Goal: Task Accomplishment & Management: Manage account settings

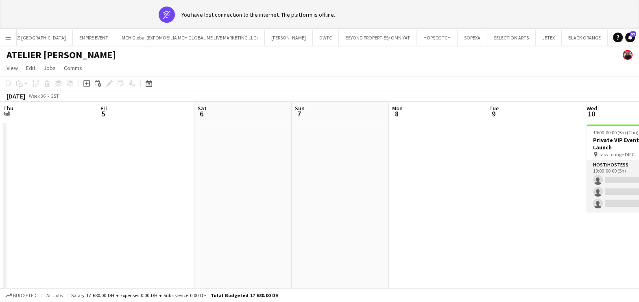
scroll to position [0, 297]
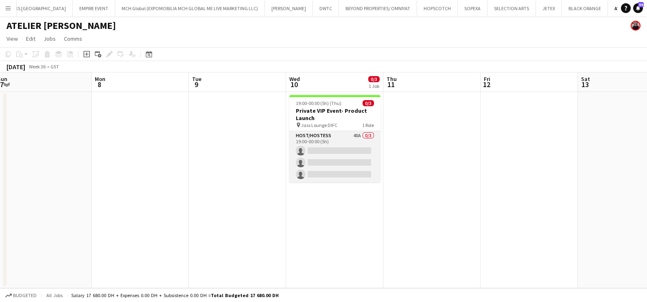
click at [329, 145] on app-card-role "Host/Hostess 40A 0/3 19:00-00:00 (5h) single-neutral-actions single-neutral-act…" at bounding box center [334, 156] width 91 height 51
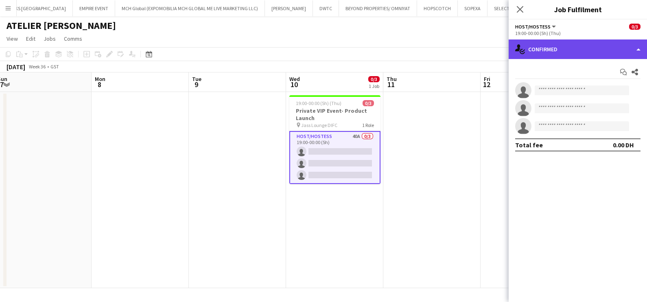
click at [552, 53] on div "single-neutral-actions-check-2 Confirmed" at bounding box center [577, 49] width 138 height 20
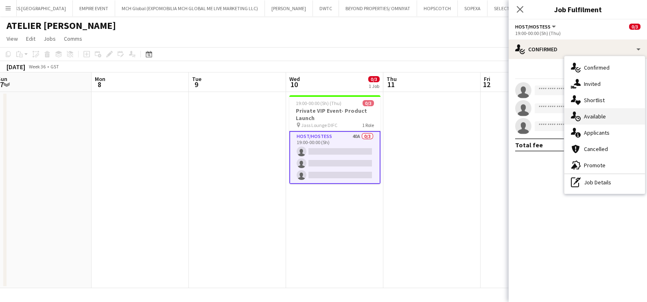
click at [593, 123] on div "single-neutral-actions-upload Available" at bounding box center [604, 116] width 81 height 16
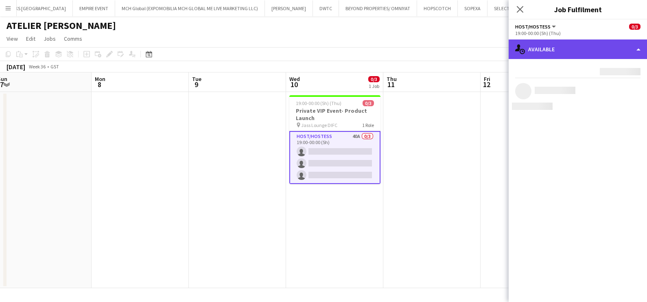
click at [556, 43] on div "single-neutral-actions-upload Available" at bounding box center [577, 49] width 138 height 20
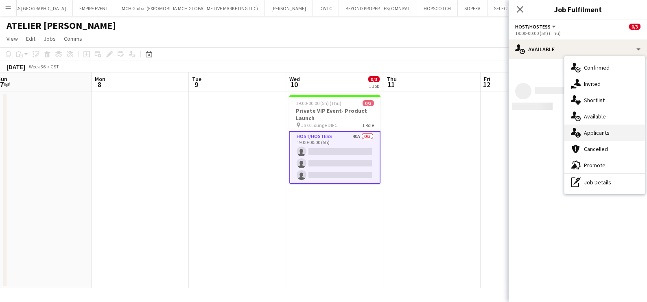
click at [590, 133] on div "single-neutral-actions-information Applicants" at bounding box center [604, 132] width 81 height 16
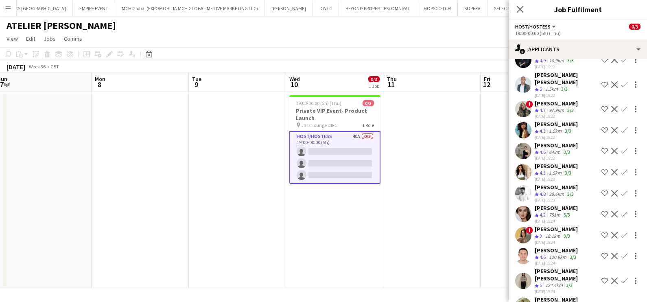
scroll to position [101, 0]
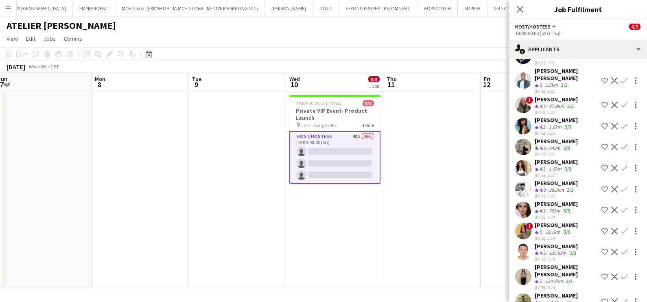
click at [545, 166] on span "4.3" at bounding box center [542, 169] width 6 height 6
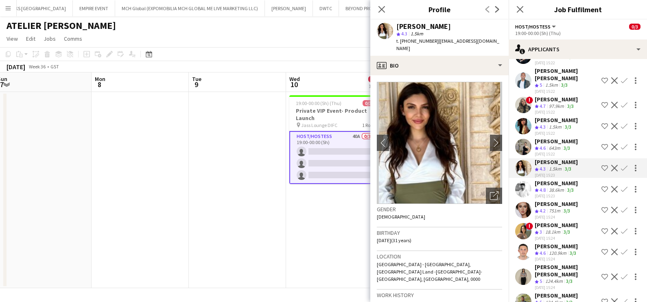
click at [539, 200] on div "Zinaida Bryk" at bounding box center [555, 203] width 43 height 7
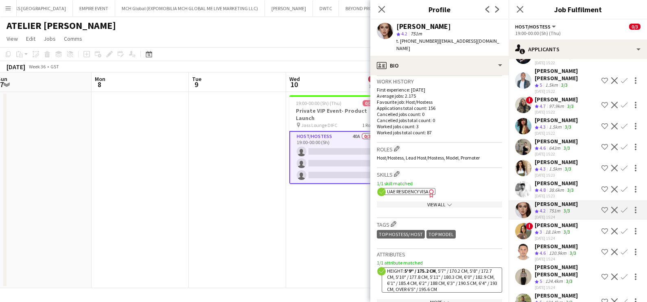
scroll to position [254, 0]
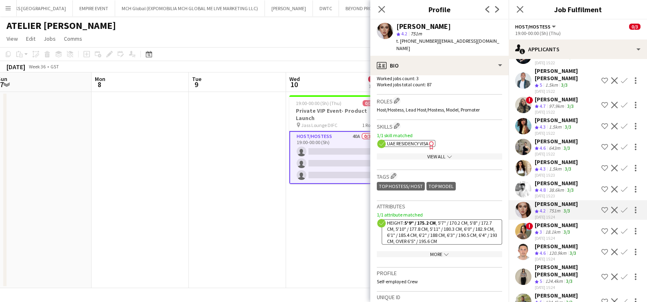
click at [601, 207] on app-icon "Shortlist crew" at bounding box center [604, 210] width 7 height 7
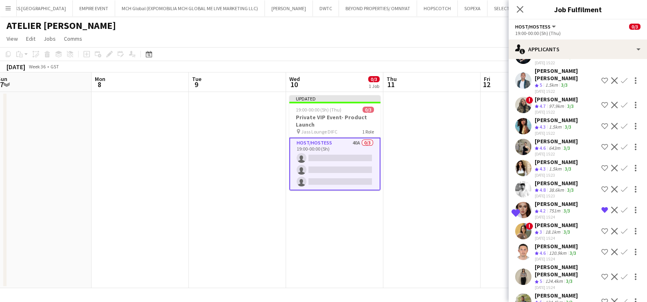
click at [543, 179] on div "Waleed Shehadeh" at bounding box center [555, 182] width 43 height 7
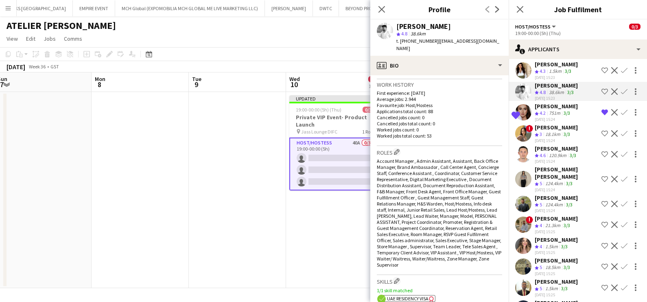
scroll to position [203, 0]
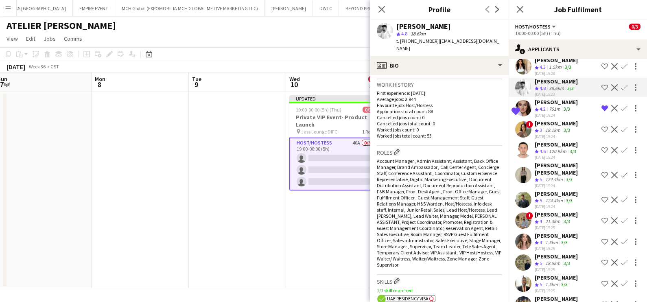
click at [551, 148] on div "120.9km" at bounding box center [557, 151] width 21 height 7
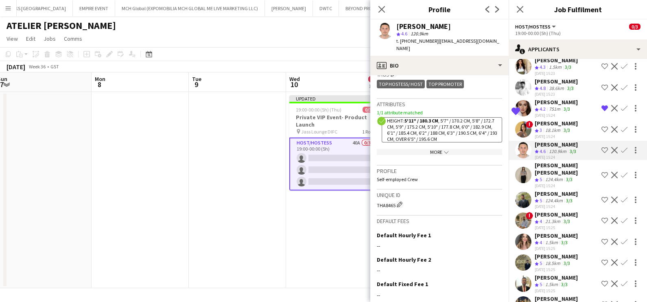
scroll to position [458, 0]
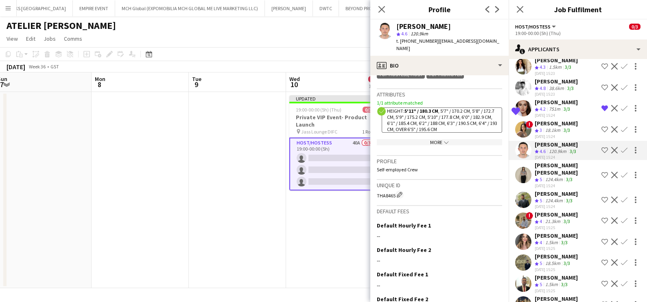
click at [599, 145] on button "Shortlist crew" at bounding box center [604, 150] width 10 height 10
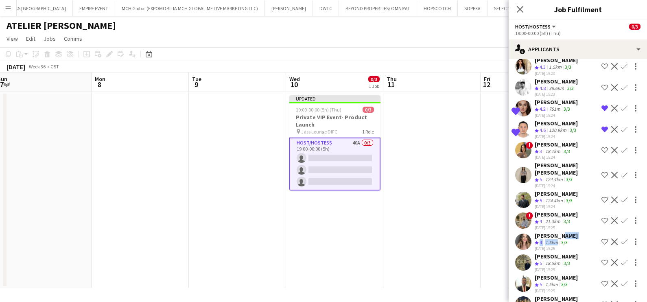
click at [554, 232] on div "Viktoriya Nevar Crew rating 4 1.5km 3/3 26-08-2025 15:25" at bounding box center [555, 242] width 43 height 20
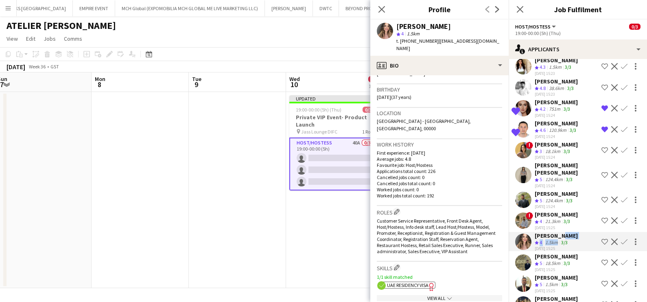
scroll to position [50, 0]
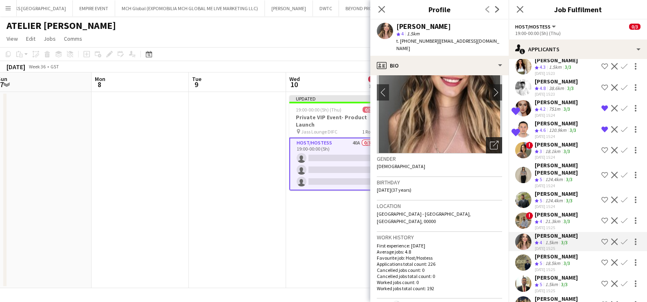
click at [486, 138] on div "Open photos pop-in" at bounding box center [494, 145] width 16 height 16
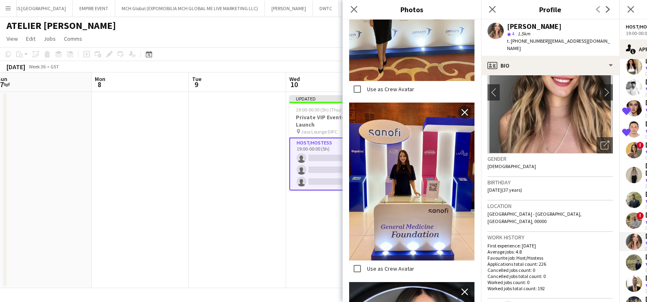
scroll to position [1017, 0]
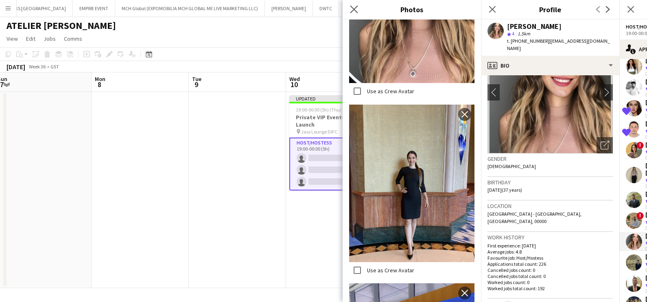
click at [358, 12] on app-icon "Close pop-in" at bounding box center [354, 10] width 12 height 12
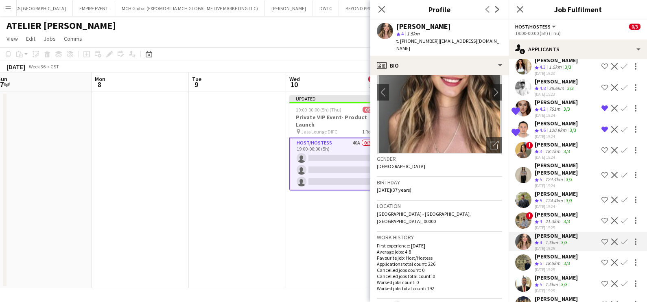
click at [601, 238] on app-icon "Shortlist crew" at bounding box center [604, 241] width 7 height 7
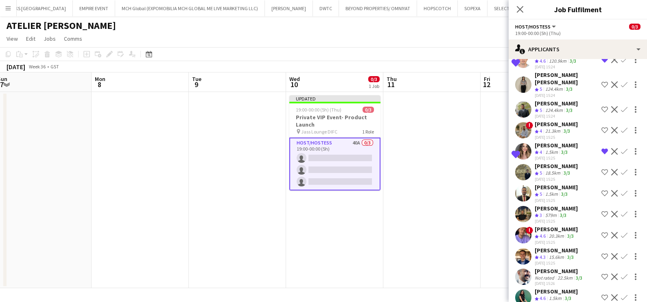
scroll to position [305, 0]
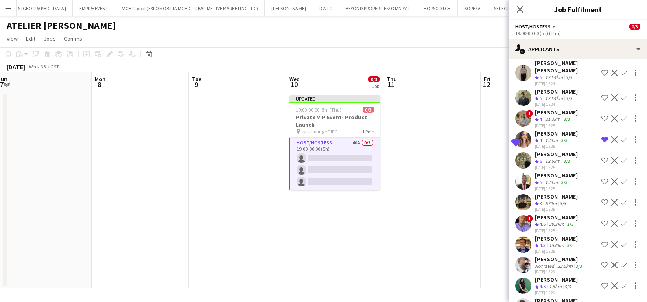
click at [545, 150] on div "Abdelmoula habib Mouley" at bounding box center [555, 153] width 43 height 7
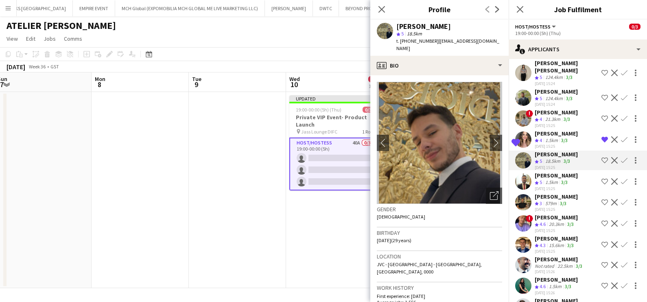
click at [561, 228] on div "[DATE] 15:25" at bounding box center [555, 230] width 43 height 5
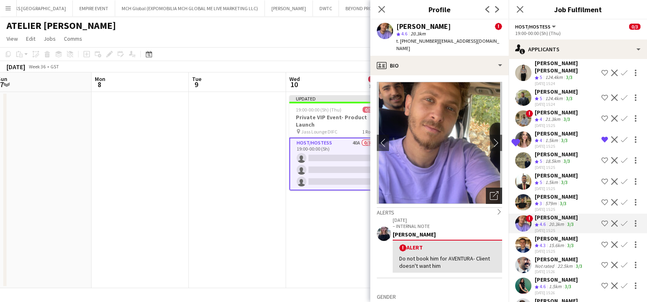
click at [490, 198] on icon "Open photos pop-in" at bounding box center [494, 195] width 9 height 9
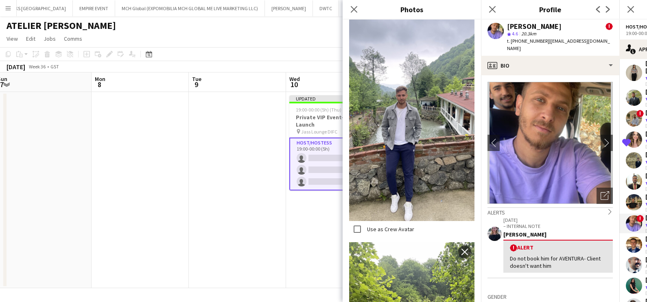
scroll to position [610, 0]
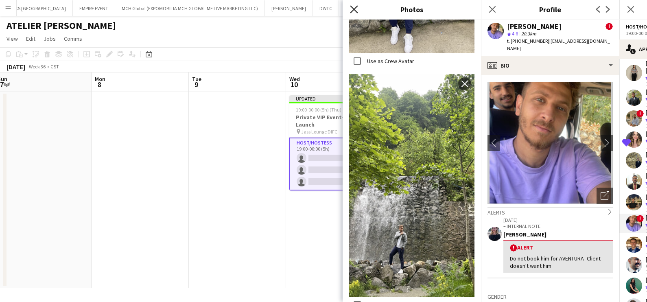
click at [354, 13] on icon "Close pop-in" at bounding box center [354, 9] width 8 height 8
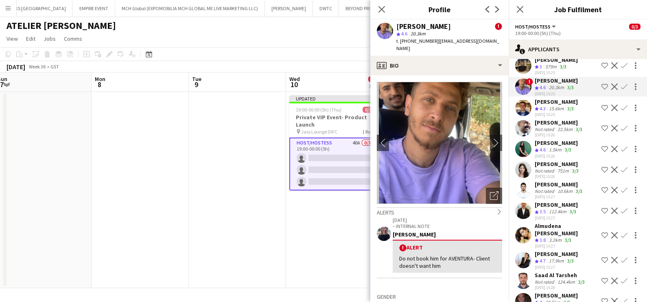
scroll to position [458, 0]
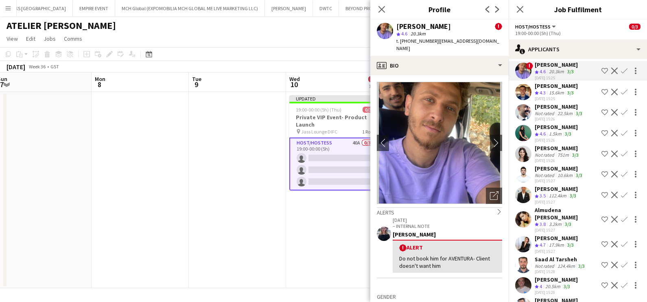
click at [552, 242] on div "17.9km" at bounding box center [556, 245] width 18 height 7
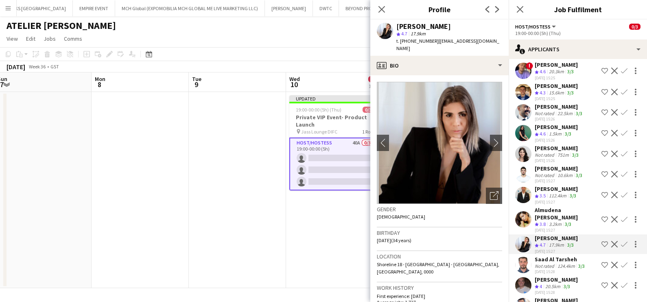
click at [599, 239] on button "Shortlist crew" at bounding box center [604, 244] width 10 height 10
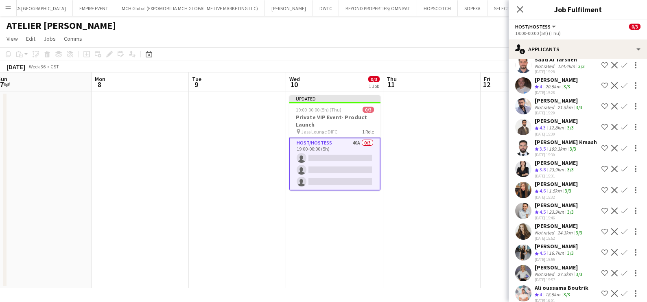
scroll to position [660, 0]
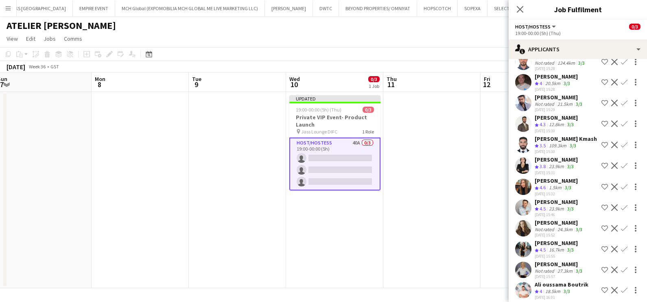
click at [547, 177] on div "Kateryna Lupenkova" at bounding box center [555, 180] width 43 height 7
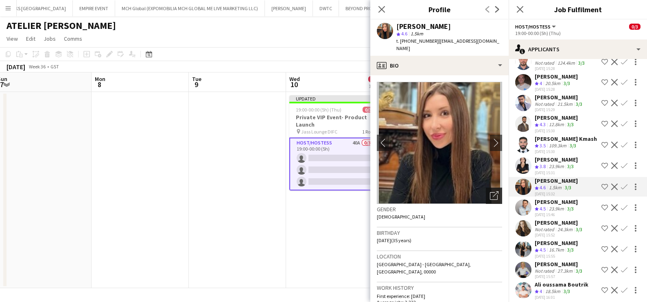
click at [486, 189] on div "Open photos pop-in" at bounding box center [494, 195] width 16 height 16
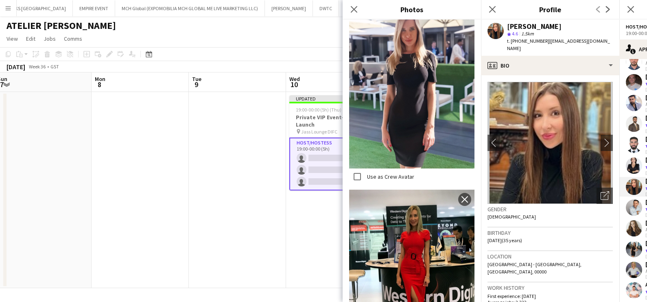
scroll to position [936, 0]
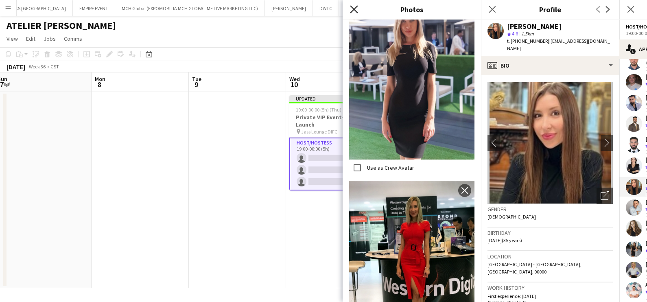
click at [352, 12] on icon "Close pop-in" at bounding box center [354, 9] width 8 height 8
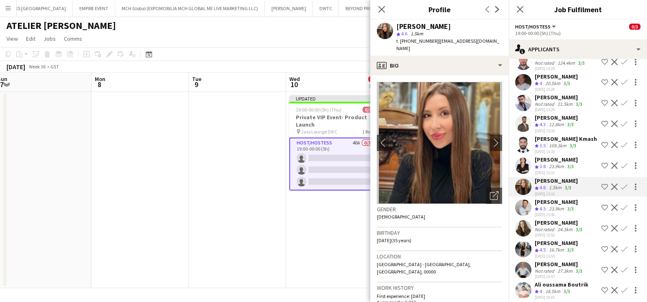
scroll to position [661, 0]
click at [537, 247] on icon "Crew rating" at bounding box center [536, 249] width 4 height 4
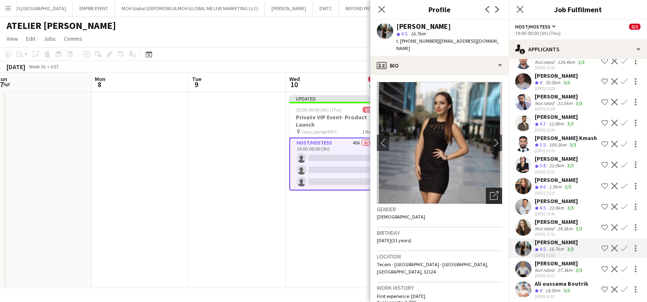
click at [486, 194] on div "Open photos pop-in" at bounding box center [494, 195] width 16 height 16
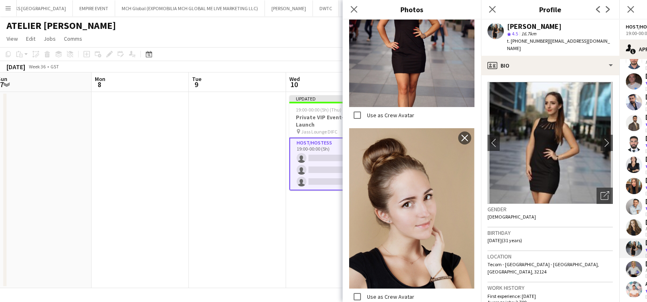
scroll to position [1541, 0]
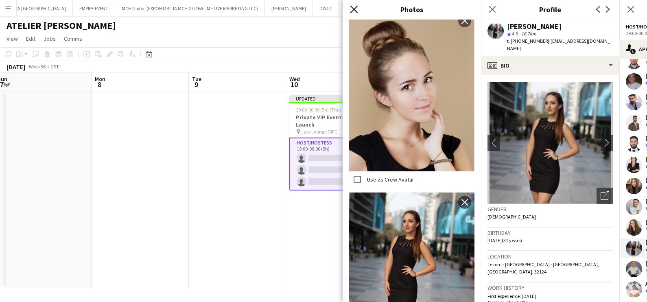
click at [353, 6] on icon "Close pop-in" at bounding box center [354, 9] width 8 height 8
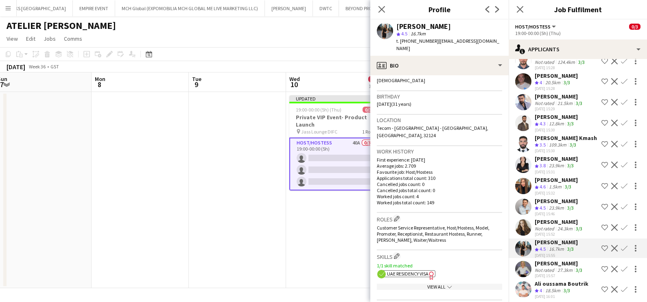
scroll to position [305, 0]
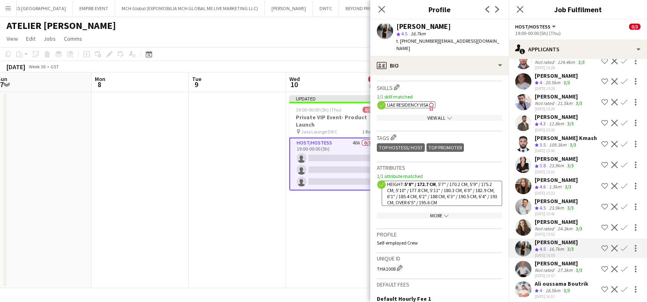
click at [601, 245] on app-icon "Shortlist crew" at bounding box center [604, 248] width 7 height 7
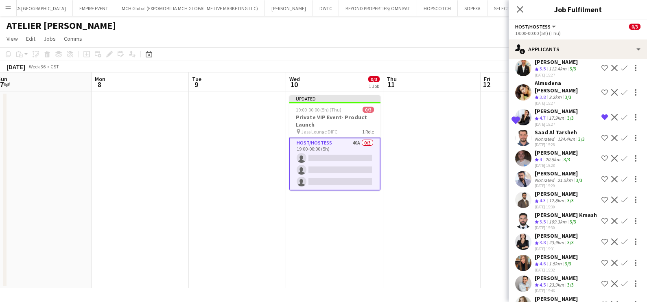
scroll to position [509, 0]
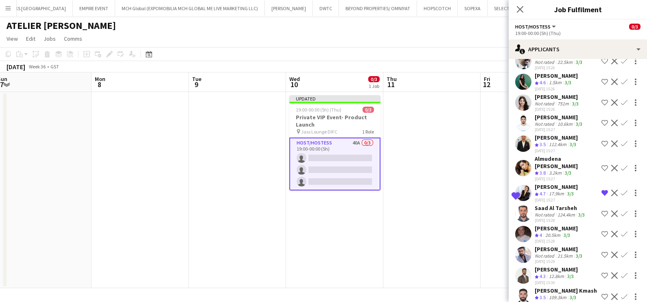
click at [551, 183] on div "Giorgia Caramellino" at bounding box center [555, 186] width 43 height 7
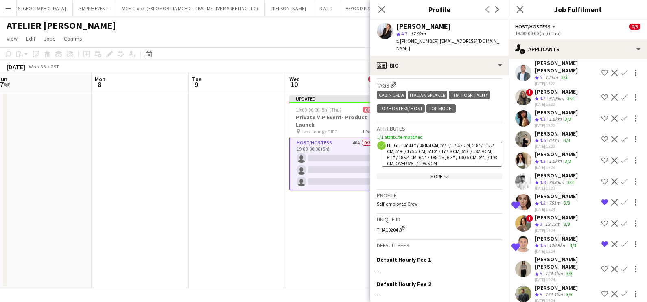
scroll to position [102, 0]
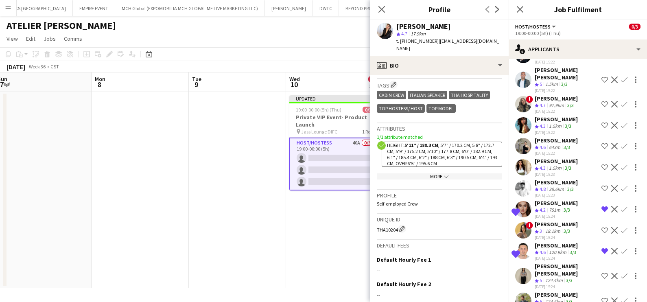
click at [547, 207] on div "Crew rating 4.2" at bounding box center [540, 210] width 13 height 7
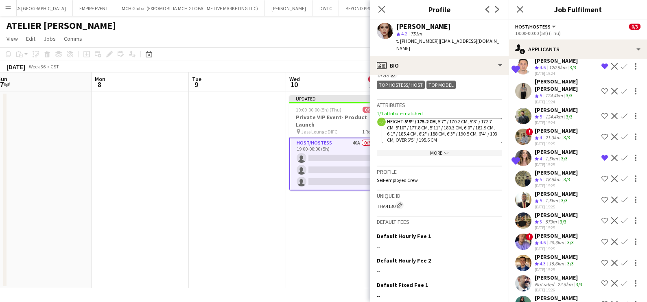
scroll to position [305, 0]
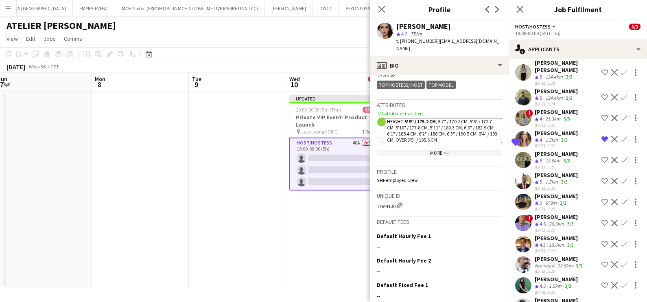
click at [550, 137] on div "1.5km" at bounding box center [551, 140] width 16 height 7
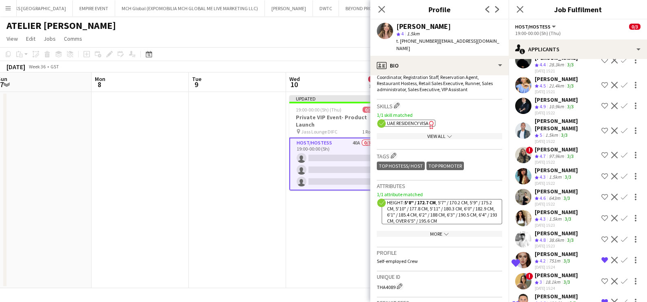
scroll to position [0, 0]
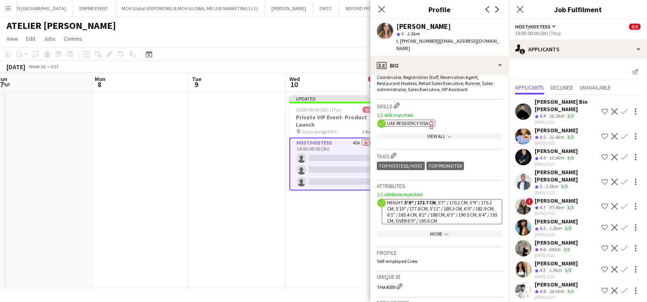
click at [546, 183] on div "1.5km" at bounding box center [551, 186] width 16 height 7
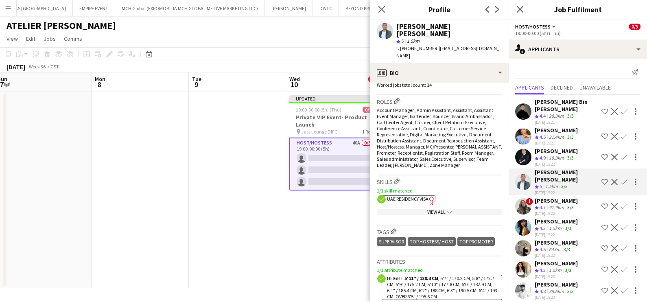
scroll to position [101, 0]
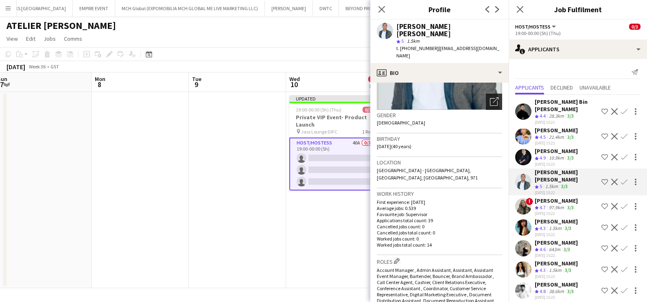
click at [490, 97] on icon "Open photos pop-in" at bounding box center [494, 101] width 9 height 9
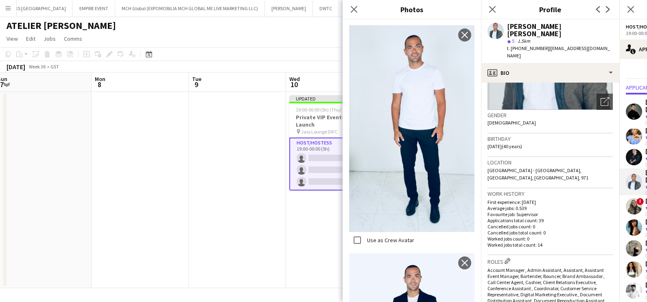
scroll to position [497, 0]
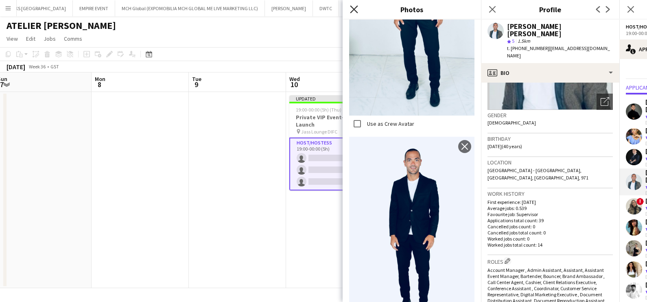
click at [354, 10] on icon at bounding box center [354, 9] width 8 height 8
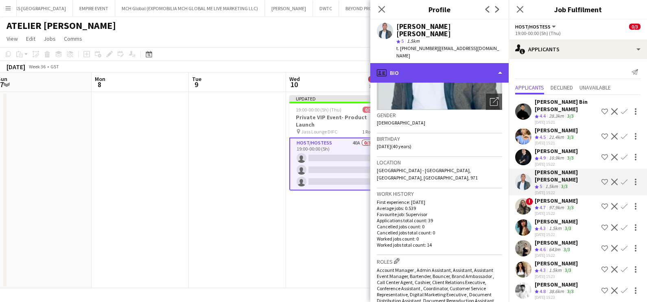
click at [420, 63] on div "profile Bio" at bounding box center [439, 73] width 138 height 20
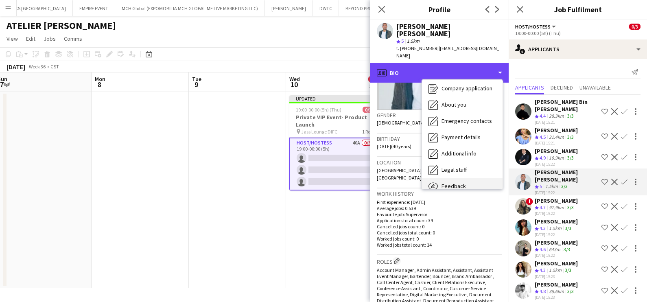
scroll to position [60, 0]
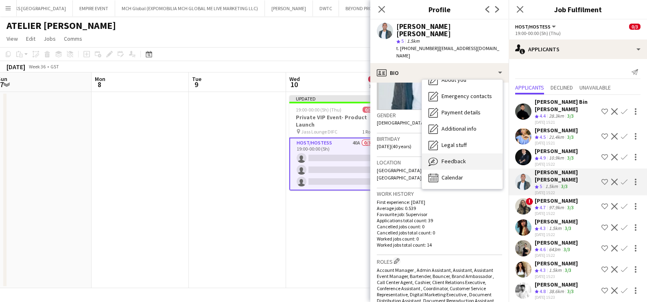
click at [476, 153] on div "Feedback Feedback" at bounding box center [462, 161] width 81 height 16
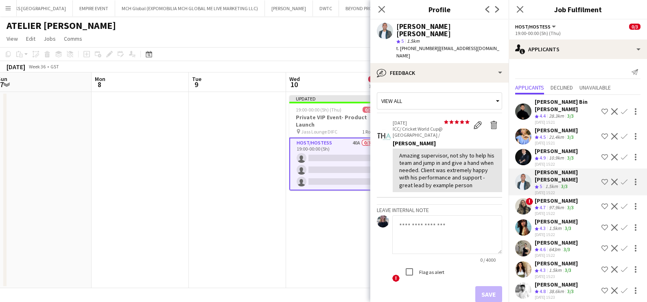
click at [601, 179] on app-icon "Shortlist crew" at bounding box center [604, 182] width 7 height 7
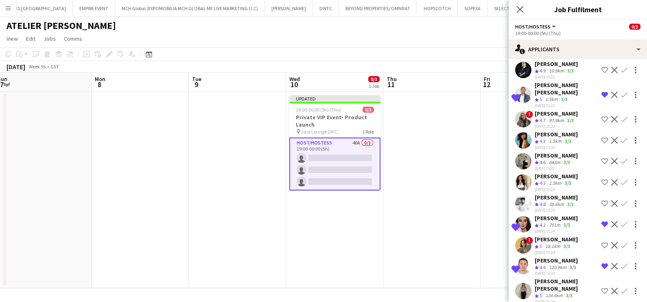
scroll to position [101, 0]
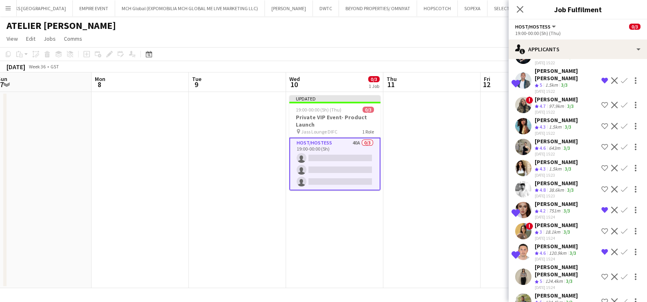
click at [551, 187] on div "38.6km" at bounding box center [556, 190] width 18 height 7
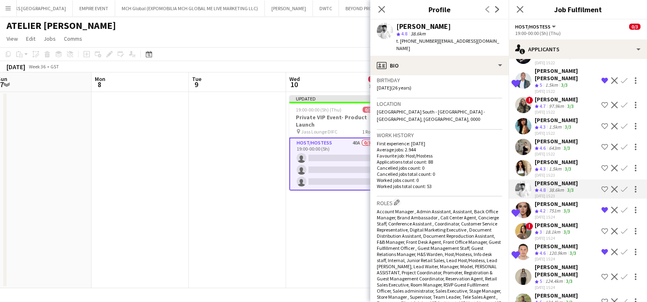
scroll to position [0, 0]
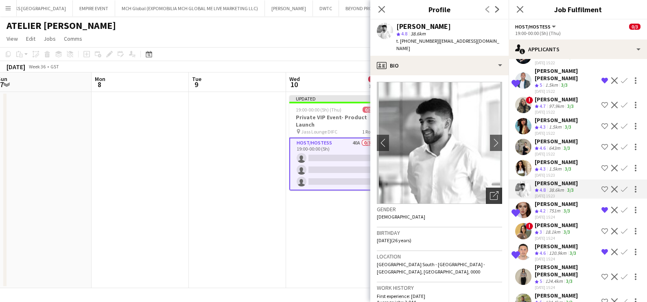
click at [486, 187] on div "Open photos pop-in" at bounding box center [494, 195] width 16 height 16
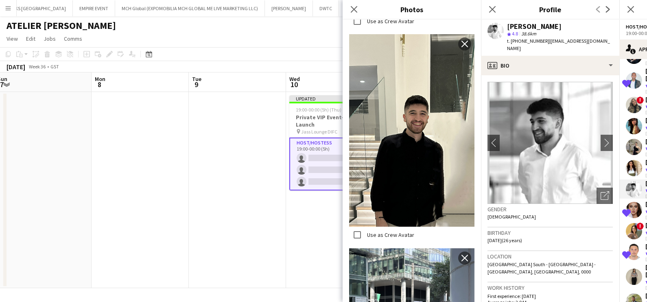
scroll to position [1126, 0]
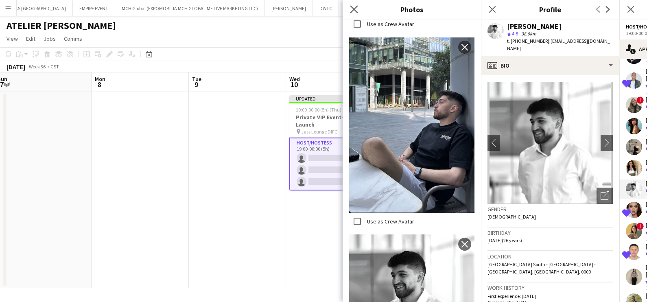
click at [358, 8] on app-icon "Close pop-in" at bounding box center [354, 10] width 12 height 12
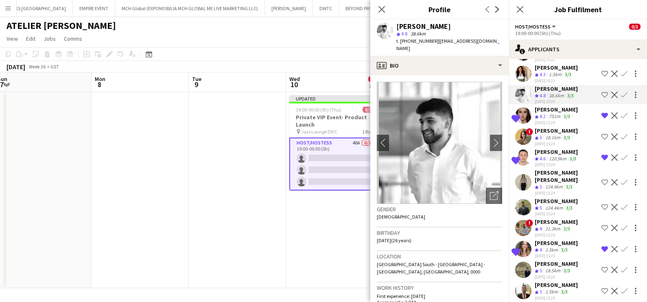
scroll to position [203, 0]
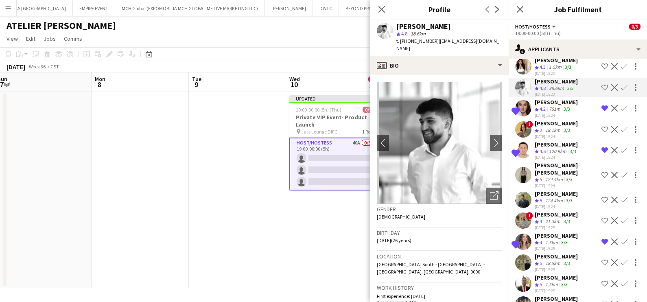
click at [542, 190] on div "Abdulkader Habra" at bounding box center [555, 193] width 43 height 7
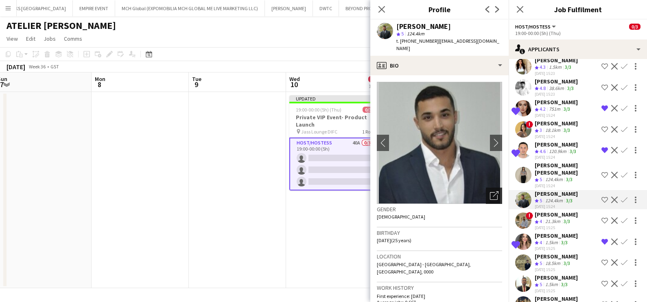
click at [490, 191] on icon "Open photos pop-in" at bounding box center [494, 195] width 9 height 9
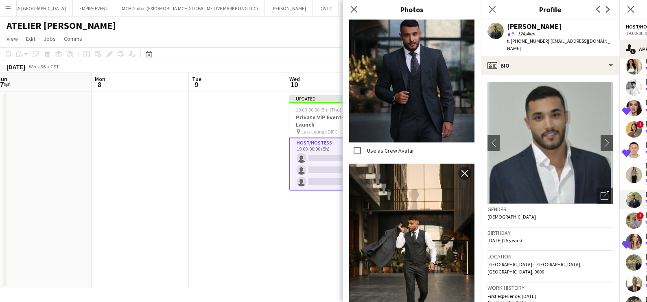
scroll to position [660, 0]
click at [354, 10] on icon at bounding box center [354, 9] width 8 height 8
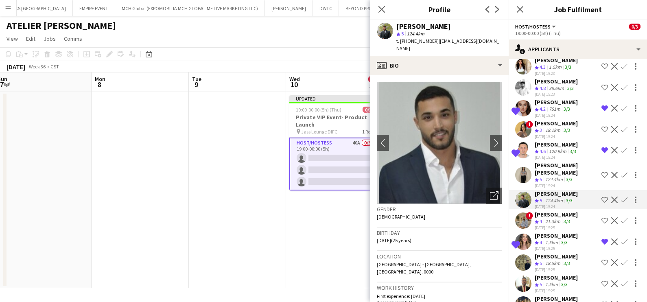
click at [601, 196] on app-icon "Shortlist crew" at bounding box center [604, 199] width 7 height 7
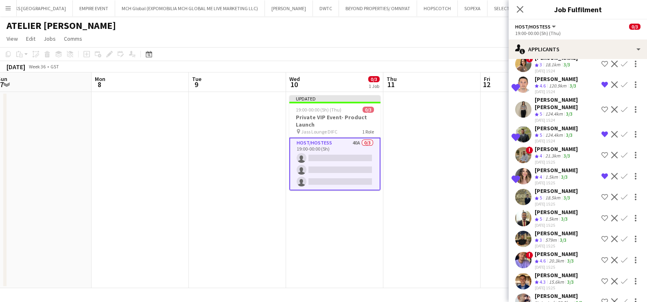
scroll to position [305, 0]
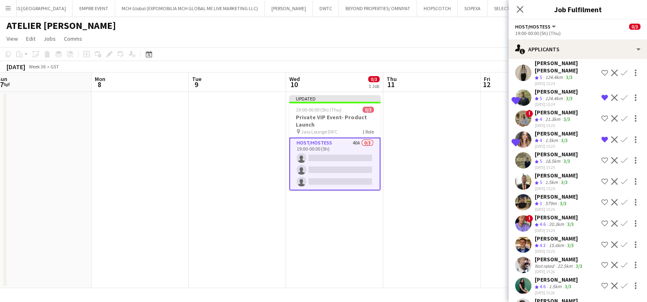
click at [545, 158] on div "18.5km" at bounding box center [552, 161] width 18 height 7
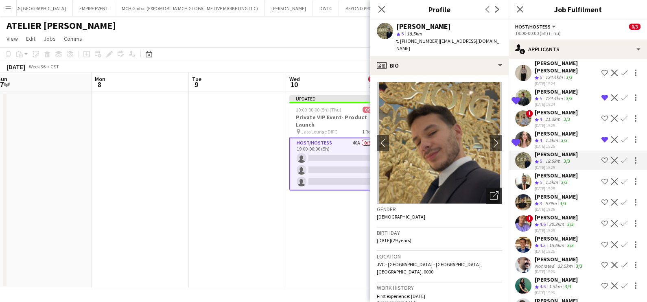
click at [490, 191] on icon "Open photos pop-in" at bounding box center [494, 195] width 9 height 9
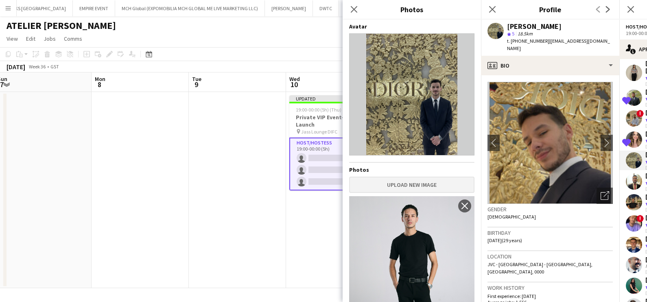
scroll to position [254, 0]
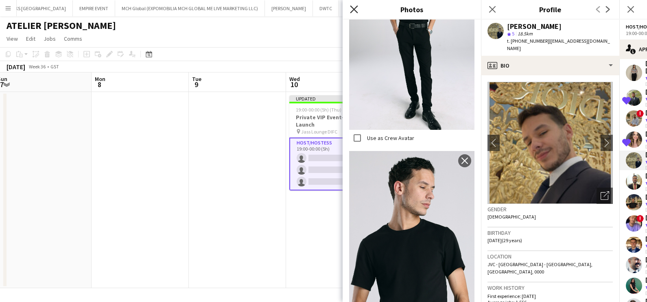
click at [356, 9] on icon "Close pop-in" at bounding box center [354, 9] width 8 height 8
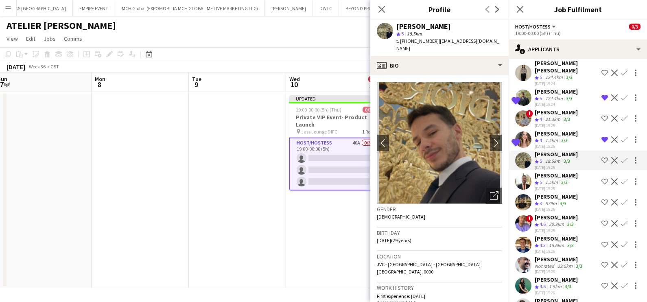
scroll to position [406, 0]
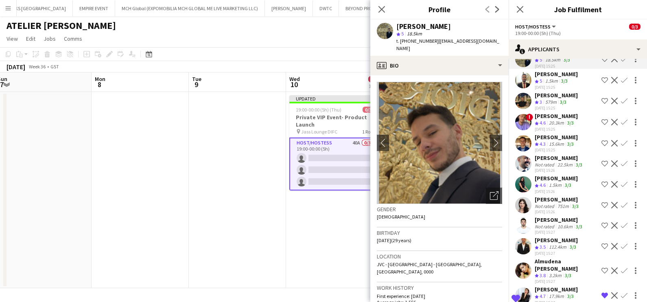
click at [543, 236] on div "Mustafa Kamal" at bounding box center [555, 239] width 43 height 7
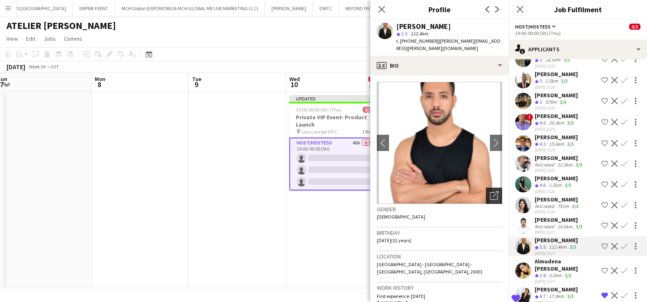
click at [490, 195] on icon "Open photos pop-in" at bounding box center [494, 195] width 9 height 9
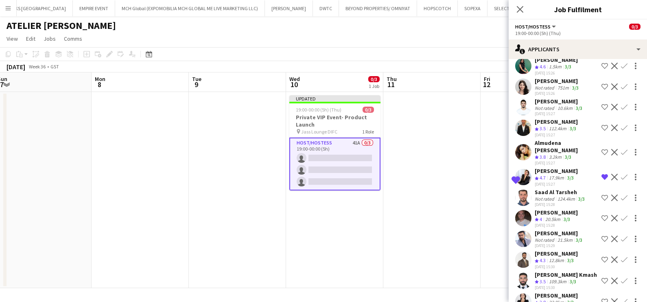
scroll to position [610, 0]
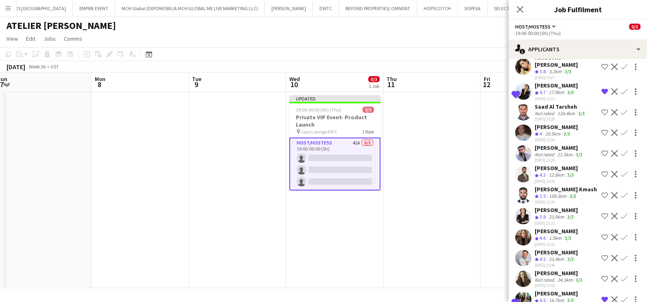
click at [541, 228] on div "Kateryna Lupenkova" at bounding box center [555, 230] width 43 height 7
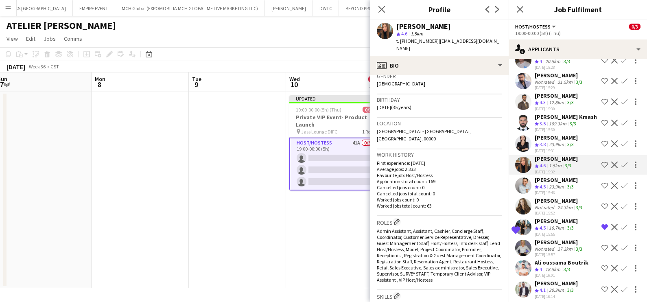
scroll to position [0, 0]
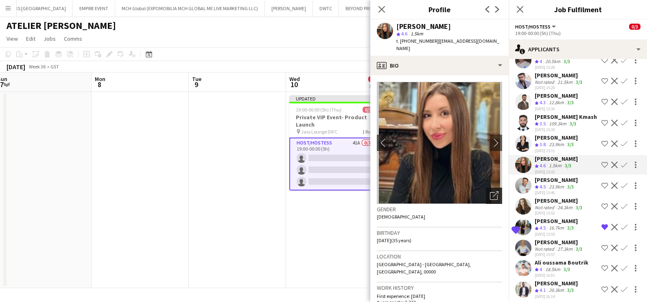
click at [490, 192] on icon at bounding box center [494, 196] width 8 height 8
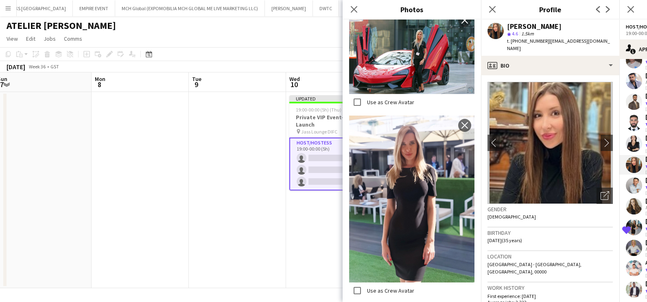
scroll to position [936, 0]
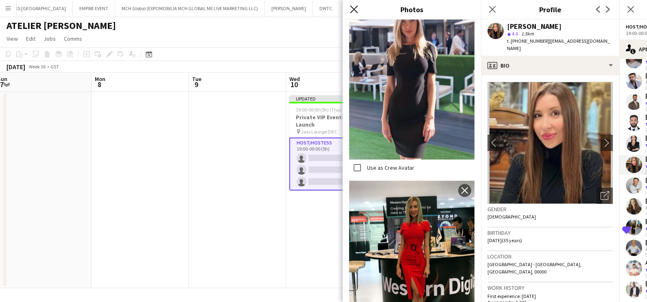
click at [352, 7] on icon at bounding box center [354, 9] width 8 height 8
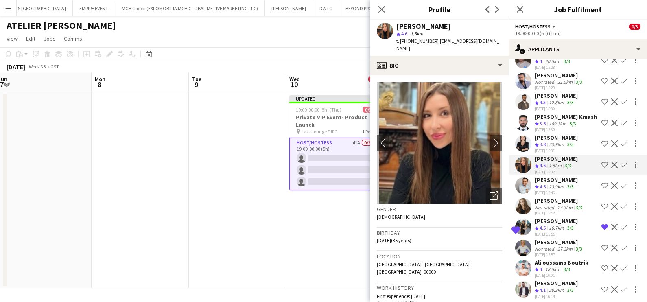
click at [548, 287] on div "20.3km" at bounding box center [556, 290] width 18 height 7
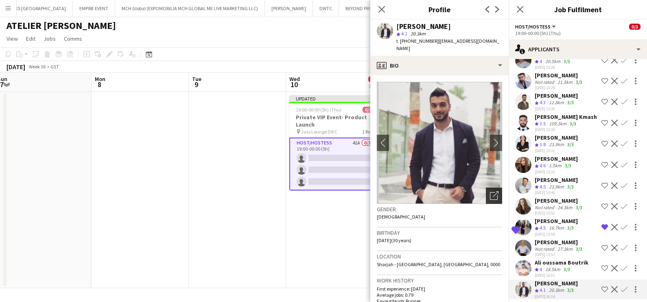
click at [486, 188] on div "Open photos pop-in" at bounding box center [494, 195] width 16 height 16
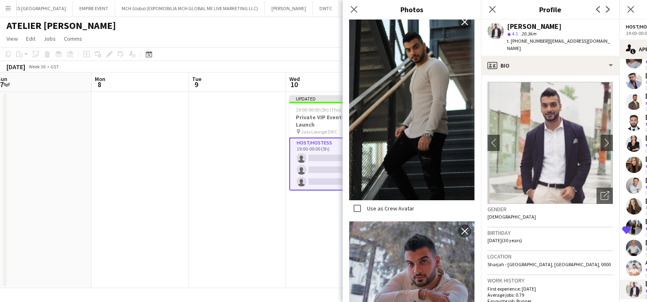
scroll to position [479, 0]
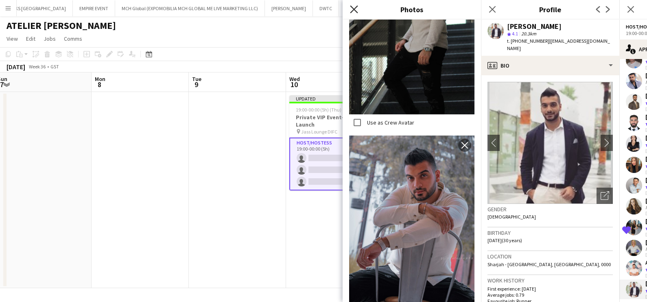
click at [355, 9] on icon "Close pop-in" at bounding box center [354, 9] width 8 height 8
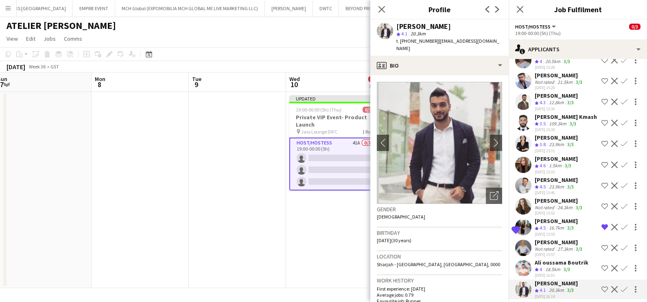
click at [535, 184] on app-icon "Crew rating" at bounding box center [536, 187] width 4 height 6
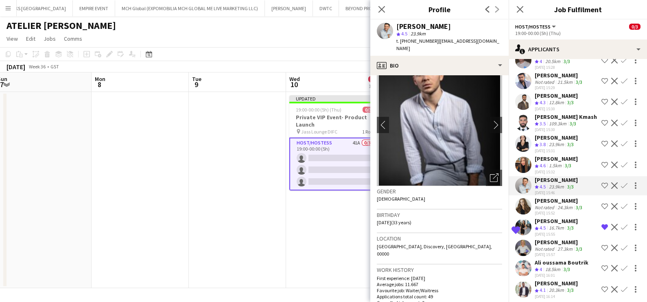
scroll to position [0, 0]
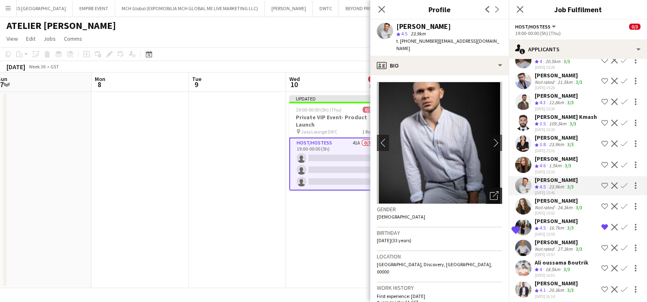
click at [490, 191] on icon "Open photos pop-in" at bounding box center [494, 195] width 9 height 9
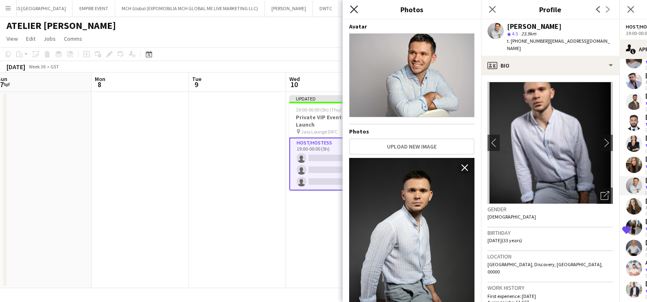
click at [350, 10] on icon "Close pop-in" at bounding box center [354, 9] width 8 height 8
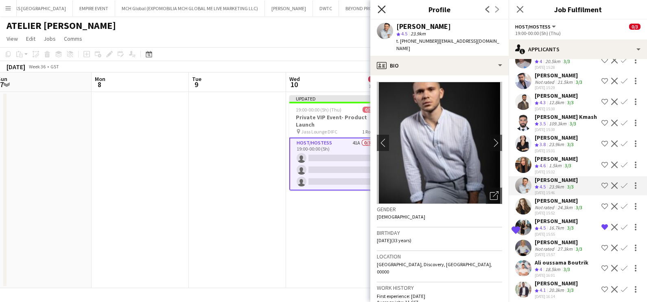
click at [379, 5] on icon "Close pop-in" at bounding box center [381, 9] width 8 height 8
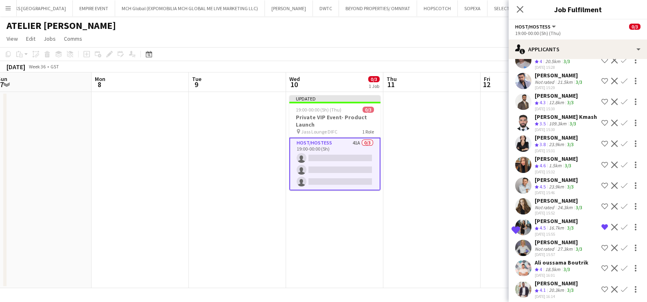
click at [256, 165] on app-date-cell at bounding box center [237, 190] width 97 height 196
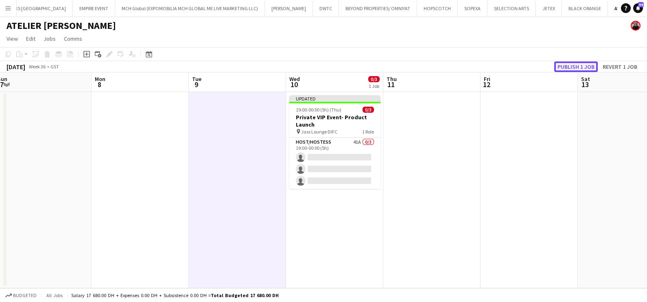
click at [580, 64] on button "Publish 1 job" at bounding box center [576, 66] width 44 height 11
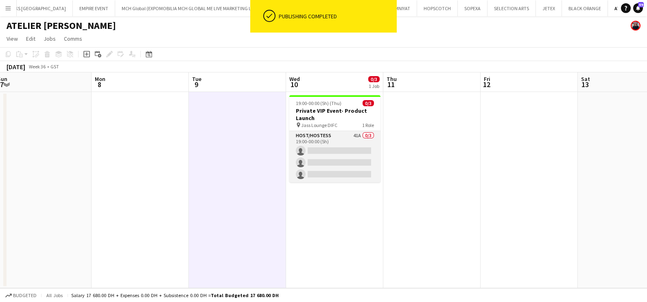
click at [347, 147] on app-card-role "Host/Hostess 41A 0/3 19:00-00:00 (5h) single-neutral-actions single-neutral-act…" at bounding box center [334, 156] width 91 height 51
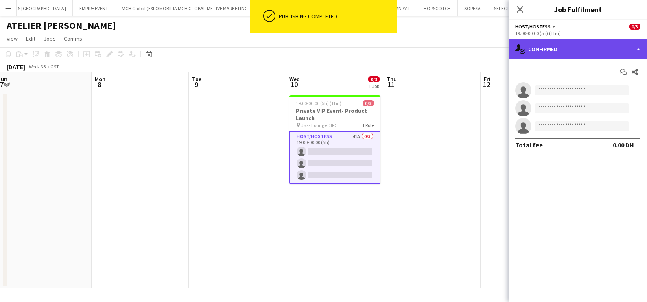
click at [534, 53] on div "single-neutral-actions-check-2 Confirmed" at bounding box center [577, 49] width 138 height 20
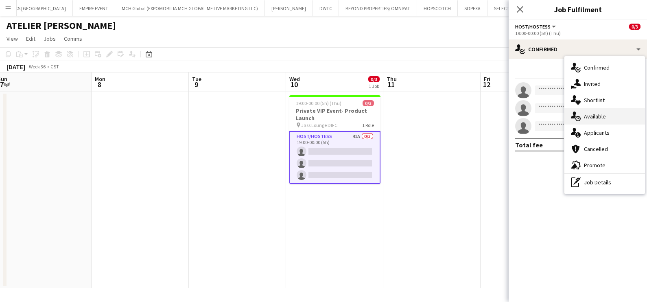
click at [575, 108] on div "single-neutral-actions-upload Available" at bounding box center [604, 116] width 81 height 16
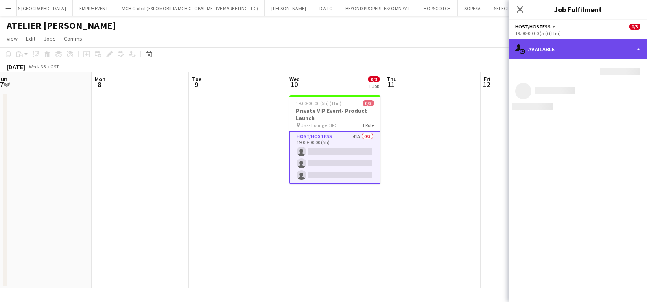
click at [586, 43] on div "single-neutral-actions-upload Available" at bounding box center [577, 49] width 138 height 20
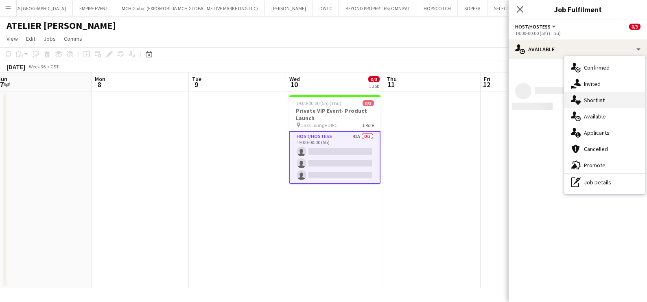
click at [600, 97] on div "single-neutral-actions-heart Shortlist" at bounding box center [604, 100] width 81 height 16
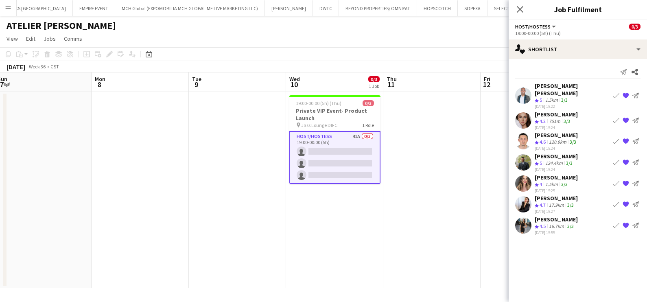
click at [486, 177] on app-date-cell at bounding box center [528, 190] width 97 height 196
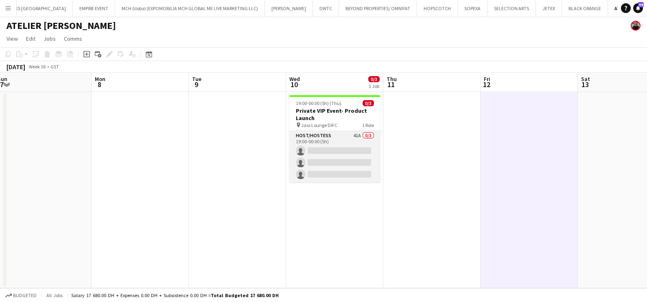
click at [331, 135] on app-card-role "Host/Hostess 41A 0/3 19:00-00:00 (5h) single-neutral-actions single-neutral-act…" at bounding box center [334, 156] width 91 height 51
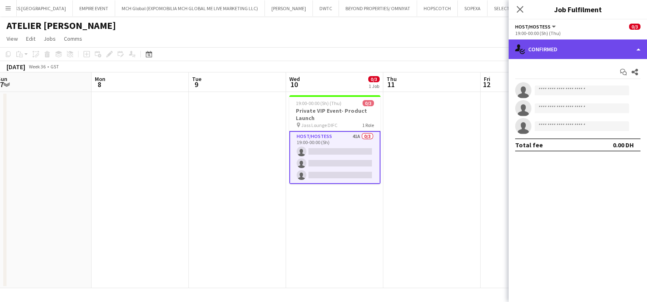
click at [564, 55] on div "single-neutral-actions-check-2 Confirmed" at bounding box center [577, 49] width 138 height 20
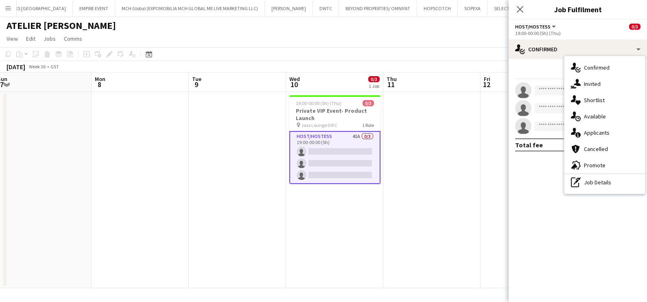
click at [579, 134] on icon at bounding box center [577, 134] width 5 height 5
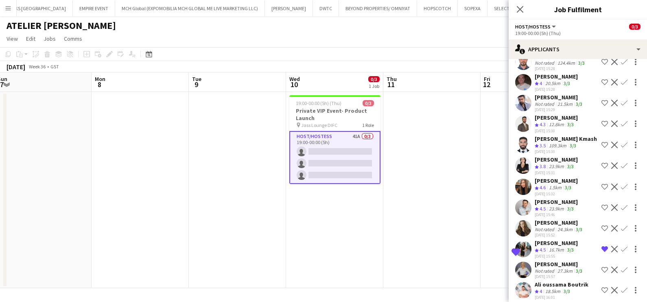
scroll to position [682, 0]
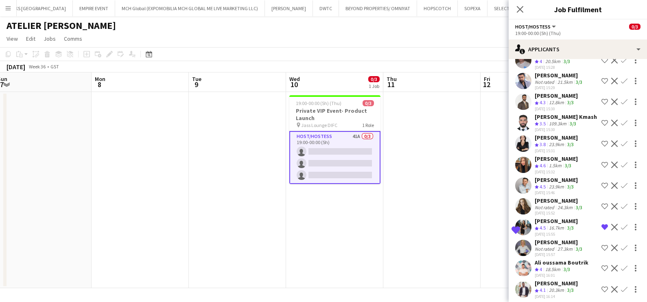
click at [549, 287] on div "20.3km" at bounding box center [556, 290] width 18 height 7
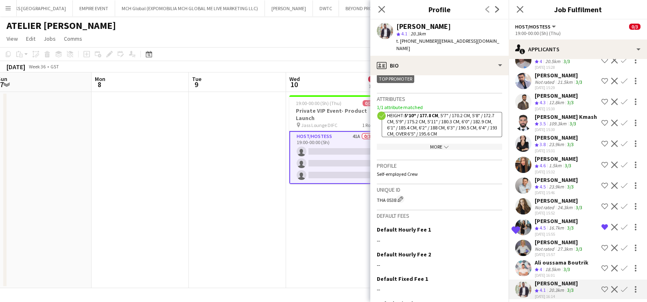
scroll to position [406, 0]
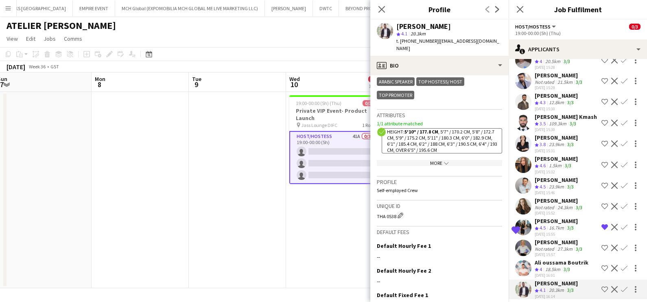
click at [533, 177] on div "Denis Kondratiuk Crew rating 4.5 23.9km 3/3 26-08-2025 15:46 Shortlist crew Dec…" at bounding box center [577, 186] width 138 height 20
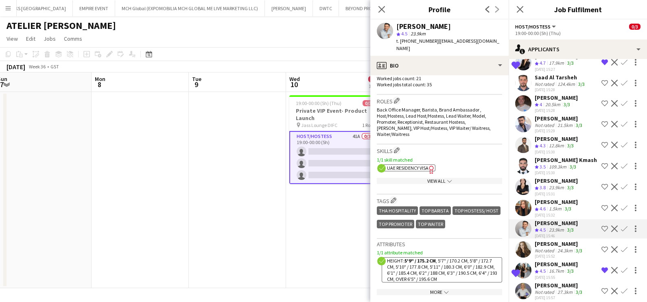
scroll to position [581, 0]
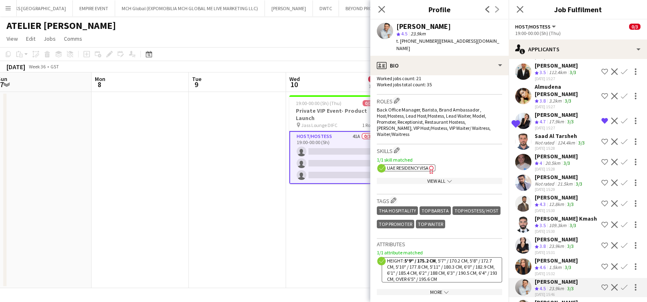
click at [543, 215] on div "Mazen Kmash" at bounding box center [565, 218] width 62 height 7
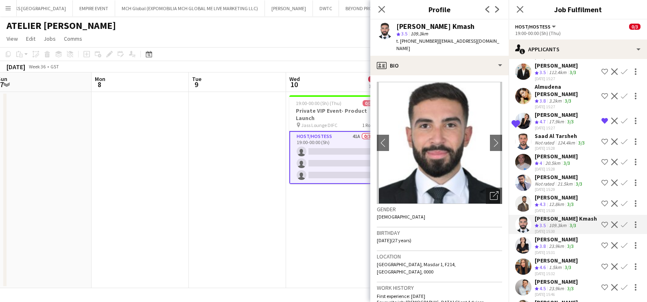
click at [539, 195] on div "Nabil Baloushi" at bounding box center [555, 197] width 43 height 7
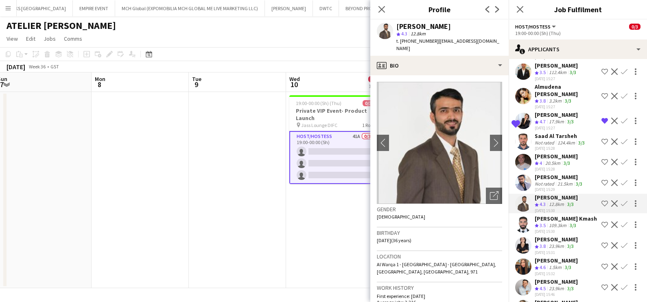
click at [553, 175] on div "Mohammad Reza Namazi" at bounding box center [558, 176] width 49 height 7
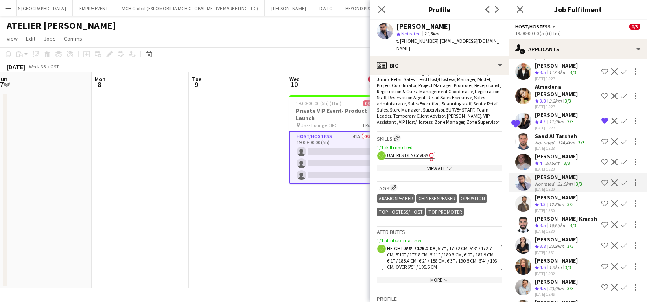
scroll to position [305, 0]
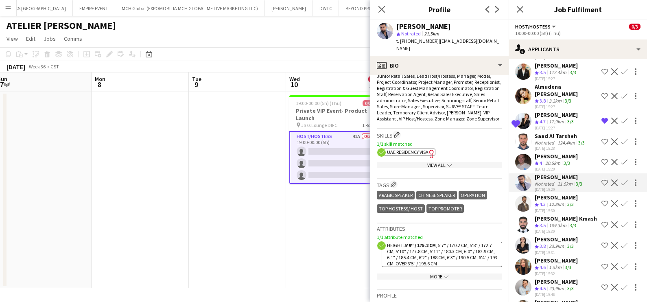
click at [538, 153] on div "Mohamed Hayani" at bounding box center [555, 156] width 43 height 7
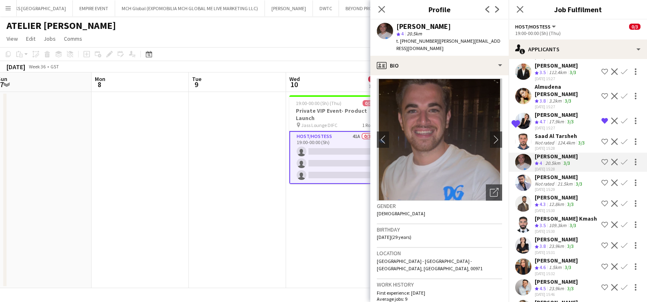
scroll to position [0, 0]
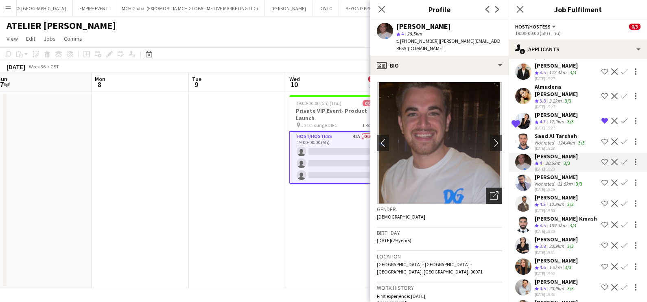
click at [490, 191] on icon "Open photos pop-in" at bounding box center [494, 195] width 9 height 9
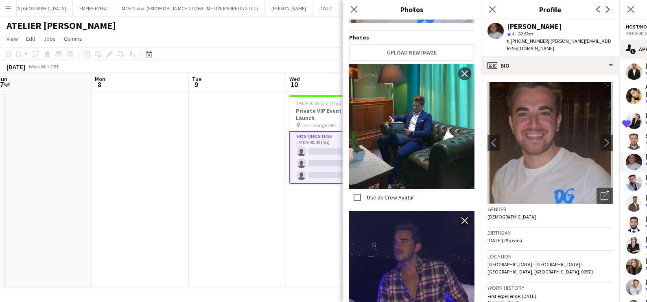
scroll to position [153, 0]
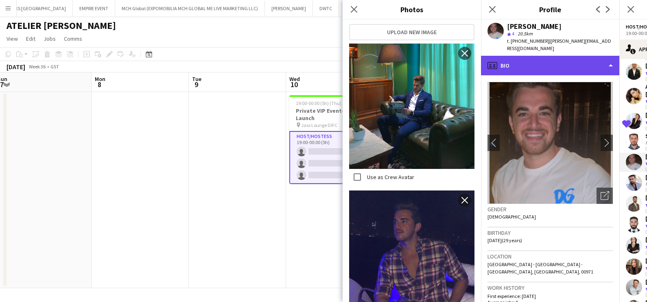
click at [524, 60] on div "profile Bio" at bounding box center [550, 66] width 138 height 20
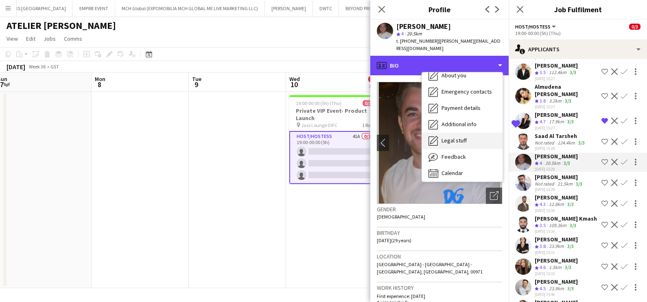
scroll to position [60, 0]
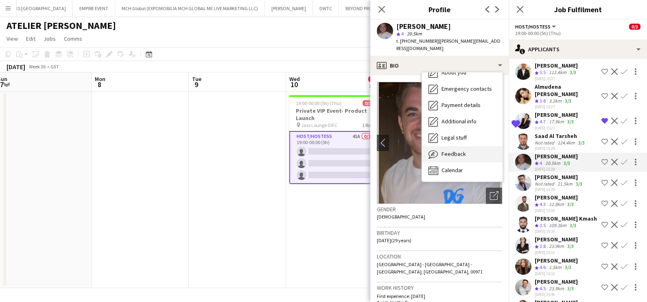
click at [459, 150] on span "Feedback" at bounding box center [453, 153] width 24 height 7
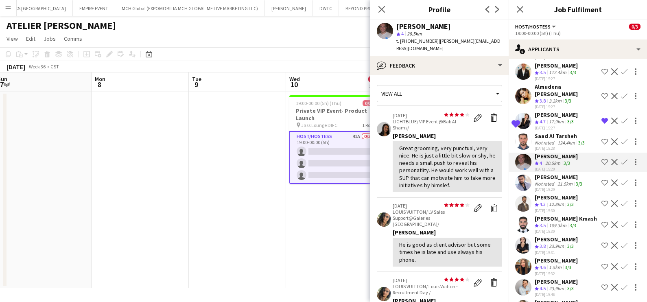
scroll to position [50, 0]
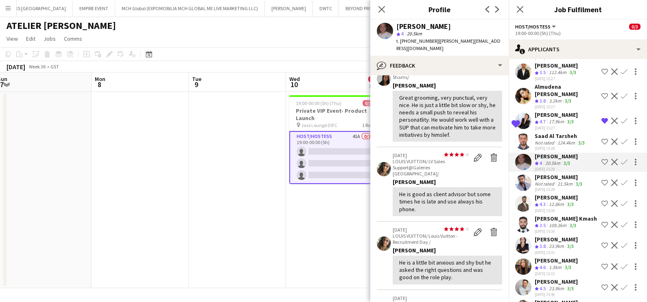
click at [546, 139] on div "Not rated" at bounding box center [544, 142] width 21 height 6
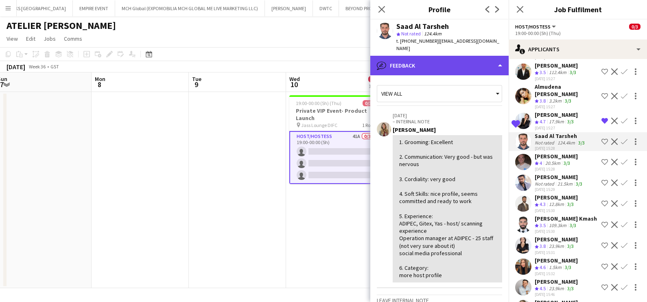
click at [449, 56] on div "bubble-pencil Feedback" at bounding box center [439, 66] width 138 height 20
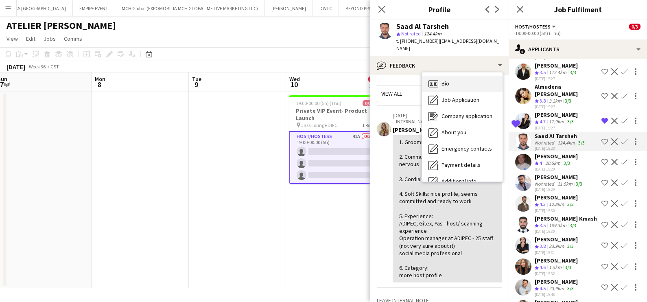
click at [443, 80] on span "Bio" at bounding box center [445, 83] width 8 height 7
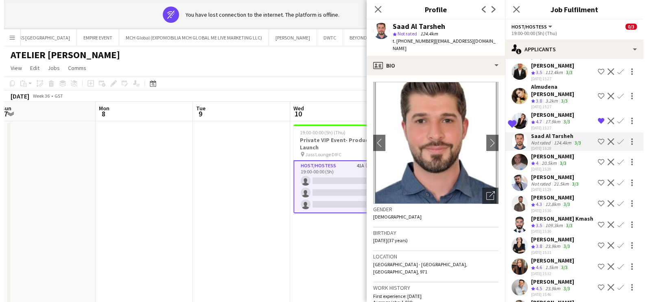
scroll to position [0, 0]
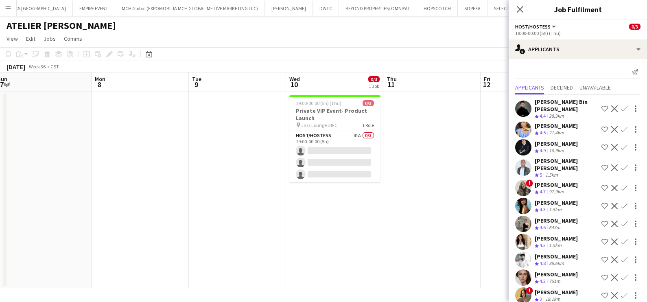
click at [409, 151] on app-date-cell at bounding box center [431, 190] width 97 height 196
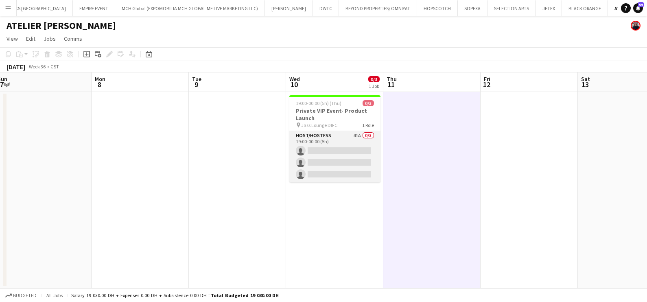
click at [308, 153] on app-card-role "Host/Hostess 41A 0/3 19:00-00:00 (5h) single-neutral-actions single-neutral-act…" at bounding box center [334, 156] width 91 height 51
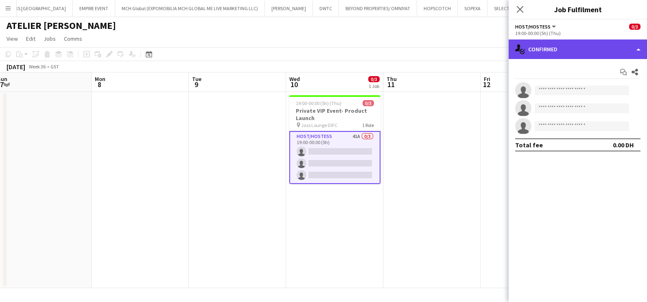
click at [578, 52] on div "single-neutral-actions-check-2 Confirmed" at bounding box center [577, 49] width 138 height 20
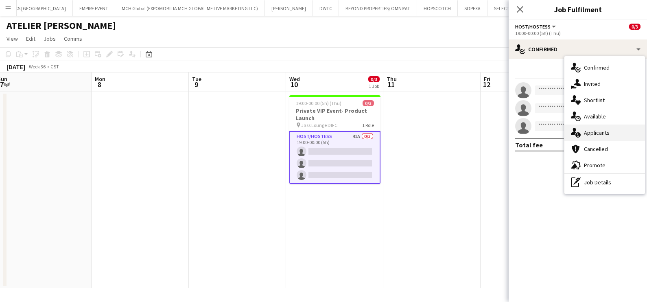
click at [596, 135] on div "single-neutral-actions-information Applicants" at bounding box center [604, 132] width 81 height 16
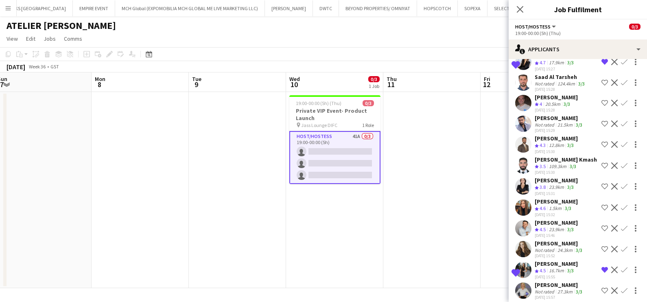
scroll to position [682, 0]
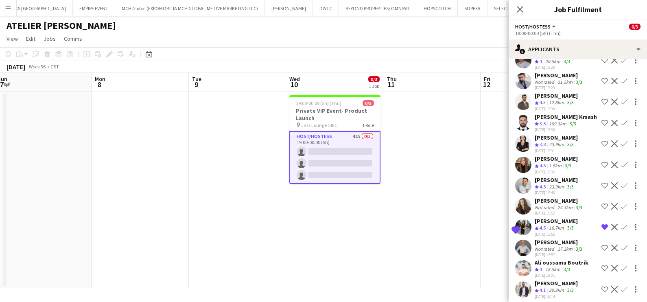
click at [545, 287] on span "4.1" at bounding box center [542, 290] width 6 height 6
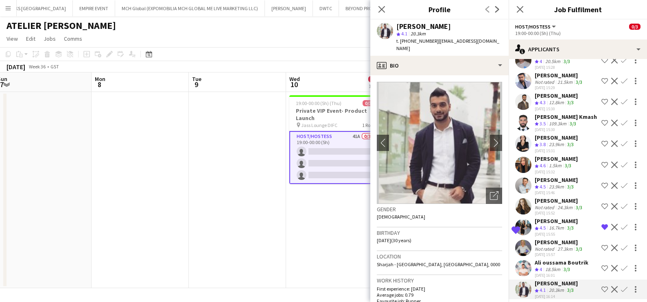
click at [327, 224] on app-date-cell "19:00-00:00 (5h) (Thu) 0/3 Private VIP Event- Product Launch pin Jass Lounge DI…" at bounding box center [334, 190] width 97 height 196
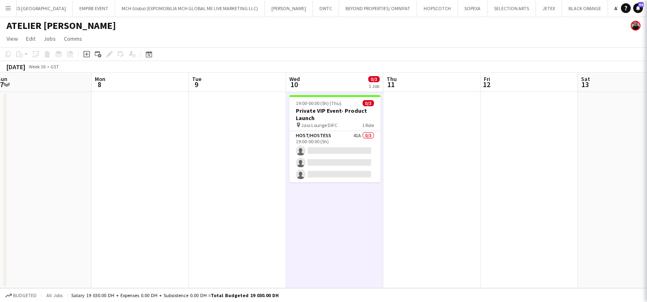
scroll to position [0, 0]
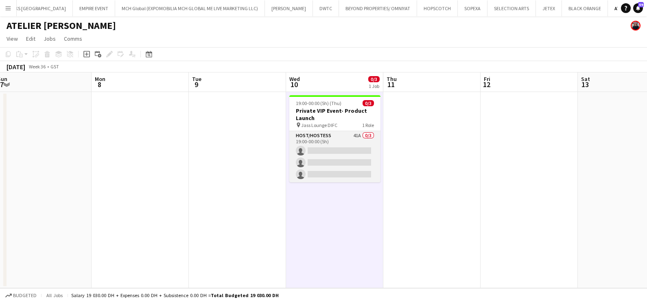
click at [337, 139] on app-card-role "Host/Hostess 41A 0/3 19:00-00:00 (5h) single-neutral-actions single-neutral-act…" at bounding box center [334, 156] width 91 height 51
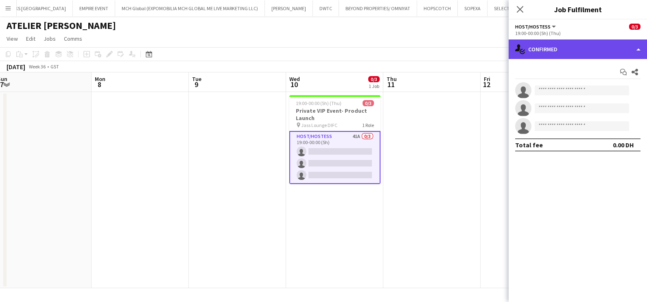
click at [557, 48] on div "single-neutral-actions-check-2 Confirmed" at bounding box center [577, 49] width 138 height 20
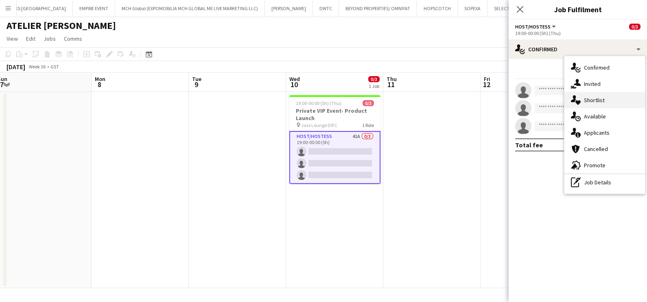
click at [590, 102] on div "single-neutral-actions-heart Shortlist" at bounding box center [604, 100] width 81 height 16
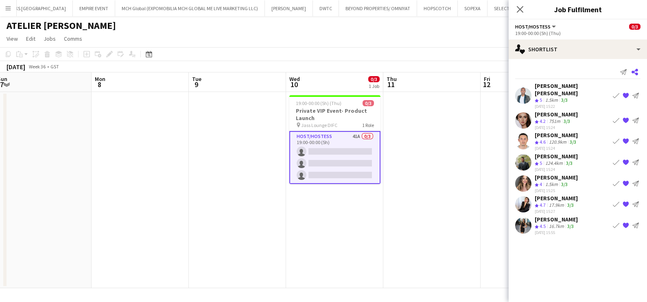
click at [639, 71] on app-icon "Share" at bounding box center [634, 71] width 11 height 11
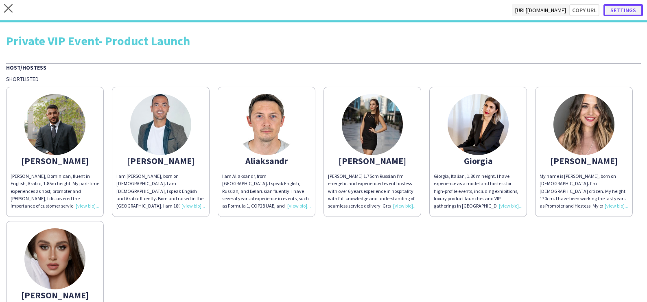
click at [620, 11] on button "Settings" at bounding box center [622, 10] width 39 height 12
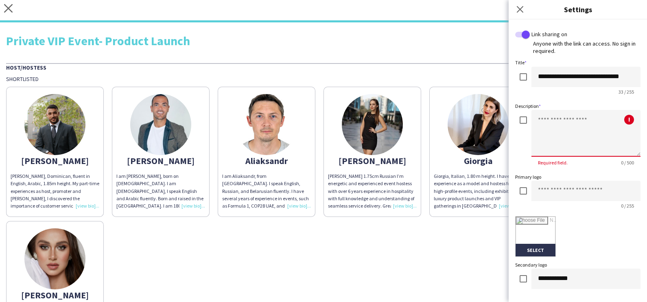
click at [551, 125] on textarea at bounding box center [585, 133] width 109 height 47
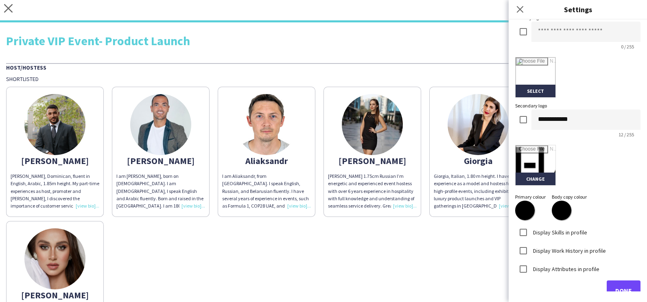
scroll to position [173, 0]
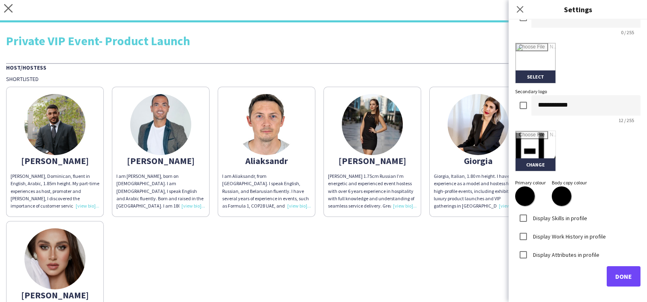
type textarea "**********"
click at [536, 167] on input "file" at bounding box center [535, 151] width 40 height 40
type input "**********"
click at [606, 273] on button "Done" at bounding box center [623, 276] width 34 height 20
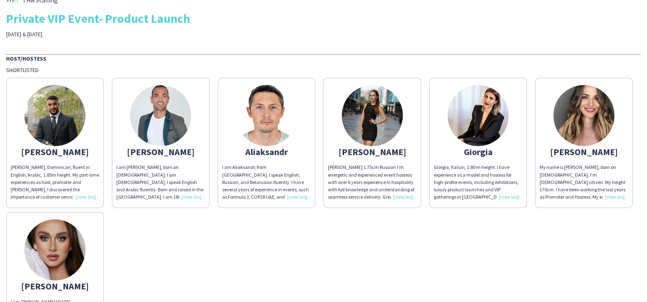
scroll to position [0, 0]
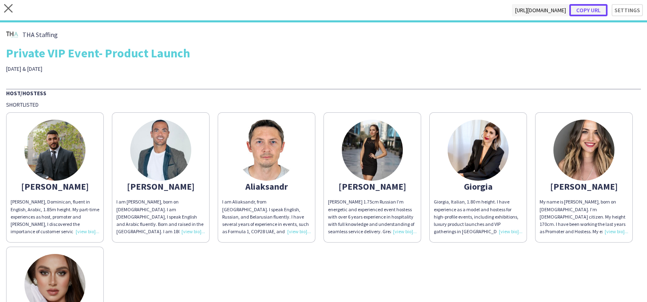
click at [582, 10] on button "Copy url" at bounding box center [588, 10] width 38 height 12
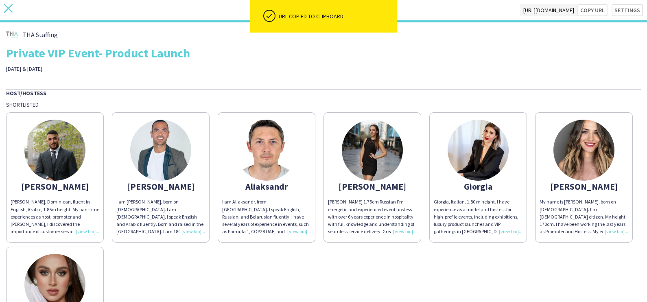
click at [11, 7] on icon "close" at bounding box center [8, 8] width 9 height 9
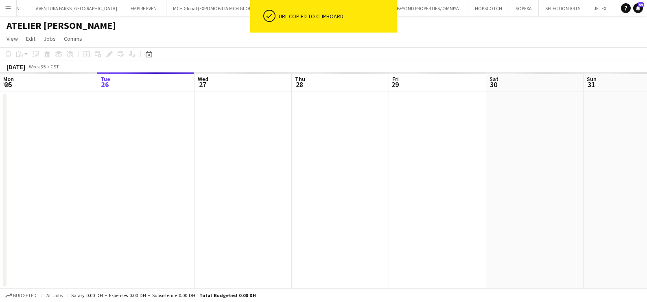
scroll to position [0, 75]
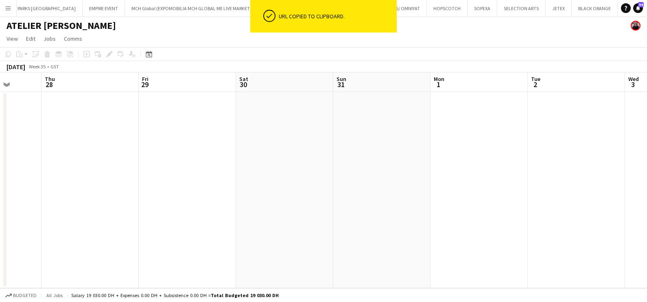
drag, startPoint x: 447, startPoint y: 146, endPoint x: 140, endPoint y: 149, distance: 307.1
click at [216, 148] on app-calendar-viewport "Sat 23 Sun 24 Mon 25 Tue 26 Wed 27 Thu 28 Fri 29 Sat 30 Sun 31 Mon 1 Tue 2 Wed 3" at bounding box center [323, 180] width 647 height 216
click at [89, 155] on app-calendar-viewport "Tue 26 Wed 27 Thu 28 Fri 29 Sat 30 Sun 31 Mon 1 Tue 2 Wed 3 Thu 4 Fri 5 Sat 6" at bounding box center [323, 180] width 647 height 216
click at [77, 157] on app-calendar-viewport "Thu 28 Fri 29 Sat 30 Sun 31 Mon 1 Tue 2 Wed 3 Thu 4 Fri 5 Sat 6 Sun 7 Mon 8" at bounding box center [323, 180] width 647 height 216
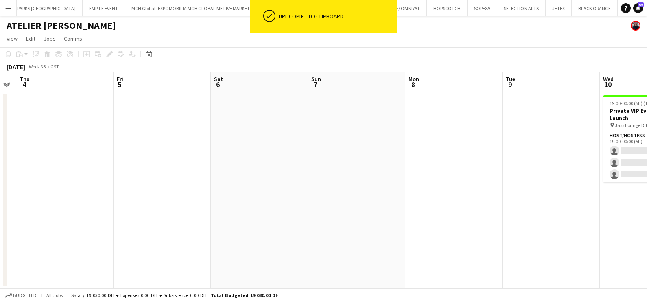
drag, startPoint x: 401, startPoint y: 160, endPoint x: 173, endPoint y: 161, distance: 227.3
click at [172, 160] on app-calendar-viewport "Mon 1 Tue 2 Wed 3 Thu 4 Fri 5 Sat 6 Sun 7 Mon 8 Tue 9 Wed 10 0/3 1 Job Thu 11 F…" at bounding box center [323, 180] width 647 height 216
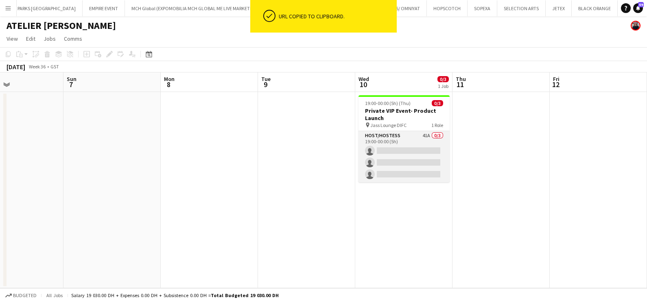
click at [406, 132] on app-card-role "Host/Hostess 41A 0/3 19:00-00:00 (5h) single-neutral-actions single-neutral-act…" at bounding box center [403, 156] width 91 height 51
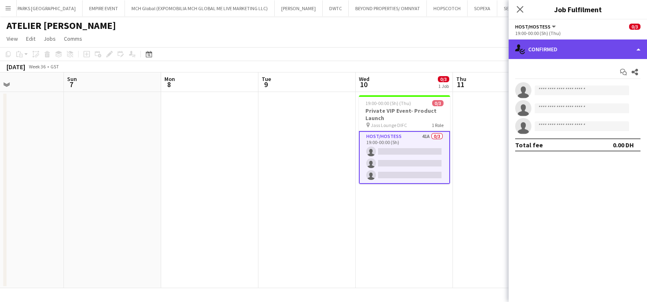
click at [564, 41] on div "single-neutral-actions-check-2 Confirmed" at bounding box center [577, 49] width 138 height 20
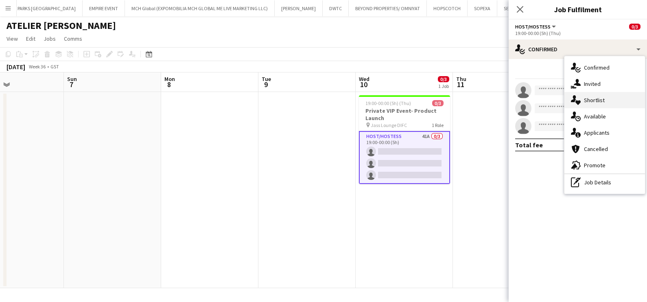
click at [588, 104] on div "single-neutral-actions-heart Shortlist" at bounding box center [604, 100] width 81 height 16
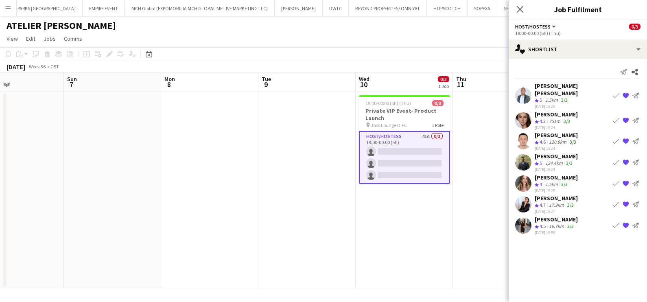
click at [556, 97] on div "1.5km" at bounding box center [551, 100] width 16 height 7
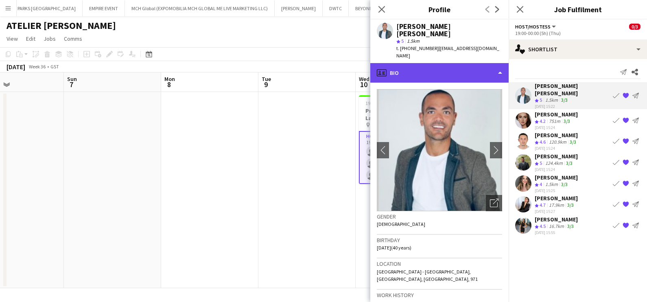
click at [475, 63] on div "profile Bio" at bounding box center [439, 73] width 138 height 20
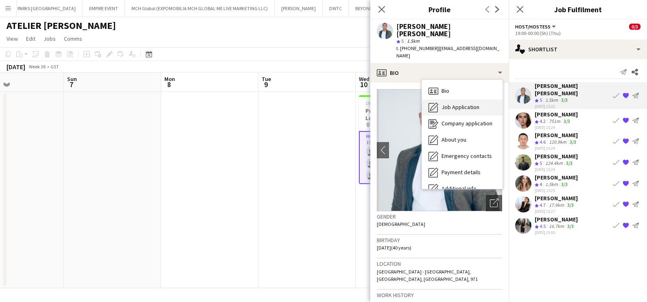
click at [461, 103] on span "Job Application" at bounding box center [460, 106] width 38 height 7
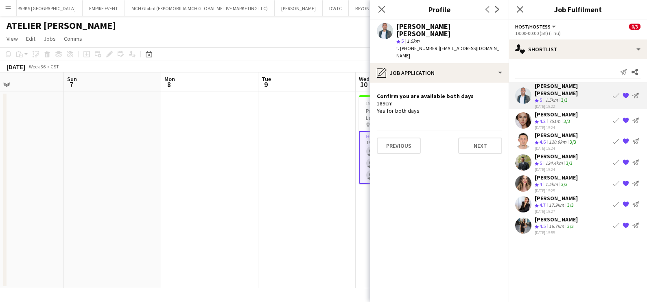
click at [556, 111] on div "Zinaida Bryk" at bounding box center [555, 114] width 43 height 7
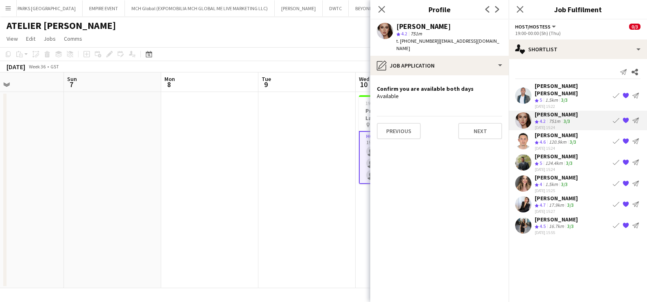
click at [558, 139] on div "120.9km" at bounding box center [557, 142] width 21 height 7
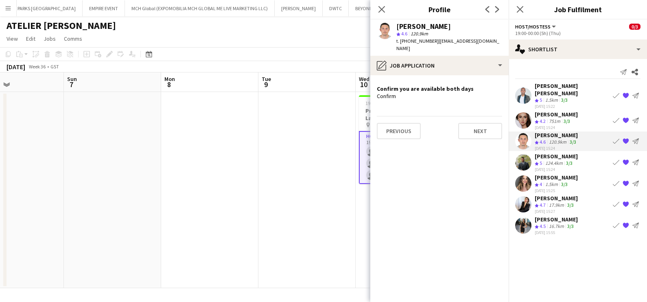
click at [554, 160] on div "124.4km" at bounding box center [553, 163] width 21 height 7
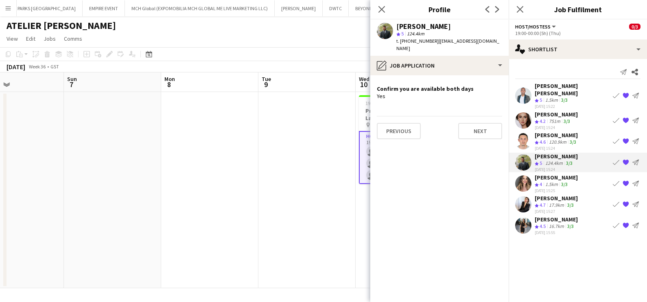
click at [231, 119] on app-date-cell at bounding box center [209, 190] width 97 height 196
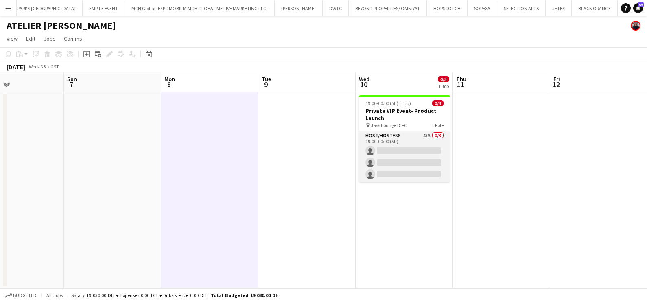
click at [392, 144] on app-card-role "Host/Hostess 43A 0/3 19:00-00:00 (5h) single-neutral-actions single-neutral-act…" at bounding box center [404, 156] width 91 height 51
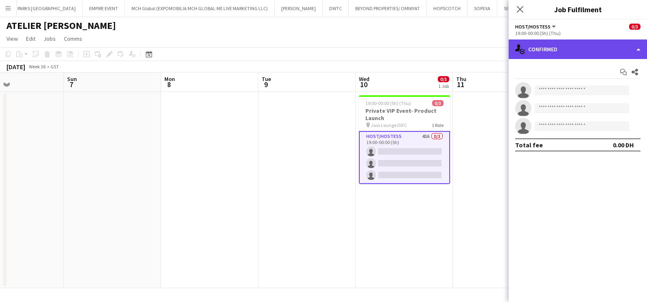
click at [571, 50] on div "single-neutral-actions-check-2 Confirmed" at bounding box center [577, 49] width 138 height 20
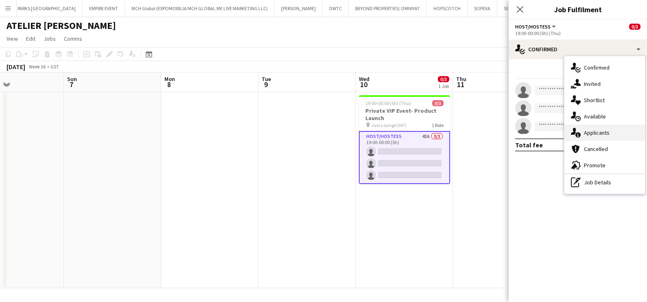
click at [593, 131] on div "single-neutral-actions-information Applicants" at bounding box center [604, 132] width 81 height 16
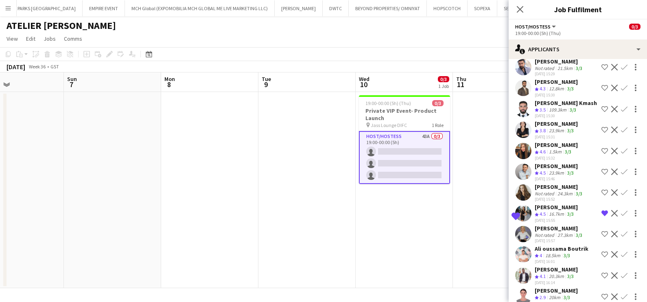
scroll to position [724, 0]
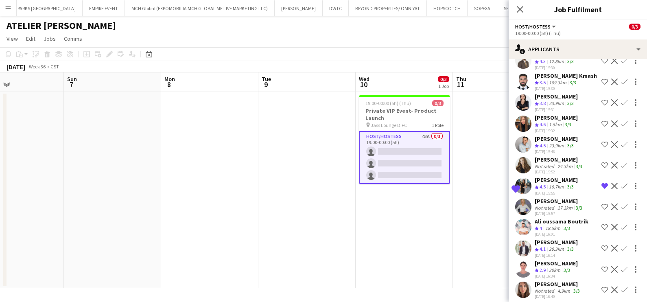
click at [547, 240] on div "Rami Itani" at bounding box center [555, 241] width 43 height 7
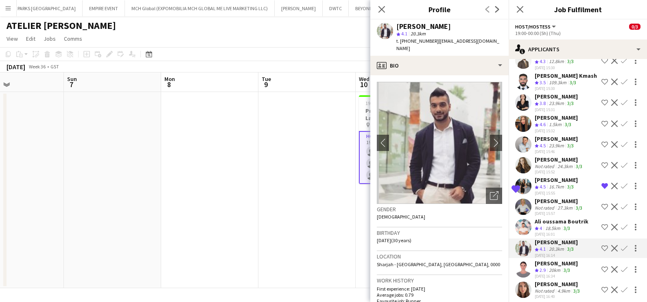
click at [332, 216] on app-date-cell at bounding box center [306, 190] width 97 height 196
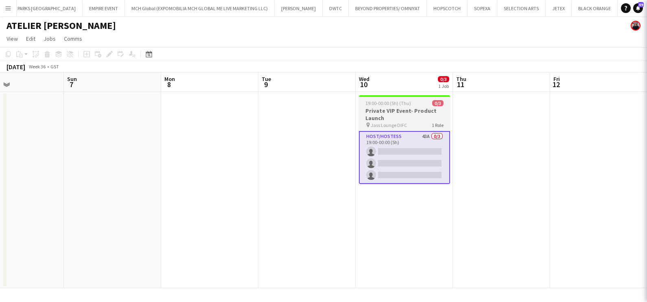
scroll to position [0, 0]
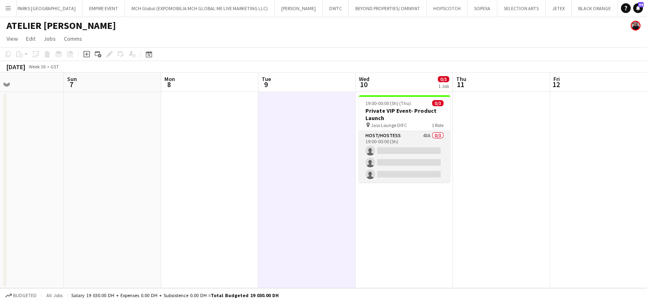
click at [408, 136] on app-card-role "Host/Hostess 43A 0/3 19:00-00:00 (5h) single-neutral-actions single-neutral-act…" at bounding box center [404, 156] width 91 height 51
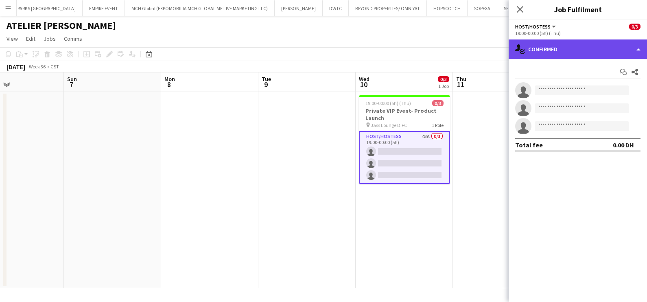
click at [561, 52] on div "single-neutral-actions-check-2 Confirmed" at bounding box center [577, 49] width 138 height 20
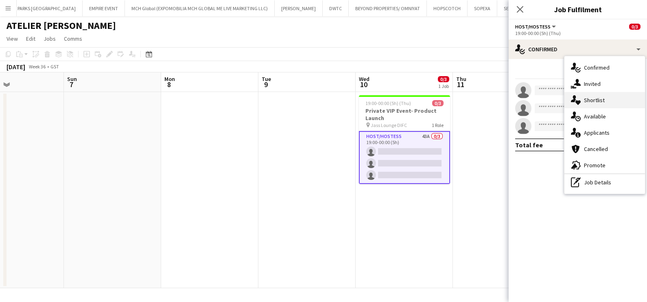
click at [602, 101] on div "single-neutral-actions-heart Shortlist" at bounding box center [604, 100] width 81 height 16
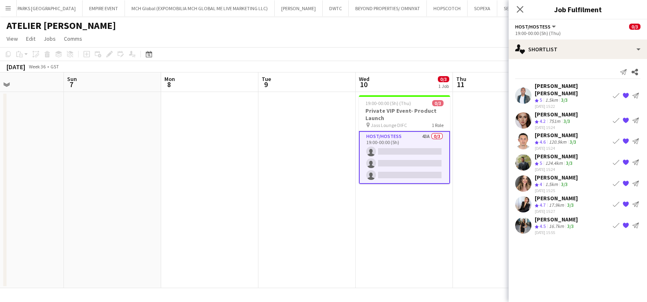
click at [567, 97] on app-skills-label "3/3" at bounding box center [564, 100] width 7 height 6
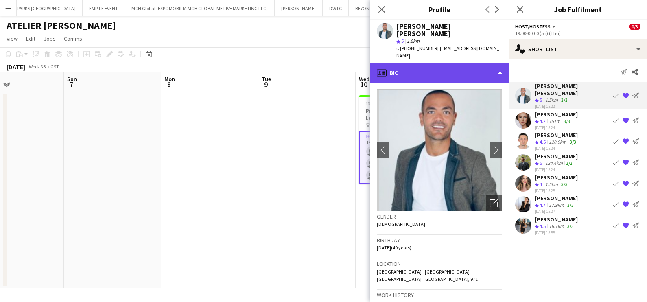
click at [464, 63] on div "profile Bio" at bounding box center [439, 73] width 138 height 20
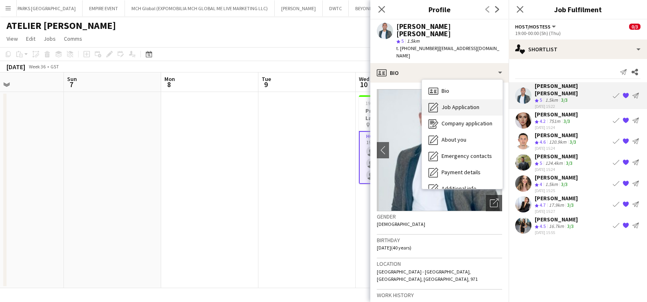
click at [474, 103] on span "Job Application" at bounding box center [460, 106] width 38 height 7
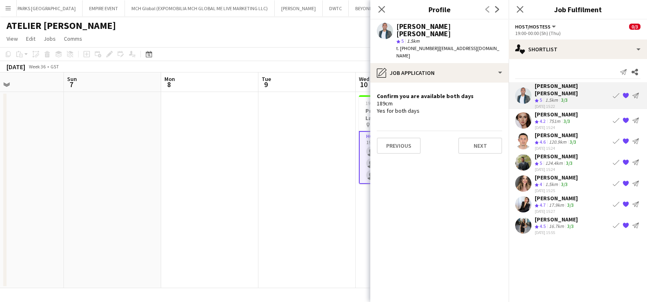
click at [554, 118] on div "751m" at bounding box center [554, 121] width 15 height 7
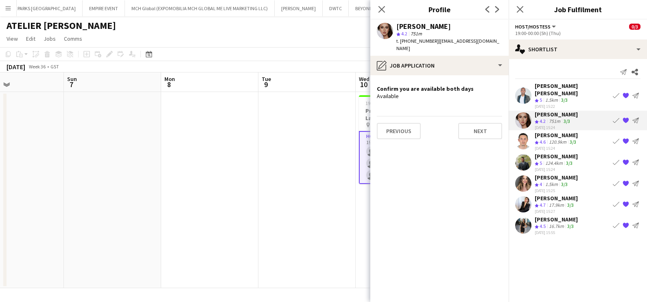
click at [551, 139] on div "120.9km" at bounding box center [557, 142] width 21 height 7
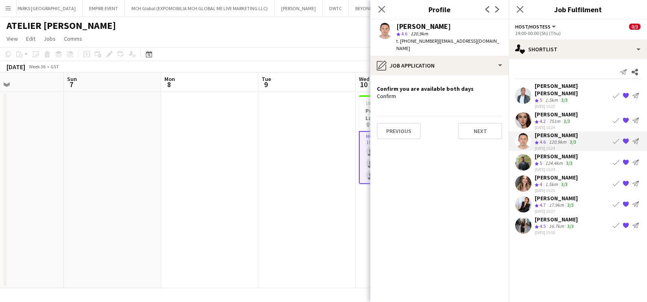
click at [551, 153] on div "Abdulkader Habra" at bounding box center [555, 156] width 43 height 7
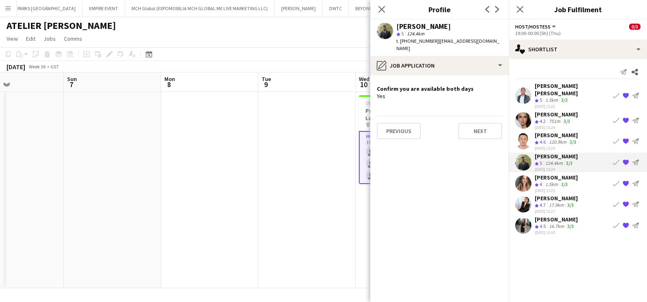
click at [553, 181] on div "1.5km" at bounding box center [551, 184] width 16 height 7
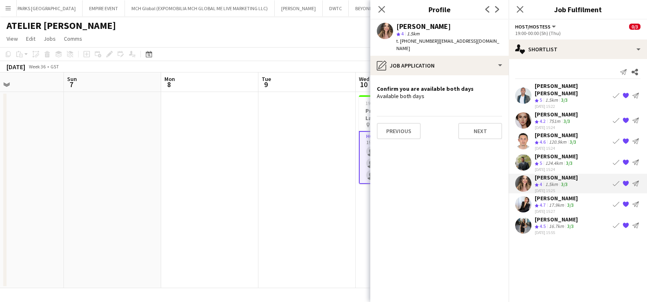
click at [551, 202] on div "17.9km" at bounding box center [556, 205] width 18 height 7
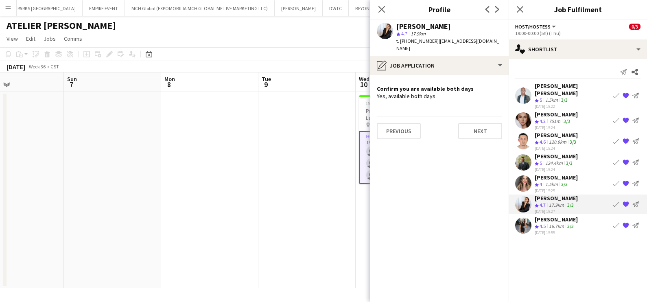
click at [550, 229] on div "26-08-2025 15:55" at bounding box center [555, 231] width 43 height 5
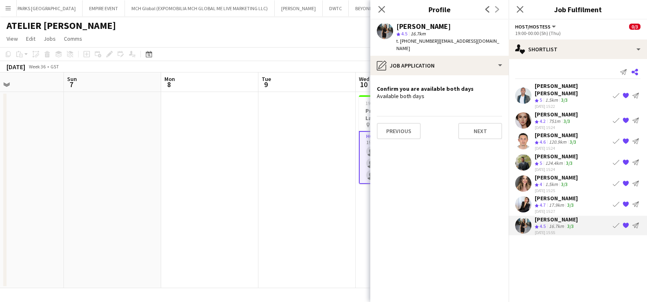
click at [635, 71] on icon at bounding box center [634, 72] width 7 height 7
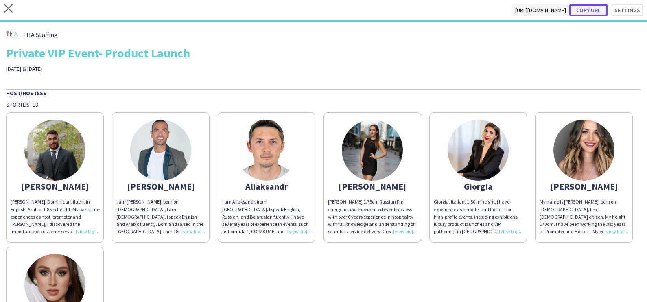
click at [582, 7] on button "Copy url" at bounding box center [588, 10] width 38 height 12
click at [8, 8] on icon at bounding box center [8, 8] width 9 height 9
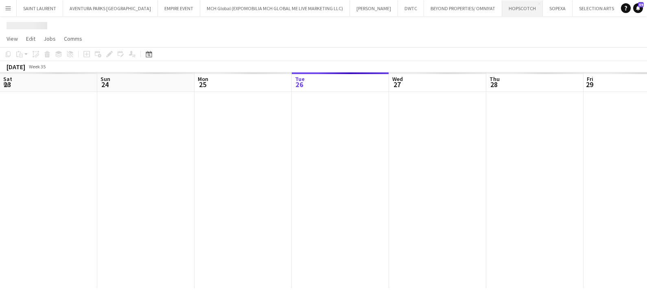
click at [502, 8] on button "HOPSCOTCH Close" at bounding box center [522, 8] width 41 height 16
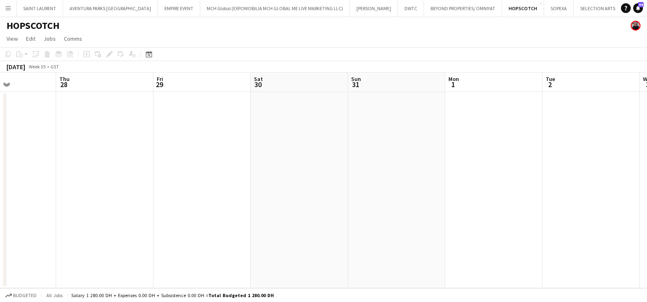
drag, startPoint x: 453, startPoint y: 179, endPoint x: 108, endPoint y: 219, distance: 348.0
click at [197, 205] on app-calendar-viewport "Sat 23 Sun 24 Mon 25 Tue 26 Wed 27 Thu 28 Fri 29 Sat 30 Sun 31 Mon 1 Tue 2 Wed 3" at bounding box center [323, 180] width 647 height 216
click at [279, 198] on app-calendar-viewport "Mon 25 Tue 26 Wed 27 Thu 28 Fri 29 Sat 30 Sun 31 Mon 1 Tue 2 Wed 3 Thu 4 1/4 1 …" at bounding box center [323, 180] width 647 height 216
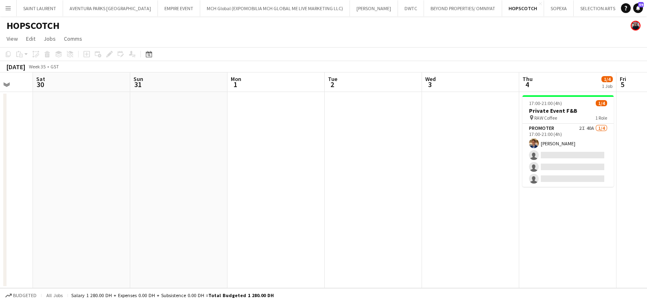
drag, startPoint x: 357, startPoint y: 194, endPoint x: 128, endPoint y: 225, distance: 230.6
click at [175, 222] on app-calendar-viewport "Wed 27 Thu 28 Fri 29 Sat 30 Sun 31 Mon 1 Tue 2 Wed 3 Thu 4 1/4 1 Job Fri 5 Sat …" at bounding box center [323, 180] width 647 height 216
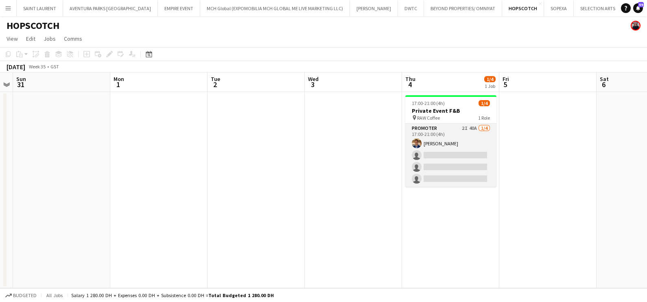
click at [463, 144] on app-card-role "Promoter 2I 40A 1/4 17:00-21:00 (4h) Ahmed Mostafa single-neutral-actions singl…" at bounding box center [450, 155] width 91 height 63
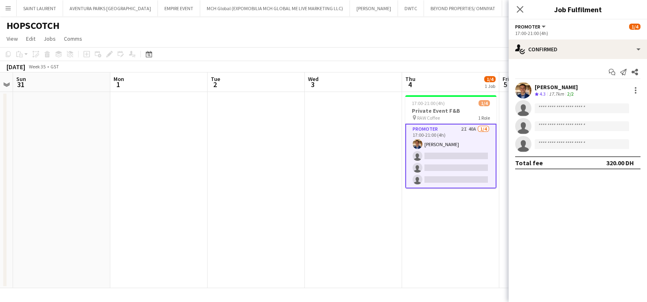
click at [482, 135] on app-card-role "Promoter 2I 40A 1/4 17:00-21:00 (4h) Ahmed Mostafa single-neutral-actions singl…" at bounding box center [450, 156] width 91 height 65
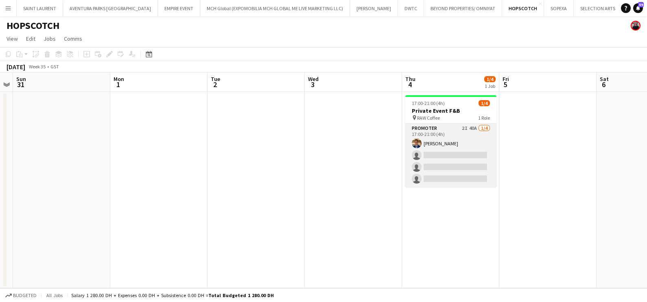
click at [482, 135] on app-card-role "Promoter 2I 40A 1/4 17:00-21:00 (4h) Ahmed Mostafa single-neutral-actions singl…" at bounding box center [450, 155] width 91 height 63
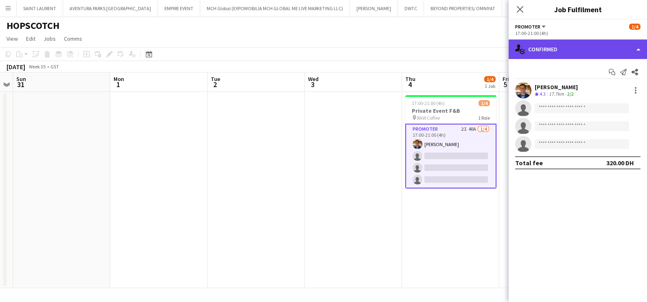
click at [563, 45] on div "single-neutral-actions-check-2 Confirmed" at bounding box center [577, 49] width 138 height 20
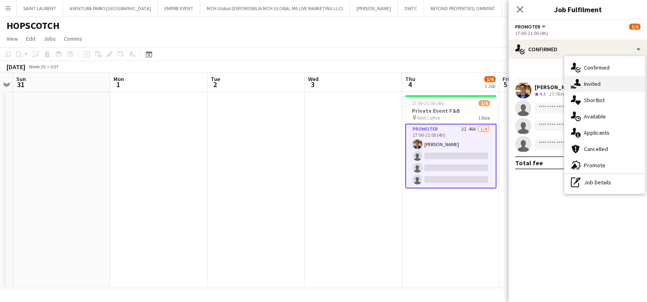
click at [604, 83] on div "single-neutral-actions-share-1 Invited" at bounding box center [604, 84] width 81 height 16
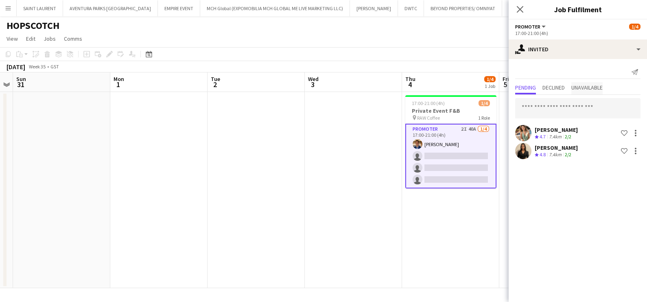
click at [584, 88] on span "Unavailable" at bounding box center [586, 88] width 31 height 6
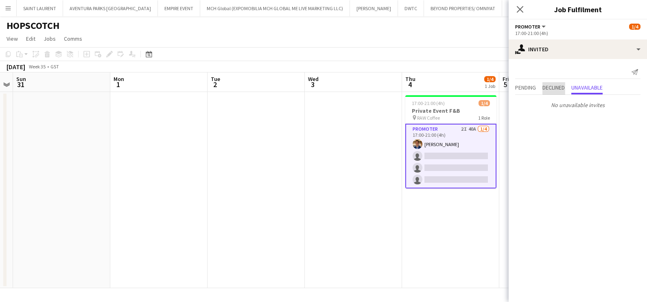
click at [564, 88] on span "Declined" at bounding box center [553, 88] width 22 height 6
click at [525, 89] on span "Pending" at bounding box center [525, 88] width 21 height 6
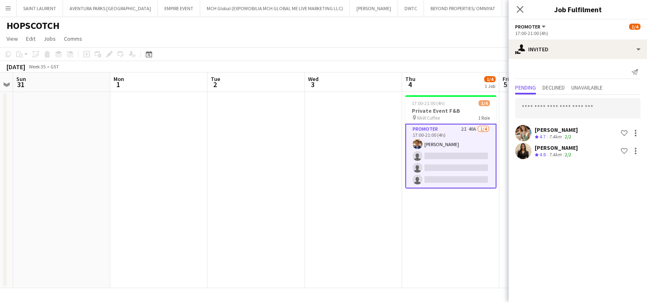
click at [330, 175] on app-date-cell at bounding box center [353, 190] width 97 height 196
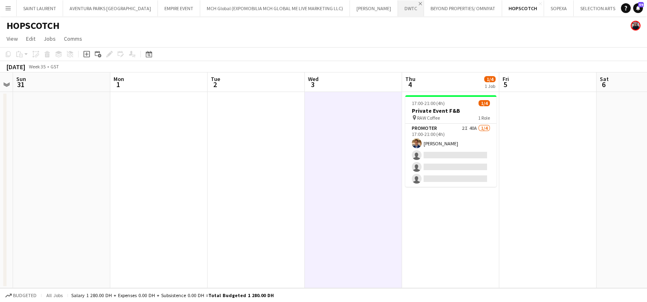
click at [418, 3] on app-icon "Close" at bounding box center [419, 3] width 3 height 3
click at [622, 6] on button "BLACK ORANGE Close" at bounding box center [645, 8] width 46 height 16
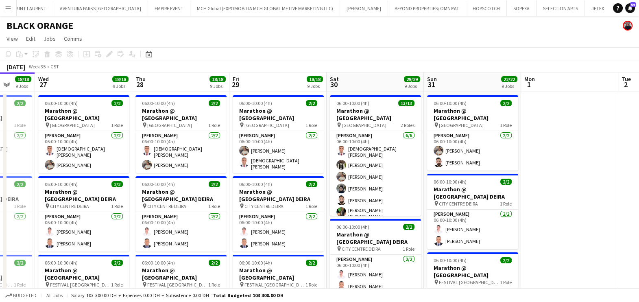
drag, startPoint x: 453, startPoint y: 110, endPoint x: 9, endPoint y: 152, distance: 445.7
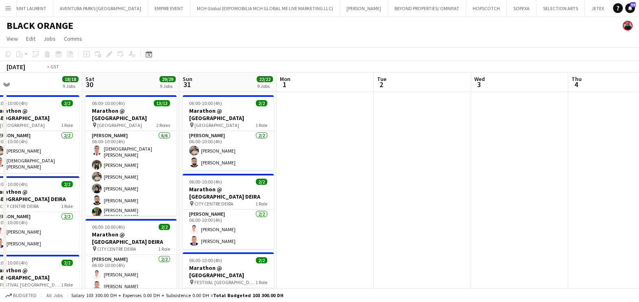
drag, startPoint x: 148, startPoint y: 154, endPoint x: 0, endPoint y: 210, distance: 158.8
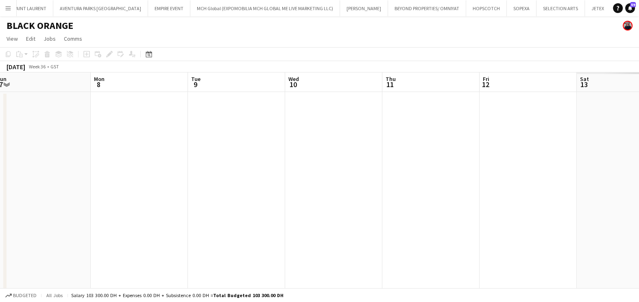
drag, startPoint x: 474, startPoint y: 164, endPoint x: 4, endPoint y: 227, distance: 473.5
drag, startPoint x: -2, startPoint y: 275, endPoint x: 36, endPoint y: 272, distance: 38.3
drag, startPoint x: 252, startPoint y: 253, endPoint x: 135, endPoint y: 261, distance: 117.4
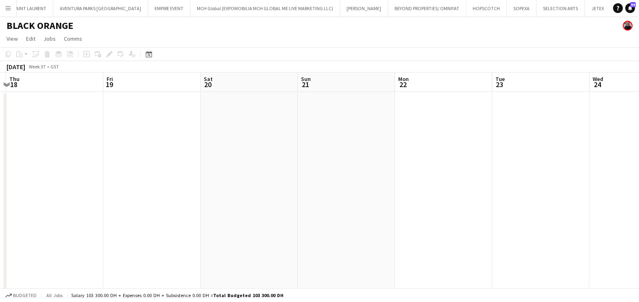
drag, startPoint x: 518, startPoint y: 196, endPoint x: 38, endPoint y: 288, distance: 488.5
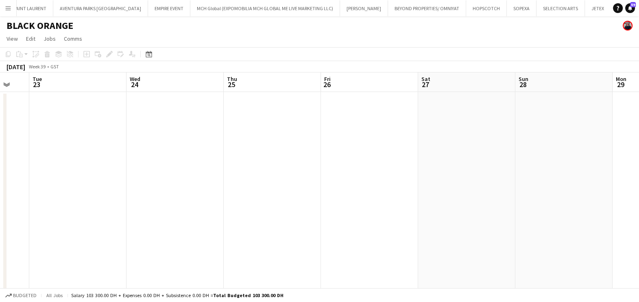
drag, startPoint x: 322, startPoint y: 246, endPoint x: 147, endPoint y: 264, distance: 175.8
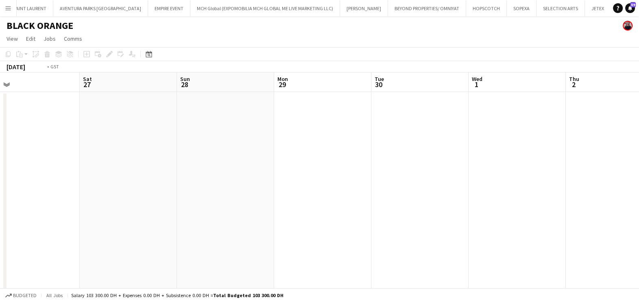
drag, startPoint x: 464, startPoint y: 216, endPoint x: 31, endPoint y: 278, distance: 437.6
drag, startPoint x: 438, startPoint y: 203, endPoint x: 140, endPoint y: 271, distance: 305.7
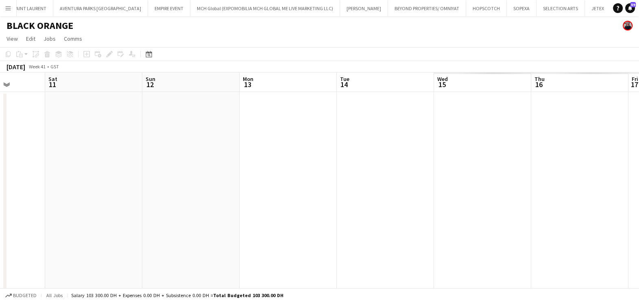
drag, startPoint x: 198, startPoint y: 238, endPoint x: 146, endPoint y: 246, distance: 52.7
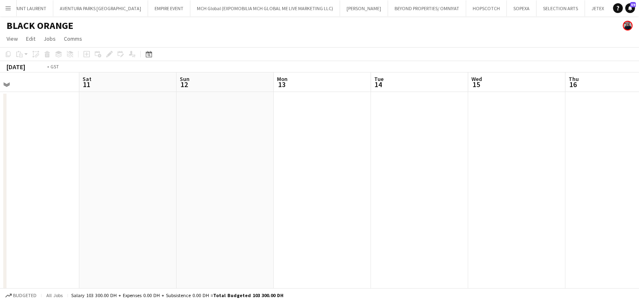
drag, startPoint x: 601, startPoint y: 175, endPoint x: 72, endPoint y: 268, distance: 537.2
drag, startPoint x: 72, startPoint y: 220, endPoint x: 279, endPoint y: 181, distance: 210.6
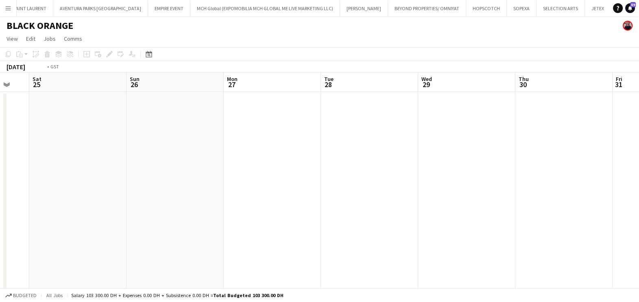
drag, startPoint x: 316, startPoint y: 159, endPoint x: 470, endPoint y: 122, distance: 159.0
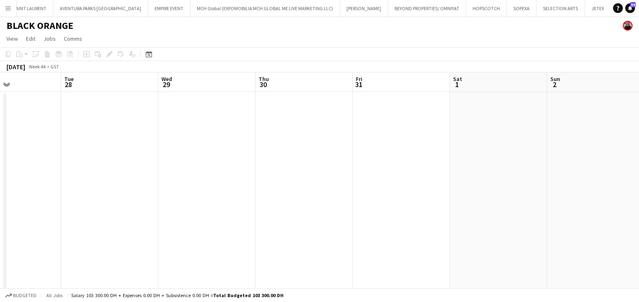
drag, startPoint x: 144, startPoint y: 160, endPoint x: 228, endPoint y: 150, distance: 83.9
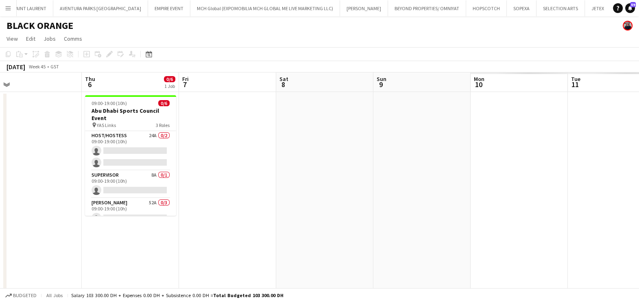
drag, startPoint x: 470, startPoint y: 150, endPoint x: -2, endPoint y: 181, distance: 472.8
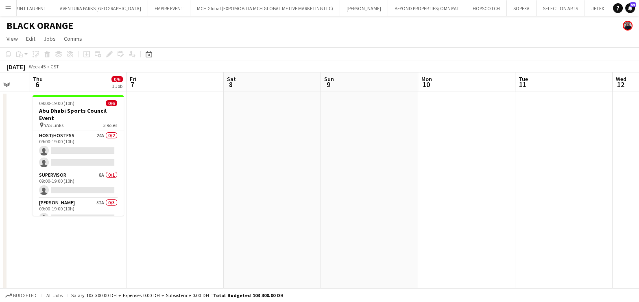
scroll to position [0, 186]
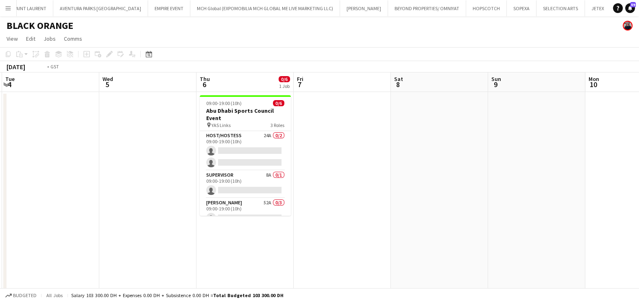
drag, startPoint x: 211, startPoint y: 177, endPoint x: 482, endPoint y: 169, distance: 271.0
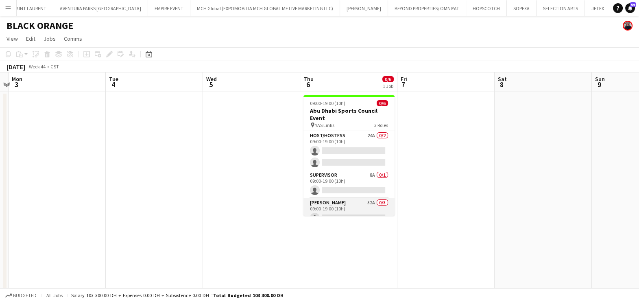
click at [353, 205] on app-card-role "Usher 52A 0/3 09:00-19:00 (10h) single-neutral-actions single-neutral-actions s…" at bounding box center [348, 223] width 91 height 51
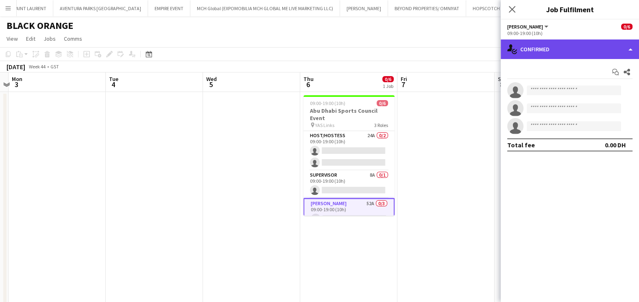
click at [549, 43] on div "single-neutral-actions-check-2 Confirmed" at bounding box center [570, 49] width 138 height 20
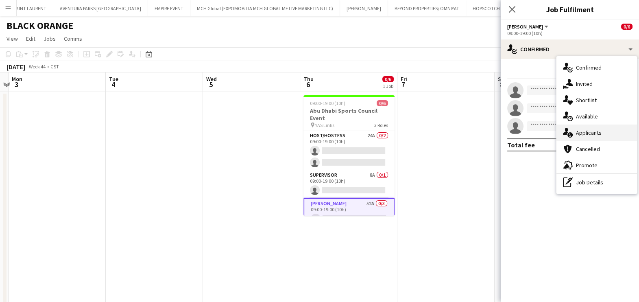
click at [592, 134] on div "single-neutral-actions-information Applicants" at bounding box center [596, 132] width 81 height 16
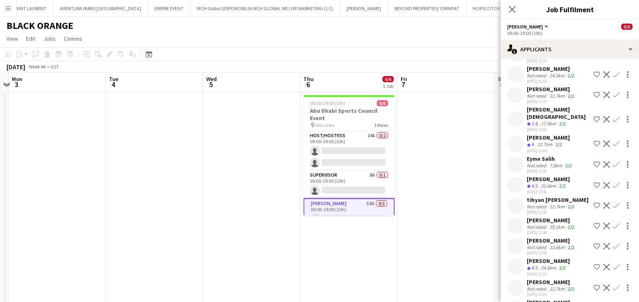
scroll to position [884, 0]
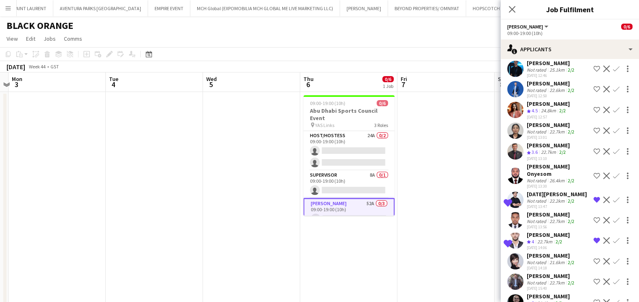
click at [535, 300] on div "Crew rating 5" at bounding box center [531, 303] width 9 height 7
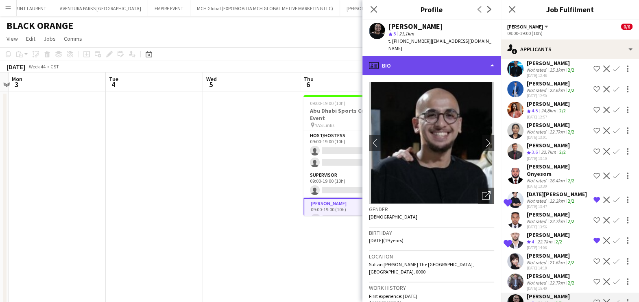
click at [440, 56] on div "profile Bio" at bounding box center [431, 66] width 138 height 20
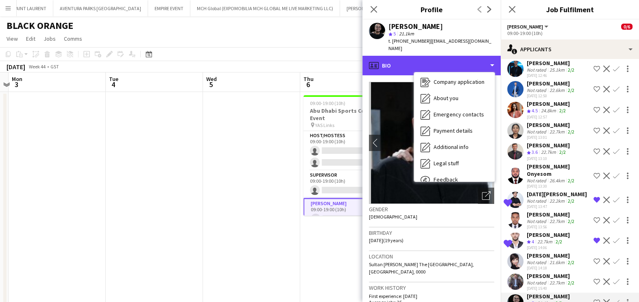
scroll to position [60, 0]
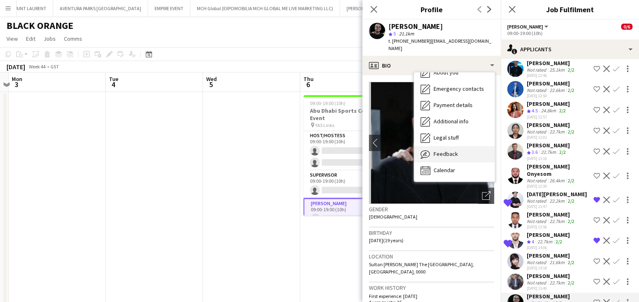
click at [449, 150] on span "Feedback" at bounding box center [446, 153] width 24 height 7
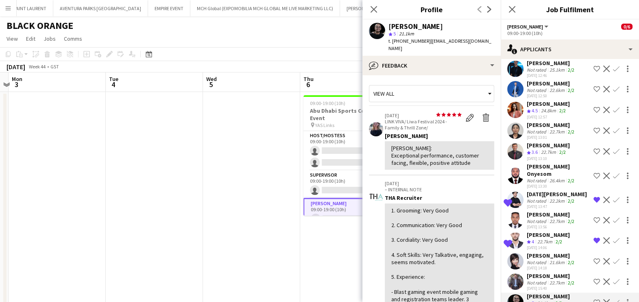
click at [593, 299] on app-icon "Shortlist crew" at bounding box center [596, 302] width 7 height 7
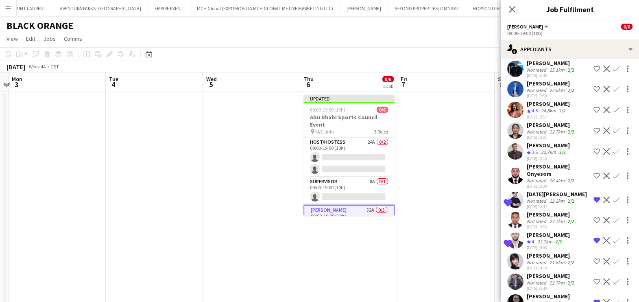
click at [542, 279] on div "Not rated" at bounding box center [537, 282] width 21 height 6
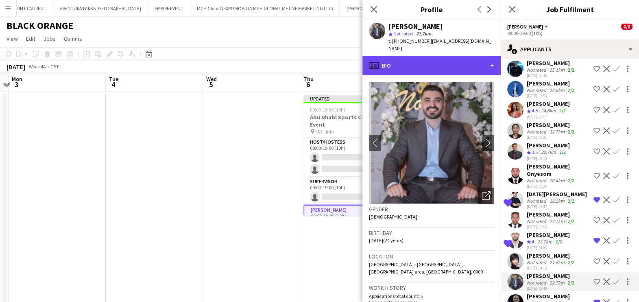
click at [436, 56] on div "profile Bio" at bounding box center [431, 66] width 138 height 20
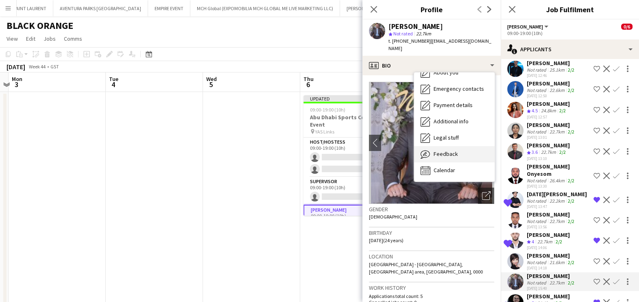
click at [449, 150] on span "Feedback" at bounding box center [446, 153] width 24 height 7
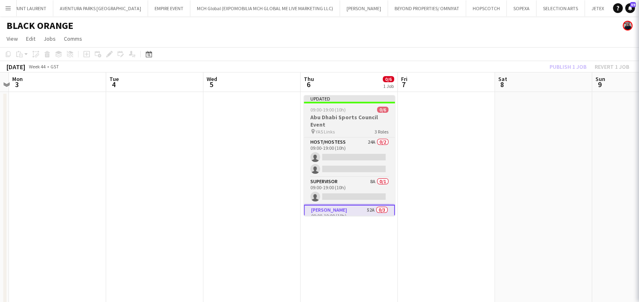
scroll to position [0, 0]
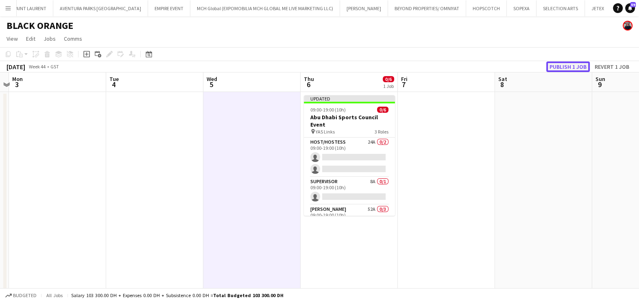
click at [575, 71] on button "Publish 1 job" at bounding box center [568, 66] width 44 height 11
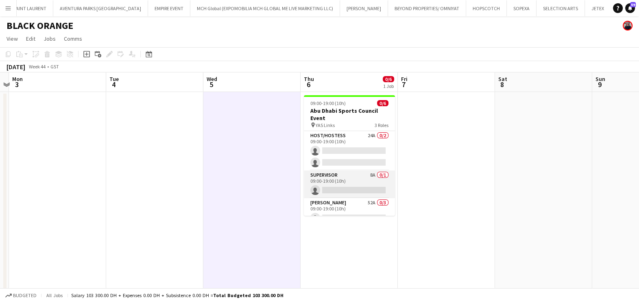
click at [357, 197] on app-card-role "Supervisor 8A 0/1 09:00-19:00 (10h) single-neutral-actions" at bounding box center [349, 184] width 91 height 28
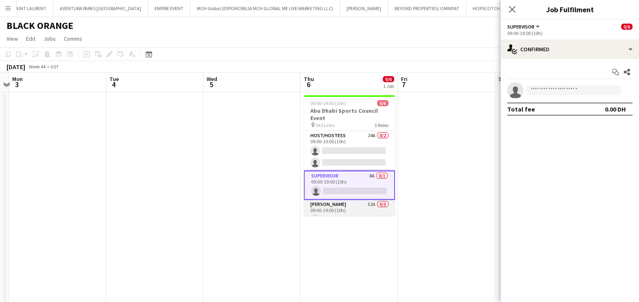
click at [357, 206] on app-card-role "Usher 52A 0/3 09:00-19:00 (10h) single-neutral-actions single-neutral-actions s…" at bounding box center [349, 225] width 91 height 51
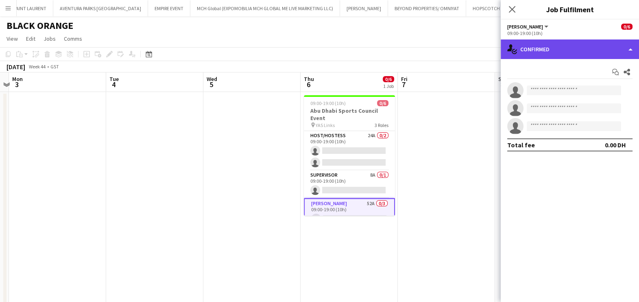
click at [543, 55] on div "single-neutral-actions-check-2 Confirmed" at bounding box center [570, 49] width 138 height 20
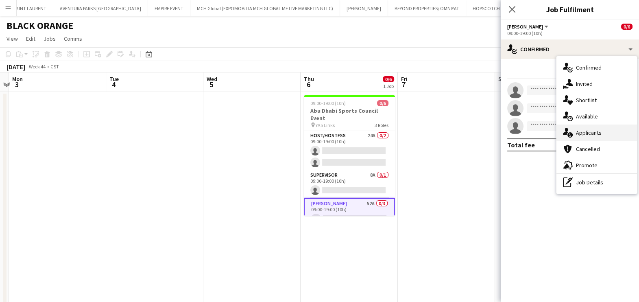
click at [593, 135] on div "single-neutral-actions-information Applicants" at bounding box center [596, 132] width 81 height 16
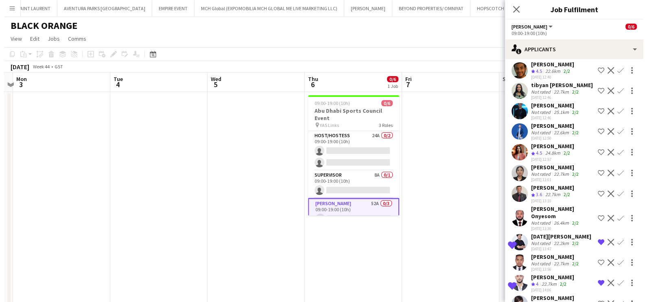
scroll to position [884, 0]
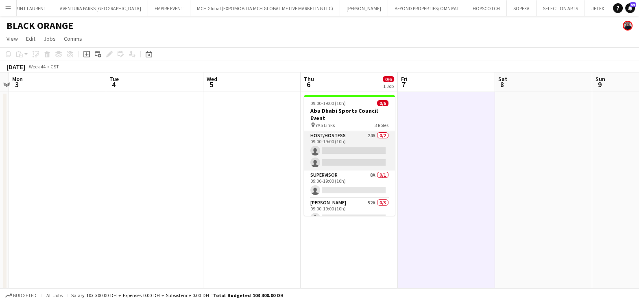
click at [362, 150] on app-card-role "Host/Hostess 24A 0/2 09:00-19:00 (10h) single-neutral-actions single-neutral-ac…" at bounding box center [349, 150] width 91 height 39
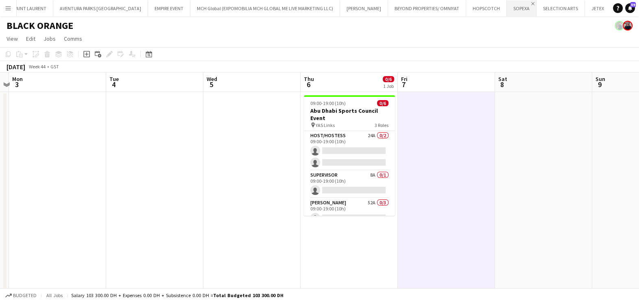
click at [531, 2] on app-icon "Close" at bounding box center [532, 3] width 3 height 3
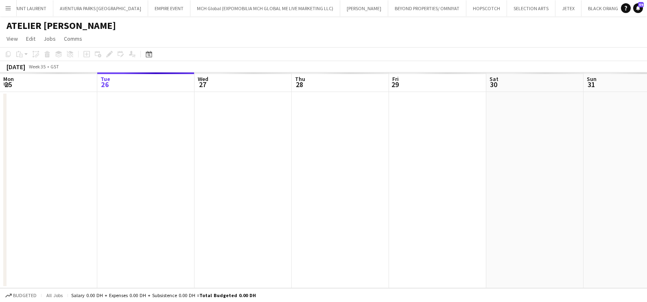
scroll to position [0, 20]
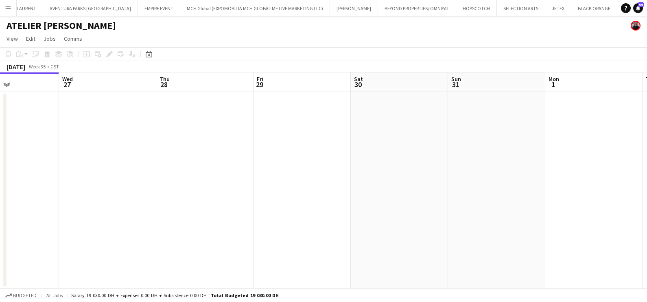
drag, startPoint x: 512, startPoint y: 163, endPoint x: 295, endPoint y: 181, distance: 218.3
click at [303, 181] on app-calendar-viewport "Sat 23 Sun 24 Mon 25 Tue 26 Wed 27 Thu 28 Fri 29 Sat 30 Sun 31 Mon 1 Tue 2 Wed 3" at bounding box center [323, 180] width 647 height 216
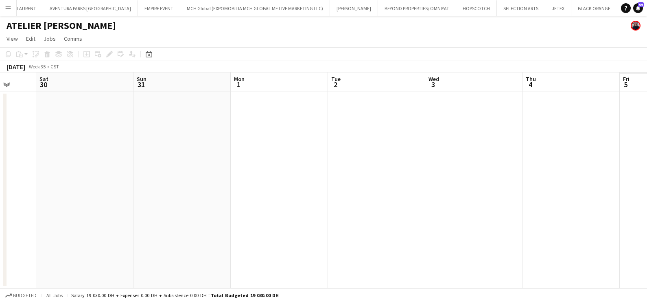
drag, startPoint x: 409, startPoint y: 164, endPoint x: 95, endPoint y: 171, distance: 314.1
click at [73, 176] on app-calendar-viewport "Wed 27 Thu 28 Fri 29 Sat 30 Sun 31 Mon 1 Tue 2 Wed 3 Thu 4 Fri 5 Sat 6 Sun 7" at bounding box center [323, 180] width 647 height 216
drag, startPoint x: 156, startPoint y: 185, endPoint x: 133, endPoint y: 187, distance: 23.3
click at [147, 185] on app-calendar-viewport "Wed 27 Thu 28 Fri 29 Sat 30 Sun 31 Mon 1 Tue 2 Wed 3 Thu 4 Fri 5 Sat 6 Sun 7" at bounding box center [323, 180] width 647 height 216
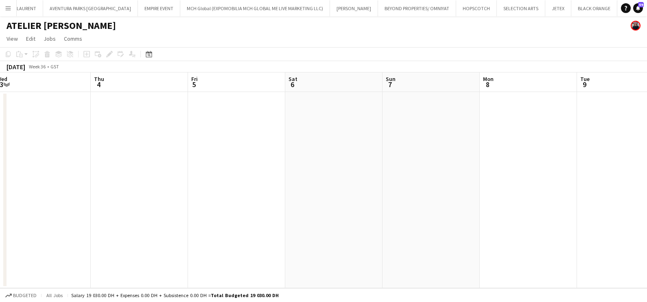
drag, startPoint x: 265, startPoint y: 173, endPoint x: 217, endPoint y: 181, distance: 48.5
click at [222, 179] on app-calendar-viewport "Mon 1 Tue 2 Wed 3 Thu 4 Fri 5 Sat 6 Sun 7 Mon 8 Tue 9 Wed 10 0/3 1 Job Thu 11 F…" at bounding box center [323, 180] width 647 height 216
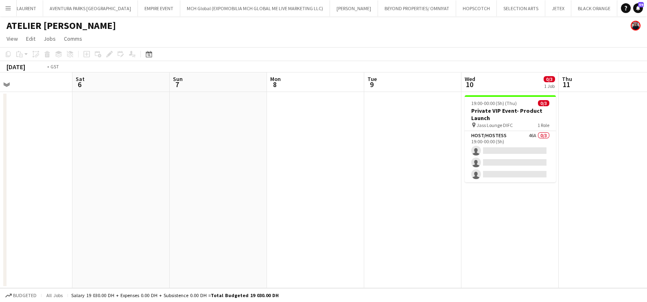
drag, startPoint x: 388, startPoint y: 175, endPoint x: 138, endPoint y: 179, distance: 250.6
click at [138, 179] on app-calendar-viewport "Wed 3 Thu 4 Fri 5 Sat 6 Sun 7 Mon 8 Tue 9 Wed 10 0/3 1 Job Thu 11 Fri 12 Sat 13…" at bounding box center [323, 180] width 647 height 216
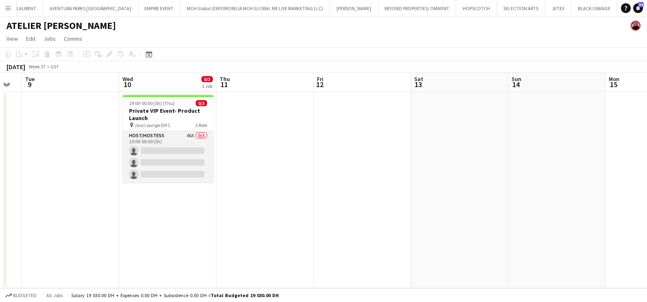
scroll to position [0, 270]
click at [197, 144] on app-card-role "Host/Hostess 46A 0/3 19:00-00:00 (5h) single-neutral-actions single-neutral-act…" at bounding box center [167, 156] width 91 height 51
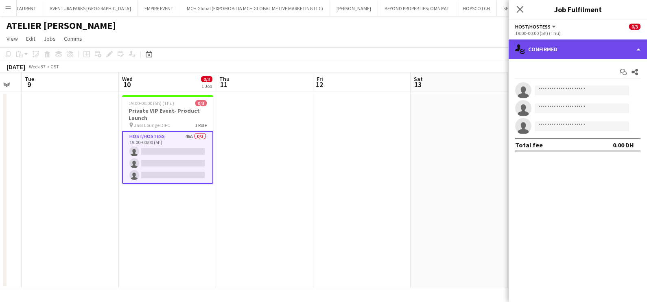
click at [549, 50] on div "single-neutral-actions-check-2 Confirmed" at bounding box center [577, 49] width 138 height 20
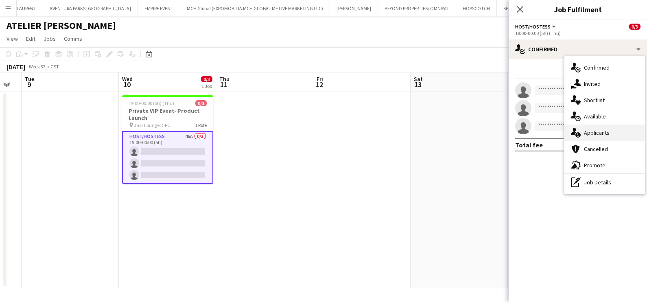
click at [619, 131] on div "single-neutral-actions-information Applicants" at bounding box center [604, 132] width 81 height 16
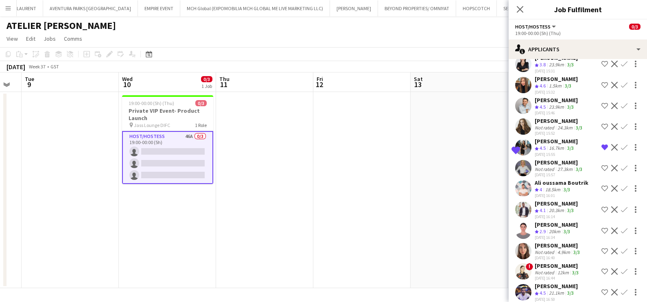
scroll to position [785, 0]
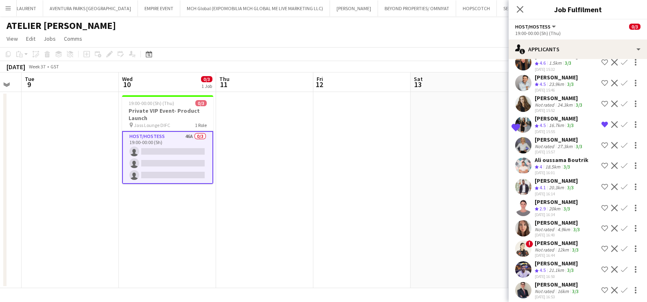
click at [555, 219] on div "Ruslana Veresnyak" at bounding box center [557, 222] width 47 height 7
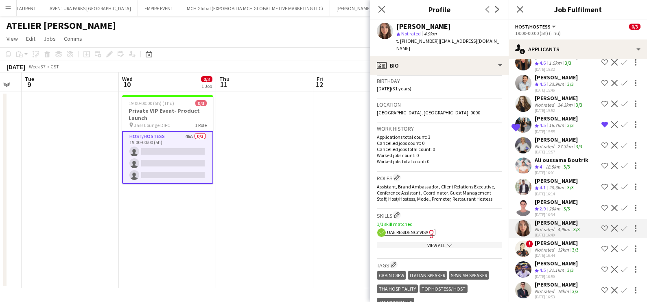
scroll to position [153, 0]
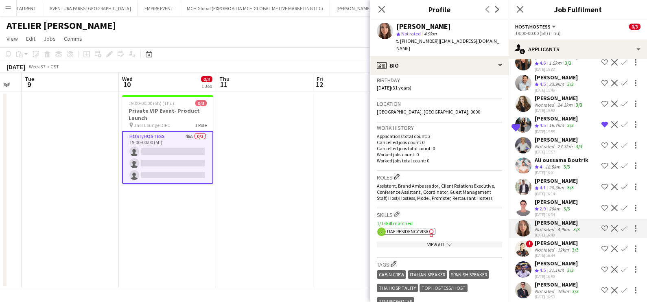
click at [441, 235] on app-show-more-section "View All chevron-down" at bounding box center [439, 243] width 125 height 16
click at [441, 241] on div "View All chevron-down" at bounding box center [439, 244] width 125 height 6
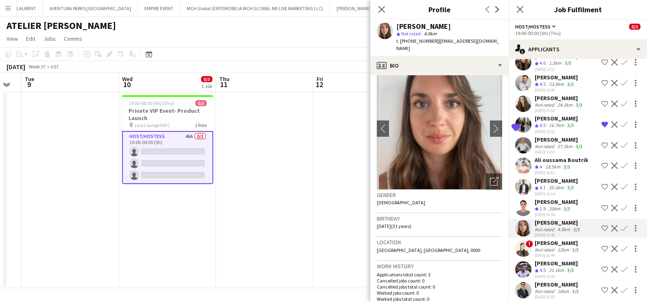
scroll to position [0, 0]
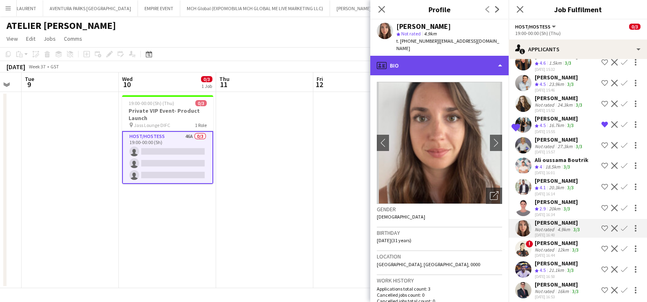
click at [462, 56] on div "profile Bio" at bounding box center [439, 66] width 138 height 20
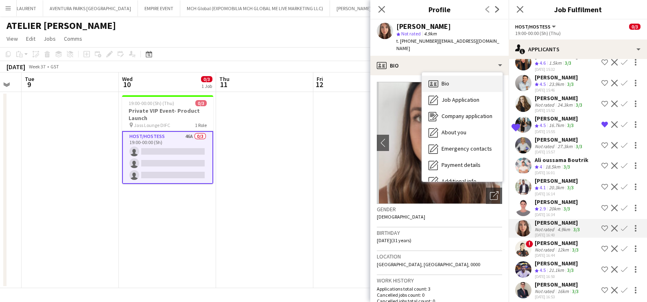
click at [467, 83] on div "Bio Bio" at bounding box center [462, 84] width 81 height 16
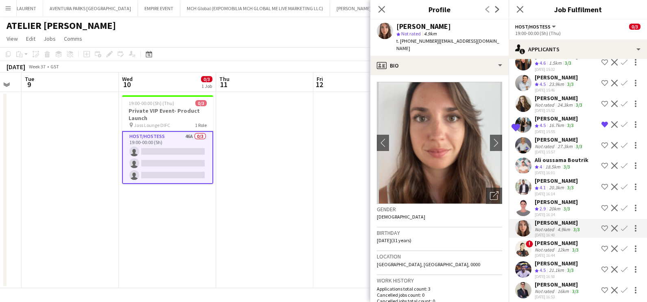
click at [447, 45] on div "Ruslana Veresnyak star Not rated 4.9km t. +971585491006 | ruslana.veresnyak@hot…" at bounding box center [439, 38] width 138 height 36
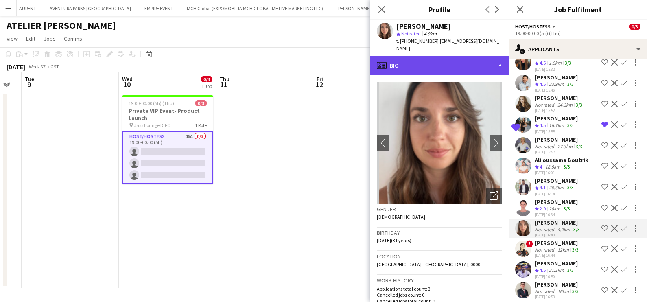
click at [449, 57] on div "profile Bio" at bounding box center [439, 66] width 138 height 20
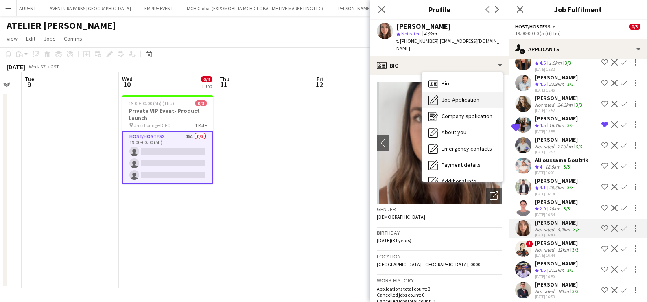
click at [462, 97] on div "Job Application Job Application" at bounding box center [462, 100] width 81 height 16
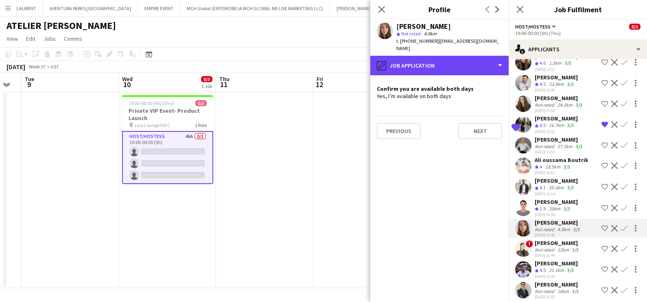
drag, startPoint x: 469, startPoint y: 63, endPoint x: 466, endPoint y: 70, distance: 7.2
click at [468, 63] on div "pencil4 Job Application" at bounding box center [439, 66] width 138 height 20
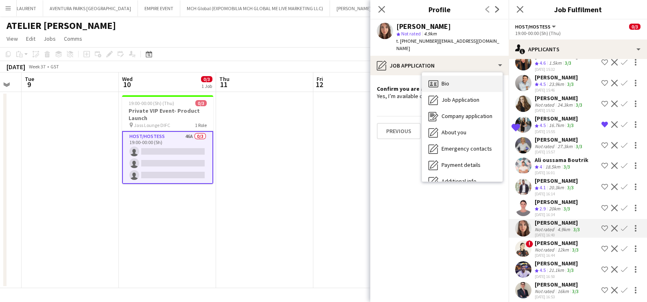
click at [468, 81] on div "Bio Bio" at bounding box center [462, 84] width 81 height 16
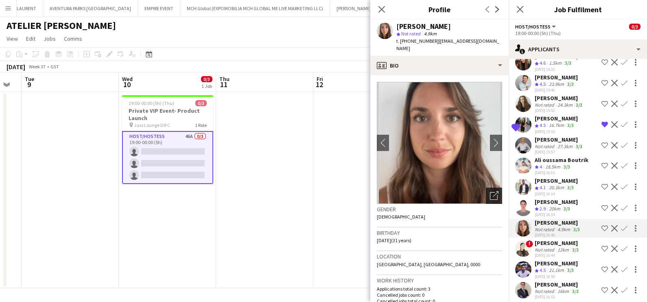
click at [490, 191] on icon "Open photos pop-in" at bounding box center [494, 195] width 9 height 9
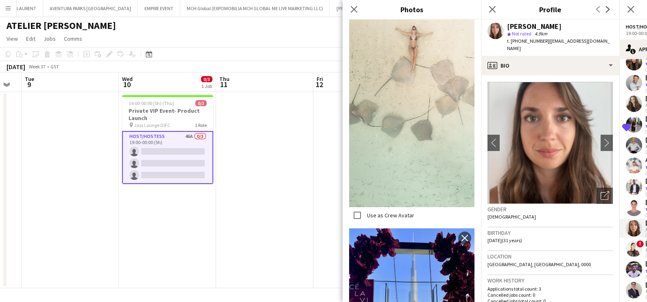
scroll to position [650, 0]
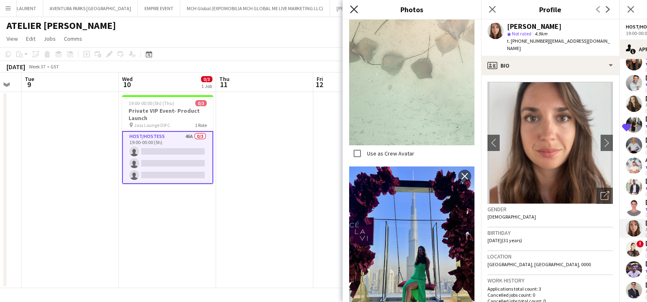
click at [353, 10] on icon at bounding box center [354, 9] width 8 height 8
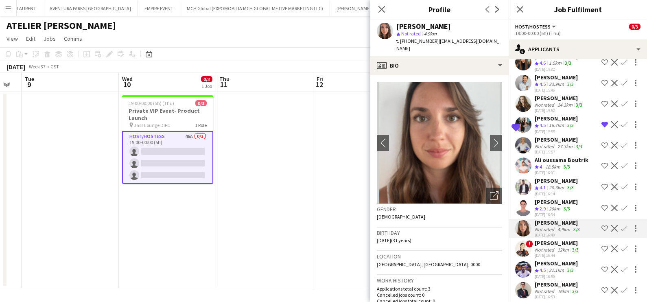
click at [455, 43] on span "| ruslana.veresnyak@hotmail.it" at bounding box center [447, 44] width 103 height 13
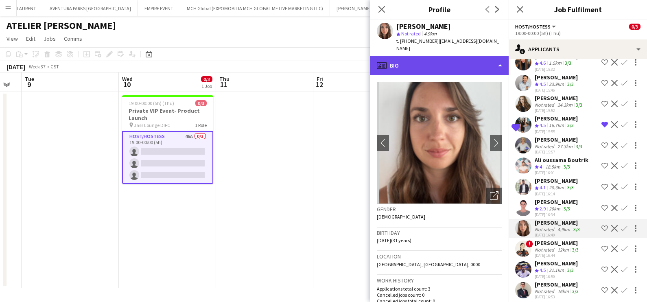
click at [454, 56] on div "profile Bio" at bounding box center [439, 66] width 138 height 20
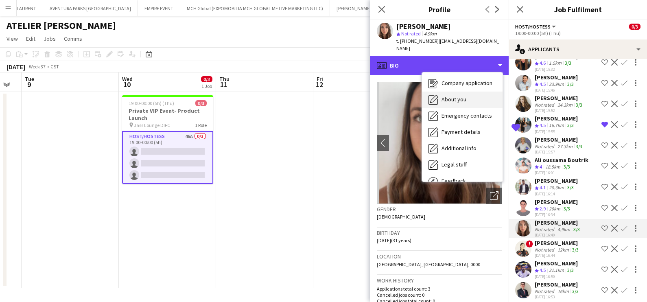
scroll to position [60, 0]
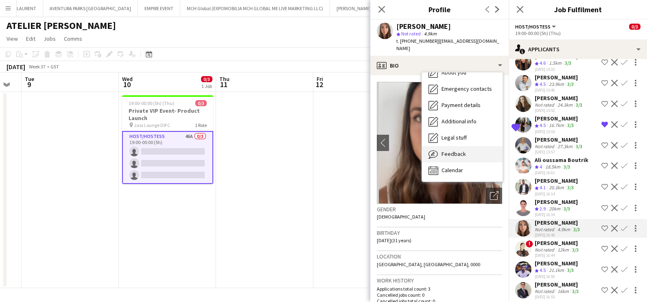
click at [464, 150] on span "Feedback" at bounding box center [453, 153] width 24 height 7
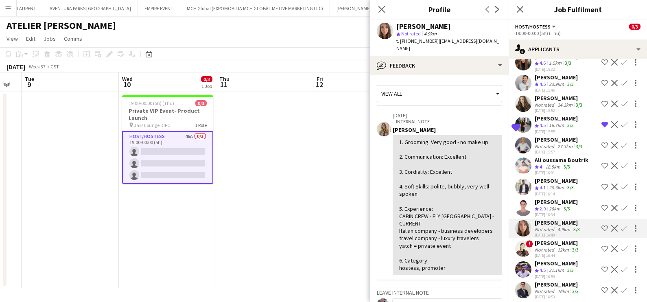
click at [601, 225] on app-icon "Shortlist crew" at bounding box center [604, 228] width 7 height 7
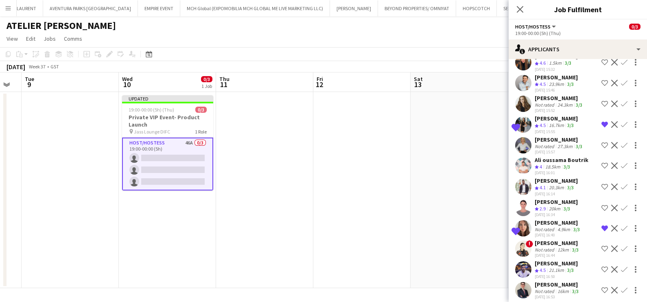
click at [558, 220] on div "Ruslana Veresnyak" at bounding box center [557, 222] width 47 height 7
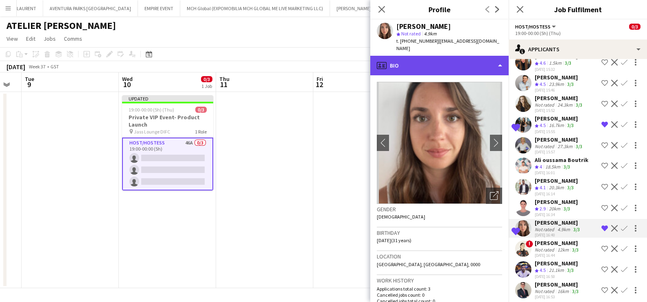
click at [453, 56] on div "profile Bio" at bounding box center [439, 66] width 138 height 20
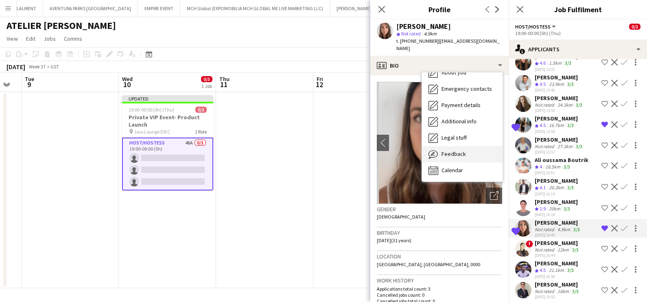
click at [447, 150] on span "Feedback" at bounding box center [453, 153] width 24 height 7
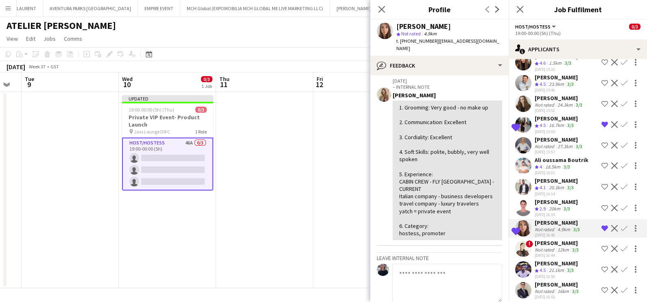
scroll to position [50, 0]
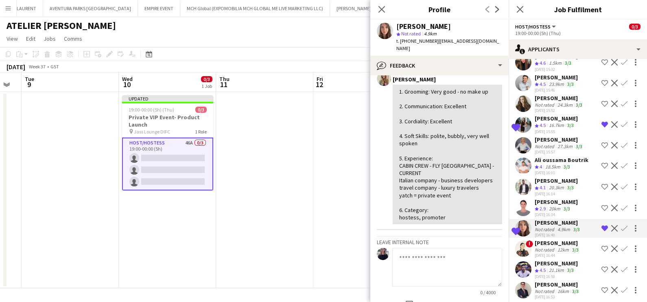
click at [346, 168] on app-date-cell at bounding box center [361, 190] width 97 height 196
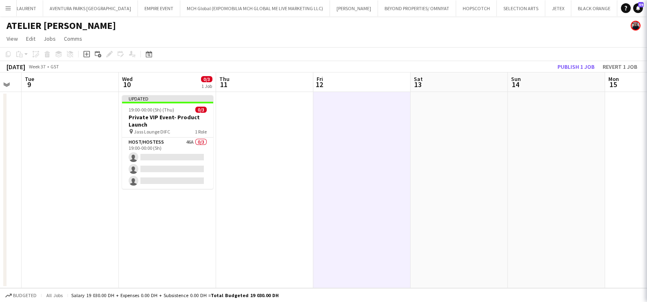
scroll to position [0, 0]
click at [570, 65] on button "Publish 1 job" at bounding box center [576, 66] width 44 height 11
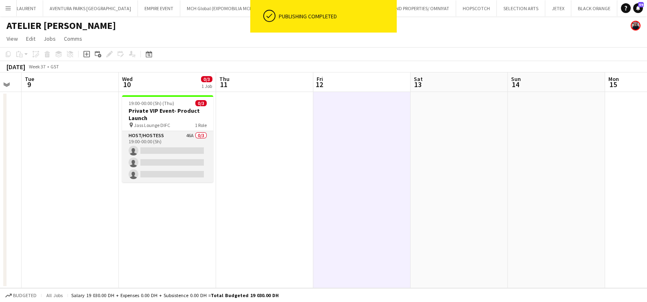
click at [187, 150] on app-card-role "Host/Hostess 46A 0/3 19:00-00:00 (5h) single-neutral-actions single-neutral-act…" at bounding box center [167, 156] width 91 height 51
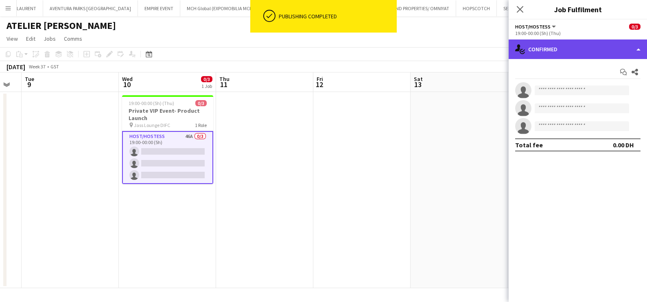
click at [559, 54] on div "single-neutral-actions-check-2 Confirmed" at bounding box center [577, 49] width 138 height 20
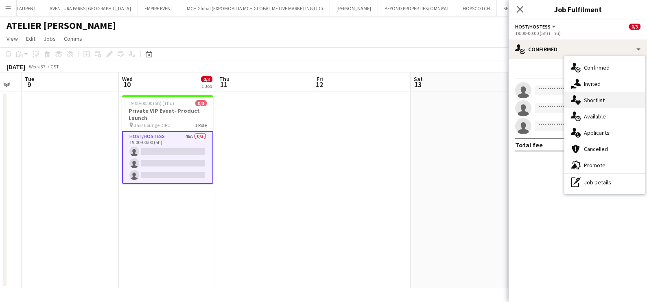
click at [584, 97] on div "single-neutral-actions-heart Shortlist" at bounding box center [604, 100] width 81 height 16
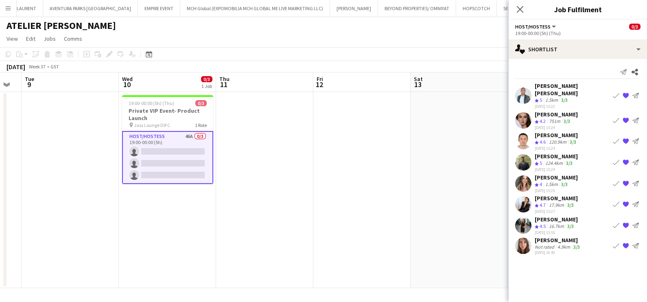
click at [567, 236] on div "Ruslana Veresnyak" at bounding box center [557, 239] width 47 height 7
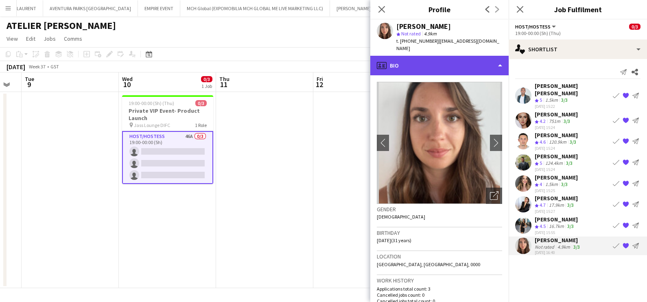
click at [463, 67] on div "profile Bio" at bounding box center [439, 66] width 138 height 20
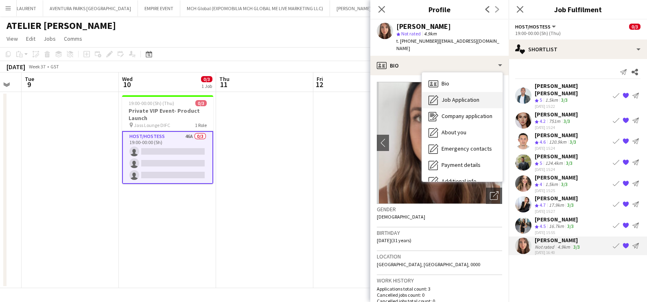
click at [462, 92] on div "Job Application Job Application" at bounding box center [462, 100] width 81 height 16
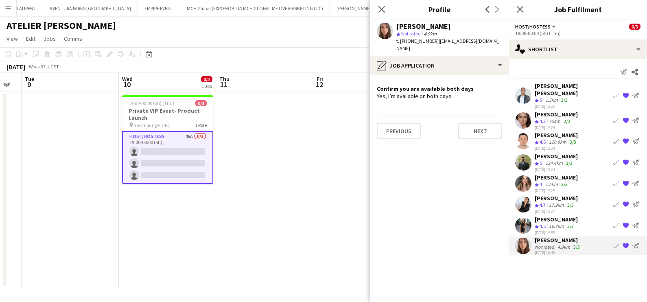
click at [318, 145] on app-date-cell at bounding box center [361, 190] width 97 height 196
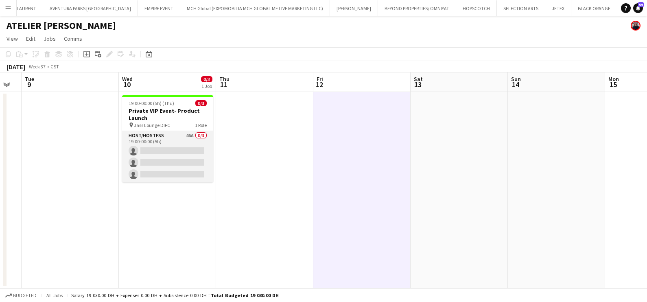
click at [197, 144] on app-card-role "Host/Hostess 46A 0/3 19:00-00:00 (5h) single-neutral-actions single-neutral-act…" at bounding box center [167, 156] width 91 height 51
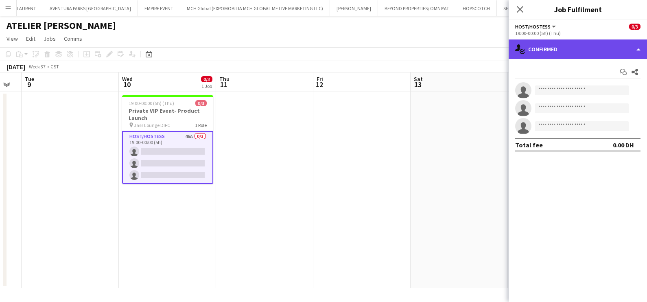
click at [602, 47] on div "single-neutral-actions-check-2 Confirmed" at bounding box center [577, 49] width 138 height 20
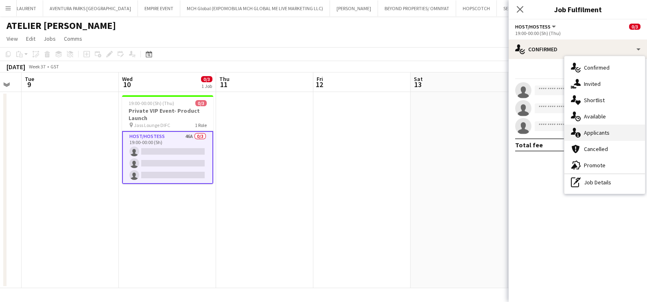
click at [617, 130] on div "single-neutral-actions-information Applicants" at bounding box center [604, 132] width 81 height 16
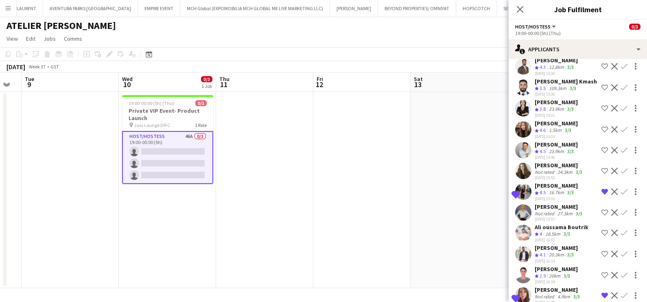
scroll to position [785, 0]
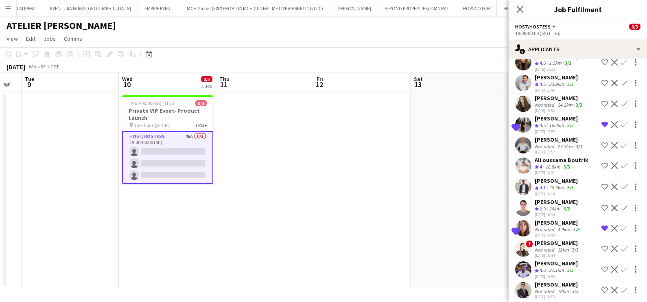
click at [546, 246] on div "Not rated" at bounding box center [544, 249] width 21 height 6
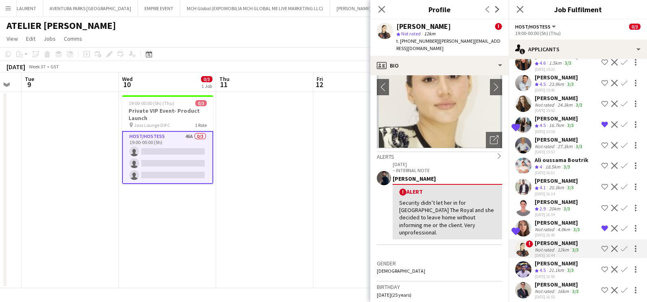
scroll to position [101, 0]
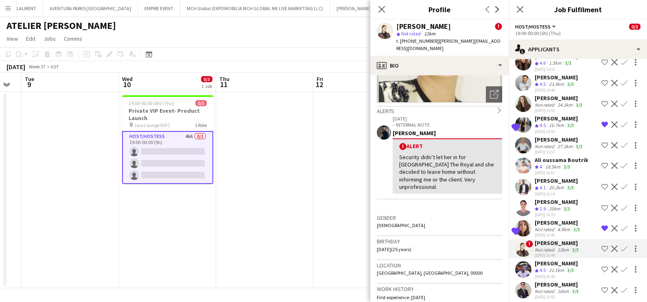
click at [321, 187] on app-date-cell at bounding box center [361, 190] width 97 height 196
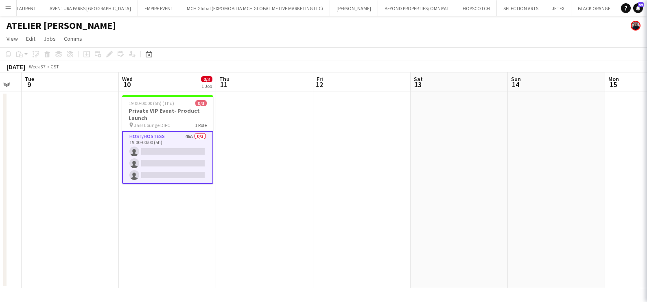
scroll to position [0, 0]
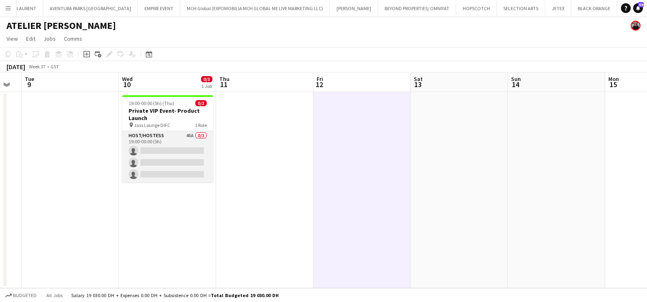
click at [183, 146] on app-card-role "Host/Hostess 46A 0/3 19:00-00:00 (5h) single-neutral-actions single-neutral-act…" at bounding box center [167, 156] width 91 height 51
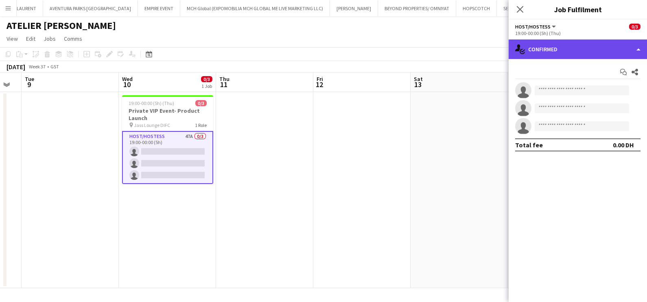
click at [556, 53] on div "single-neutral-actions-check-2 Confirmed" at bounding box center [577, 49] width 138 height 20
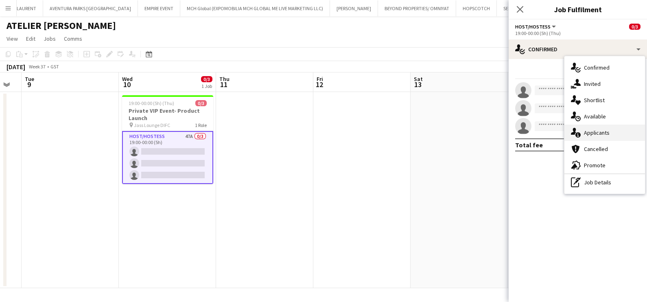
click at [595, 133] on div "single-neutral-actions-information Applicants" at bounding box center [604, 132] width 81 height 16
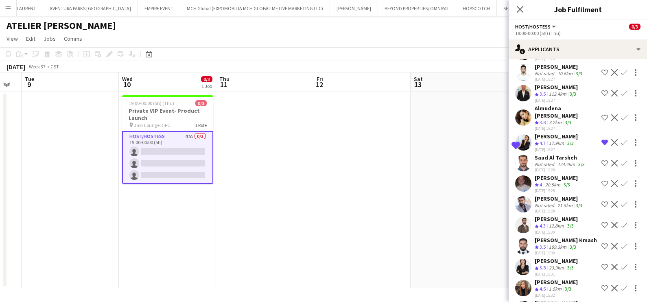
scroll to position [806, 0]
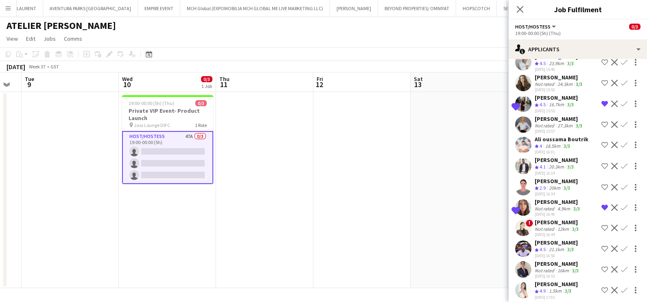
click at [547, 261] on div "Yazan Jarrouj" at bounding box center [557, 263] width 46 height 7
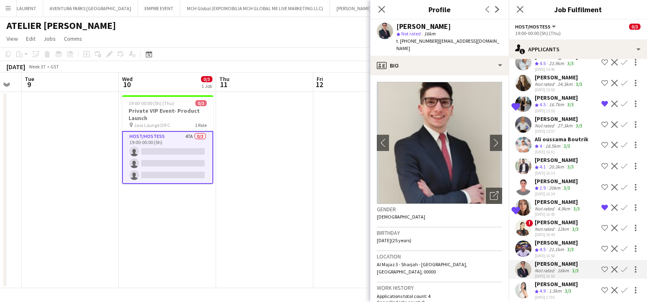
click at [300, 180] on app-date-cell at bounding box center [264, 190] width 97 height 196
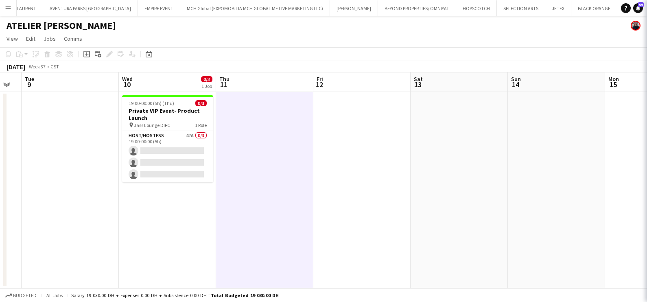
scroll to position [0, 0]
click at [311, 201] on app-date-cell at bounding box center [264, 190] width 97 height 196
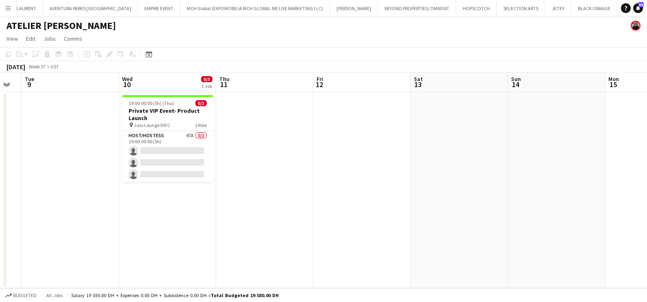
scroll to position [0, 322]
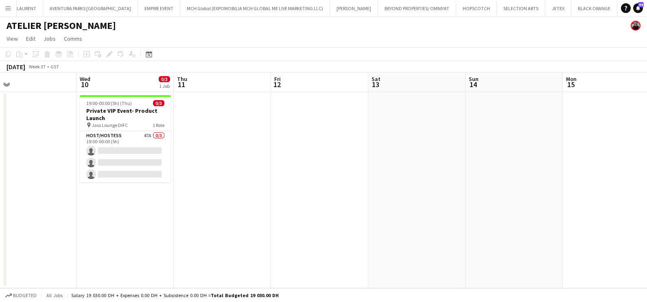
drag, startPoint x: 429, startPoint y: 183, endPoint x: 346, endPoint y: 184, distance: 83.4
click at [377, 184] on app-calendar-viewport "Sat 6 Sun 7 Mon 8 Tue 9 Wed 10 0/3 1 Job Thu 11 Fri 12 Sat 13 Sun 14 Mon 15 Tue…" at bounding box center [323, 180] width 647 height 216
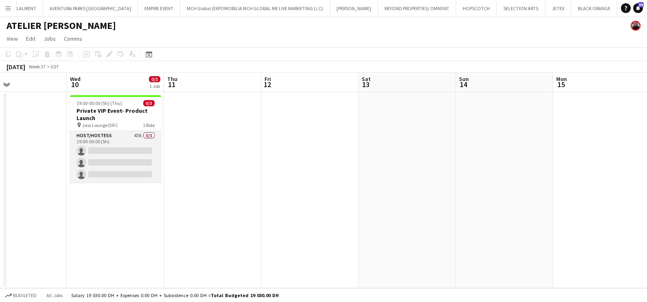
click at [101, 144] on app-card-role "Host/Hostess 47A 0/3 19:00-00:00 (5h) single-neutral-actions single-neutral-act…" at bounding box center [115, 156] width 91 height 51
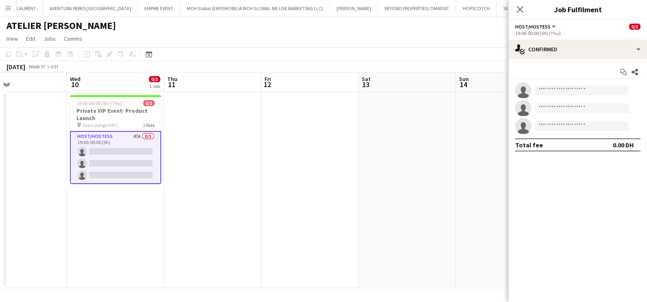
click at [318, 150] on app-date-cell at bounding box center [309, 190] width 97 height 196
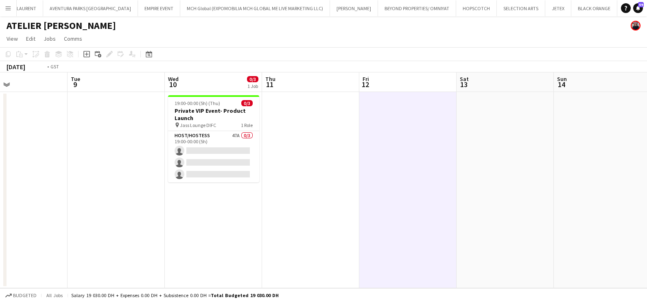
drag, startPoint x: 224, startPoint y: 155, endPoint x: 390, endPoint y: 161, distance: 166.5
click at [360, 161] on app-calendar-viewport "Sat 6 Sun 7 Mon 8 Tue 9 Wed 10 0/3 1 Job Thu 11 Fri 12 Sat 13 Sun 14 Mon 15 Tue…" at bounding box center [323, 180] width 647 height 216
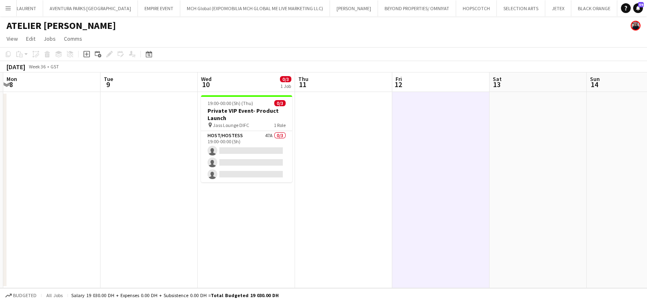
drag, startPoint x: 312, startPoint y: 163, endPoint x: 418, endPoint y: 166, distance: 106.6
click at [418, 166] on app-calendar-viewport "Sat 6 Sun 7 Mon 8 Tue 9 Wed 10 0/3 1 Job Thu 11 Fri 12 Sat 13 Sun 14 Mon 15 Tue…" at bounding box center [323, 180] width 647 height 216
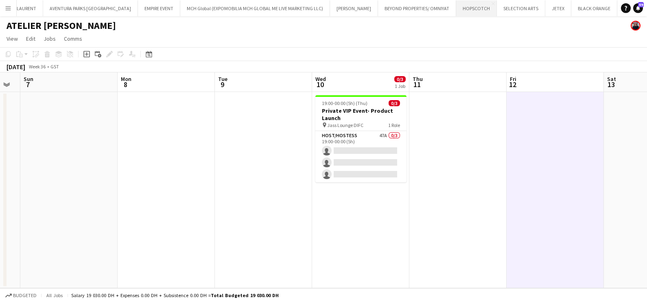
click at [456, 12] on button "HOPSCOTCH Close" at bounding box center [476, 8] width 41 height 16
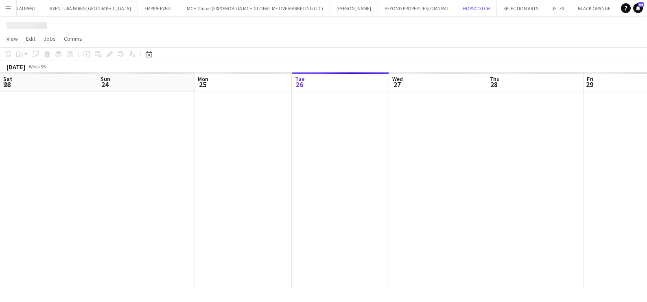
scroll to position [0, 194]
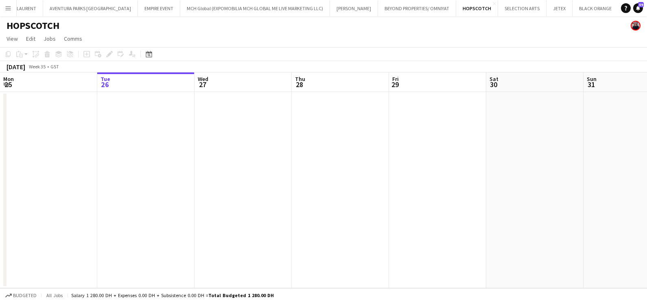
drag, startPoint x: 517, startPoint y: 148, endPoint x: 283, endPoint y: 162, distance: 233.9
click at [283, 162] on app-calendar-viewport "Sat 23 Sun 24 Mon 25 Tue 26 Wed 27 Thu 28 Fri 29 Sat 30 Sun 31 Mon 1 Tue 2 Wed 3" at bounding box center [323, 180] width 647 height 216
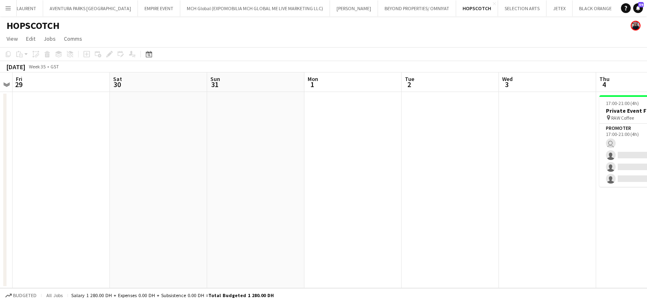
drag, startPoint x: 456, startPoint y: 159, endPoint x: 303, endPoint y: 169, distance: 153.7
click at [303, 169] on app-calendar-viewport "Mon 25 Tue 26 Wed 27 Thu 28 Fri 29 Sat 30 Sun 31 Mon 1 Tue 2 Wed 3 Thu 4 1/4 1 …" at bounding box center [323, 180] width 647 height 216
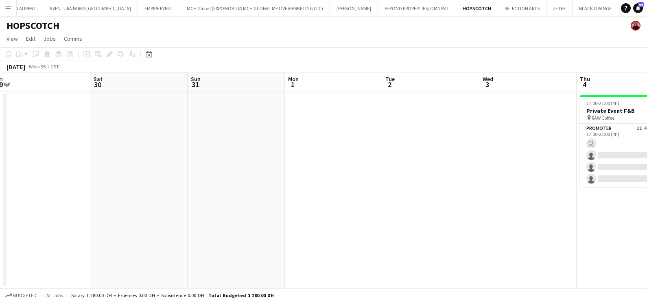
scroll to position [0, 330]
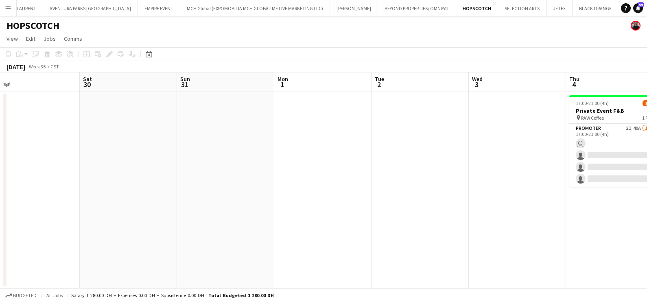
drag, startPoint x: 478, startPoint y: 161, endPoint x: 369, endPoint y: 170, distance: 109.8
click at [369, 170] on app-calendar-viewport "Tue 26 Wed 27 Thu 28 Fri 29 Sat 30 Sun 31 Mon 1 Tue 2 Wed 3 Thu 4 1/4 1 Job Fri…" at bounding box center [323, 180] width 647 height 216
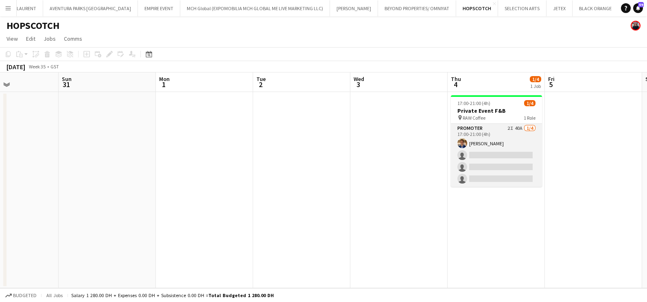
click at [488, 139] on app-card-role "Promoter 2I 40A 1/4 17:00-21:00 (4h) Ahmed Mostafa single-neutral-actions singl…" at bounding box center [496, 155] width 91 height 63
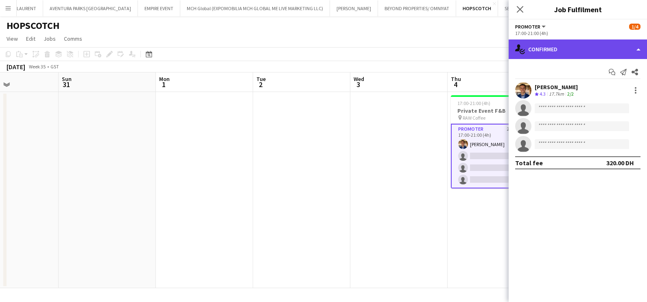
click at [590, 41] on div "single-neutral-actions-check-2 Confirmed" at bounding box center [577, 49] width 138 height 20
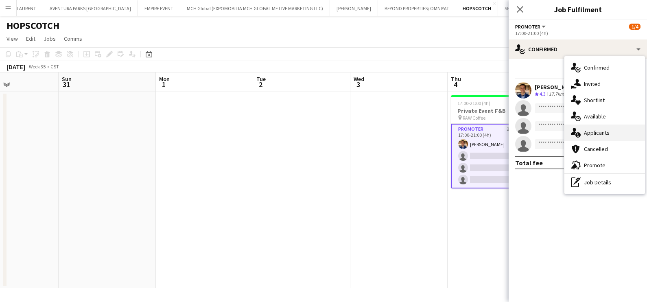
click at [606, 135] on div "single-neutral-actions-information Applicants" at bounding box center [604, 132] width 81 height 16
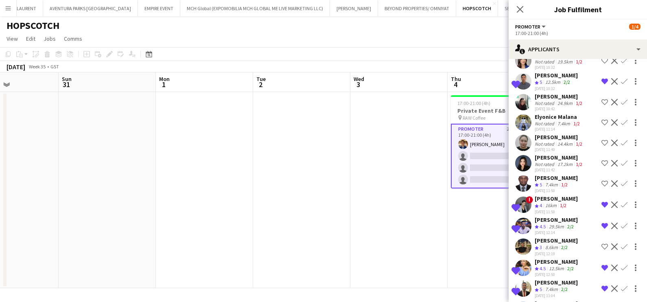
scroll to position [649, 0]
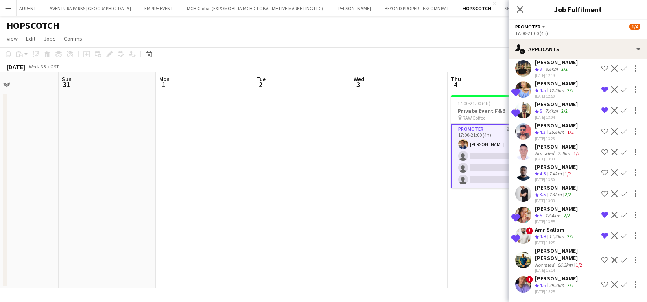
click at [555, 279] on div "[PERSON_NAME]" at bounding box center [555, 278] width 43 height 7
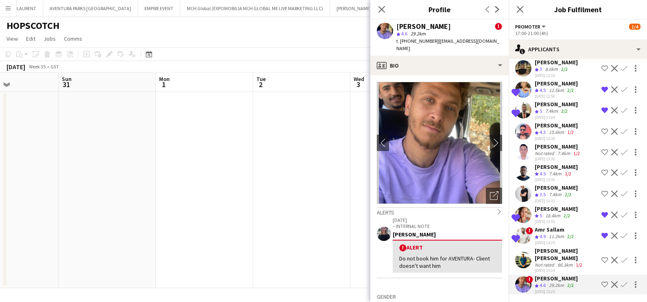
click at [480, 51] on div "t. +971501620317 | tariq_mohamad98@hotmail.com" at bounding box center [449, 44] width 106 height 15
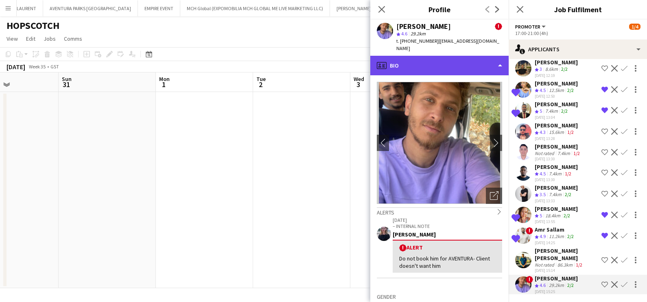
click at [478, 57] on div "profile Bio" at bounding box center [439, 66] width 138 height 20
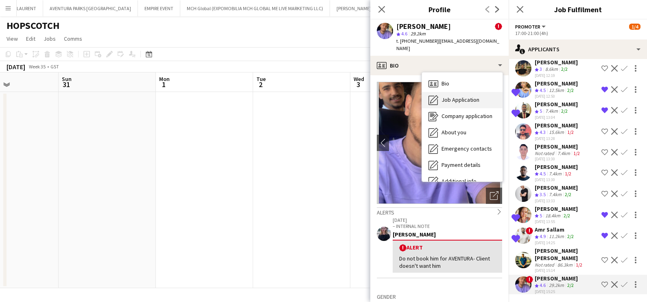
click at [459, 98] on span "Job Application" at bounding box center [460, 99] width 38 height 7
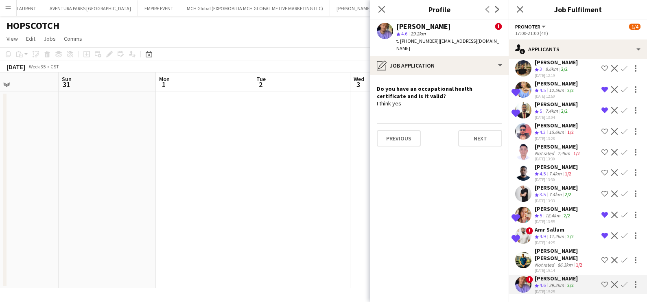
click at [601, 285] on app-icon "Shortlist crew" at bounding box center [604, 284] width 7 height 7
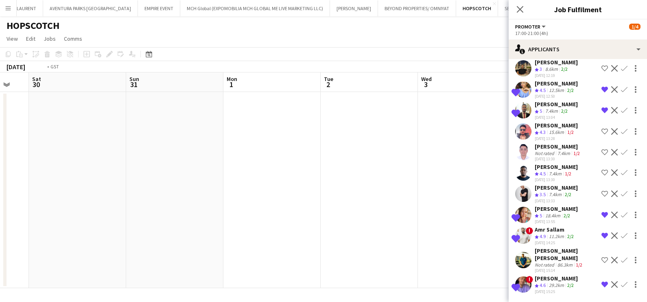
drag, startPoint x: 379, startPoint y: 185, endPoint x: 109, endPoint y: 161, distance: 270.8
click at [169, 164] on app-calendar-viewport "Wed 27 Thu 28 Fri 29 Sat 30 Sun 31 Mon 1 Tue 2 Wed 3 Thu 4 1/4 1 Job Fri 5 Sat …" at bounding box center [323, 180] width 647 height 216
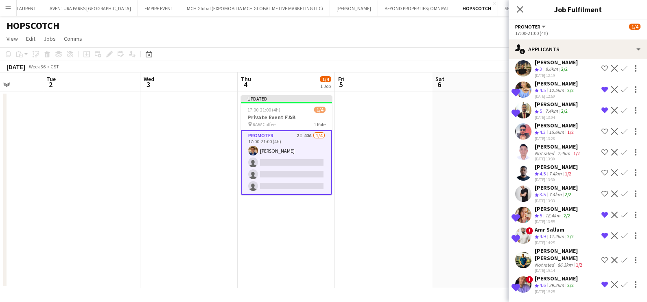
scroll to position [0, 345]
click at [381, 131] on app-date-cell at bounding box center [383, 190] width 97 height 196
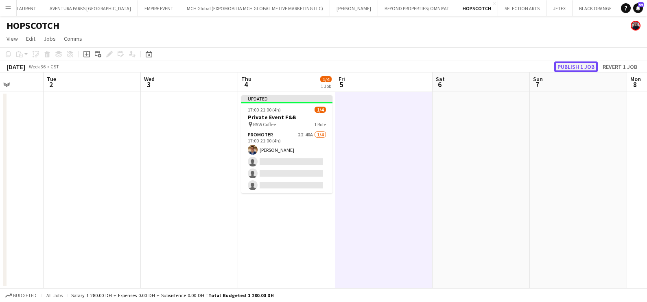
click at [583, 67] on button "Publish 1 job" at bounding box center [576, 66] width 44 height 11
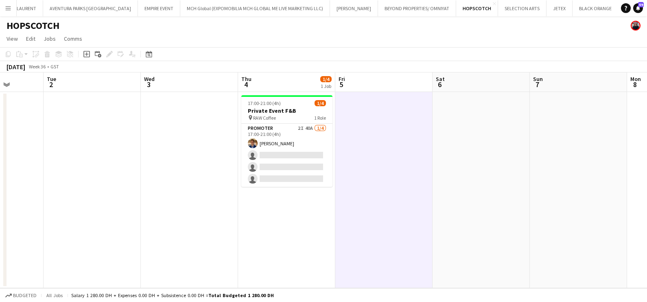
click at [618, 13] on button "ATELIER LUM Close" at bounding box center [650, 8] width 65 height 16
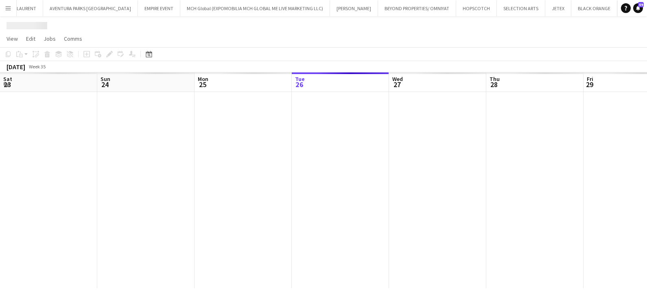
scroll to position [0, 194]
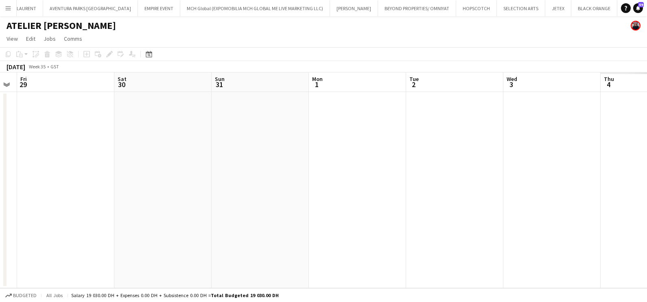
drag, startPoint x: 548, startPoint y: 130, endPoint x: 311, endPoint y: 137, distance: 237.2
click at [243, 134] on app-calendar-viewport "Mon 25 Tue 26 Wed 27 Thu 28 Fri 29 Sat 30 Sun 31 Mon 1 Tue 2 Wed 3 Thu 4 Fri 5" at bounding box center [323, 180] width 647 height 216
drag, startPoint x: 433, startPoint y: 137, endPoint x: 231, endPoint y: 133, distance: 201.8
click at [209, 139] on app-calendar-viewport "Mon 25 Tue 26 Wed 27 Thu 28 Fri 29 Sat 30 Sun 31 Mon 1 Tue 2 Wed 3 Thu 4 Fri 5" at bounding box center [323, 180] width 647 height 216
drag, startPoint x: 570, startPoint y: 89, endPoint x: 124, endPoint y: 99, distance: 446.2
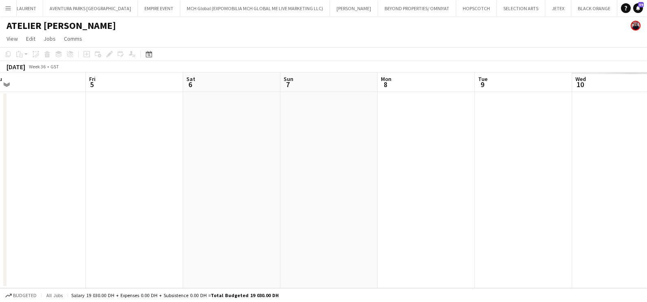
click at [119, 97] on app-calendar-viewport "Tue 2 Wed 3 Thu 4 Fri 5 Sat 6 Sun 7 Mon 8 Tue 9 Wed 10 Thu 11 Fri 12 Sat 13" at bounding box center [323, 180] width 647 height 216
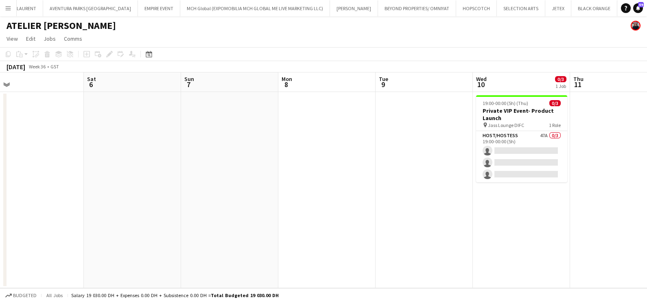
drag, startPoint x: 37, startPoint y: 130, endPoint x: 18, endPoint y: 130, distance: 18.3
click at [18, 130] on app-calendar-viewport "Tue 2 Wed 3 Thu 4 Fri 5 Sat 6 Sun 7 Mon 8 Tue 9 Wed 10 0/3 1 Job Thu 11 Fri 12 …" at bounding box center [323, 180] width 647 height 216
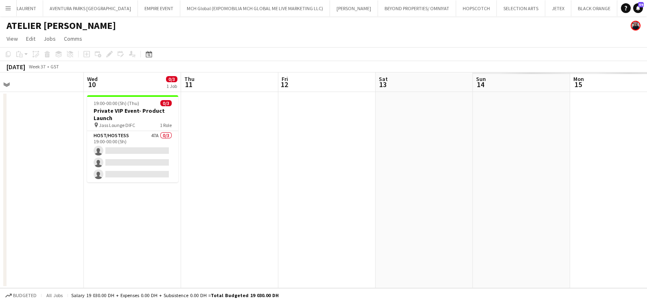
scroll to position [0, 323]
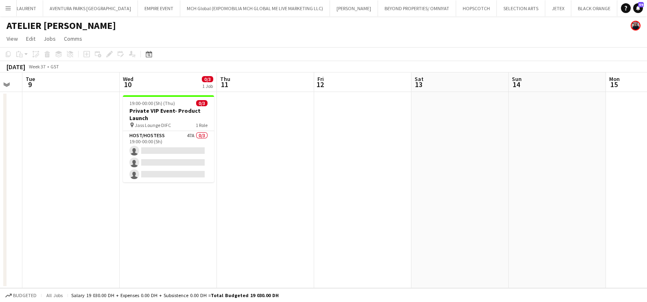
drag, startPoint x: 204, startPoint y: 144, endPoint x: 303, endPoint y: 141, distance: 98.5
click at [299, 141] on app-calendar-viewport "Sat 6 Sun 7 Mon 8 Tue 9 Wed 10 0/3 1 Job Thu 11 Fri 12 Sat 13 Sun 14 Mon 15 Tue…" at bounding box center [323, 180] width 647 height 216
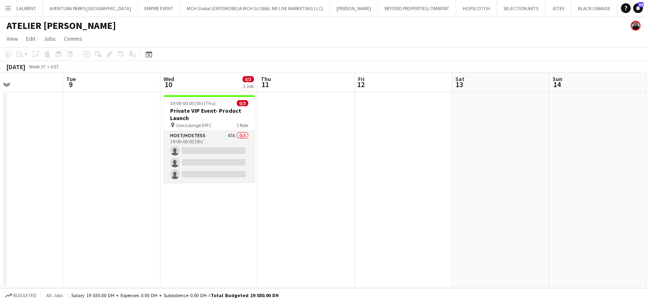
click at [211, 141] on app-card-role "Host/Hostess 47A 0/3 19:00-00:00 (5h) single-neutral-actions single-neutral-act…" at bounding box center [208, 156] width 91 height 51
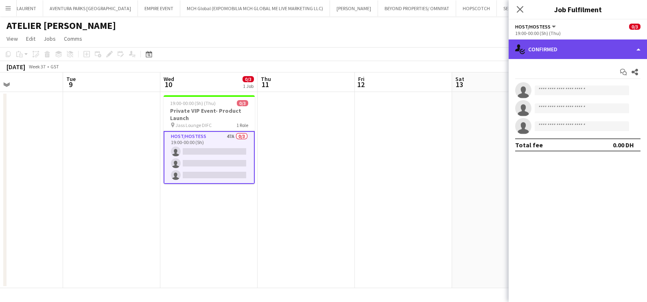
click at [571, 57] on div "single-neutral-actions-check-2 Confirmed" at bounding box center [577, 49] width 138 height 20
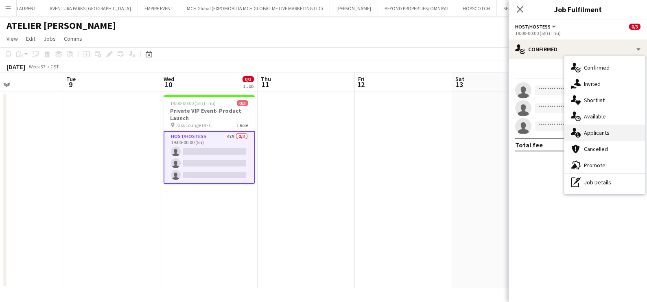
click at [593, 130] on div "single-neutral-actions-information Applicants" at bounding box center [604, 132] width 81 height 16
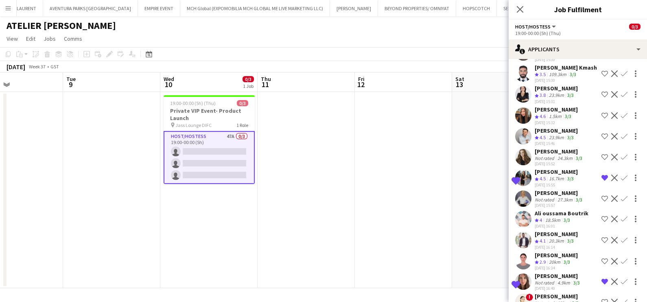
scroll to position [806, 0]
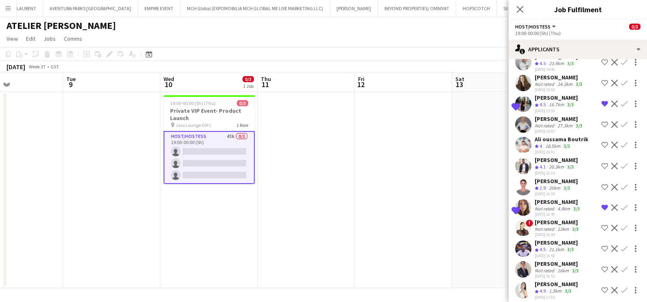
click at [548, 267] on div "Not rated" at bounding box center [544, 270] width 21 height 6
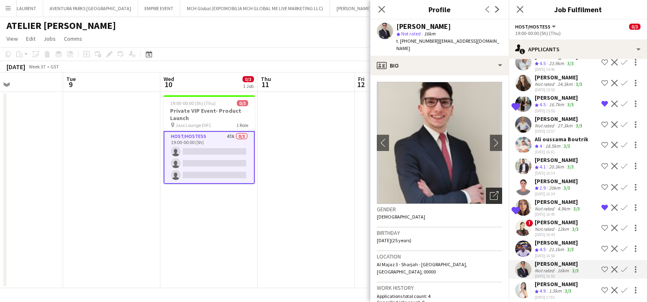
click at [490, 192] on icon at bounding box center [494, 196] width 8 height 8
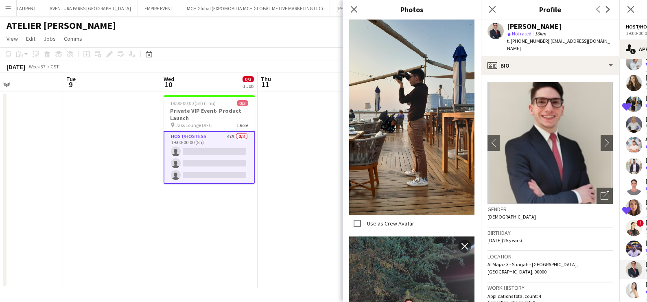
scroll to position [760, 0]
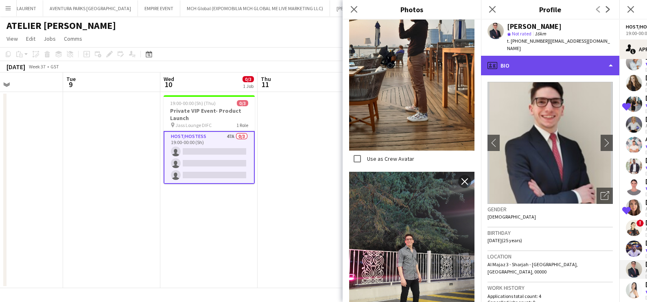
click at [521, 61] on div "profile Bio" at bounding box center [550, 66] width 138 height 20
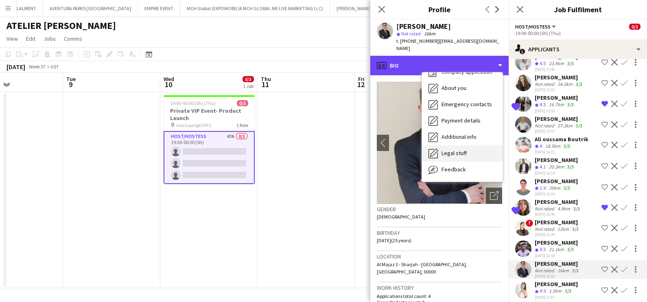
scroll to position [60, 0]
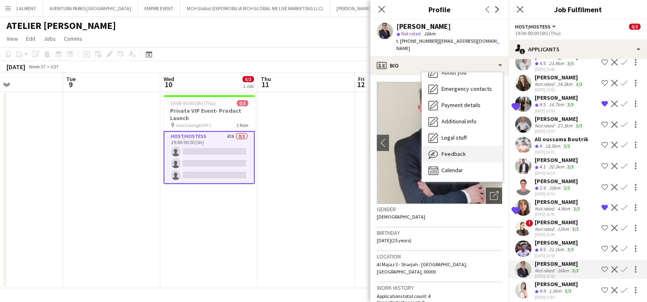
click at [456, 150] on span "Feedback" at bounding box center [453, 153] width 24 height 7
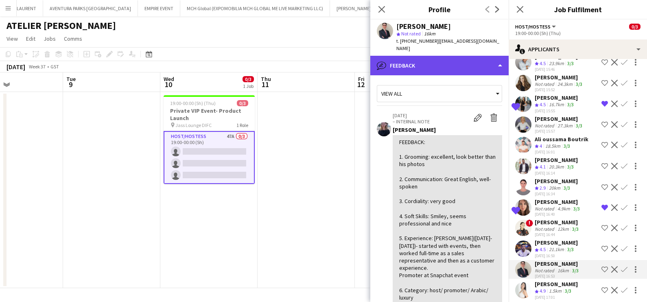
click at [441, 57] on div "bubble-pencil Feedback" at bounding box center [439, 66] width 138 height 20
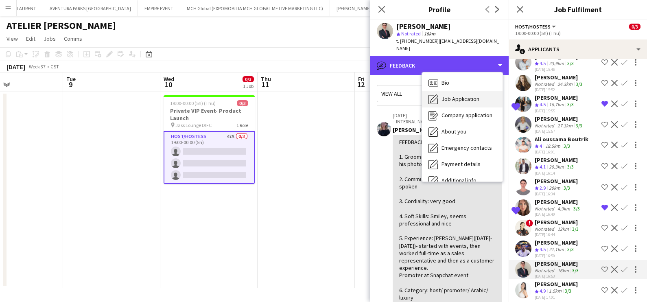
scroll to position [0, 0]
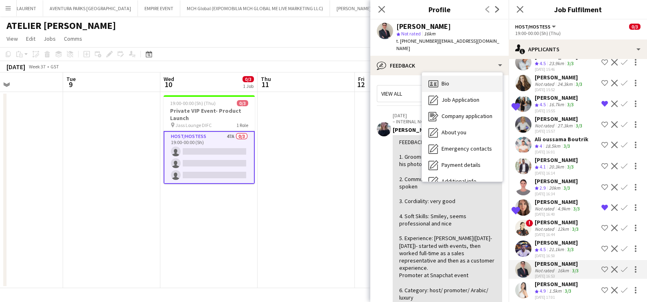
click at [447, 80] on span "Bio" at bounding box center [445, 83] width 8 height 7
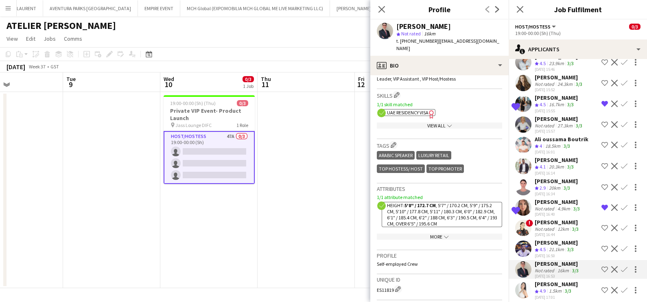
scroll to position [305, 0]
click at [340, 203] on app-date-cell at bounding box center [305, 190] width 97 height 196
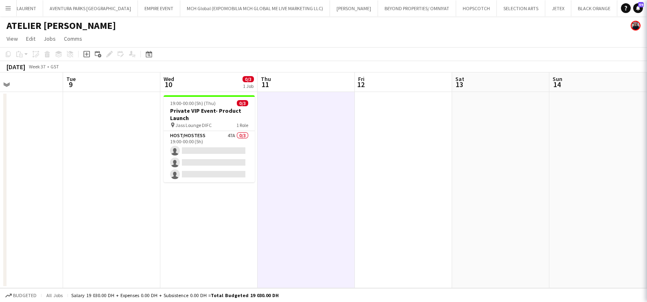
scroll to position [0, 0]
click at [456, 2] on button "HOPSCOTCH Close" at bounding box center [476, 8] width 41 height 16
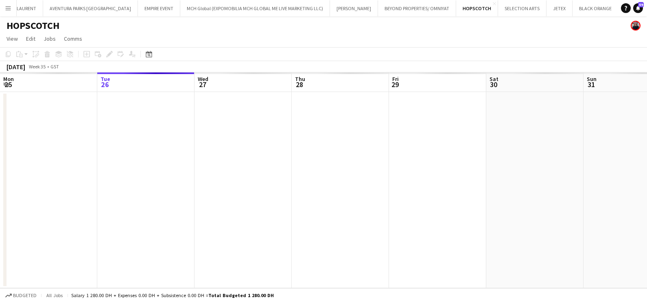
drag, startPoint x: 292, startPoint y: 151, endPoint x: 450, endPoint y: 157, distance: 157.5
click at [211, 151] on app-calendar-viewport "Sat 23 Sun 24 Mon 25 Tue 26 Wed 27 Thu 28 Fri 29 Sat 30 Sun 31 Mon 1 Tue 2 Wed 3" at bounding box center [323, 180] width 647 height 216
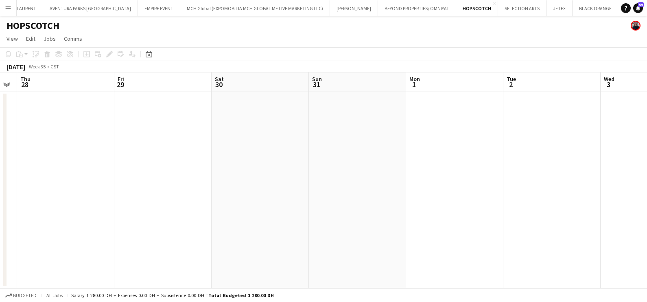
drag, startPoint x: 425, startPoint y: 161, endPoint x: 199, endPoint y: 160, distance: 225.3
click at [204, 160] on app-calendar-viewport "Mon 25 Tue 26 Wed 27 Thu 28 Fri 29 Sat 30 Sun 31 Mon 1 Tue 2 Wed 3 Thu 4 1/4 1 …" at bounding box center [323, 180] width 647 height 216
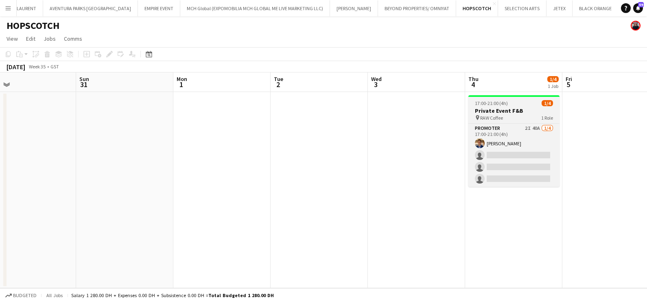
click at [509, 108] on h3 "Private Event F&B" at bounding box center [513, 110] width 91 height 7
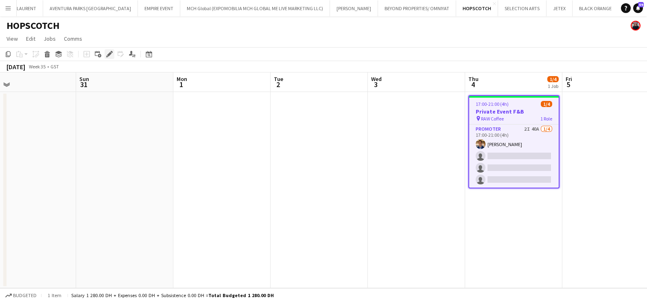
click at [110, 54] on icon at bounding box center [109, 54] width 4 height 4
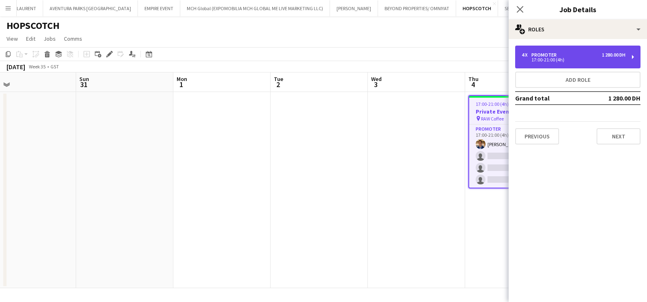
click at [553, 53] on div "Promoter" at bounding box center [545, 55] width 28 height 6
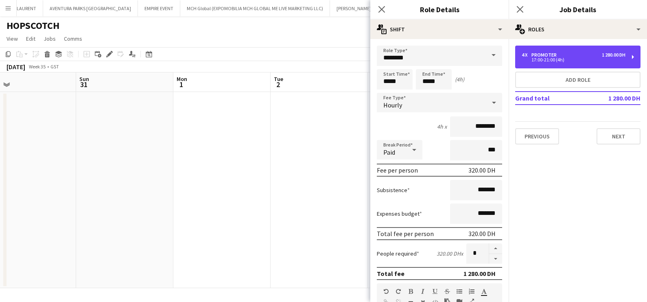
scroll to position [205, 0]
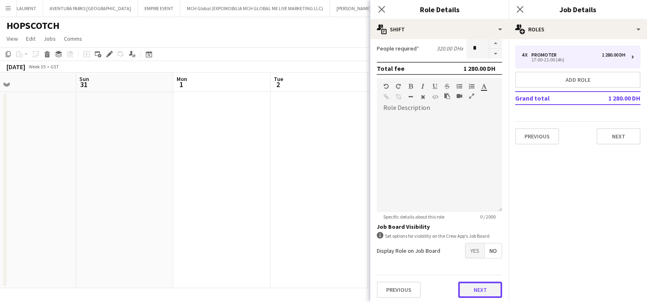
click at [462, 287] on button "Next" at bounding box center [480, 289] width 44 height 16
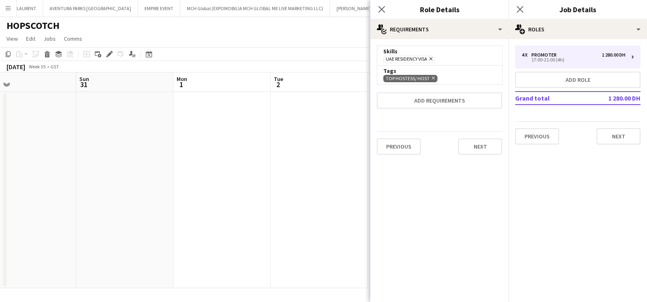
scroll to position [0, 0]
click at [309, 157] on app-date-cell at bounding box center [318, 190] width 97 height 196
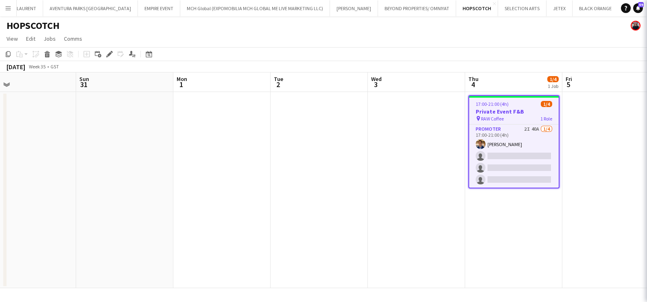
scroll to position [0, 313]
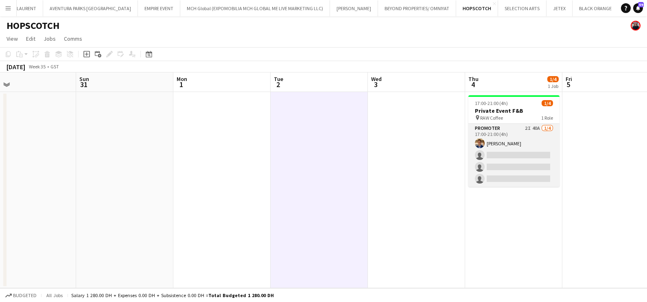
click at [512, 143] on app-card-role "Promoter 2I 40A 1/4 17:00-21:00 (4h) Ahmed Mostafa single-neutral-actions singl…" at bounding box center [513, 155] width 91 height 63
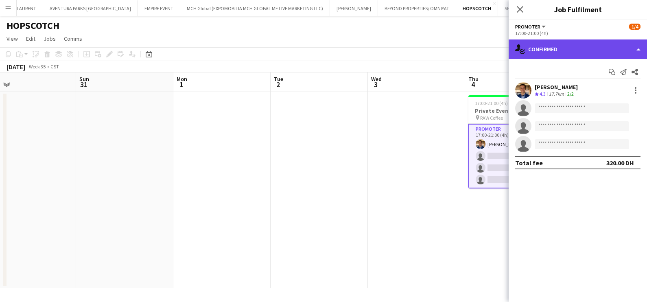
click at [562, 52] on div "single-neutral-actions-check-2 Confirmed" at bounding box center [577, 49] width 138 height 20
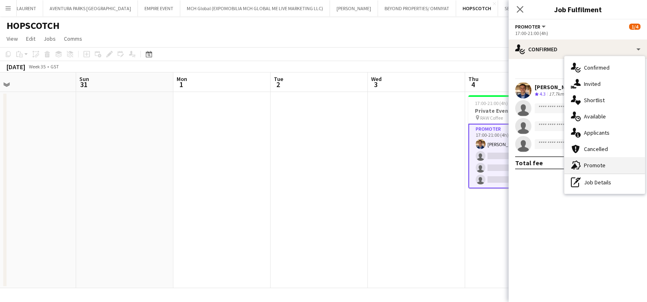
click at [588, 170] on div "advertising-megaphone Promote" at bounding box center [604, 165] width 81 height 16
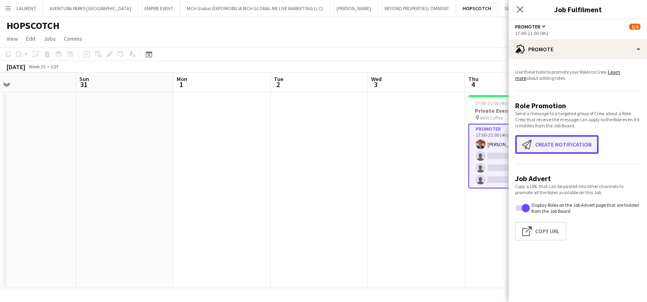
drag, startPoint x: 560, startPoint y: 142, endPoint x: 551, endPoint y: 145, distance: 10.1
click at [560, 142] on button "Create notification Create notification" at bounding box center [556, 144] width 83 height 19
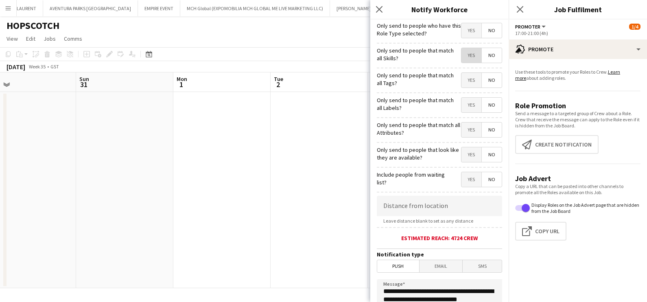
click at [461, 56] on span "Yes" at bounding box center [471, 55] width 20 height 15
drag, startPoint x: 462, startPoint y: 80, endPoint x: 462, endPoint y: 91, distance: 11.0
click at [462, 81] on span "Yes" at bounding box center [471, 80] width 20 height 15
click at [461, 103] on span "Yes" at bounding box center [471, 105] width 20 height 15
click at [466, 130] on span "Yes" at bounding box center [471, 129] width 20 height 15
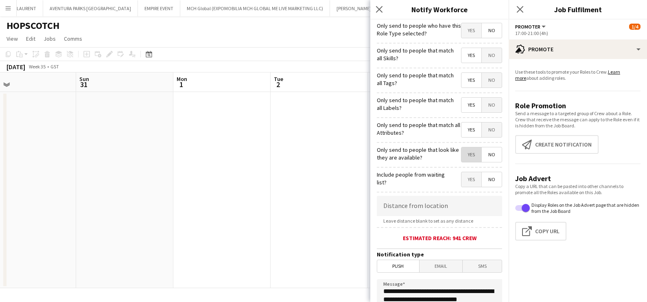
click at [462, 159] on span "Yes" at bounding box center [471, 154] width 20 height 15
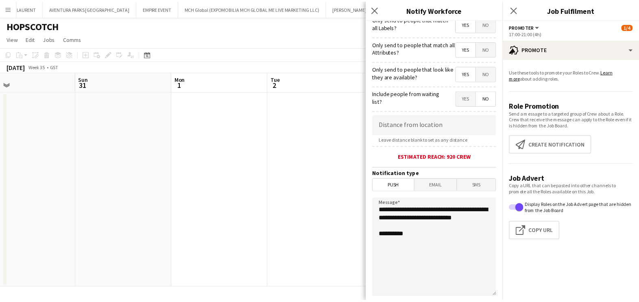
scroll to position [144, 0]
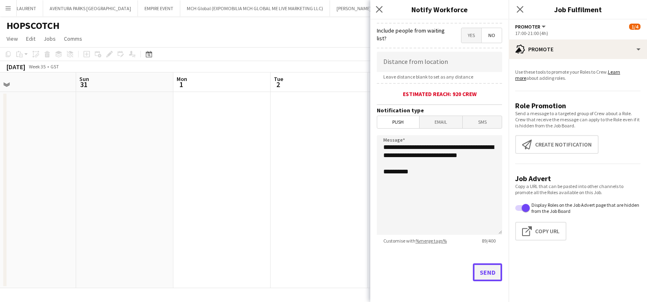
click at [480, 264] on button "Send" at bounding box center [487, 272] width 29 height 18
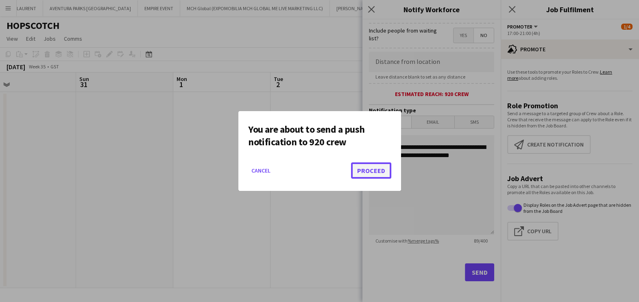
click at [375, 169] on button "Proceed" at bounding box center [371, 170] width 40 height 16
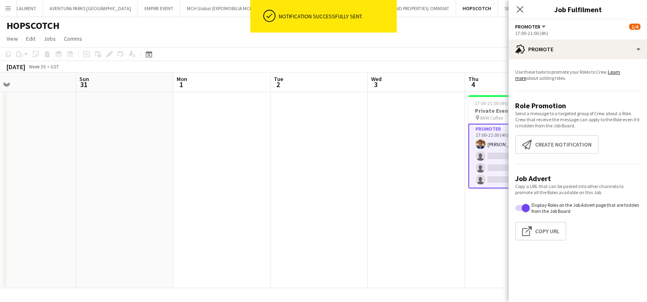
click at [362, 146] on app-date-cell at bounding box center [318, 190] width 97 height 196
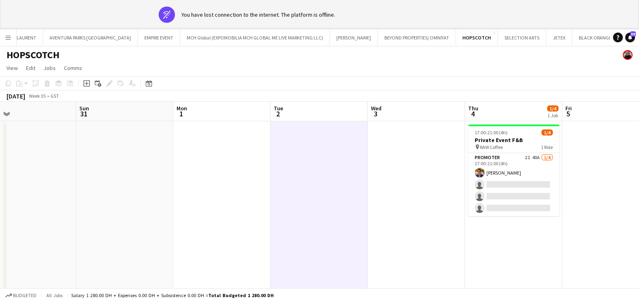
click at [618, 37] on button "ATELIER LUM Close" at bounding box center [650, 38] width 65 height 16
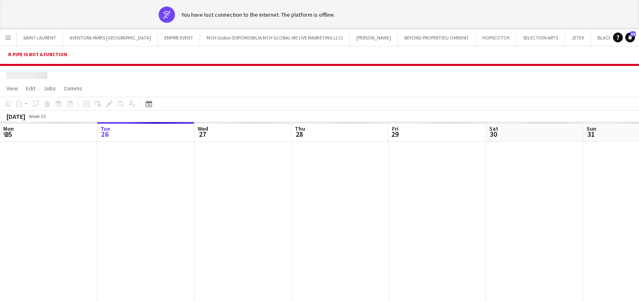
drag, startPoint x: 170, startPoint y: 206, endPoint x: 130, endPoint y: 208, distance: 40.7
click at [139, 207] on app-calendar-viewport "Sat 23 Sun 24 Mon 25 Tue 26 Wed 27 Thu 28 Fri 29 Sat 30 Sun 31 Mon 1 Tue 2 Wed 3" at bounding box center [319, 230] width 639 height 216
drag, startPoint x: 411, startPoint y: 211, endPoint x: 501, endPoint y: 213, distance: 89.9
click at [150, 213] on app-calendar-viewport "Thu 28 Fri 29 Sat 30 Sun 31 Mon 1 Tue 2 Wed 3 Thu 4 Fri 5 Sat 6 Sun 7 Mon 8" at bounding box center [319, 230] width 639 height 216
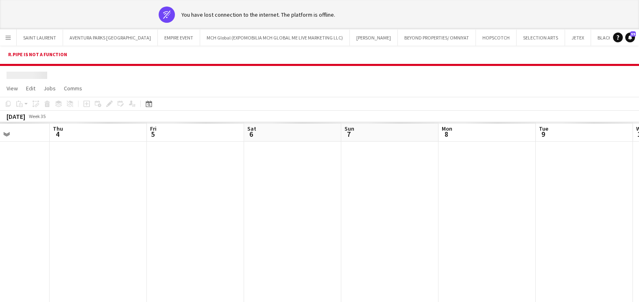
drag, startPoint x: 205, startPoint y: 224, endPoint x: 190, endPoint y: 224, distance: 15.5
click at [83, 224] on app-calendar-viewport "Sun 31 Mon 1 Tue 2 Wed 3 Thu 4 Fri 5 Sat 6 Sun 7 Mon 8 Tue 9 Wed 10 Thu 11" at bounding box center [319, 230] width 639 height 216
drag, startPoint x: 309, startPoint y: 230, endPoint x: 211, endPoint y: 230, distance: 97.6
click at [0, 230] on html "wifi-off You have lost connection to the internet. The platform is offline. Men…" at bounding box center [319, 175] width 639 height 351
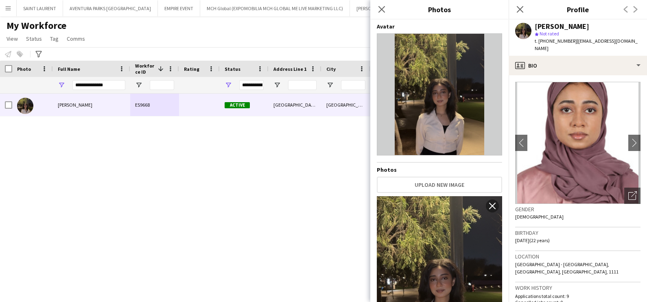
scroll to position [789, 0]
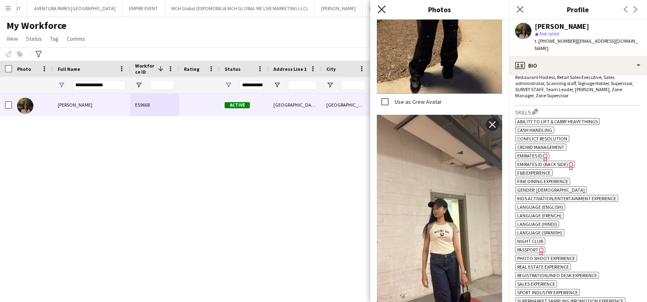
click at [379, 9] on icon "Close pop-in" at bounding box center [381, 9] width 8 height 8
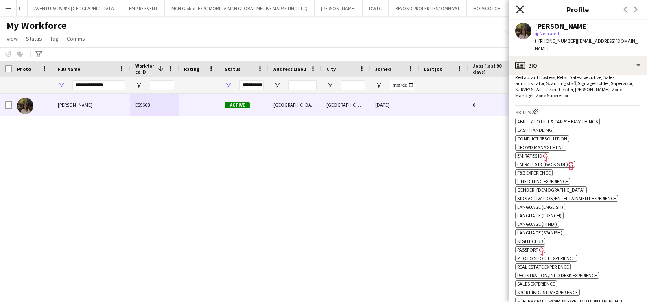
click at [521, 7] on icon at bounding box center [520, 9] width 8 height 8
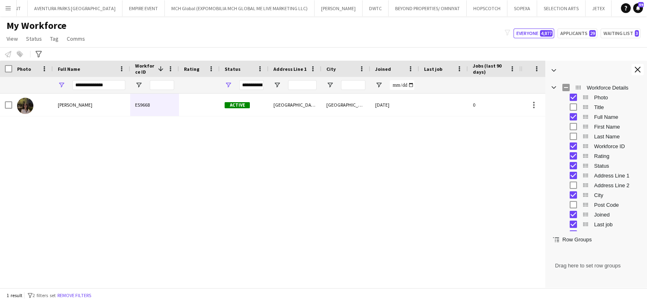
click at [466, 34] on div "My Workforce View Views Default view New view Update view Delete view Edit name…" at bounding box center [323, 34] width 647 height 28
click at [641, 69] on button "Close tool panel" at bounding box center [637, 69] width 12 height 11
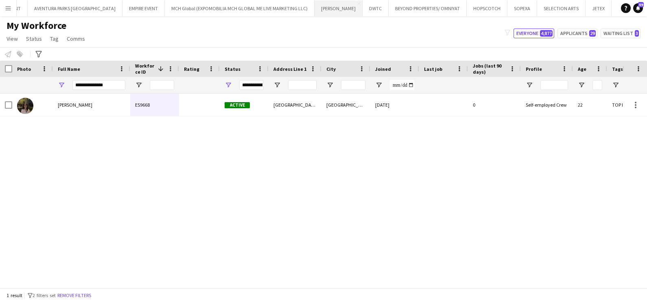
click at [314, 9] on button "JACK MORTON Close" at bounding box center [338, 8] width 48 height 16
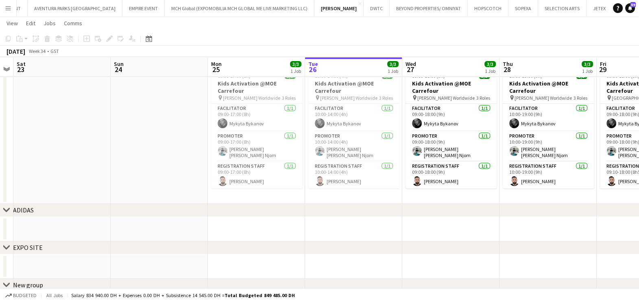
scroll to position [0, 294]
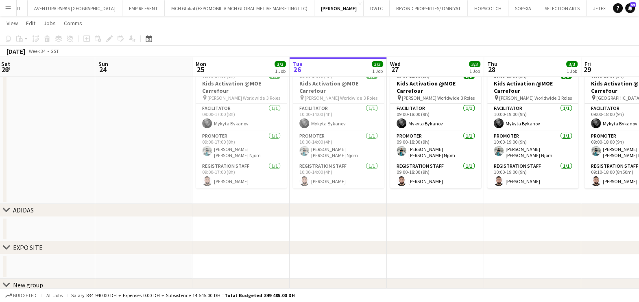
drag, startPoint x: 192, startPoint y: 124, endPoint x: 382, endPoint y: 131, distance: 190.1
click at [382, 131] on app-calendar-viewport "Wed 20 Thu 21 Fri 22 Sat 23 Sun 24 Mon 25 3/3 1 Job Tue 26 3/3 1 Job Wed 27 3/3…" at bounding box center [319, 123] width 639 height 386
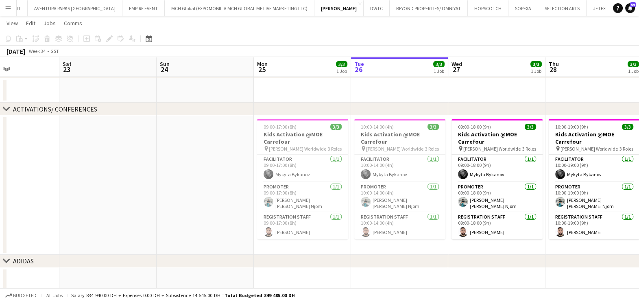
scroll to position [0, 209]
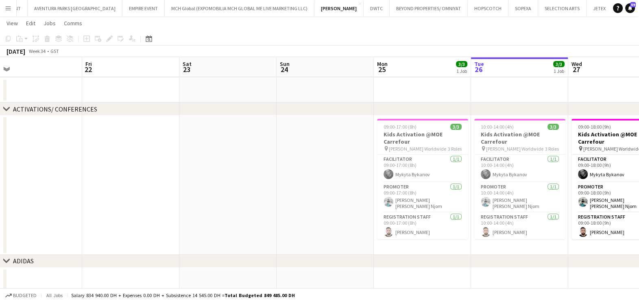
drag, startPoint x: 51, startPoint y: 148, endPoint x: 233, endPoint y: 151, distance: 181.4
click at [233, 151] on app-calendar-viewport "Tue 19 Wed 20 Thu 21 Fri 22 Sat 23 Sun 24 Mon 25 3/3 1 Job Tue 26 3/3 1 Job Wed…" at bounding box center [319, 174] width 639 height 386
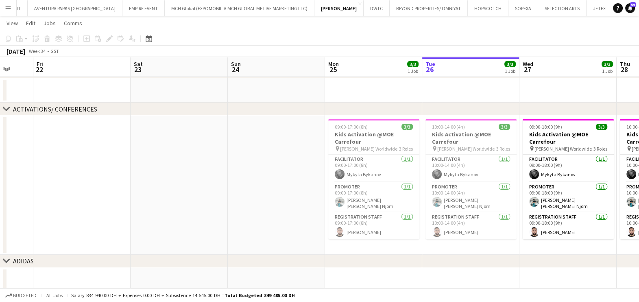
drag, startPoint x: 71, startPoint y: 211, endPoint x: 63, endPoint y: 211, distance: 8.1
click at [65, 211] on app-calendar-viewport "Tue 19 Wed 20 Thu 21 Fri 22 Sat 23 Sun 24 Mon 25 3/3 1 Job Tue 26 3/3 1 Job Wed…" at bounding box center [319, 174] width 639 height 386
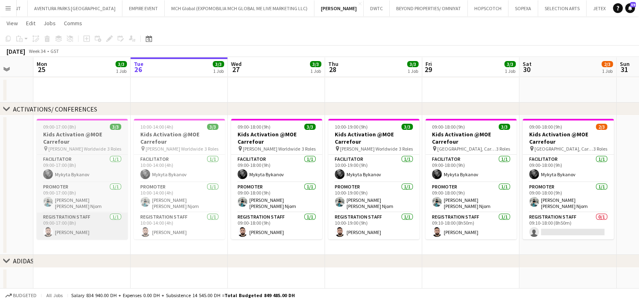
scroll to position [0, 262]
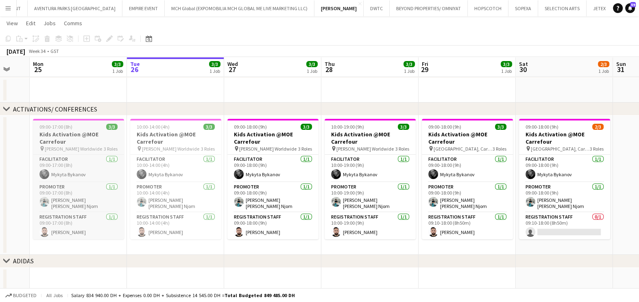
click at [83, 140] on h3 "Kids Activation @MOE Carrefour" at bounding box center [78, 138] width 91 height 15
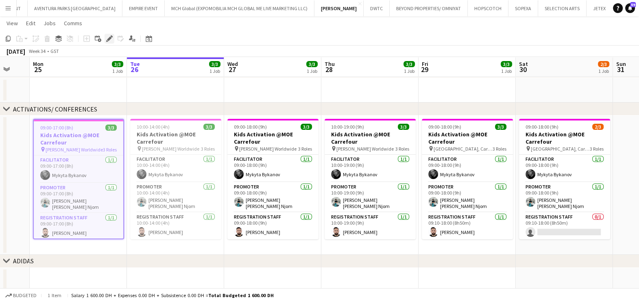
click at [109, 34] on div "Edit" at bounding box center [110, 39] width 10 height 10
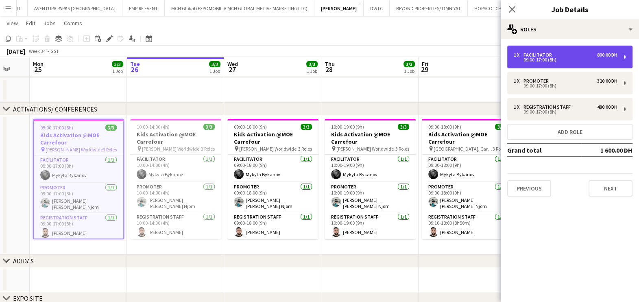
click at [535, 53] on div "Facilitator" at bounding box center [539, 55] width 32 height 6
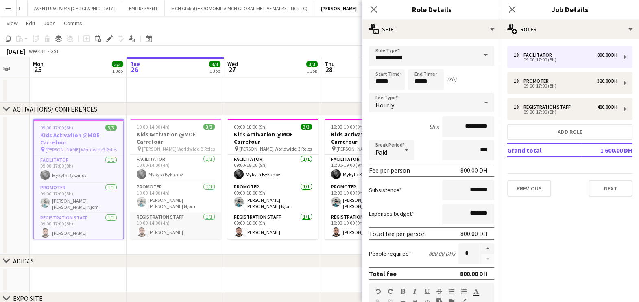
click at [147, 216] on app-card-role "Registration Staff 1/1 10:00-14:00 (4h) Moustafa Hamada" at bounding box center [175, 226] width 91 height 28
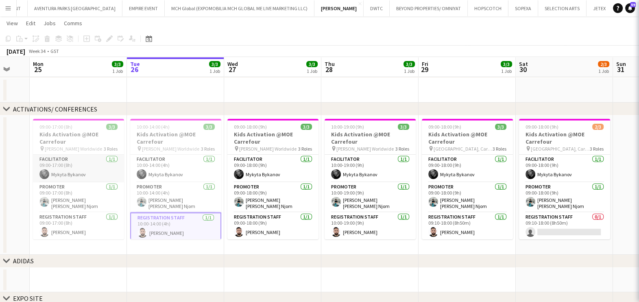
click at [82, 170] on app-card-role "Facilitator 1/1 09:00-17:00 (8h) Mykyta Bykanov" at bounding box center [78, 169] width 91 height 28
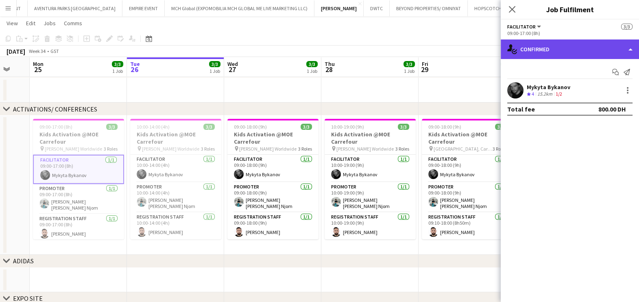
click at [579, 45] on div "single-neutral-actions-check-2 Confirmed" at bounding box center [570, 49] width 138 height 20
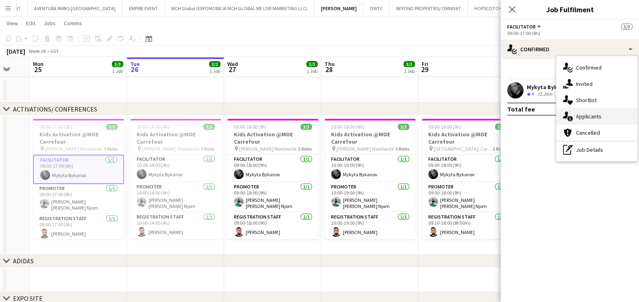
click at [584, 119] on div "single-neutral-actions-information Applicants" at bounding box center [596, 116] width 81 height 16
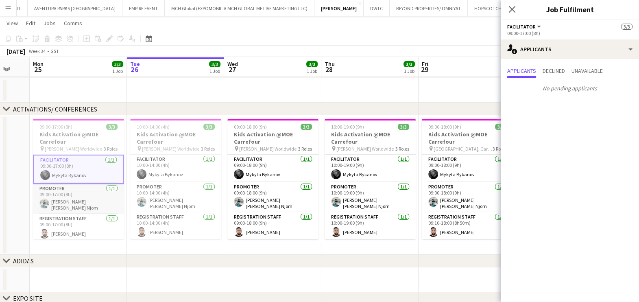
click at [65, 196] on app-card-role "Promoter 1/1 09:00-17:00 (8h) Denise Neng Njom" at bounding box center [78, 199] width 91 height 30
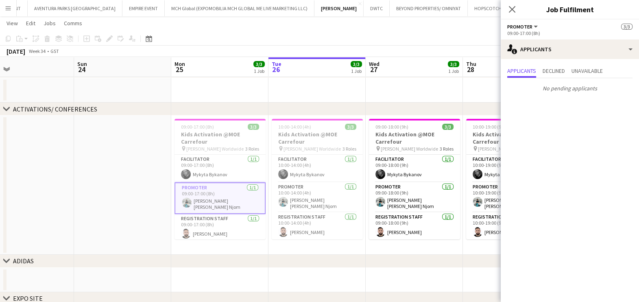
drag, startPoint x: 137, startPoint y: 144, endPoint x: 379, endPoint y: 145, distance: 241.6
click at [379, 145] on app-calendar-viewport "Thu 21 Fri 22 Sat 23 Sun 24 Mon 25 3/3 1 Job Tue 26 3/3 1 Job Wed 27 3/3 1 Job …" at bounding box center [319, 174] width 639 height 386
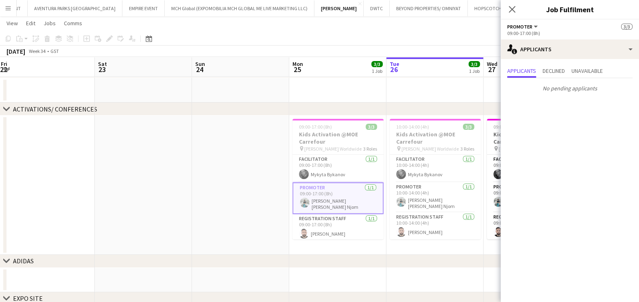
drag, startPoint x: 47, startPoint y: 113, endPoint x: 277, endPoint y: 136, distance: 231.7
click at [292, 134] on div "chevron-right VIP EVENTS chevron-right ACTIVATIONS/ CONFERENCES chevron-right A…" at bounding box center [319, 174] width 639 height 386
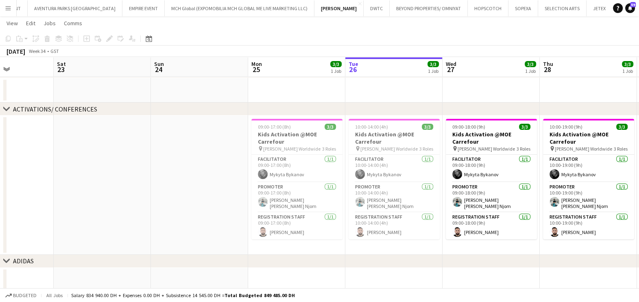
scroll to position [0, 349]
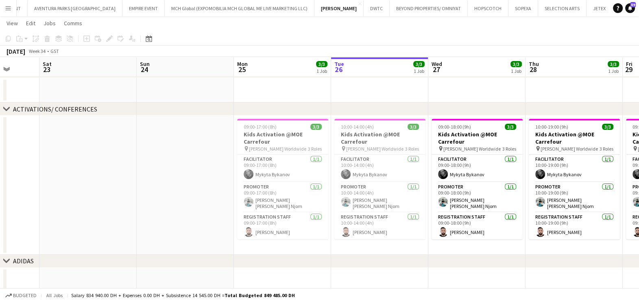
drag, startPoint x: 222, startPoint y: 151, endPoint x: 155, endPoint y: 166, distance: 69.1
click at [155, 166] on app-calendar-viewport "Tue 19 Wed 20 Thu 21 Fri 22 Sat 23 Sun 24 Mon 25 3/3 1 Job Tue 26 3/3 1 Job Wed…" at bounding box center [319, 174] width 639 height 386
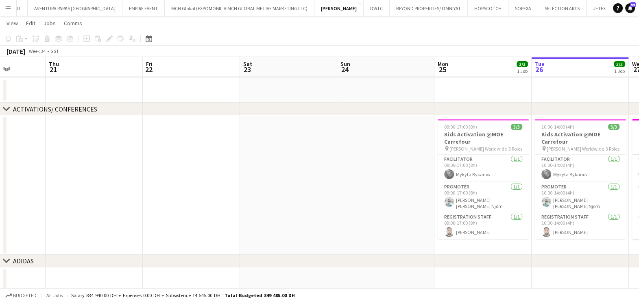
drag, startPoint x: 195, startPoint y: 165, endPoint x: 401, endPoint y: 189, distance: 208.0
click at [404, 190] on app-calendar-viewport "Mon 18 Tue 19 Wed 20 Thu 21 Fri 22 Sat 23 Sun 24 Mon 25 3/3 1 Job Tue 26 3/3 1 …" at bounding box center [319, 174] width 639 height 386
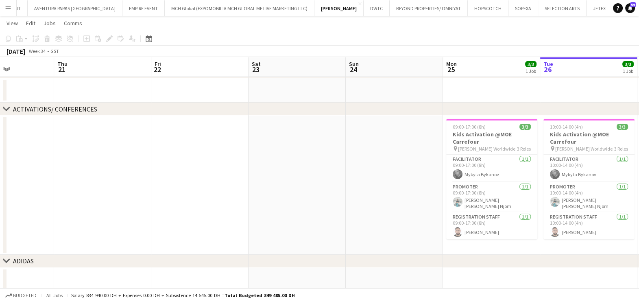
drag, startPoint x: 317, startPoint y: 150, endPoint x: 0, endPoint y: 131, distance: 317.4
click at [0, 131] on html "Menu Boards Boards Boards All jobs Status Workforce Workforce My Workforce Recr…" at bounding box center [319, 165] width 639 height 431
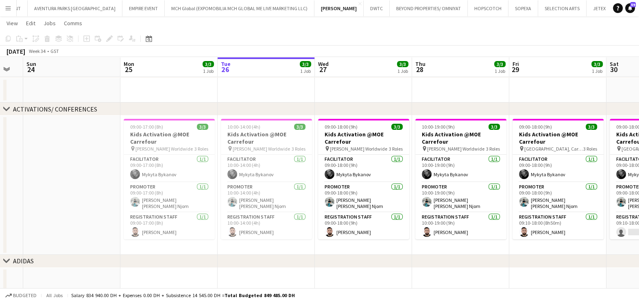
drag, startPoint x: 227, startPoint y: 137, endPoint x: 72, endPoint y: 116, distance: 156.3
click at [72, 116] on app-calendar-viewport "Thu 21 Fri 22 Sat 23 Sun 24 Mon 25 3/3 1 Job Tue 26 3/3 1 Job Wed 27 3/3 1 Job …" at bounding box center [319, 174] width 639 height 386
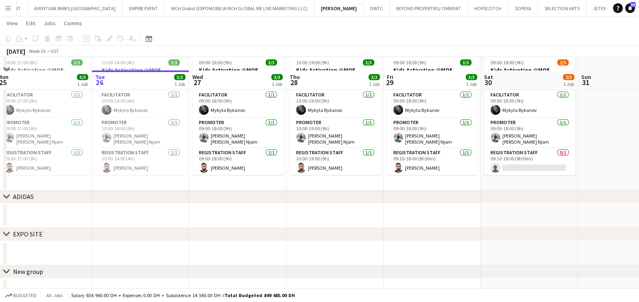
scroll to position [129, 0]
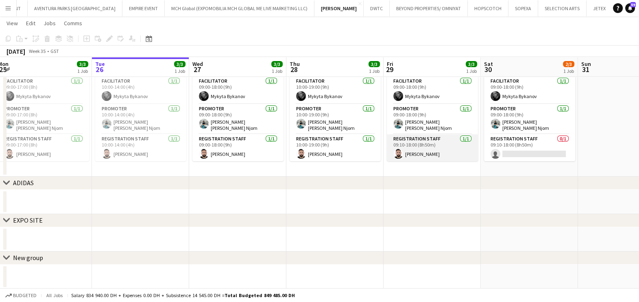
click at [419, 148] on app-card-role "Registration Staff 1/1 09:10-18:00 (8h50m) Moustafa Hamada" at bounding box center [432, 148] width 91 height 28
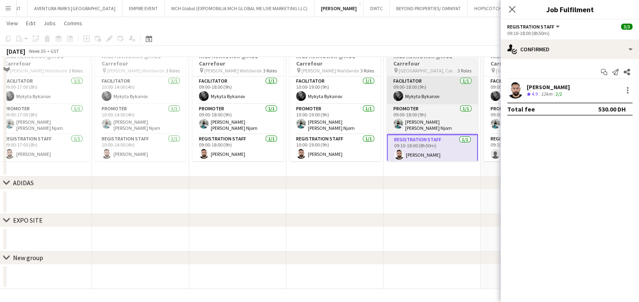
scroll to position [0, 0]
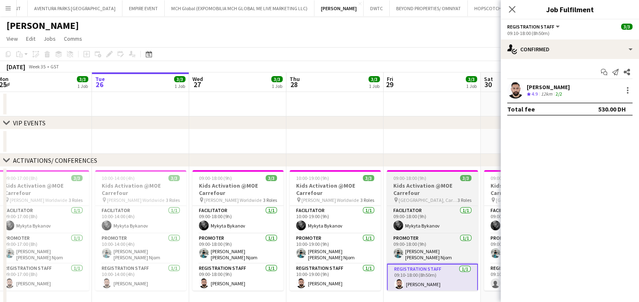
click at [423, 183] on h3 "Kids Activation @MOE Carrefour" at bounding box center [432, 189] width 91 height 15
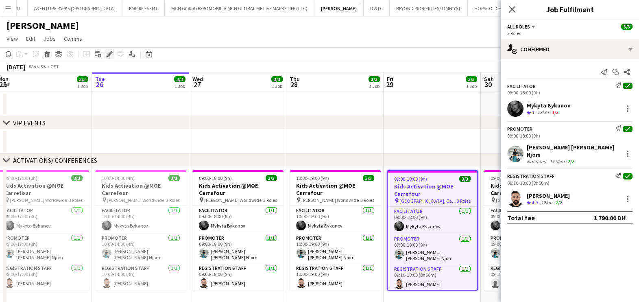
click at [110, 57] on icon "Edit" at bounding box center [109, 54] width 7 height 7
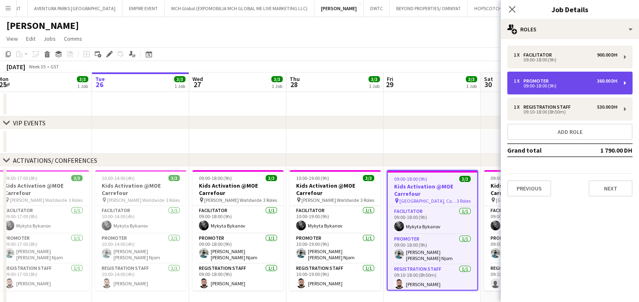
click at [559, 83] on div "1 x Promoter 360.00 DH" at bounding box center [566, 81] width 104 height 6
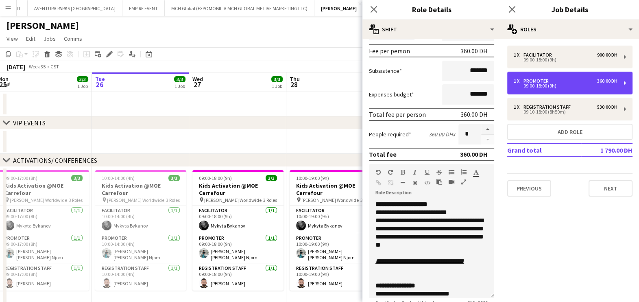
scroll to position [205, 0]
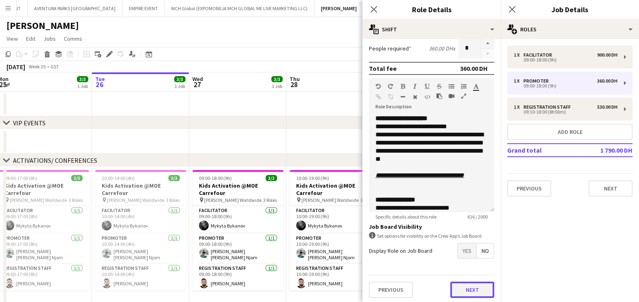
click at [471, 289] on button "Next" at bounding box center [472, 289] width 44 height 16
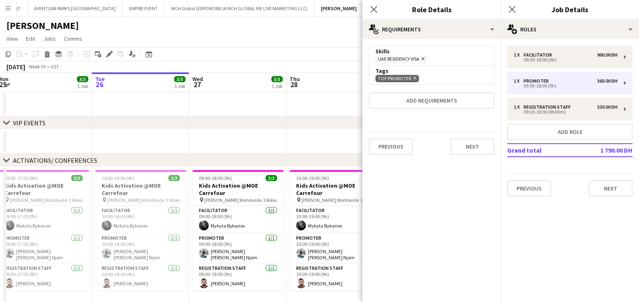
click at [172, 156] on div "chevron-right ACTIVATIONS/ CONFERENCES" at bounding box center [319, 160] width 639 height 13
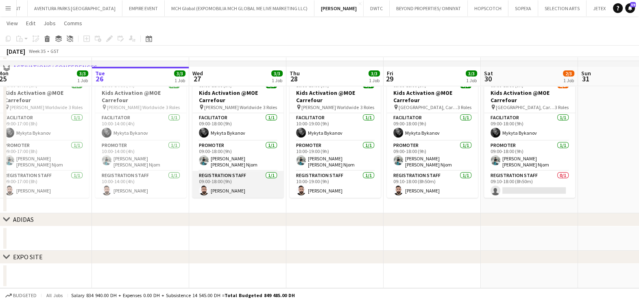
scroll to position [101, 0]
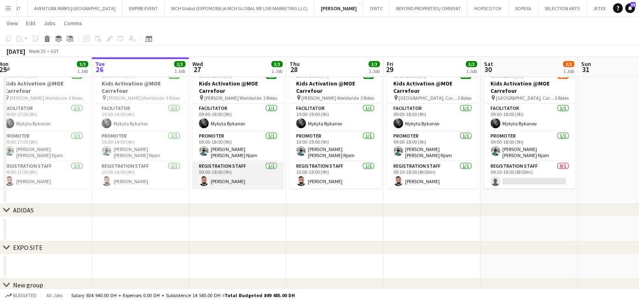
click at [222, 167] on app-card-role "Registration Staff 1/1 09:00-18:00 (9h) Moustafa Hamada" at bounding box center [237, 175] width 91 height 28
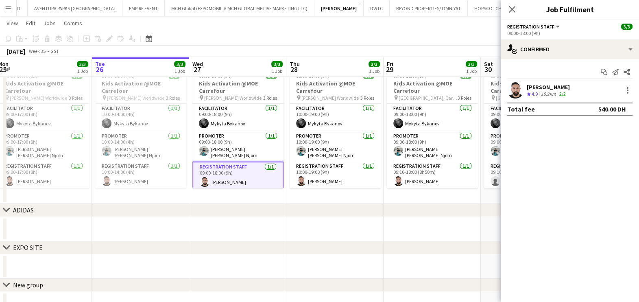
drag, startPoint x: 398, startPoint y: 41, endPoint x: 280, endPoint y: 39, distance: 117.9
click at [280, 39] on app-toolbar "Copy Paste Paste Ctrl+V Paste with crew Ctrl+Shift+V Paste linked Job Delete Gr…" at bounding box center [319, 39] width 639 height 14
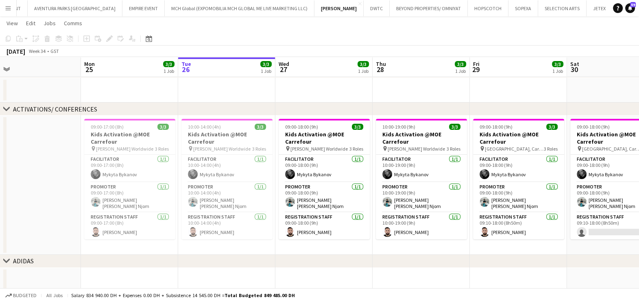
scroll to position [0, 315]
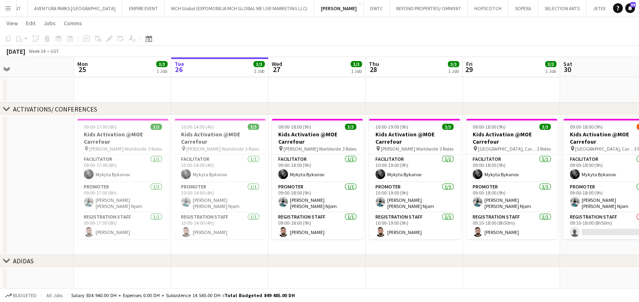
drag, startPoint x: 173, startPoint y: 93, endPoint x: 252, endPoint y: 92, distance: 79.3
click at [252, 92] on app-calendar-viewport "Thu 21 Fri 22 Sat 23 Sun 24 Mon 25 3/3 1 Job Tue 26 3/3 1 Job Wed 27 3/3 1 Job …" at bounding box center [319, 174] width 639 height 386
click at [116, 131] on h3 "Kids Activation @MOE Carrefour" at bounding box center [122, 138] width 91 height 15
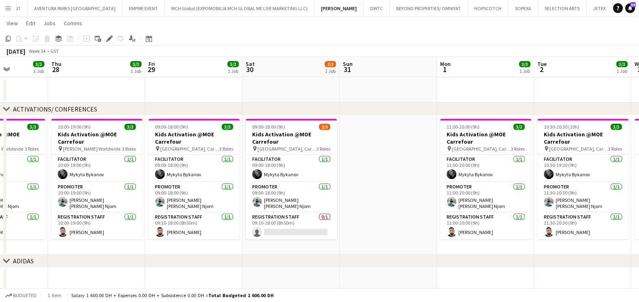
drag, startPoint x: 556, startPoint y: 169, endPoint x: 185, endPoint y: 189, distance: 371.4
click at [195, 188] on app-calendar-viewport "Mon 25 3/3 1 Job Tue 26 3/3 1 Job Wed 27 3/3 1 Job Thu 28 3/3 1 Job Fri 29 3/3 …" at bounding box center [319, 174] width 639 height 386
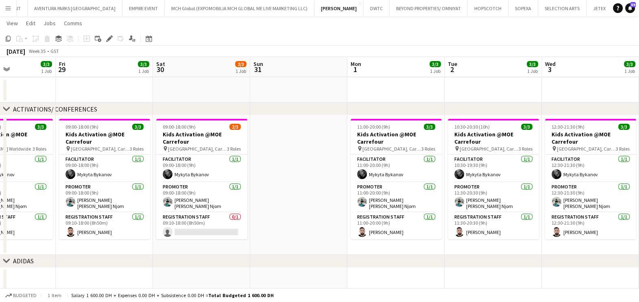
drag, startPoint x: 509, startPoint y: 180, endPoint x: 140, endPoint y: 187, distance: 368.9
click at [145, 187] on app-calendar-viewport "Mon 25 3/3 1 Job Tue 26 3/3 1 Job Wed 27 3/3 1 Job Thu 28 3/3 1 Job Fri 29 3/3 …" at bounding box center [319, 174] width 639 height 386
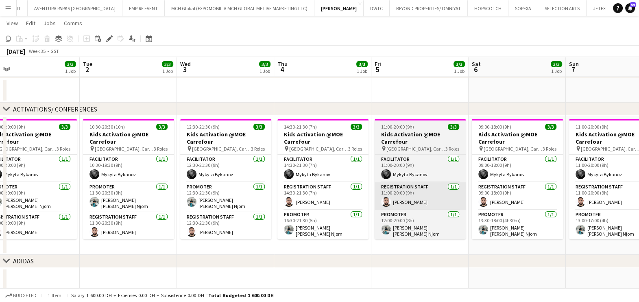
drag, startPoint x: 448, startPoint y: 179, endPoint x: 33, endPoint y: 184, distance: 415.3
click at [33, 183] on app-calendar-viewport "Fri 29 3/3 1 Job Sat 30 2/3 1 Job Sun 31 Mon 1 3/3 1 Job Tue 2 3/3 1 Job Wed 3 …" at bounding box center [319, 174] width 639 height 386
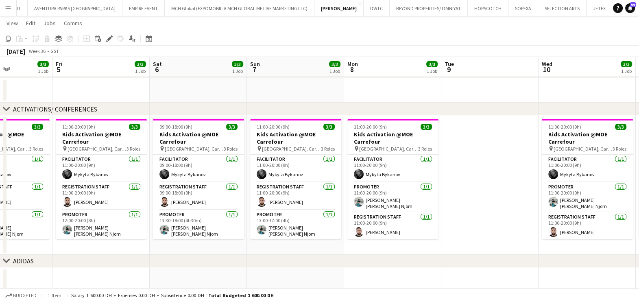
drag, startPoint x: 115, startPoint y: 172, endPoint x: 523, endPoint y: 166, distance: 408.4
click at [500, 169] on app-calendar-viewport "Tue 2 3/3 1 Job Wed 3 3/3 1 Job Thu 4 3/3 1 Job Fri 5 3/3 1 Job Sat 6 3/3 1 Job…" at bounding box center [319, 174] width 639 height 386
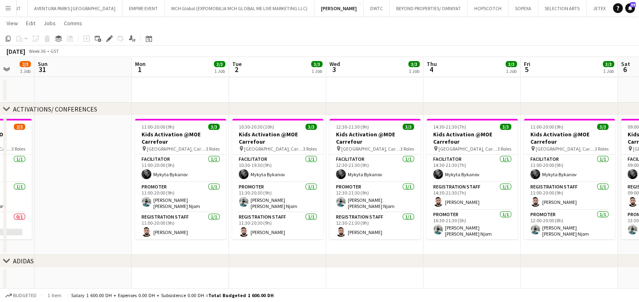
drag, startPoint x: 259, startPoint y: 169, endPoint x: 646, endPoint y: 169, distance: 386.4
click at [639, 170] on html "Menu Boards Boards Boards All jobs Status Workforce Workforce My Workforce Recr…" at bounding box center [319, 165] width 639 height 431
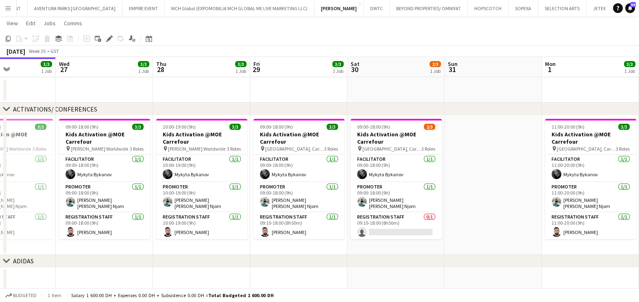
drag, startPoint x: 505, startPoint y: 169, endPoint x: 519, endPoint y: 169, distance: 13.4
click at [519, 169] on app-calendar-viewport "Sun 24 Mon 25 3/3 1 Job Tue 26 3/3 1 Job Wed 27 3/3 1 Job Thu 28 3/3 1 Job Fri …" at bounding box center [319, 174] width 639 height 386
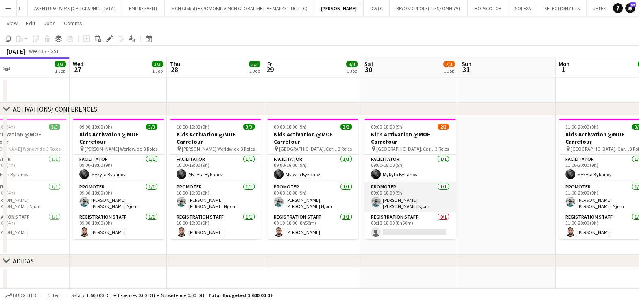
click at [391, 187] on app-card-role "Promoter 1/1 09:00-18:00 (9h) Denise Neng Njom" at bounding box center [409, 197] width 91 height 30
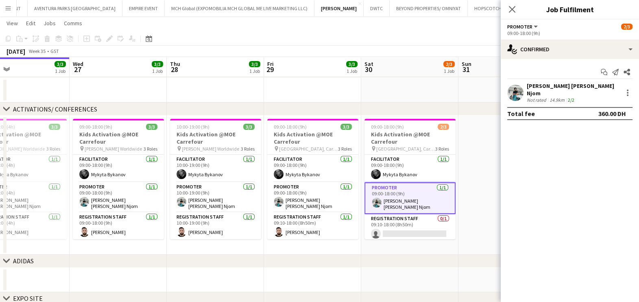
click at [401, 98] on app-date-cell at bounding box center [409, 90] width 97 height 24
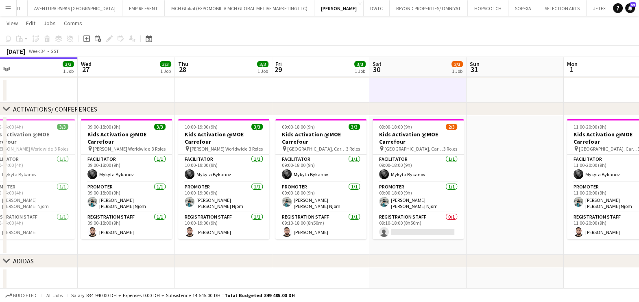
drag, startPoint x: 277, startPoint y: 153, endPoint x: 257, endPoint y: 156, distance: 19.7
click at [257, 156] on app-calendar-viewport "Sat 23 Sun 24 Mon 25 3/3 1 Job Tue 26 3/3 1 Job Wed 27 3/3 1 Job Thu 28 3/3 1 J…" at bounding box center [319, 174] width 639 height 386
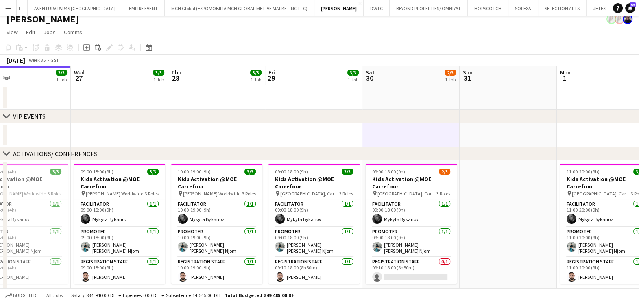
scroll to position [0, 0]
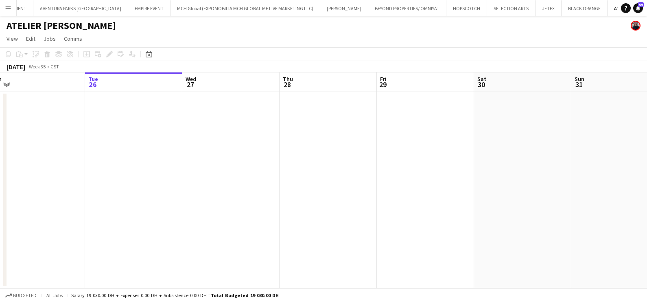
drag, startPoint x: 248, startPoint y: 187, endPoint x: 155, endPoint y: 189, distance: 94.0
click at [93, 187] on app-calendar-viewport "Sat 23 Sun 24 Mon 25 Tue 26 Wed 27 Thu 28 Fri 29 Sat 30 Sun 31 Mon 1 Tue 2 Wed 3" at bounding box center [323, 180] width 647 height 216
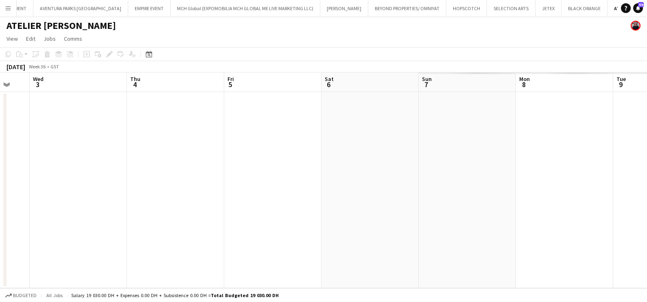
drag, startPoint x: 259, startPoint y: 191, endPoint x: 265, endPoint y: 191, distance: 5.7
click at [89, 191] on app-calendar-viewport "Sat 30 Sun 31 Mon 1 Tue 2 Wed 3 Thu 4 Fri 5 Sat 6 Sun 7 Mon 8 Tue 9 Wed 10" at bounding box center [323, 180] width 647 height 216
drag, startPoint x: 299, startPoint y: 194, endPoint x: 109, endPoint y: 194, distance: 189.9
click at [106, 194] on app-calendar-viewport "Mon 1 Tue 2 Wed 3 Thu 4 Fri 5 Sat 6 Sun 7 Mon 8 Tue 9 Wed 10 Thu 11 Fri 12" at bounding box center [323, 180] width 647 height 216
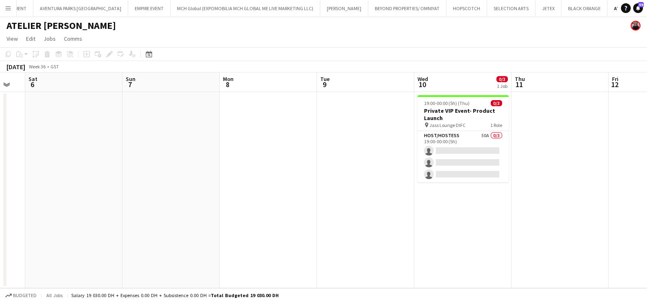
click at [209, 200] on app-calendar-viewport "Wed 3 Thu 4 Fri 5 Sat 6 Sun 7 Mon 8 Tue 9 Wed 10 0/3 1 Job Thu 11 Fri 12 Sat 13…" at bounding box center [323, 180] width 647 height 216
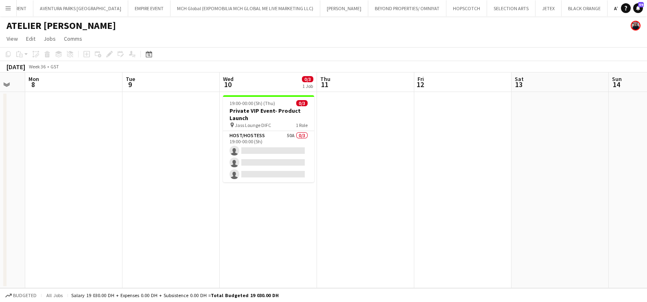
scroll to position [0, 286]
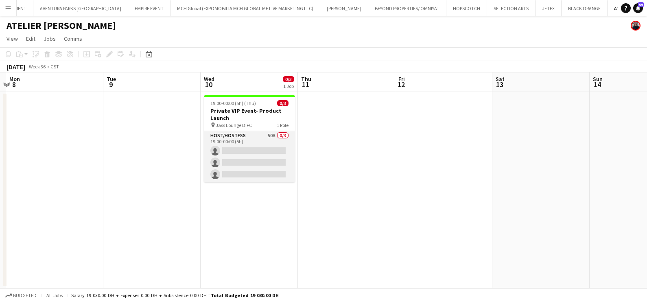
click at [267, 131] on app-card-role "Host/Hostess 50A 0/3 19:00-00:00 (5h) single-neutral-actions single-neutral-act…" at bounding box center [249, 156] width 91 height 51
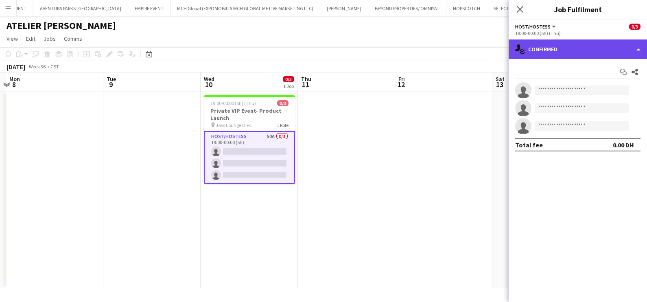
click at [574, 49] on div "single-neutral-actions-check-2 Confirmed" at bounding box center [577, 49] width 138 height 20
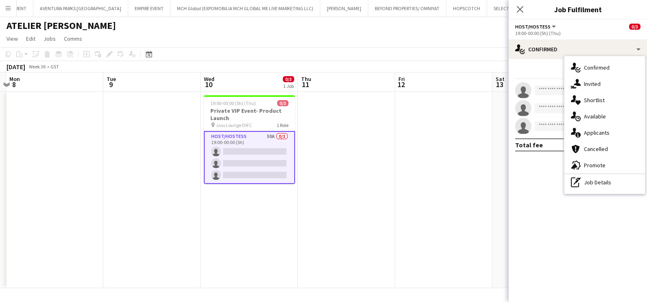
click at [591, 100] on div "single-neutral-actions-heart Shortlist" at bounding box center [604, 100] width 81 height 16
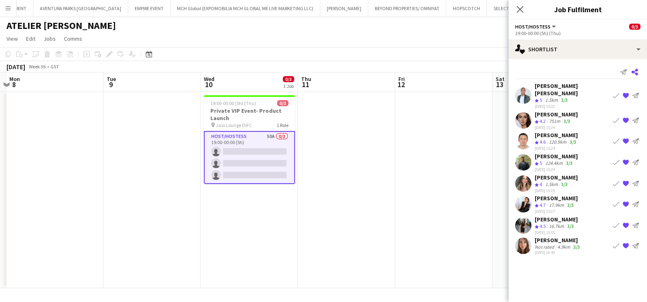
click at [636, 70] on icon at bounding box center [634, 72] width 7 height 7
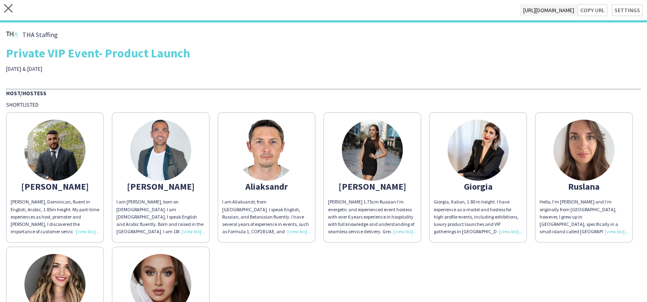
click at [246, 171] on img at bounding box center [266, 150] width 61 height 61
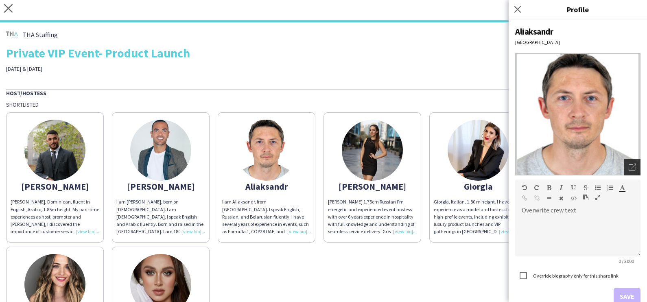
click at [628, 165] on icon "Open photos pop-in" at bounding box center [631, 166] width 7 height 7
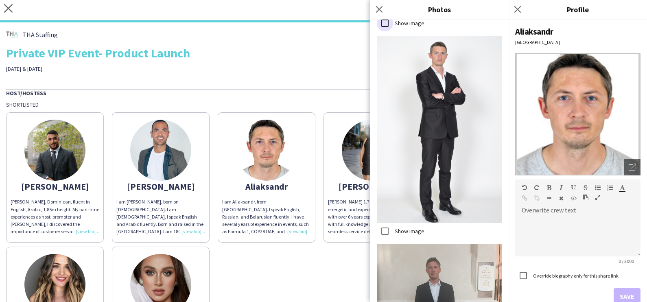
scroll to position [848, 0]
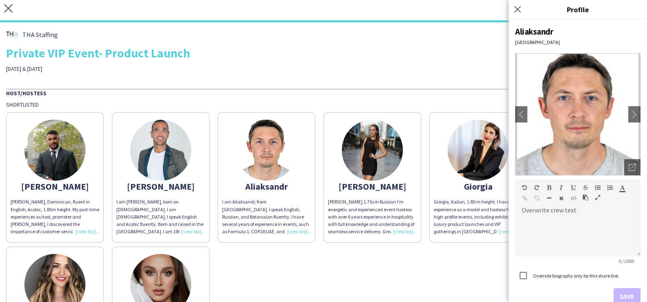
click at [553, 181] on img at bounding box center [583, 150] width 61 height 61
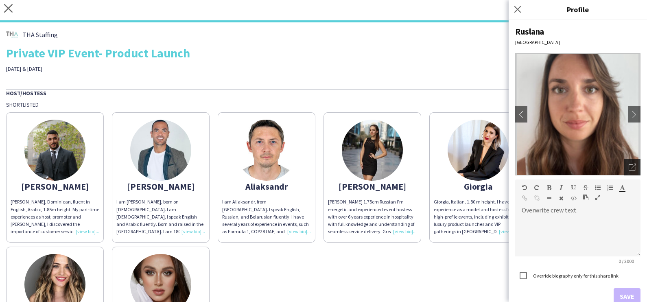
click at [628, 165] on icon at bounding box center [631, 167] width 7 height 7
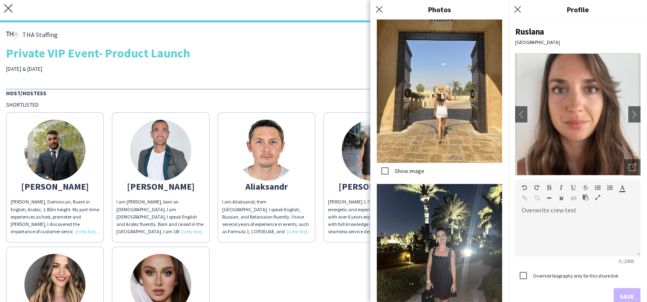
scroll to position [634, 0]
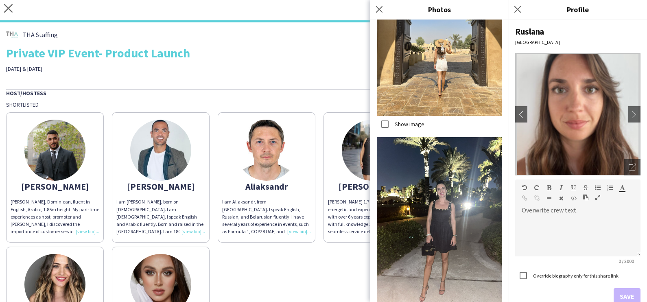
click at [305, 78] on div "THA Staffing Private VIP Event- Product Launch 10 & 11th of September Host/Host…" at bounding box center [323, 202] width 647 height 361
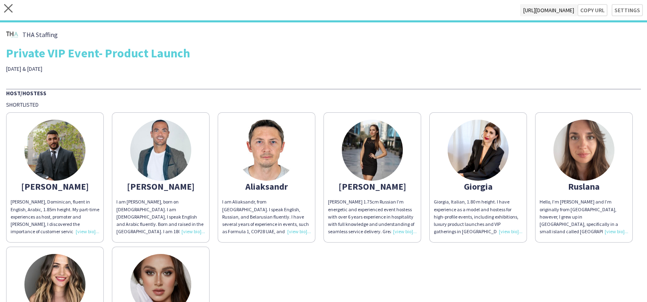
click at [153, 161] on img at bounding box center [160, 150] width 61 height 61
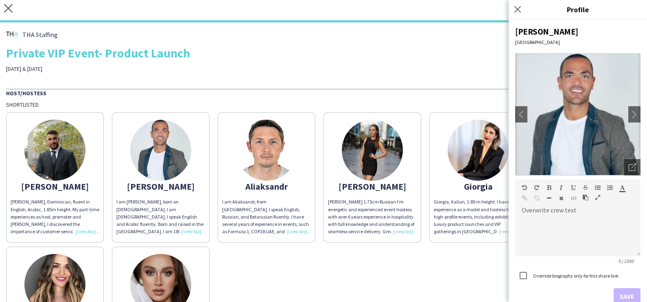
click at [320, 54] on div "Private VIP Event- Product Launch" at bounding box center [323, 53] width 634 height 12
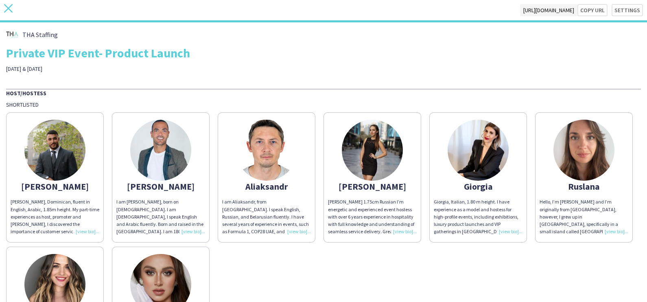
click at [7, 4] on icon "close" at bounding box center [8, 8] width 9 height 9
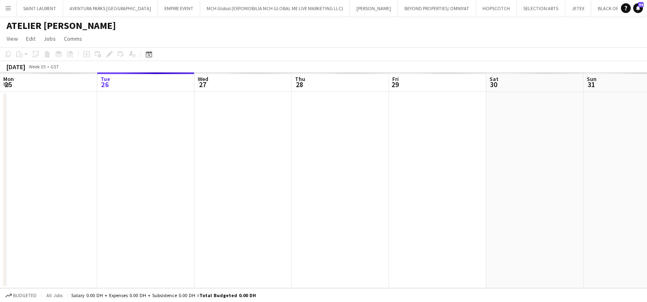
scroll to position [0, 20]
drag, startPoint x: 523, startPoint y: 193, endPoint x: 157, endPoint y: 194, distance: 366.0
click at [219, 192] on app-calendar-viewport "Sat 23 Sun 24 Mon 25 Tue 26 Wed 27 Thu 28 Fri 29 Sat 30 Sun 31 Mon 1 Tue 2 Wed 3" at bounding box center [323, 180] width 647 height 216
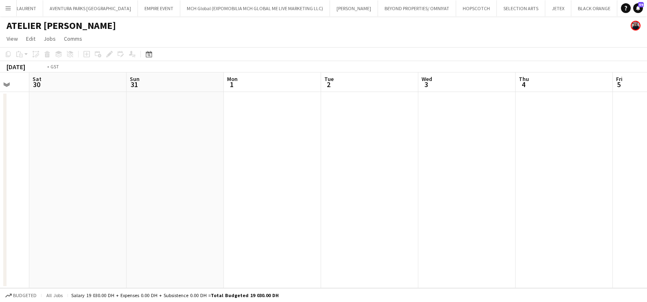
drag, startPoint x: 437, startPoint y: 199, endPoint x: 534, endPoint y: 210, distance: 98.2
click at [161, 207] on app-calendar-viewport "Tue 26 Wed 27 Thu 28 Fri 29 Sat 30 Sun 31 Mon 1 Tue 2 Wed 3 Thu 4 Fri 5 Sat 6" at bounding box center [323, 180] width 647 height 216
click at [135, 213] on app-calendar-viewport "Sat 30 Sun 31 Mon 1 Tue 2 Wed 3 Thu 4 Fri 5 Sat 6 Sun 7 Mon 8 Tue 9 Wed 10" at bounding box center [323, 180] width 647 height 216
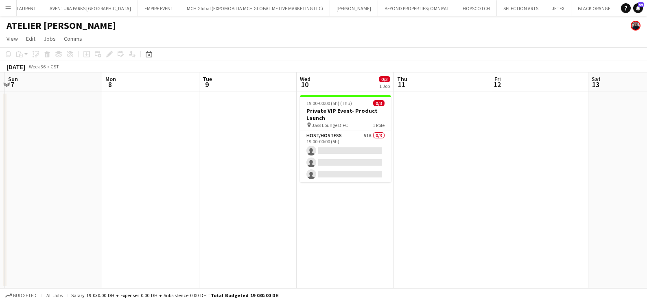
drag, startPoint x: 388, startPoint y: 229, endPoint x: 173, endPoint y: 231, distance: 215.6
click at [192, 230] on app-calendar-viewport "Wed 3 Thu 4 Fri 5 Sat 6 Sun 7 Mon 8 Tue 9 Wed 10 0/3 1 Job Thu 11 Fri 12 Sat 13…" at bounding box center [323, 180] width 647 height 216
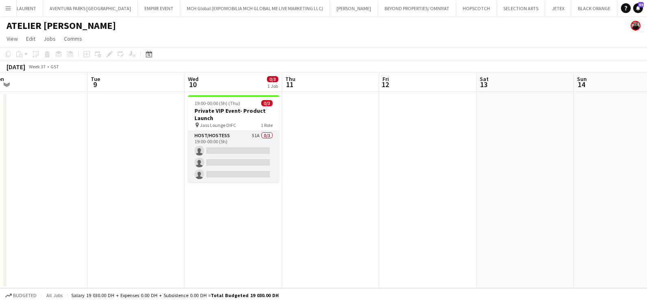
click at [219, 152] on app-card-role "Host/Hostess 51A 0/3 19:00-00:00 (5h) single-neutral-actions single-neutral-act…" at bounding box center [233, 156] width 91 height 51
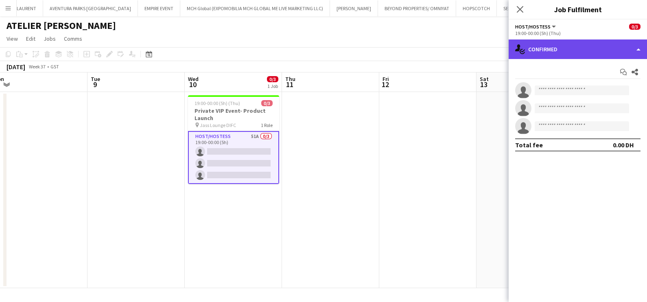
click at [591, 48] on div "single-neutral-actions-check-2 Confirmed" at bounding box center [577, 49] width 138 height 20
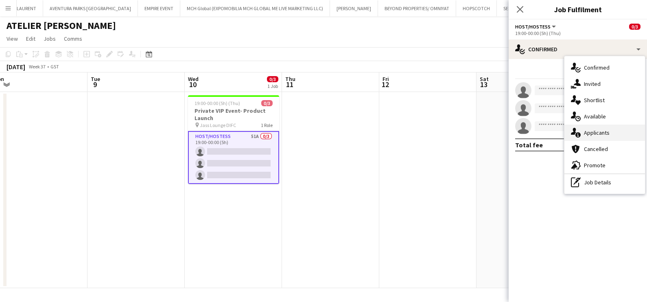
click at [599, 133] on div "single-neutral-actions-information Applicants" at bounding box center [604, 132] width 81 height 16
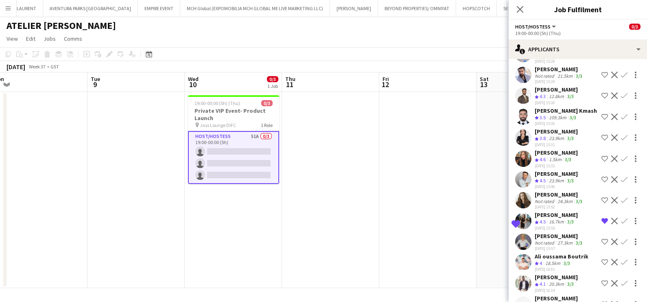
scroll to position [889, 0]
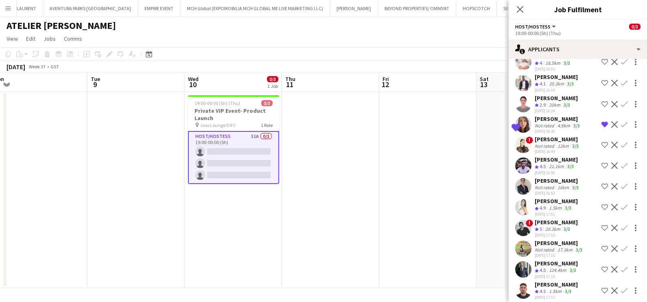
click at [544, 259] on div "Abdullah Al Nouri" at bounding box center [555, 262] width 43 height 7
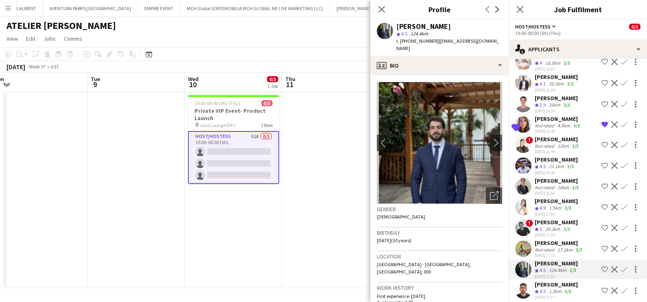
click at [546, 288] on div "Crew rating 4.5" at bounding box center [540, 291] width 13 height 7
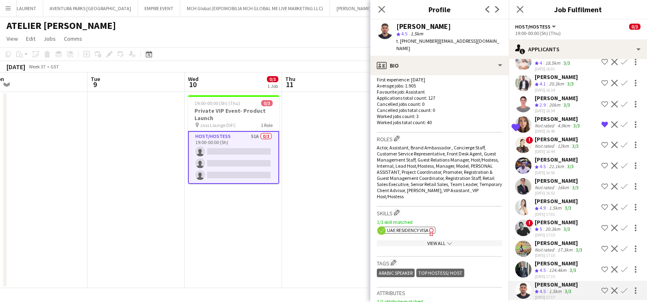
scroll to position [355, 0]
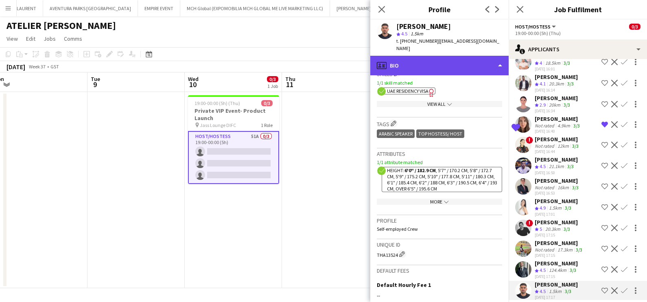
click at [442, 57] on div "profile Bio" at bounding box center [439, 66] width 138 height 20
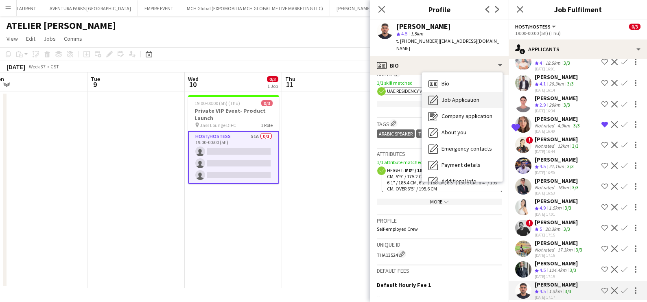
click at [460, 96] on span "Job Application" at bounding box center [460, 99] width 38 height 7
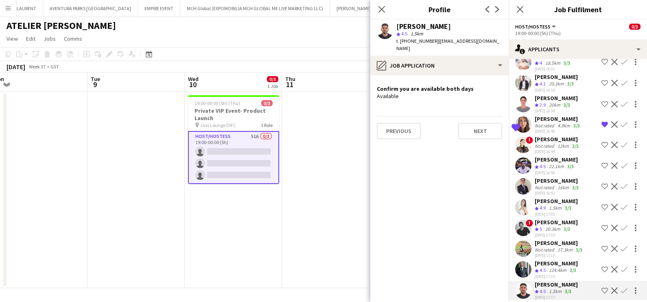
click at [601, 287] on app-icon "Shortlist crew" at bounding box center [604, 290] width 7 height 7
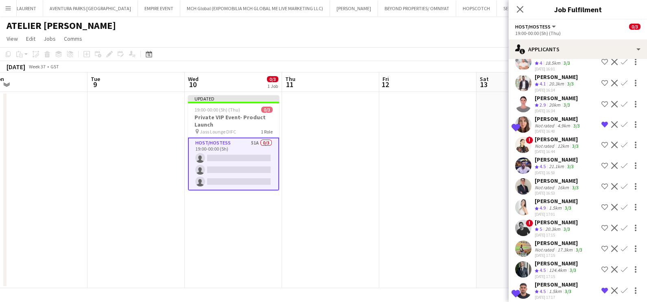
click at [530, 219] on span "!" at bounding box center [528, 222] width 7 height 7
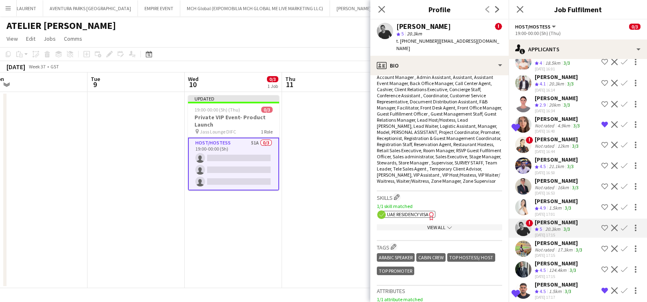
scroll to position [458, 0]
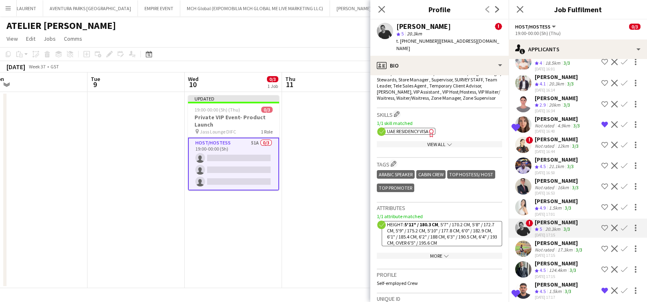
click at [601, 224] on app-icon "Shortlist crew" at bounding box center [604, 227] width 7 height 7
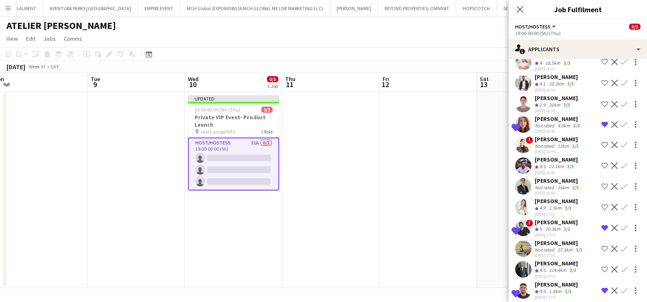
click at [562, 226] on div "20.3km" at bounding box center [552, 229] width 18 height 7
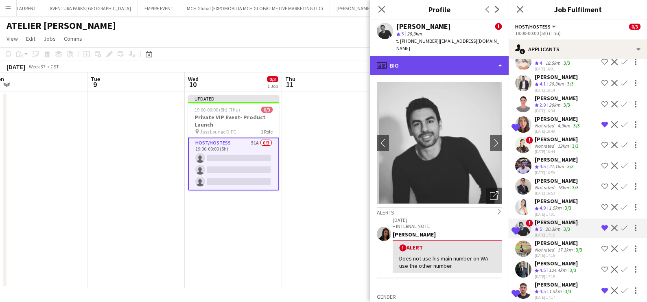
click at [446, 56] on div "profile Bio" at bounding box center [439, 66] width 138 height 20
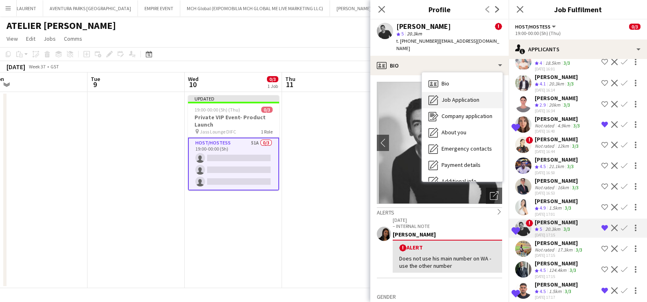
click at [458, 96] on span "Job Application" at bounding box center [460, 99] width 38 height 7
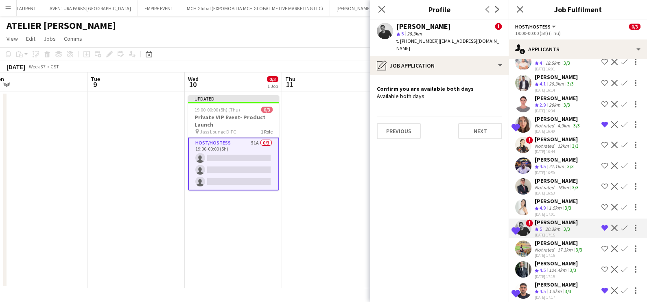
click at [338, 169] on app-date-cell at bounding box center [330, 190] width 97 height 196
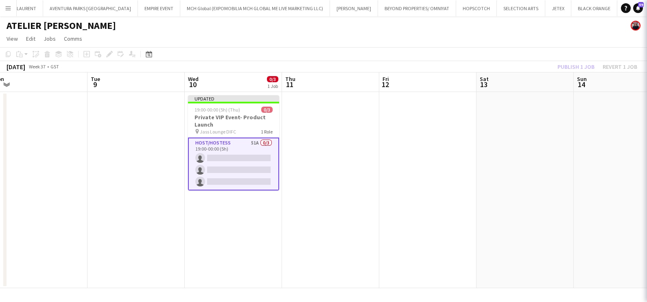
scroll to position [0, 0]
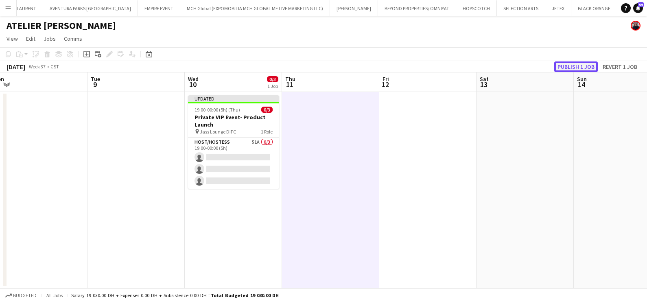
click at [575, 67] on button "Publish 1 job" at bounding box center [576, 66] width 44 height 11
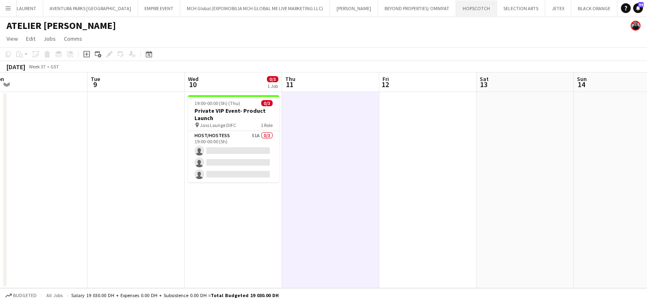
click at [456, 10] on button "HOPSCOTCH Close" at bounding box center [476, 8] width 41 height 16
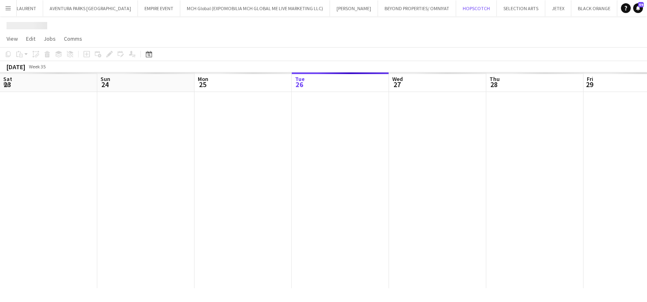
scroll to position [0, 194]
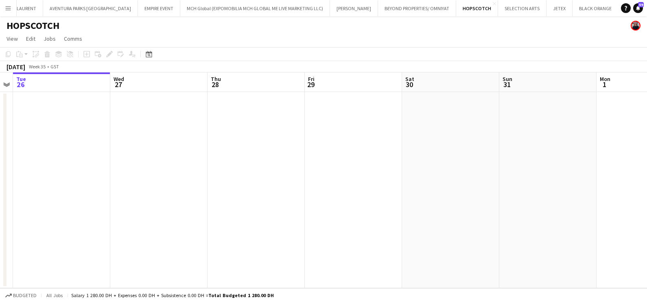
drag, startPoint x: 199, startPoint y: 177, endPoint x: 57, endPoint y: 209, distance: 146.1
click at [79, 205] on app-calendar-viewport "Sat 23 Sun 24 Mon 25 Tue 26 Wed 27 Thu 28 Fri 29 Sat 30 Sun 31 Mon 1 Tue 2 Wed 3" at bounding box center [323, 180] width 647 height 216
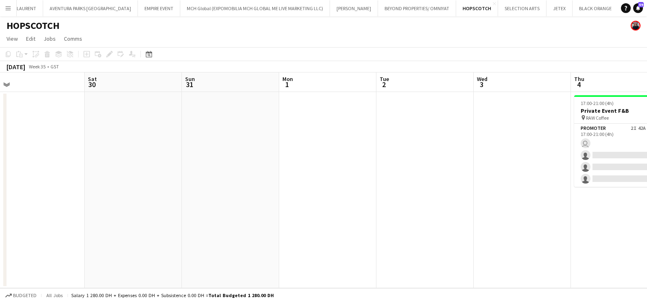
drag, startPoint x: 279, startPoint y: 203, endPoint x: 63, endPoint y: 243, distance: 219.9
click at [85, 238] on app-calendar-viewport "Wed 27 Thu 28 Fri 29 Sat 30 Sun 31 Mon 1 Tue 2 Wed 3 Thu 4 1/4 1 Job Fri 5 Sat …" at bounding box center [323, 180] width 647 height 216
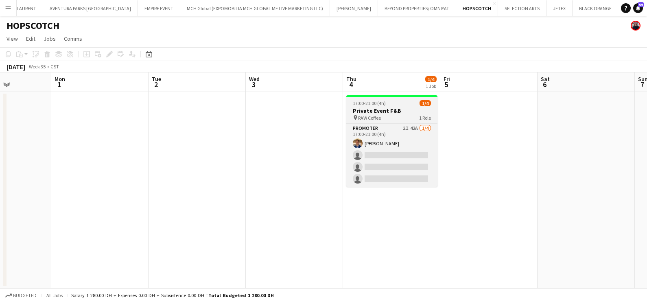
click at [365, 110] on h3 "Private Event F&B" at bounding box center [391, 110] width 91 height 7
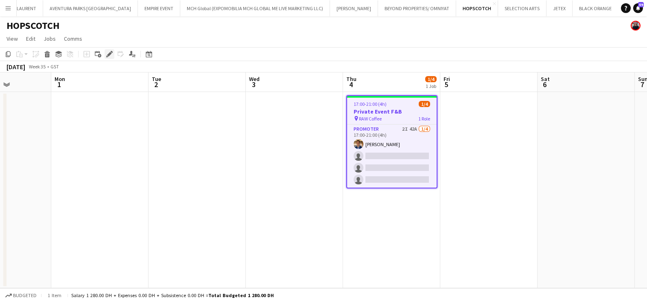
click at [113, 53] on div "Edit" at bounding box center [110, 54] width 10 height 10
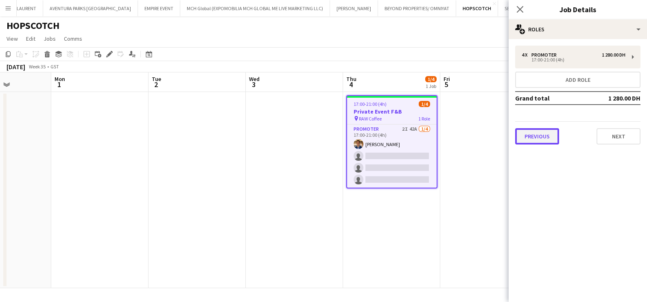
click at [541, 138] on button "Previous" at bounding box center [537, 136] width 44 height 16
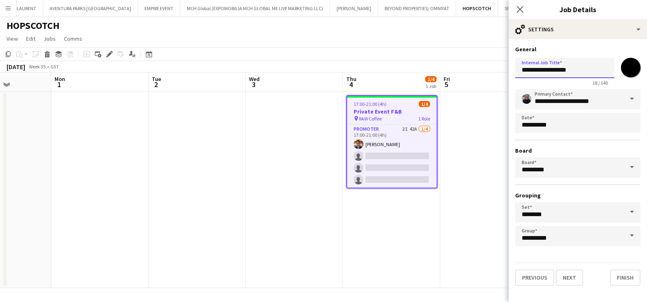
drag, startPoint x: 575, startPoint y: 67, endPoint x: 511, endPoint y: 74, distance: 64.6
click at [511, 74] on form "**********" at bounding box center [577, 166] width 138 height 240
click at [542, 67] on input "**********" at bounding box center [564, 68] width 99 height 20
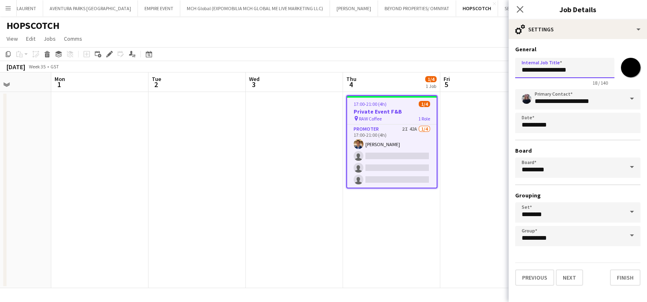
paste input "***"
click at [524, 68] on input "**********" at bounding box center [564, 68] width 99 height 20
click at [550, 69] on input "**********" at bounding box center [564, 68] width 99 height 20
click at [567, 70] on input "**********" at bounding box center [564, 68] width 99 height 20
click at [544, 72] on input "**********" at bounding box center [564, 68] width 99 height 20
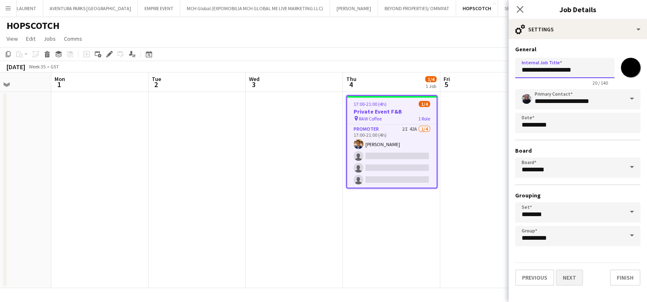
type input "**********"
click at [567, 278] on button "Next" at bounding box center [569, 277] width 27 height 16
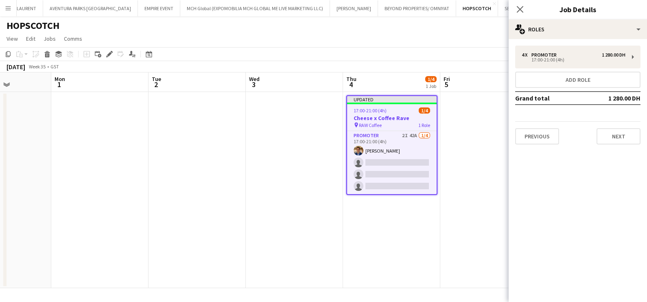
click at [476, 182] on app-date-cell at bounding box center [488, 190] width 97 height 196
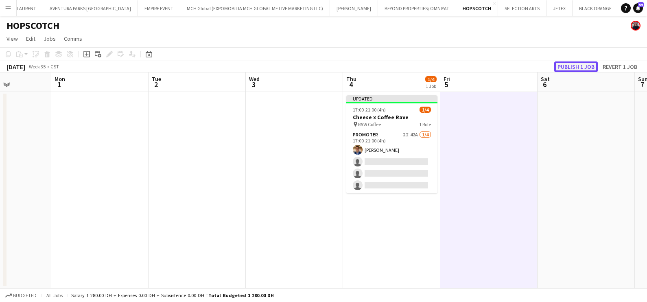
click at [592, 69] on button "Publish 1 job" at bounding box center [576, 66] width 44 height 11
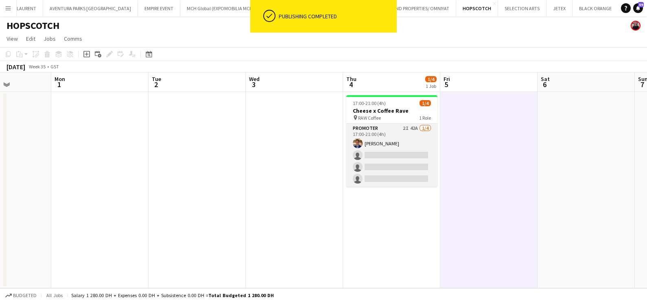
click at [400, 147] on app-card-role "Promoter 2I 42A 1/4 17:00-21:00 (4h) Ahmed Mostafa single-neutral-actions singl…" at bounding box center [391, 155] width 91 height 63
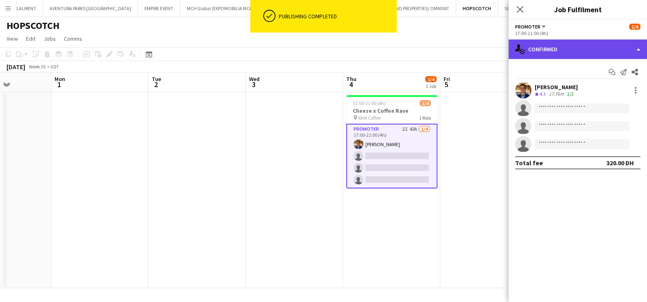
click at [582, 48] on div "single-neutral-actions-check-2 Confirmed" at bounding box center [577, 49] width 138 height 20
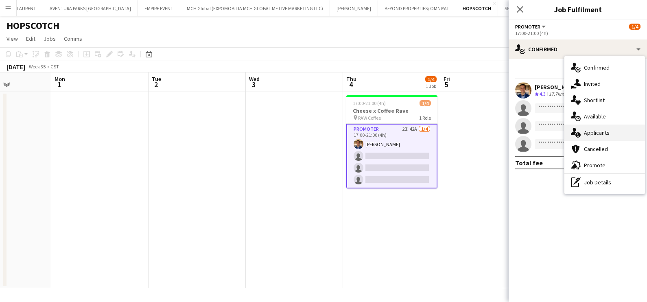
click at [612, 134] on div "single-neutral-actions-information Applicants" at bounding box center [604, 132] width 81 height 16
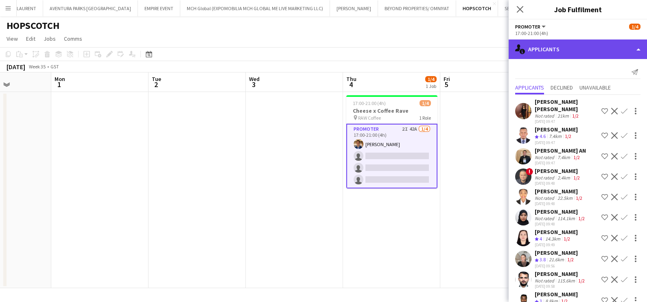
click at [578, 53] on div "single-neutral-actions-information Applicants" at bounding box center [577, 49] width 138 height 20
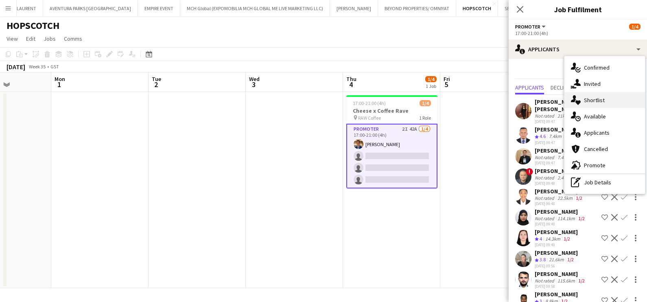
click at [588, 103] on div "single-neutral-actions-heart Shortlist" at bounding box center [604, 100] width 81 height 16
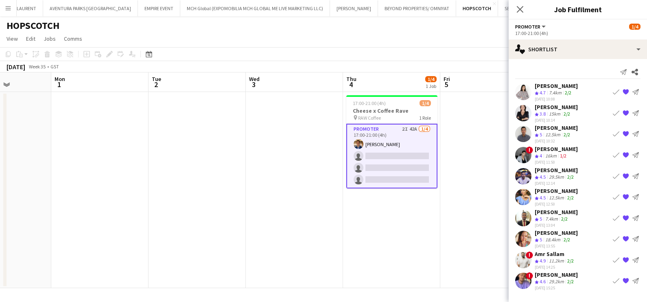
click at [418, 138] on app-card-role "Promoter 2I 42A 1/4 17:00-21:00 (4h) Ahmed Mostafa single-neutral-actions singl…" at bounding box center [391, 156] width 91 height 65
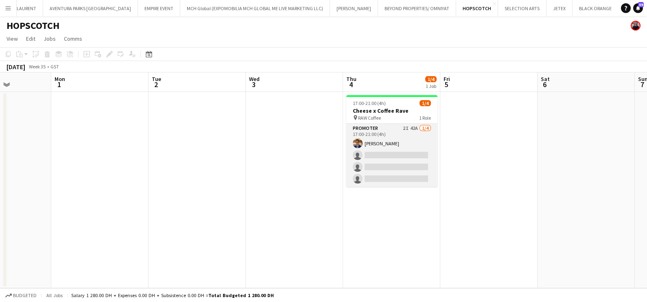
click at [405, 141] on app-card-role "Promoter 2I 42A 1/4 17:00-21:00 (4h) Ahmed Mostafa single-neutral-actions singl…" at bounding box center [391, 155] width 91 height 63
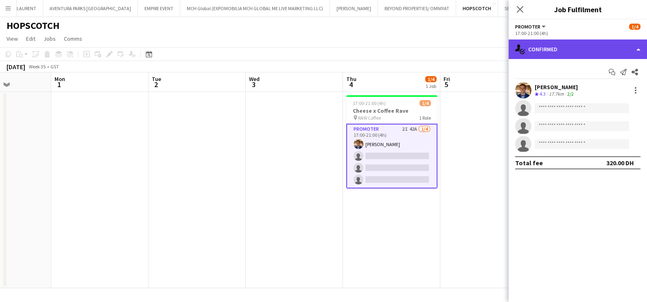
click at [561, 49] on div "single-neutral-actions-check-2 Confirmed" at bounding box center [577, 49] width 138 height 20
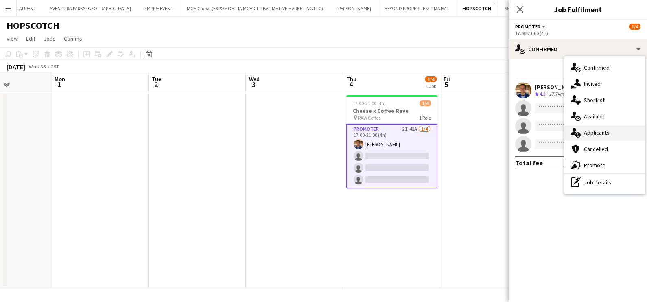
click at [582, 131] on div "single-neutral-actions-information Applicants" at bounding box center [604, 132] width 81 height 16
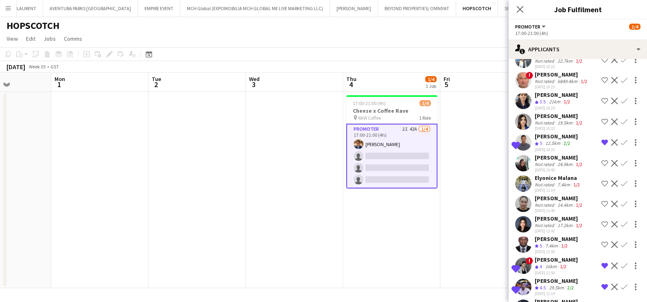
scroll to position [690, 0]
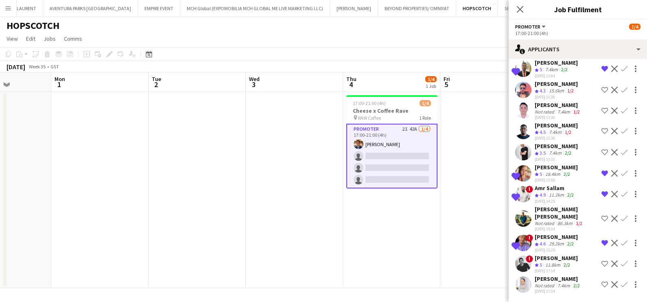
click at [601, 263] on app-icon "Shortlist crew" at bounding box center [604, 263] width 7 height 7
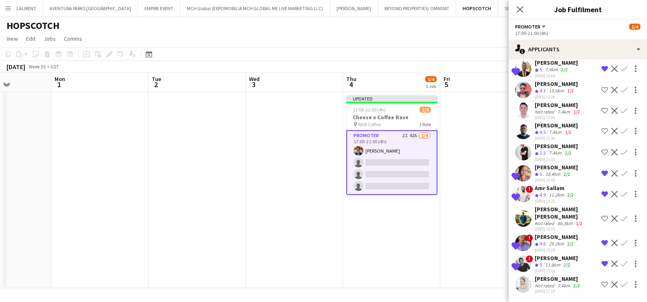
click at [545, 279] on div "[PERSON_NAME]" at bounding box center [557, 278] width 47 height 7
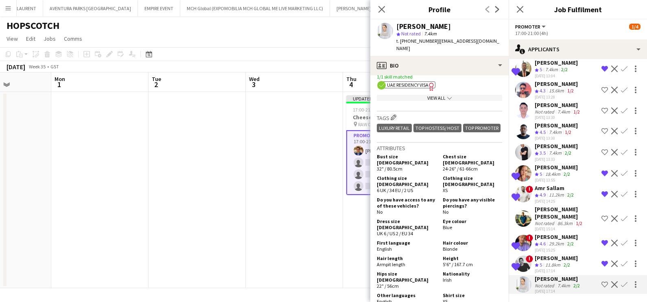
scroll to position [355, 0]
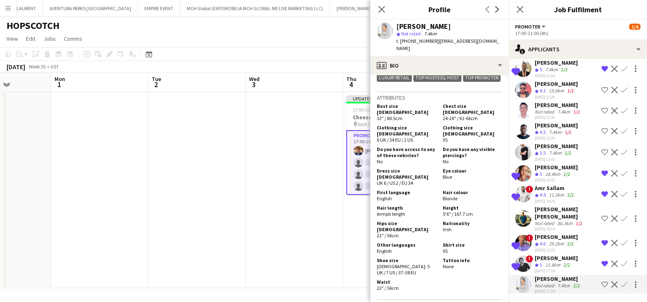
click at [601, 286] on app-icon "Shortlist crew" at bounding box center [604, 284] width 7 height 7
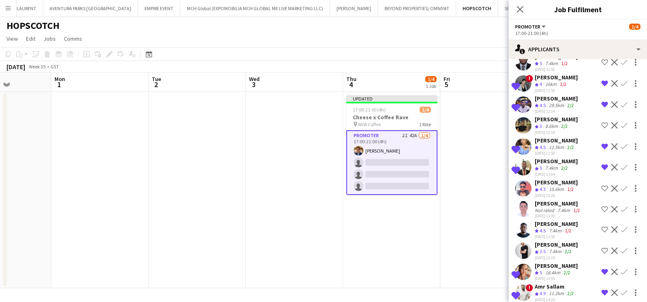
scroll to position [690, 0]
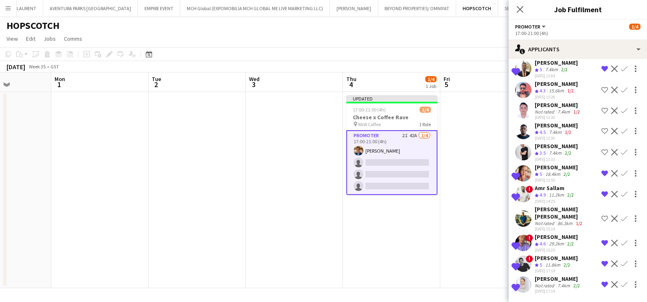
click at [538, 283] on div "Not rated" at bounding box center [544, 285] width 21 height 6
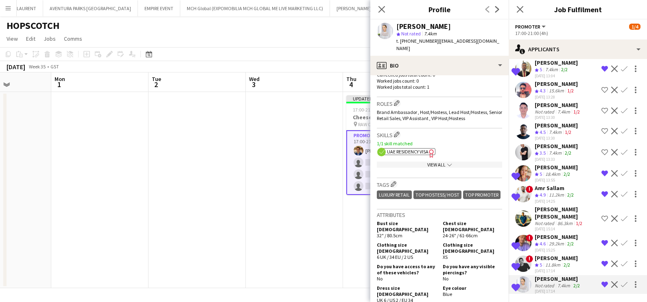
scroll to position [355, 0]
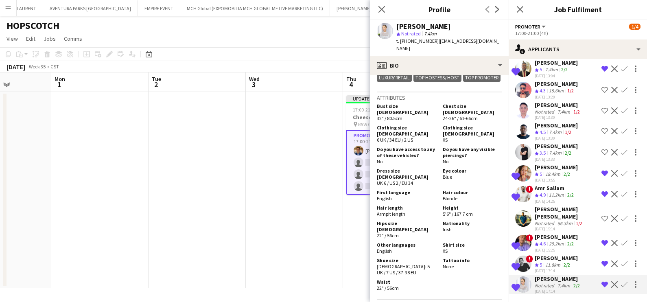
drag, startPoint x: 297, startPoint y: 197, endPoint x: 301, endPoint y: 191, distance: 7.1
click at [298, 197] on app-date-cell at bounding box center [294, 190] width 97 height 196
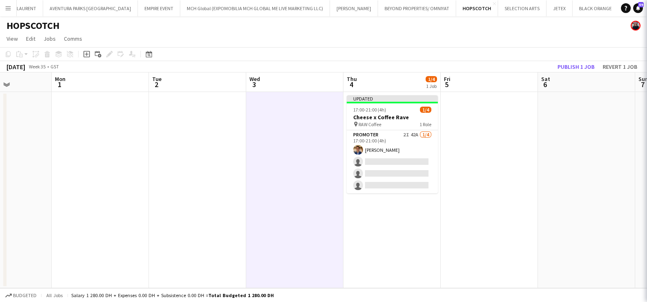
scroll to position [0, 0]
click at [567, 62] on button "Publish 1 job" at bounding box center [576, 66] width 44 height 11
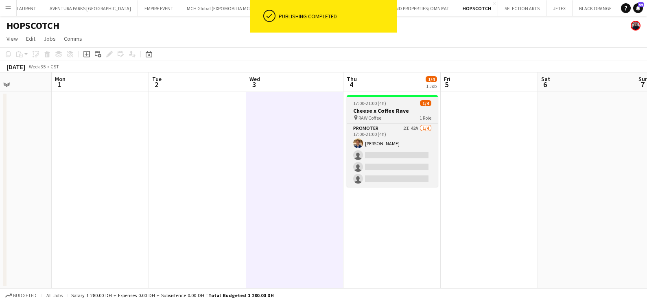
click at [394, 110] on h3 "Cheese x Coffee Rave" at bounding box center [392, 110] width 91 height 7
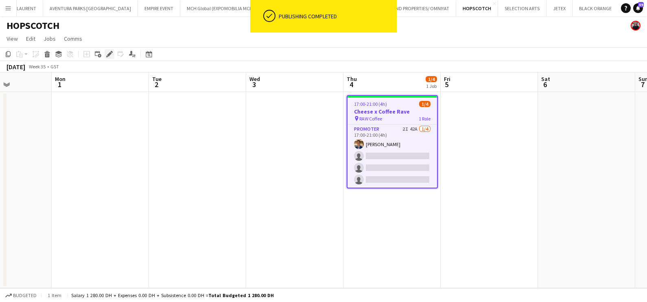
click at [107, 53] on icon "Edit" at bounding box center [109, 54] width 7 height 7
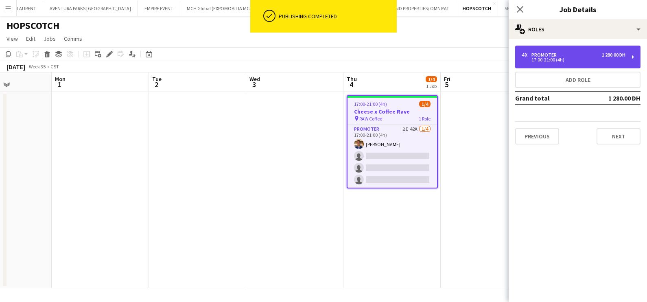
click at [573, 60] on div "17:00-21:00 (4h)" at bounding box center [573, 60] width 104 height 4
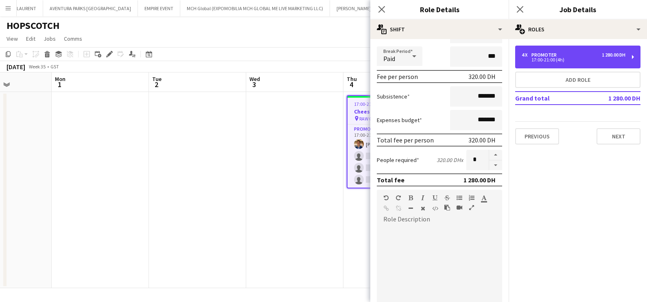
scroll to position [205, 0]
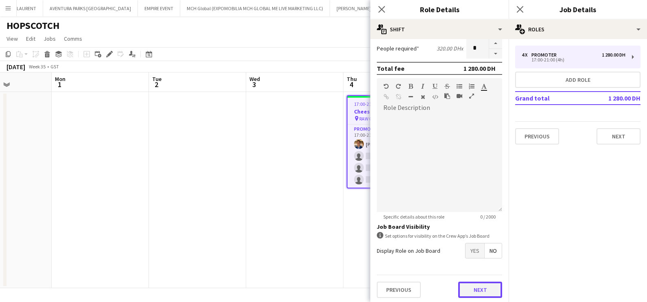
click at [462, 288] on button "Next" at bounding box center [480, 289] width 44 height 16
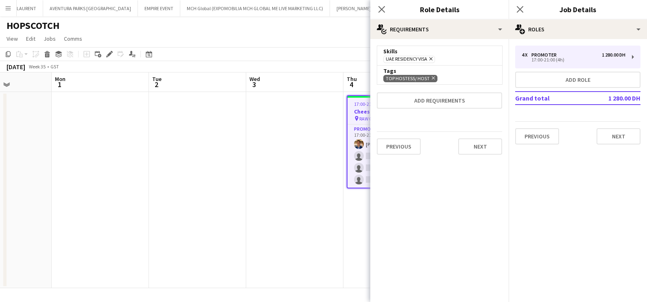
scroll to position [0, 0]
click at [493, 144] on button "Next" at bounding box center [480, 146] width 44 height 16
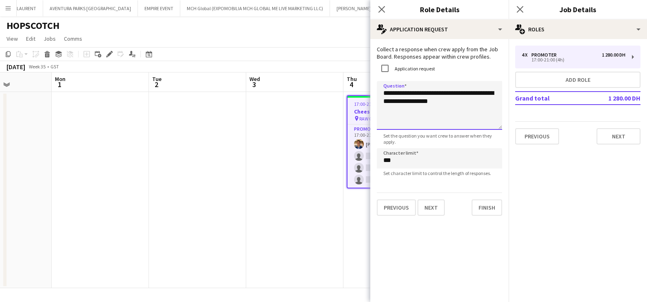
drag, startPoint x: 457, startPoint y: 102, endPoint x: 373, endPoint y: 89, distance: 84.3
click at [373, 89] on form "**********" at bounding box center [439, 131] width 138 height 170
click at [263, 178] on app-date-cell at bounding box center [294, 190] width 97 height 196
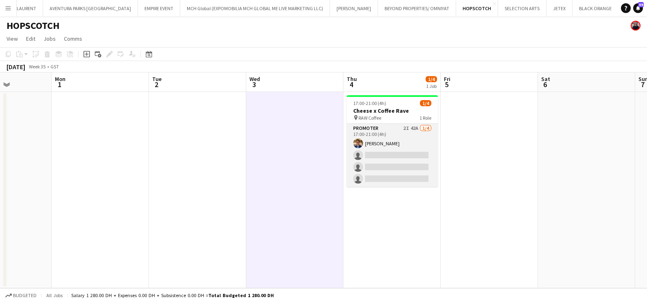
click at [417, 130] on app-card-role "Promoter 2I 42A 1/4 17:00-21:00 (4h) Ahmed Mostafa single-neutral-actions singl…" at bounding box center [392, 155] width 91 height 63
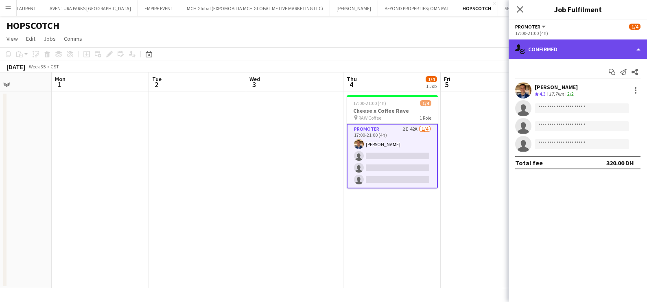
click at [568, 43] on div "single-neutral-actions-check-2 Confirmed" at bounding box center [577, 49] width 138 height 20
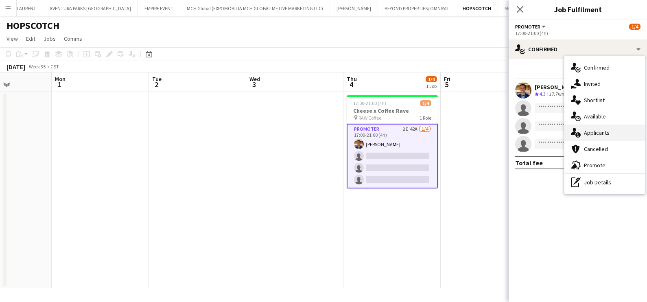
click at [605, 127] on div "single-neutral-actions-information Applicants" at bounding box center [604, 132] width 81 height 16
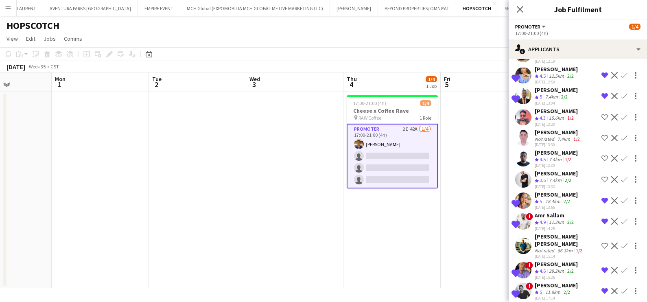
scroll to position [690, 0]
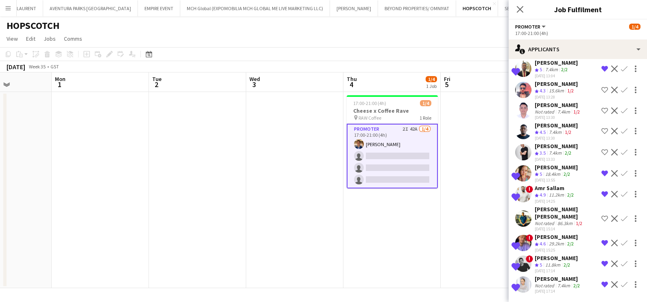
click at [536, 281] on div "[PERSON_NAME]" at bounding box center [557, 278] width 47 height 7
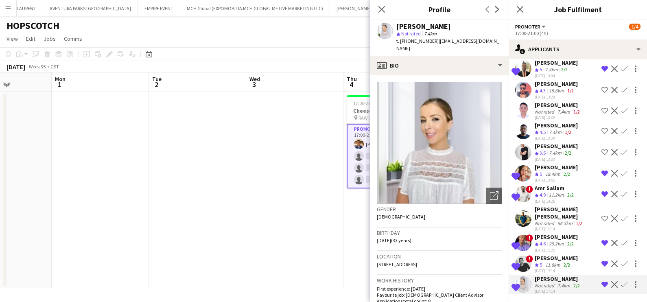
click at [440, 75] on app-crew-profile-bio "Open photos pop-in Gender Female Birthday 25-10-1991 (33 years) Location B15 Di…" at bounding box center [439, 188] width 138 height 227
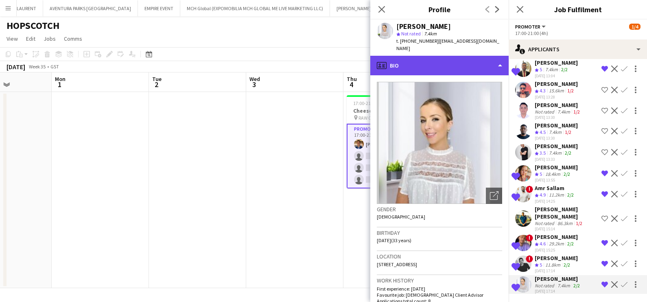
click at [440, 56] on div "profile Bio" at bounding box center [439, 66] width 138 height 20
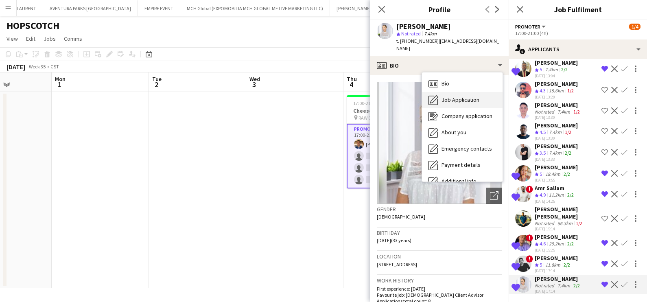
click at [438, 92] on div "Job Application Job Application" at bounding box center [462, 100] width 81 height 16
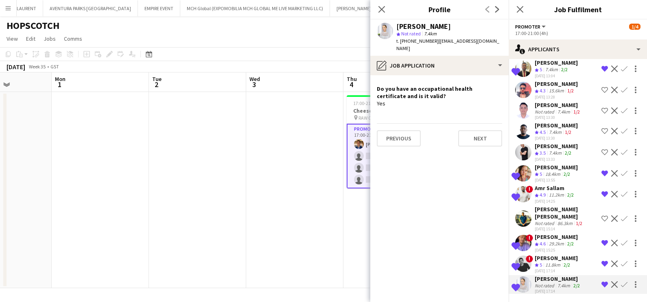
click at [547, 264] on div "11.8km" at bounding box center [552, 265] width 18 height 7
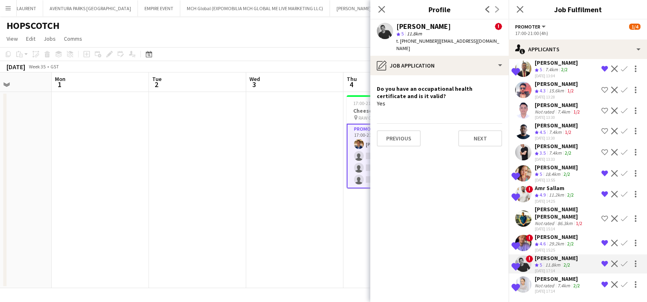
click at [314, 164] on app-date-cell at bounding box center [294, 190] width 97 height 196
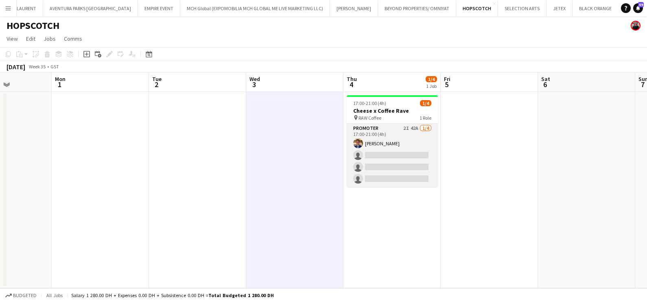
click at [390, 139] on app-card-role "Promoter 2I 42A 1/4 17:00-21:00 (4h) Ahmed Mostafa single-neutral-actions singl…" at bounding box center [392, 155] width 91 height 63
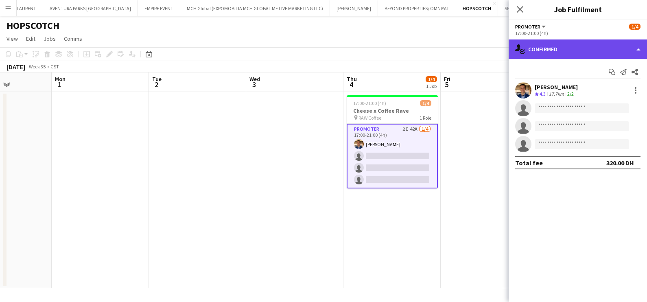
click at [564, 49] on div "single-neutral-actions-check-2 Confirmed" at bounding box center [577, 49] width 138 height 20
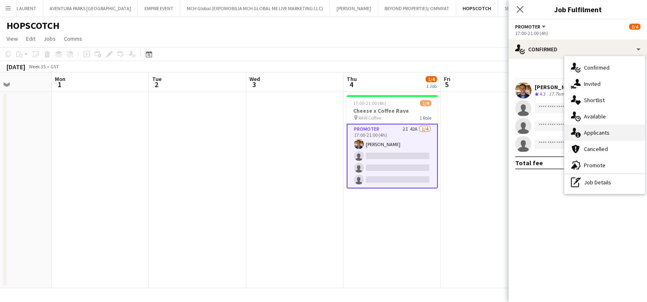
click at [604, 136] on div "single-neutral-actions-information Applicants" at bounding box center [604, 132] width 81 height 16
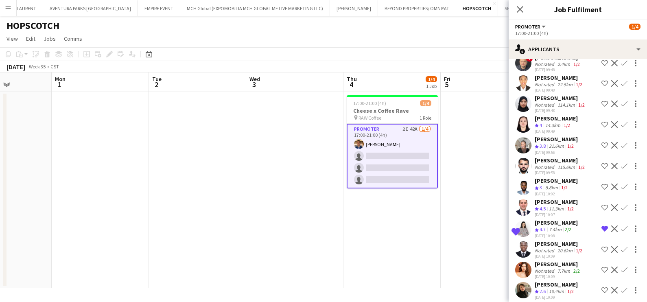
scroll to position [305, 0]
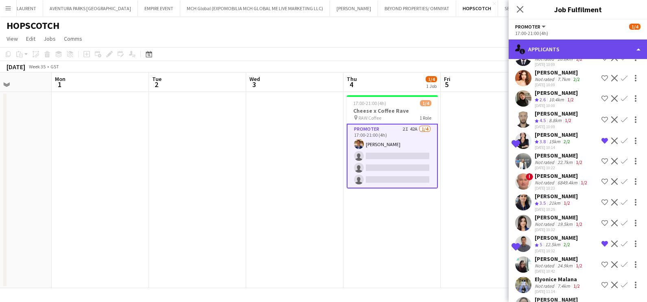
click at [554, 50] on div "single-neutral-actions-information Applicants" at bounding box center [577, 49] width 138 height 20
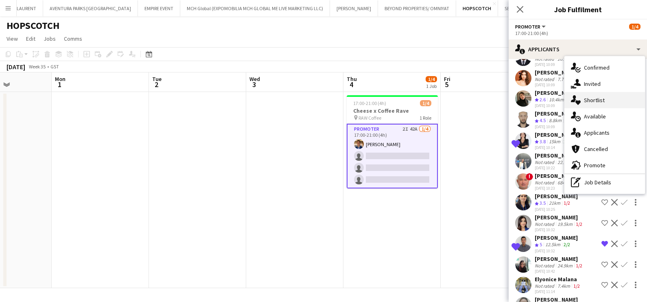
click at [590, 101] on div "single-neutral-actions-heart Shortlist" at bounding box center [604, 100] width 81 height 16
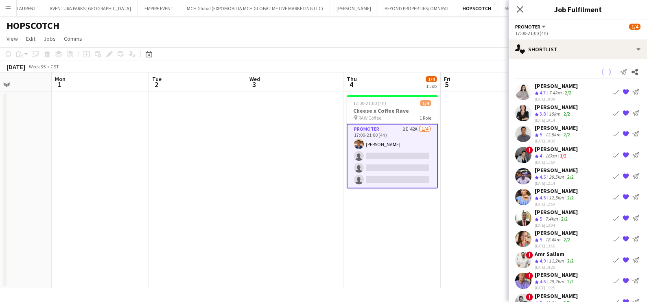
scroll to position [0, 0]
click at [544, 129] on div "[PERSON_NAME]" at bounding box center [555, 127] width 43 height 7
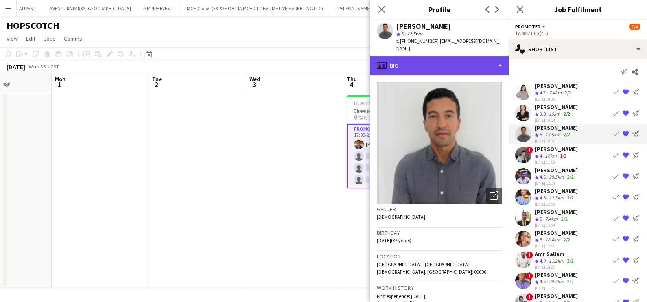
click at [409, 56] on div "profile Bio" at bounding box center [439, 66] width 138 height 20
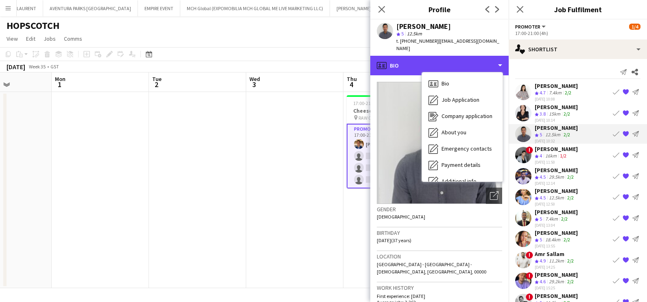
scroll to position [60, 0]
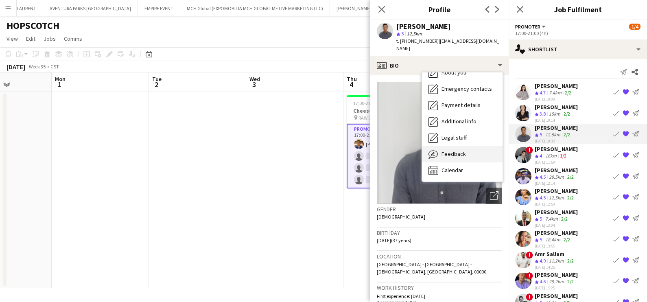
click at [453, 146] on div "Feedback Feedback" at bounding box center [462, 154] width 81 height 16
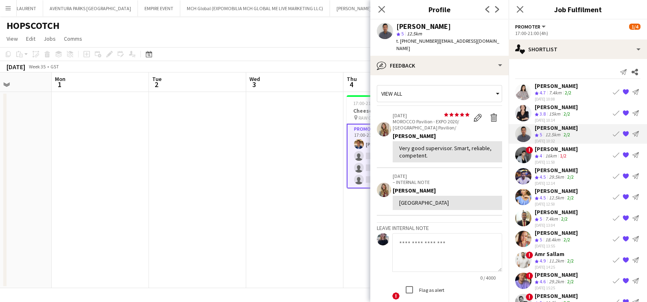
click at [564, 115] on app-skills-label "2/2" at bounding box center [566, 114] width 7 height 6
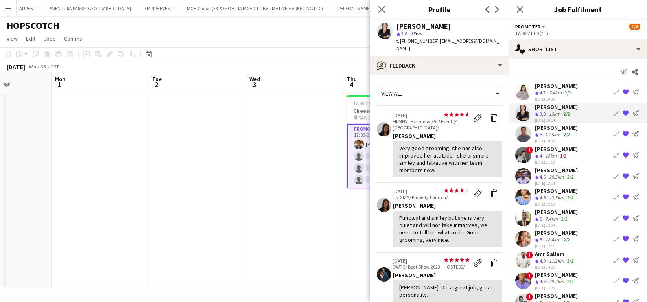
click at [622, 111] on app-icon "{{ spriteTitle }}" at bounding box center [625, 112] width 7 height 7
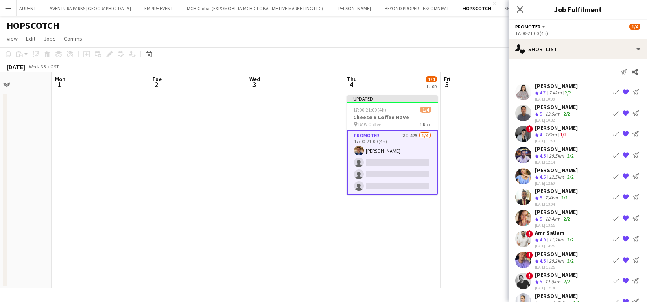
click at [567, 89] on div "[PERSON_NAME]" at bounding box center [555, 85] width 43 height 7
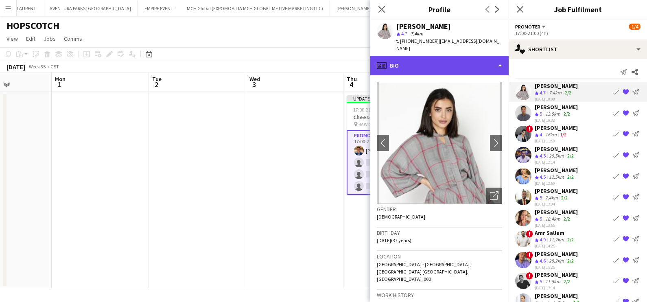
click at [447, 57] on div "profile Bio" at bounding box center [439, 66] width 138 height 20
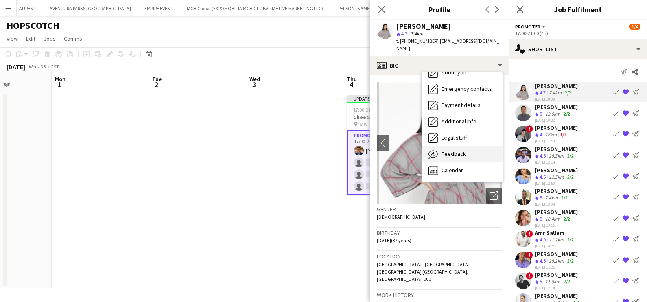
click at [447, 150] on div "Feedback Feedback" at bounding box center [462, 154] width 81 height 16
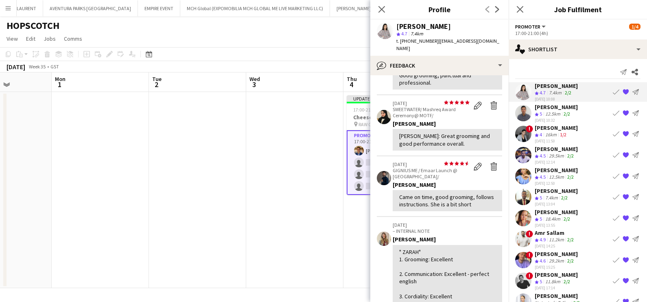
scroll to position [153, 0]
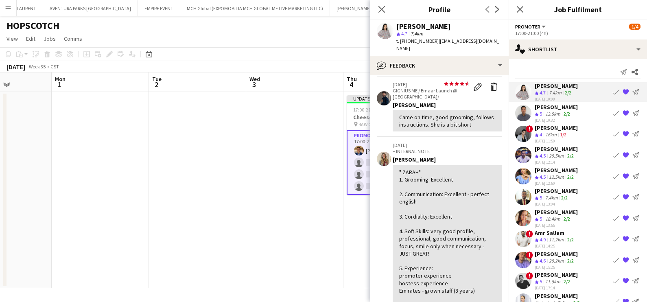
click at [547, 138] on div "[DATE] 11:50" at bounding box center [555, 140] width 43 height 5
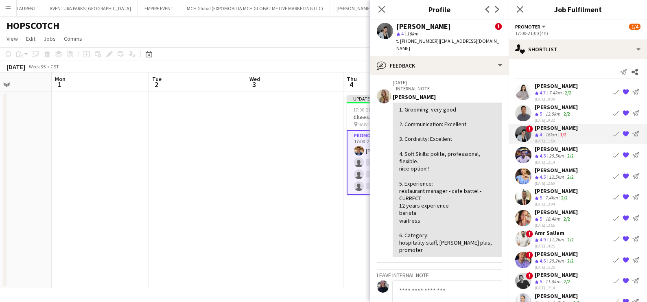
scroll to position [203, 0]
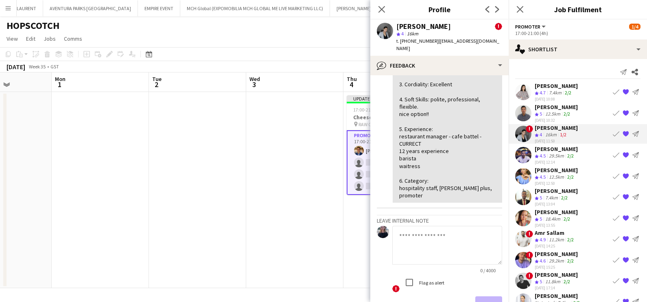
click at [549, 156] on div "29.5km" at bounding box center [556, 156] width 18 height 7
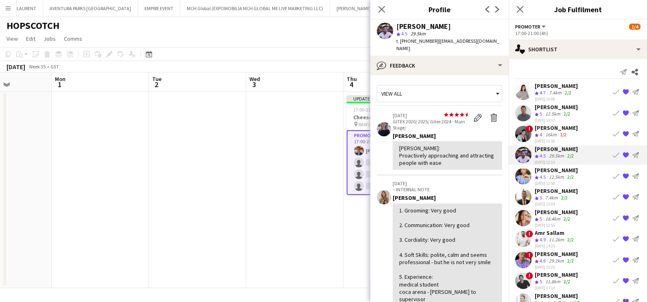
click at [551, 174] on div "12.5km" at bounding box center [556, 177] width 18 height 7
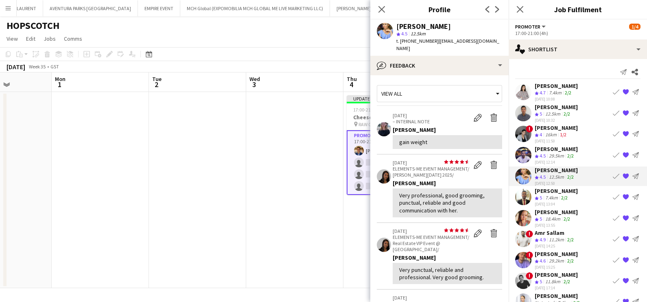
click at [531, 200] on div "Ayman Kassem Crew rating 5 7.4km 2/2 26-08-2025 13:04 Book crew {{ spriteTitle …" at bounding box center [577, 197] width 138 height 20
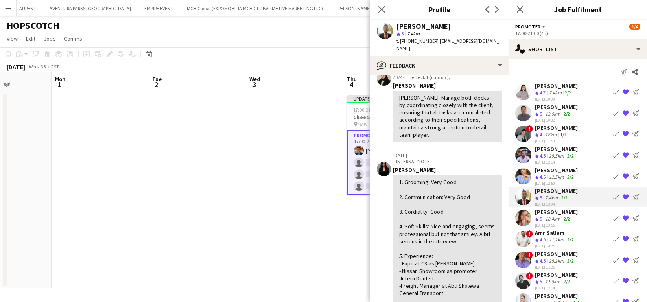
scroll to position [15, 0]
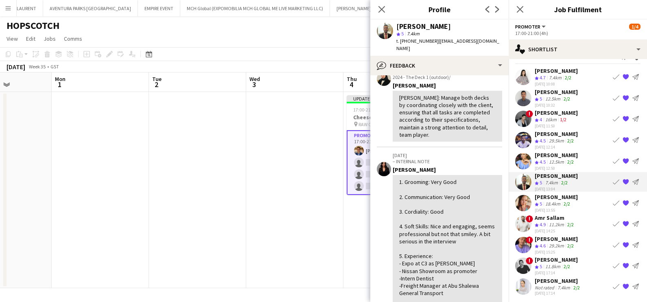
click at [562, 203] on div "18.4km" at bounding box center [552, 204] width 18 height 7
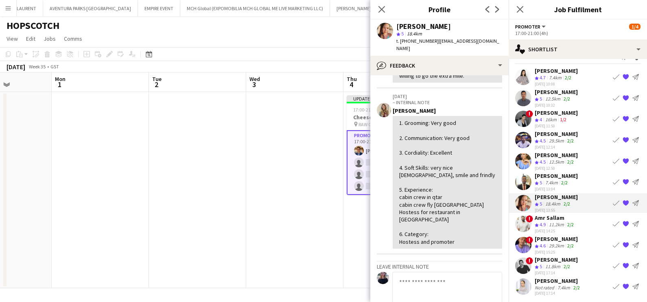
scroll to position [101, 0]
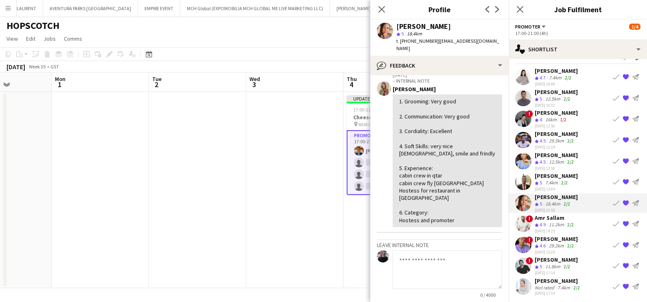
click at [554, 242] on div "29.2km" at bounding box center [556, 245] width 18 height 7
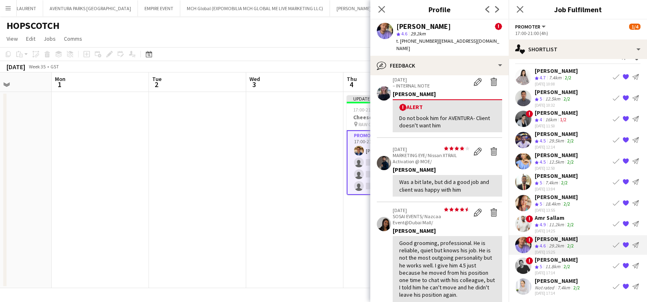
scroll to position [0, 0]
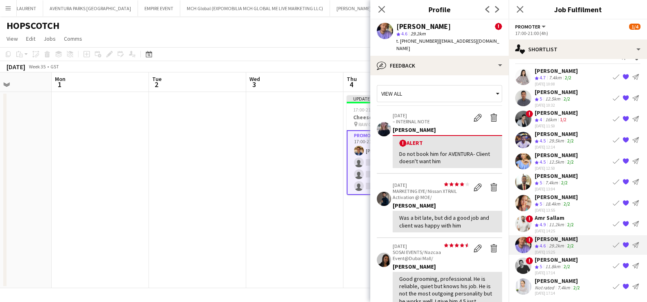
click at [559, 284] on div "7.4km" at bounding box center [564, 287] width 16 height 6
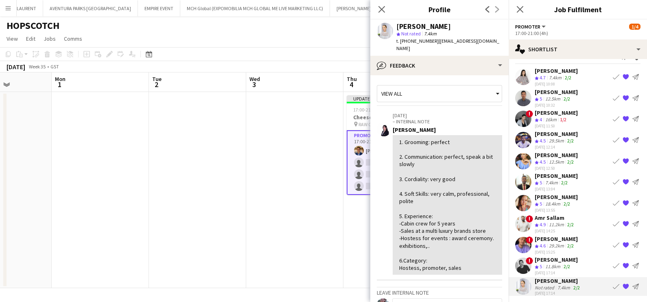
click at [340, 224] on app-date-cell at bounding box center [294, 190] width 97 height 196
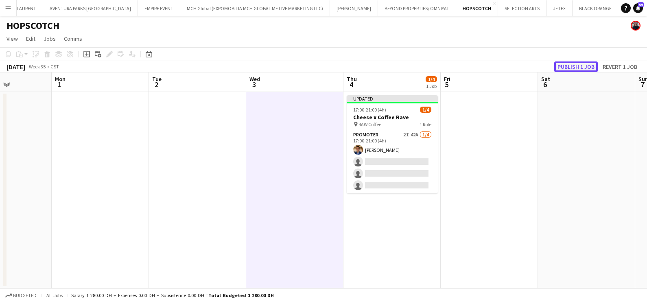
click at [577, 69] on button "Publish 1 job" at bounding box center [576, 66] width 44 height 11
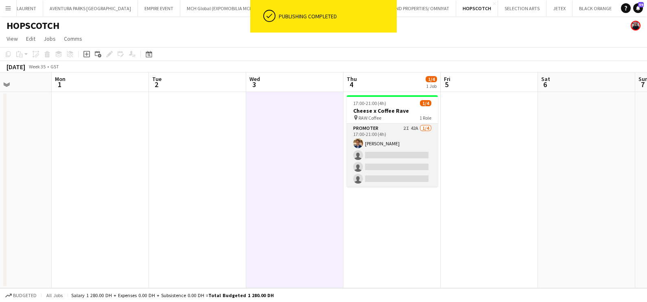
click at [402, 135] on app-card-role "Promoter 2I 42A 1/4 17:00-21:00 (4h) Ahmed Mostafa single-neutral-actions singl…" at bounding box center [392, 155] width 91 height 63
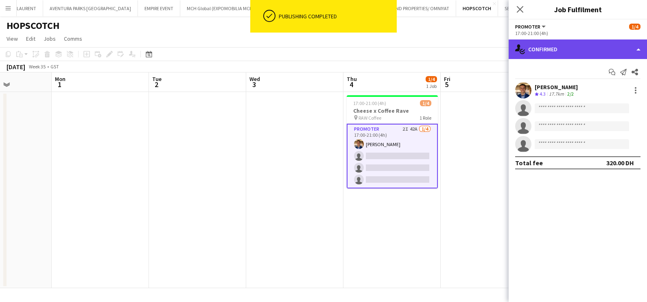
click at [571, 50] on div "single-neutral-actions-check-2 Confirmed" at bounding box center [577, 49] width 138 height 20
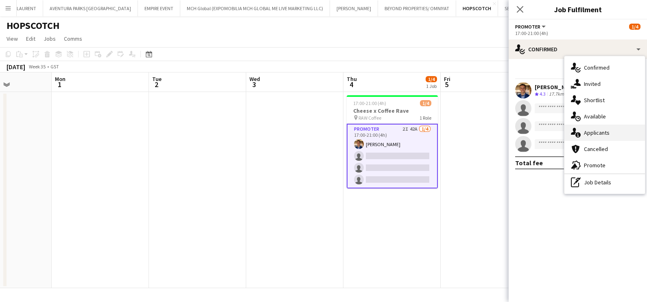
click at [610, 128] on div "single-neutral-actions-information Applicants" at bounding box center [604, 132] width 81 height 16
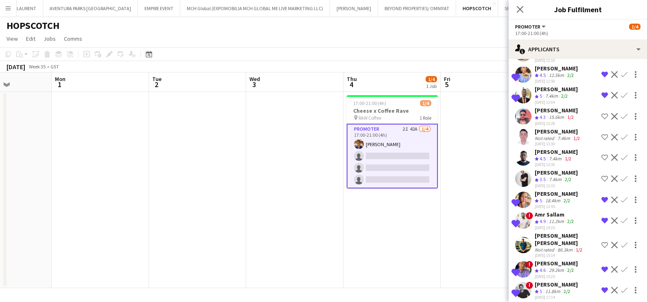
scroll to position [772, 0]
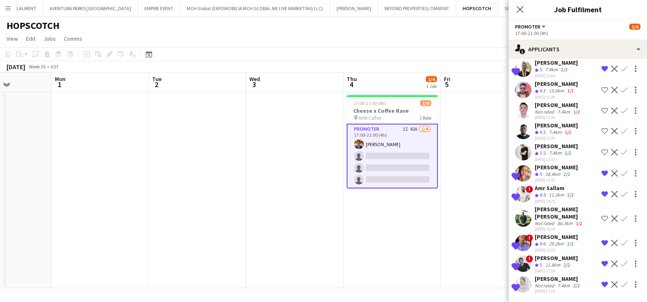
click at [451, 229] on app-date-cell at bounding box center [488, 190] width 97 height 196
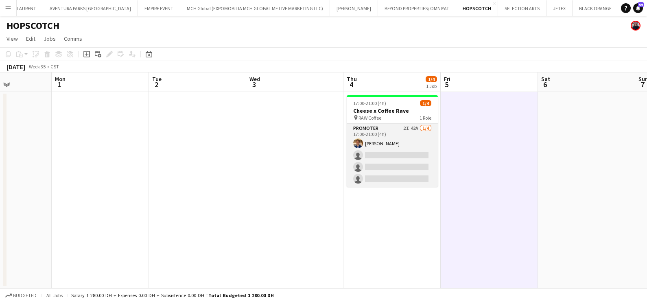
click at [392, 133] on app-card-role "Promoter 2I 42A 1/4 17:00-21:00 (4h) Ahmed Mostafa single-neutral-actions singl…" at bounding box center [392, 155] width 91 height 63
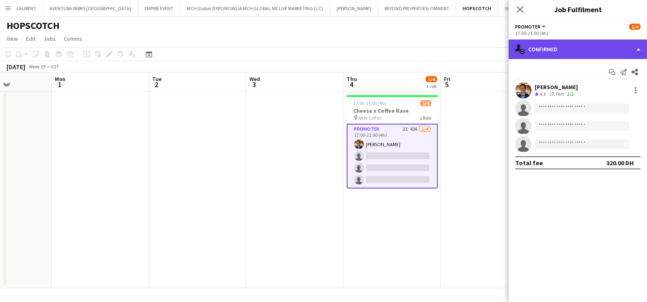
click at [575, 45] on div "single-neutral-actions-check-2 Confirmed" at bounding box center [577, 49] width 138 height 20
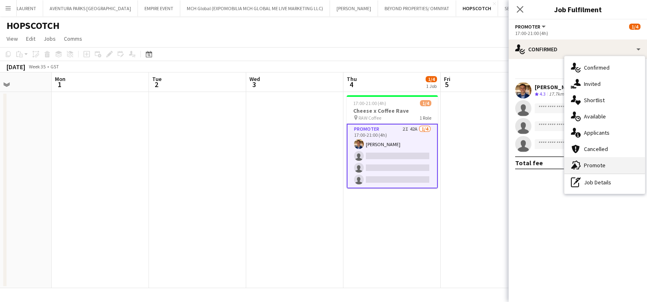
click at [592, 159] on div "advertising-megaphone Promote" at bounding box center [604, 165] width 81 height 16
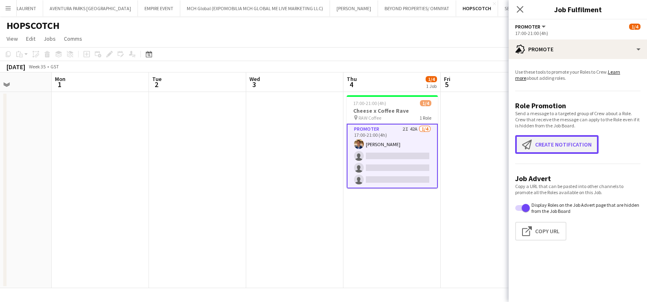
click at [536, 148] on button "Create notification Create notification" at bounding box center [556, 144] width 83 height 19
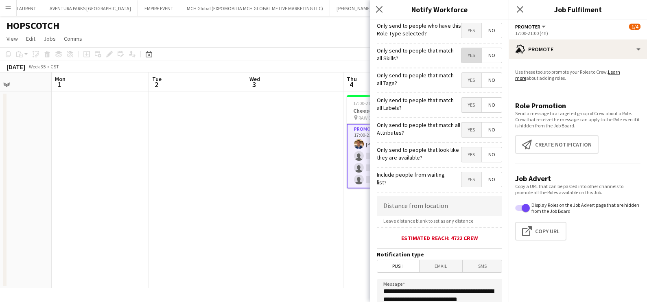
click at [463, 57] on span "Yes" at bounding box center [471, 55] width 20 height 15
click at [464, 81] on span "Yes" at bounding box center [471, 80] width 20 height 15
click at [462, 108] on span "Yes" at bounding box center [471, 105] width 20 height 15
click at [466, 132] on span "Yes" at bounding box center [471, 129] width 20 height 15
click at [461, 154] on span "Yes" at bounding box center [471, 154] width 20 height 15
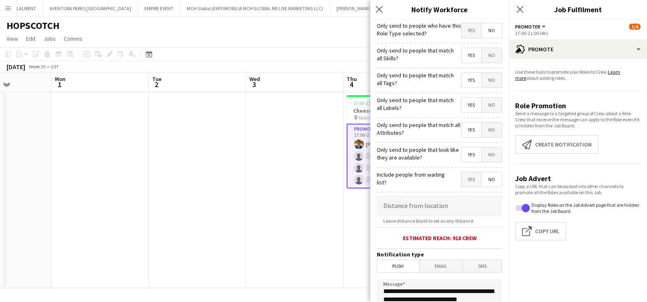
scroll to position [144, 0]
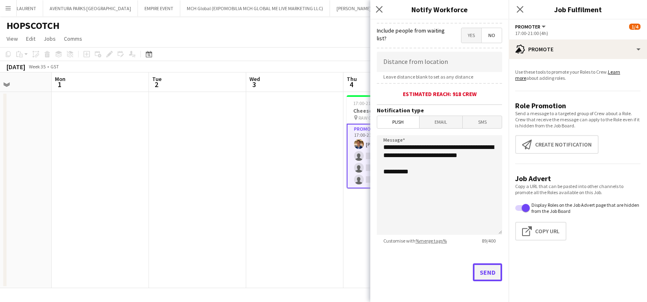
click at [477, 270] on button "Send" at bounding box center [487, 272] width 29 height 18
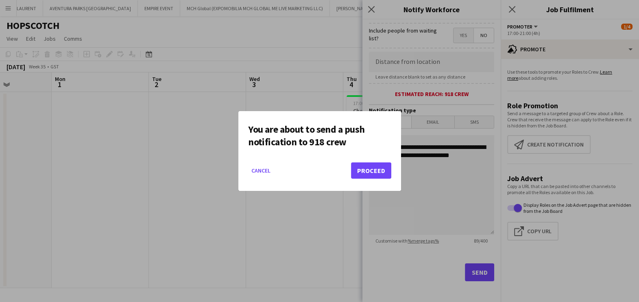
click at [369, 159] on mat-dialog-actions "Cancel Proceed" at bounding box center [319, 173] width 143 height 35
click at [368, 163] on button "Proceed" at bounding box center [371, 170] width 40 height 16
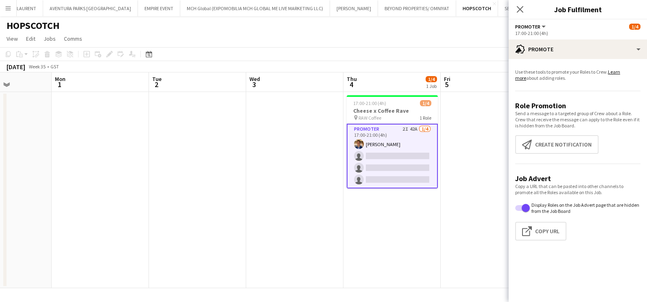
click at [423, 139] on app-card-role "Promoter 2I 42A 1/4 17:00-21:00 (4h) Ahmed Mostafa single-neutral-actions singl…" at bounding box center [392, 156] width 91 height 65
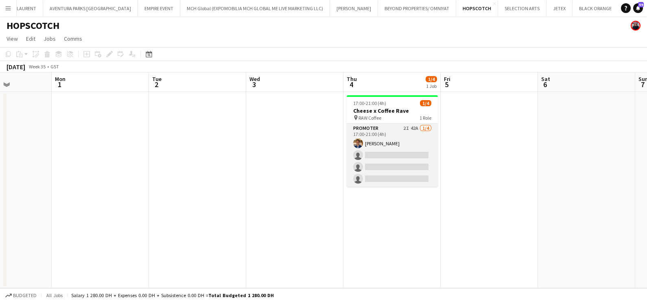
click at [409, 134] on app-card-role "Promoter 2I 42A 1/4 17:00-21:00 (4h) Ahmed Mostafa single-neutral-actions singl…" at bounding box center [392, 155] width 91 height 63
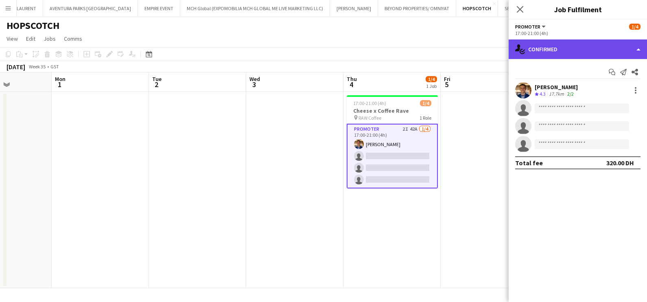
click at [579, 54] on div "single-neutral-actions-check-2 Confirmed" at bounding box center [577, 49] width 138 height 20
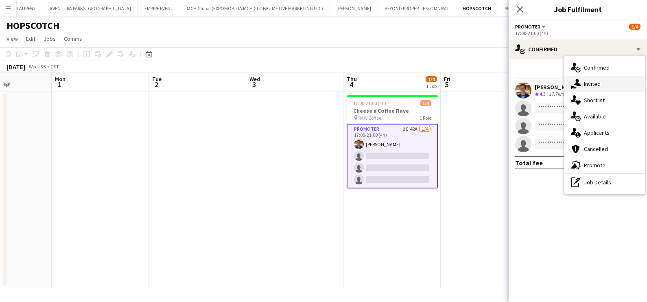
click at [598, 84] on div "single-neutral-actions-share-1 Invited" at bounding box center [604, 84] width 81 height 16
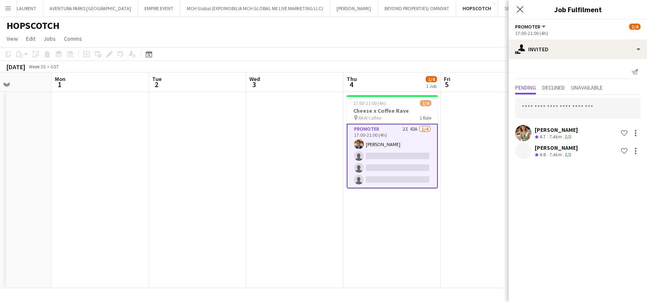
click at [559, 130] on div "[PERSON_NAME]" at bounding box center [555, 129] width 43 height 7
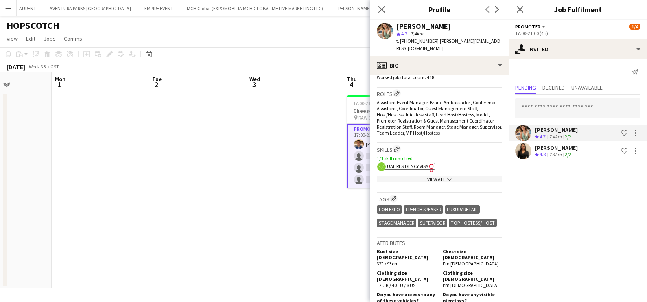
scroll to position [0, 0]
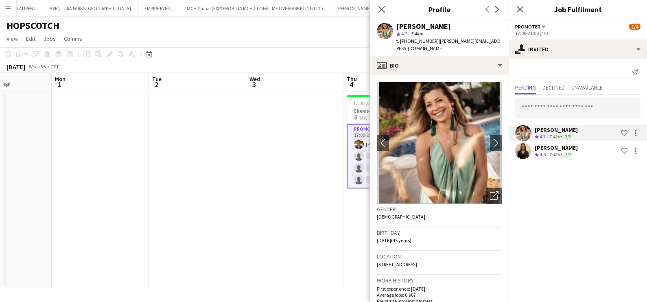
click at [540, 151] on span "4.8" at bounding box center [542, 154] width 6 height 6
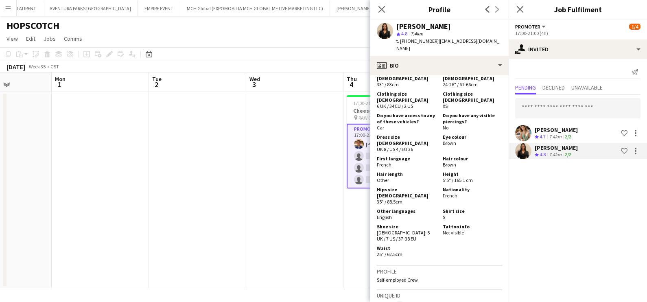
scroll to position [406, 0]
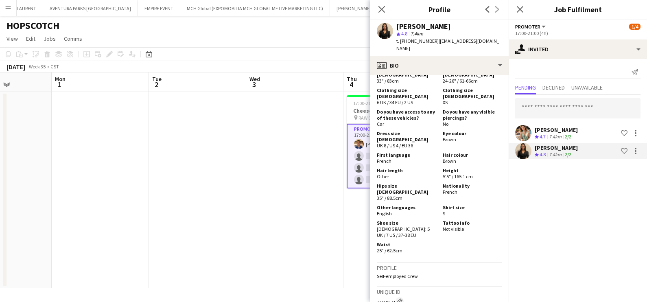
click at [233, 211] on app-date-cell at bounding box center [197, 190] width 97 height 196
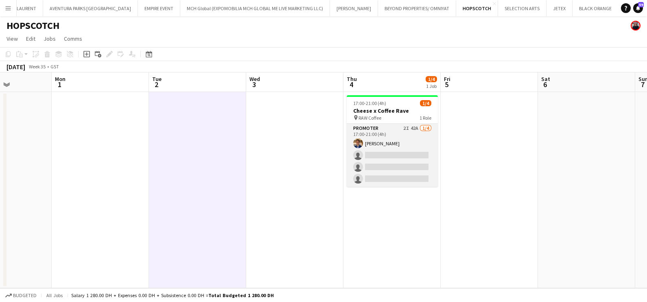
click at [393, 138] on app-card-role "Promoter 2I 42A 1/4 17:00-21:00 (4h) Ahmed Mostafa single-neutral-actions singl…" at bounding box center [392, 155] width 91 height 63
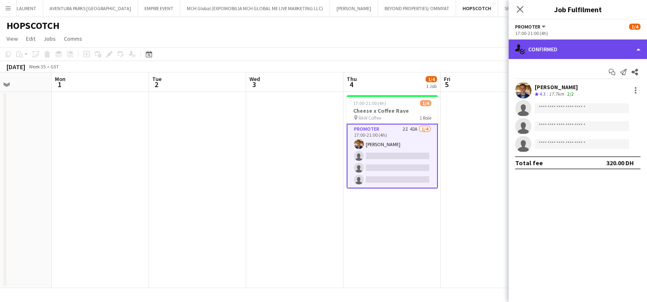
click at [581, 46] on div "single-neutral-actions-check-2 Confirmed" at bounding box center [577, 49] width 138 height 20
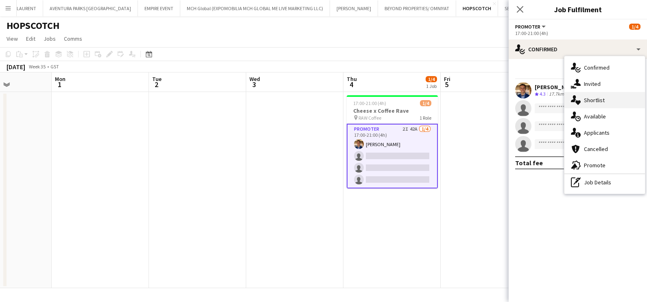
click at [589, 94] on div "single-neutral-actions-heart Shortlist" at bounding box center [604, 100] width 81 height 16
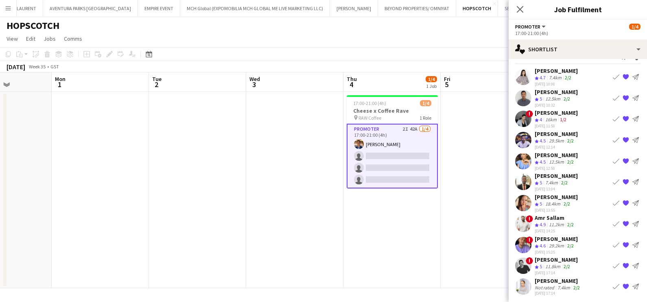
scroll to position [0, 0]
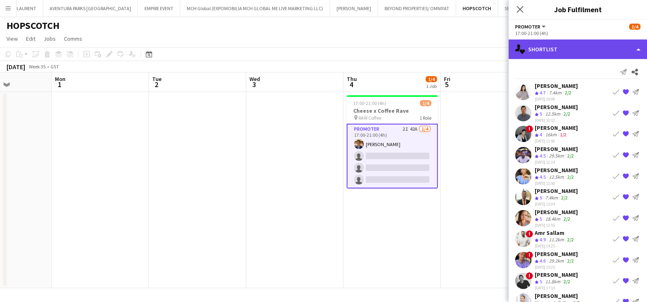
click at [551, 43] on div "single-neutral-actions-heart Shortlist" at bounding box center [577, 49] width 138 height 20
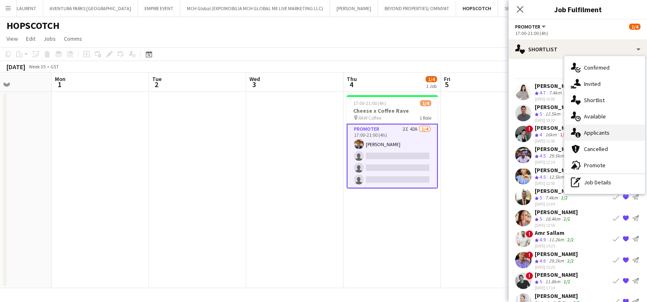
click at [595, 129] on div "single-neutral-actions-information Applicants" at bounding box center [604, 132] width 81 height 16
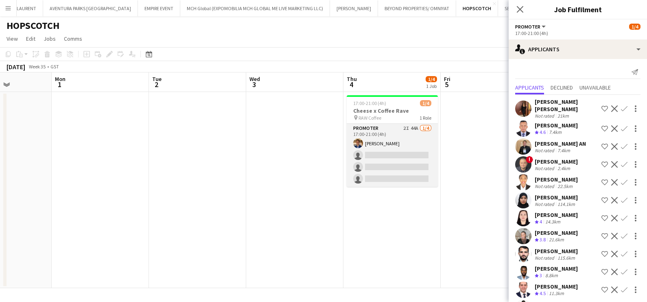
click at [401, 146] on app-card-role "Promoter 2I 44A [DATE] 17:00-21:00 (4h) [PERSON_NAME] single-neutral-actions si…" at bounding box center [392, 155] width 91 height 63
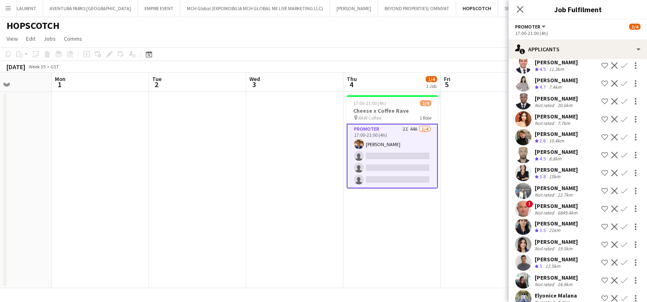
scroll to position [349, 0]
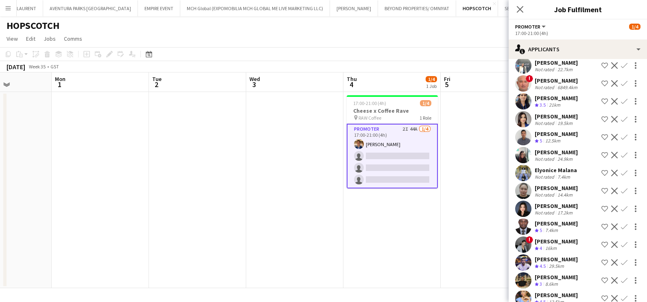
click at [452, 185] on app-date-cell at bounding box center [488, 190] width 97 height 196
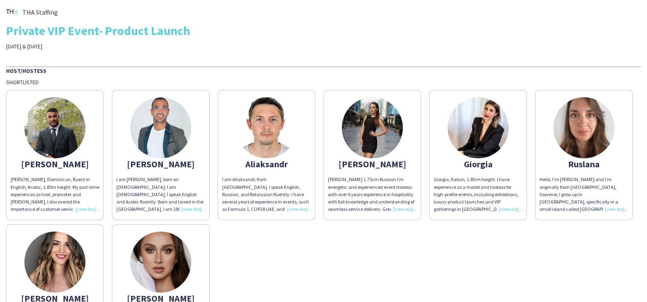
click at [553, 158] on img at bounding box center [583, 127] width 61 height 61
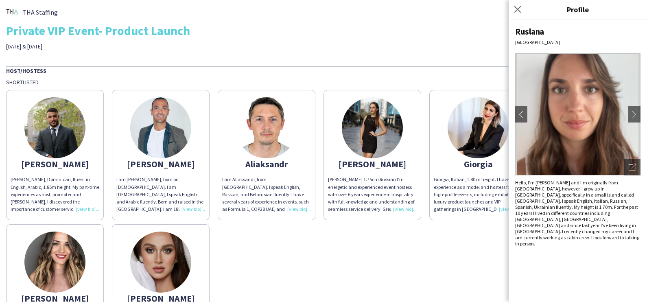
click at [643, 164] on div "Ruslana دبي chevron-left chevron-right Open photos pop-in Hello, I’m Ruslana an…" at bounding box center [577, 161] width 138 height 282
click at [629, 168] on icon "Open photos pop-in" at bounding box center [631, 166] width 7 height 7
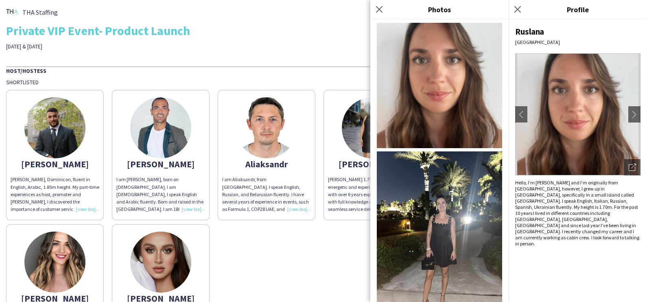
scroll to position [88, 0]
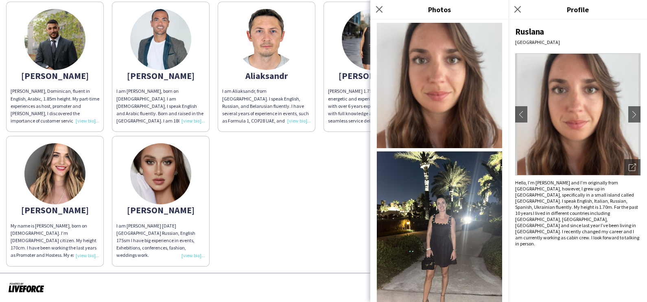
click at [85, 171] on img at bounding box center [54, 173] width 61 height 61
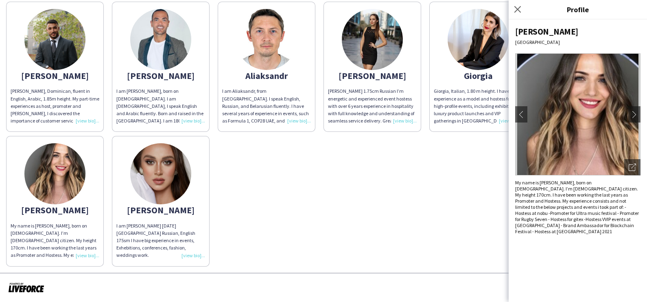
drag, startPoint x: 629, startPoint y: 171, endPoint x: 622, endPoint y: 177, distance: 9.2
click at [629, 171] on div "Open photos pop-in" at bounding box center [632, 167] width 16 height 16
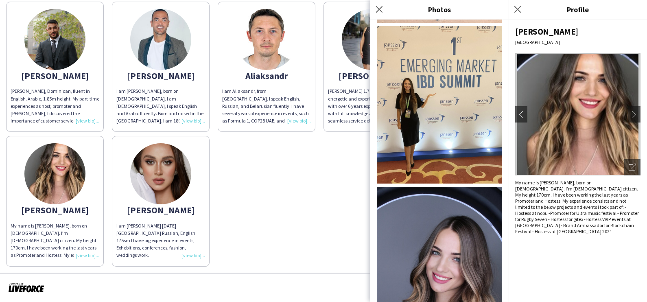
scroll to position [775, 0]
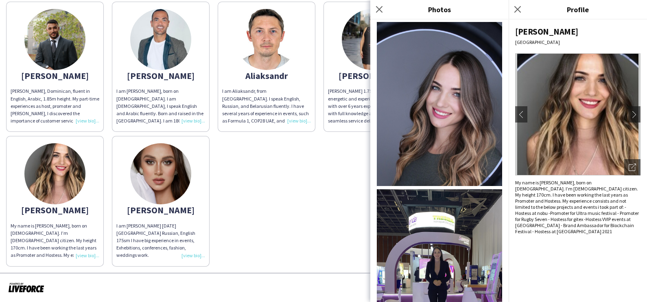
click at [191, 186] on img at bounding box center [160, 173] width 61 height 61
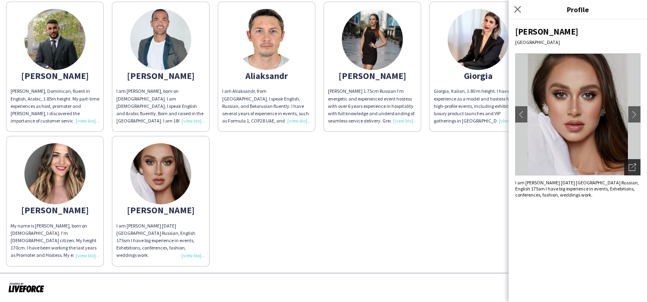
click at [626, 163] on div "Open photos pop-in" at bounding box center [632, 167] width 16 height 16
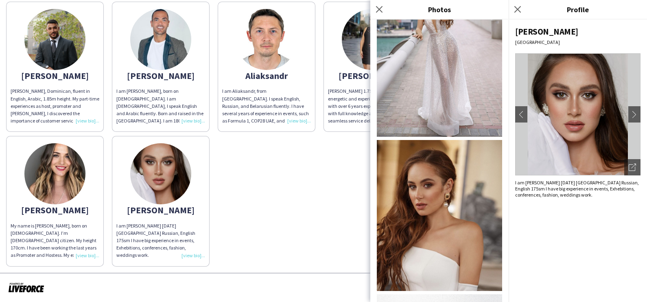
scroll to position [663, 0]
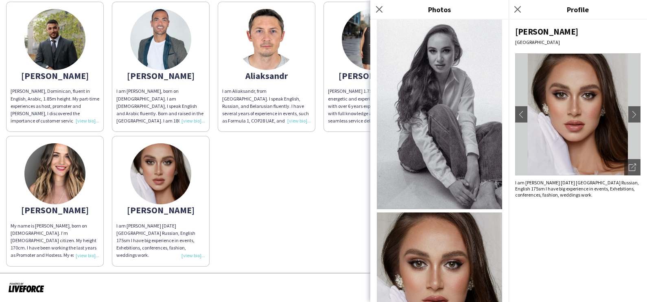
click at [205, 207] on div "Zinaida" at bounding box center [160, 209] width 89 height 7
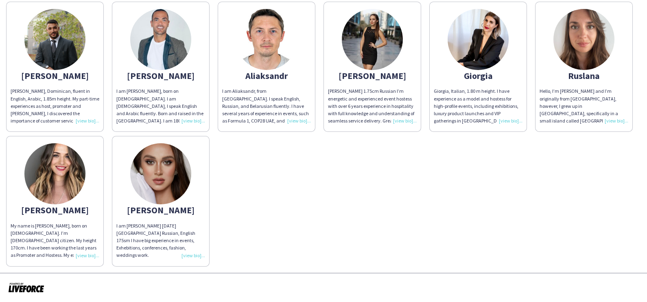
click at [373, 74] on div "Anna" at bounding box center [372, 75] width 89 height 7
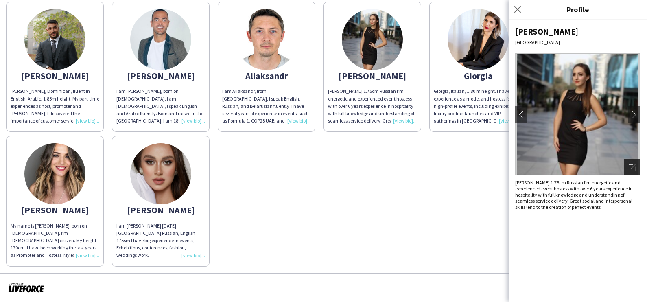
click at [632, 167] on icon at bounding box center [633, 165] width 5 height 5
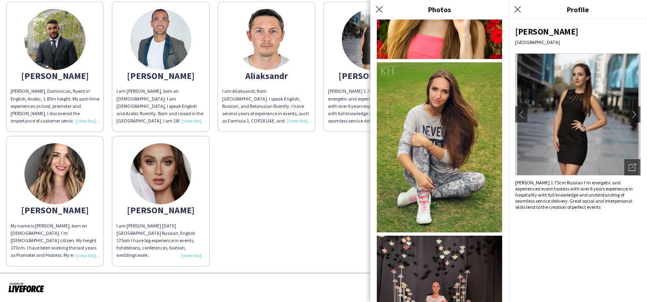
scroll to position [768, 0]
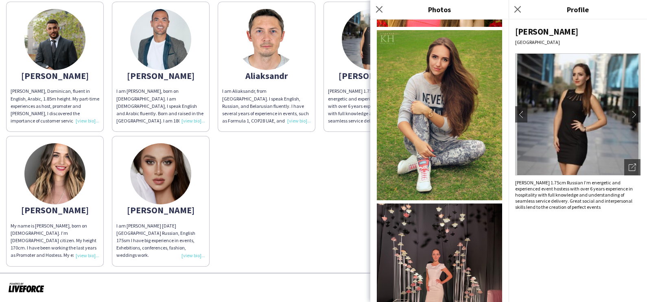
click at [348, 219] on div "Abdulkader Abdulkader H, Dominican, fluent in English, Arabic, 1.85m height. My…" at bounding box center [323, 132] width 634 height 268
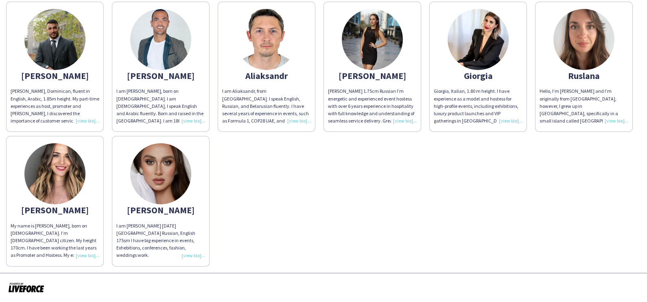
click at [472, 67] on img at bounding box center [477, 39] width 61 height 61
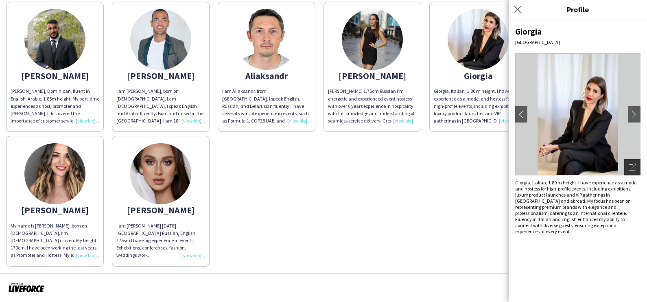
click at [627, 168] on div "Open photos pop-in" at bounding box center [632, 167] width 16 height 16
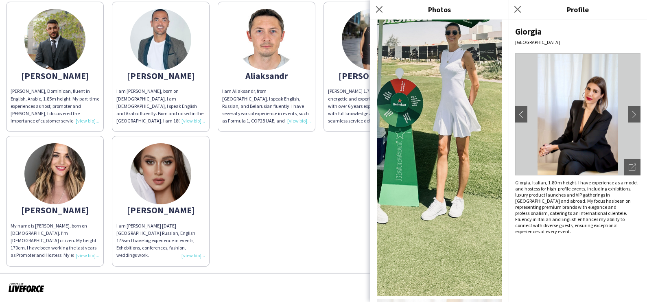
scroll to position [795, 0]
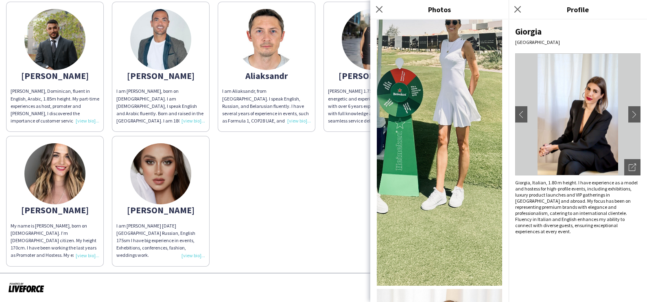
click at [336, 231] on div "Abdulkader Abdulkader H, Dominican, fluent in English, Arabic, 1.85m height. My…" at bounding box center [323, 132] width 634 height 268
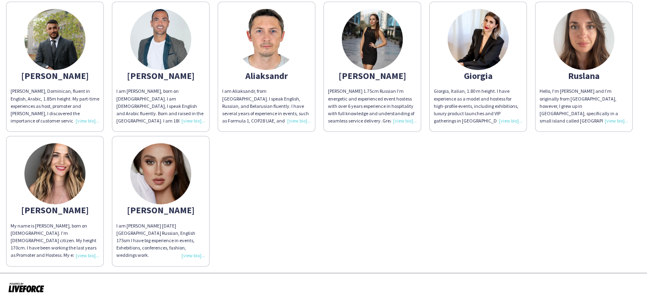
click at [259, 33] on img at bounding box center [266, 39] width 61 height 61
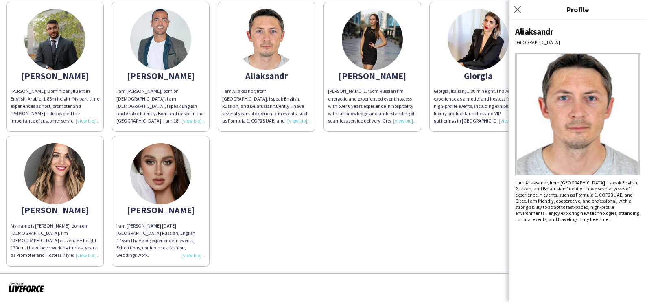
click at [172, 47] on img at bounding box center [160, 39] width 61 height 61
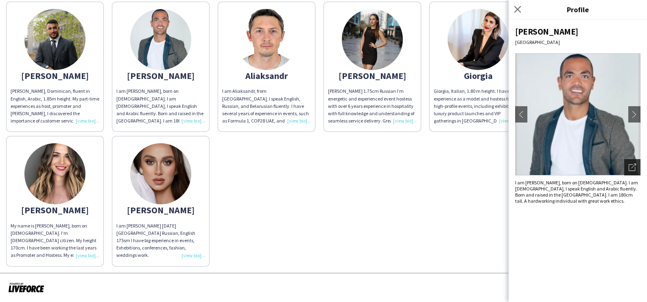
click at [638, 166] on div "Open photos pop-in" at bounding box center [632, 167] width 16 height 16
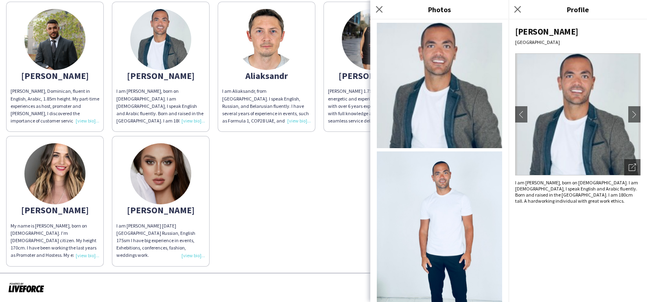
scroll to position [215, 0]
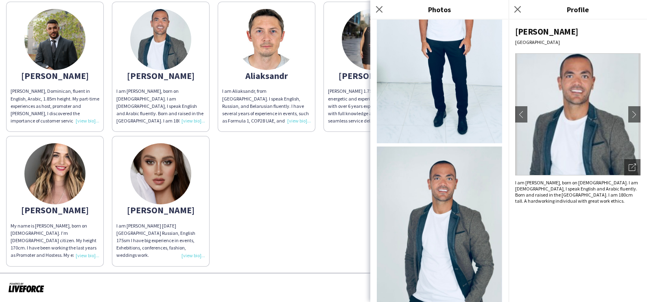
click at [58, 44] on img at bounding box center [54, 39] width 61 height 61
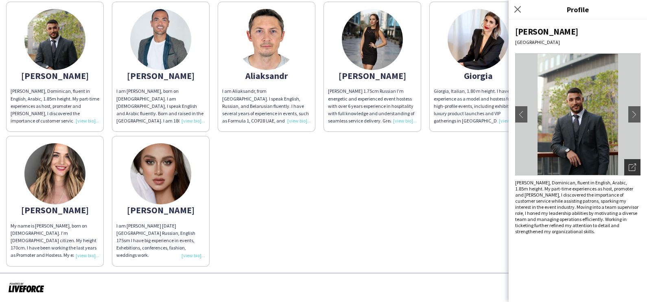
click at [626, 174] on div "Open photos pop-in" at bounding box center [632, 167] width 16 height 16
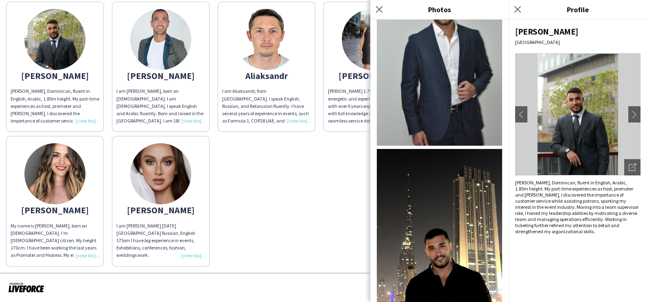
scroll to position [0, 0]
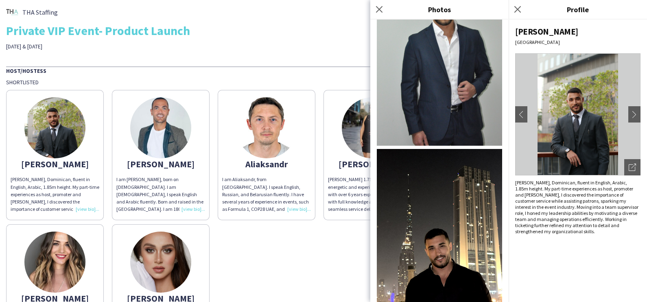
click at [183, 60] on div "THA Staffing Private VIP Event- Product Launch 10 & 11th of September Host/Host…" at bounding box center [323, 180] width 647 height 361
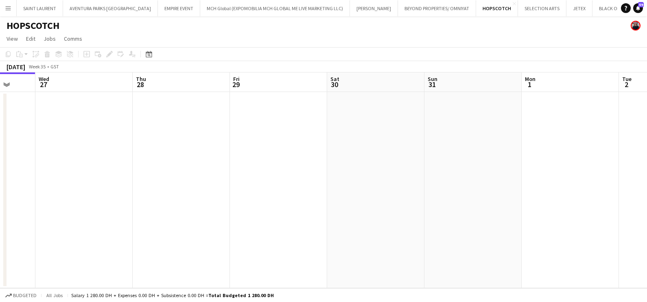
drag, startPoint x: 427, startPoint y: 131, endPoint x: 128, endPoint y: 182, distance: 303.7
click at [157, 175] on app-calendar-viewport "Sat 23 Sun 24 Mon 25 Tue 26 Wed 27 Thu 28 Fri 29 Sat 30 Sun 31 Mon 1 Tue 2 Wed 3" at bounding box center [323, 180] width 647 height 216
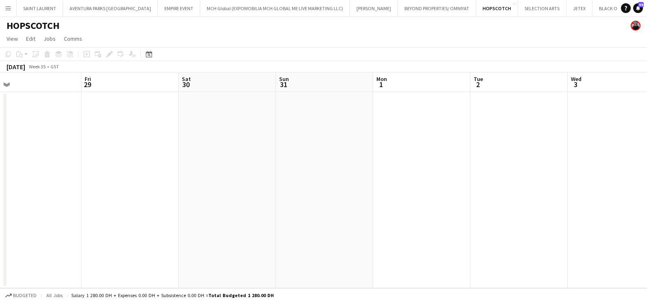
drag, startPoint x: 30, startPoint y: 234, endPoint x: 23, endPoint y: 238, distance: 7.8
click at [21, 235] on app-calendar-viewport "Mon 25 Tue 26 Wed 27 Thu 28 Fri 29 Sat 30 Sun 31 Mon 1 Tue 2 Wed 3 Thu 4 Fri 5" at bounding box center [323, 180] width 647 height 216
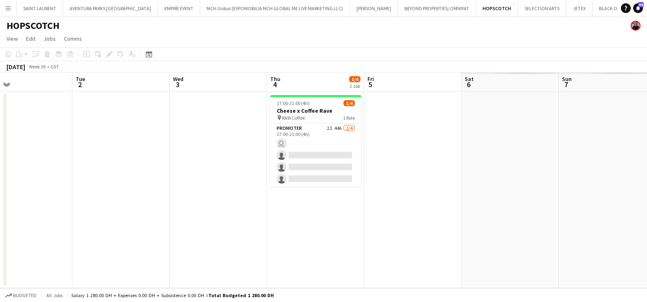
click at [269, 241] on app-calendar-viewport "Fri 29 Sat 30 Sun 31 Mon 1 Tue 2 Wed 3 Thu 4 1/4 1 Job Fri 5 Sat 6 Sun 7 Mon 8 …" at bounding box center [323, 180] width 647 height 216
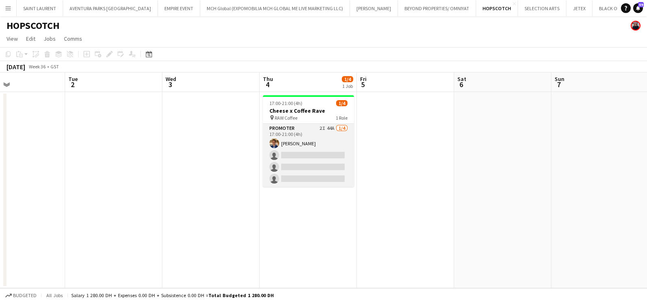
click at [286, 140] on app-card-role "Promoter 2I 44A [DATE] 17:00-21:00 (4h) [PERSON_NAME] single-neutral-actions si…" at bounding box center [308, 155] width 91 height 63
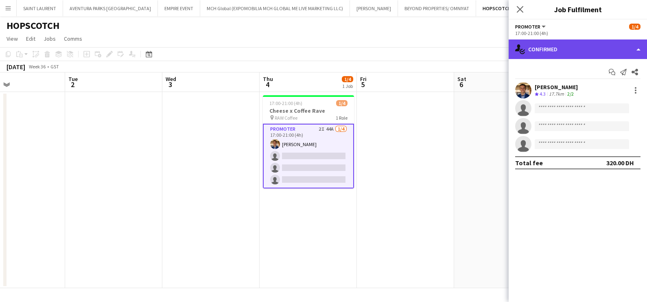
click at [567, 48] on div "single-neutral-actions-check-2 Confirmed" at bounding box center [577, 49] width 138 height 20
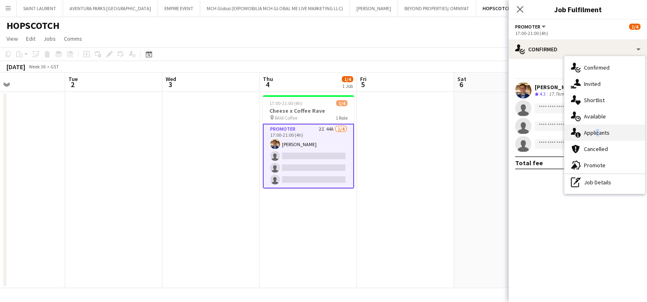
click at [595, 130] on div "single-neutral-actions-information Applicants" at bounding box center [604, 132] width 81 height 16
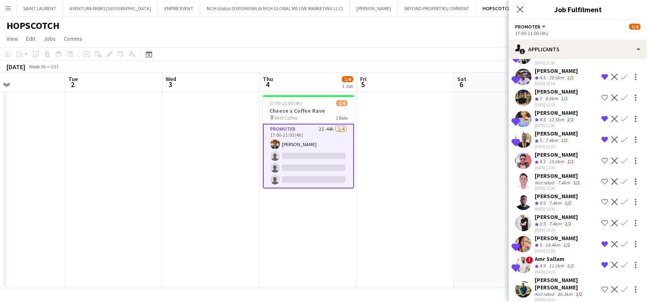
scroll to position [732, 0]
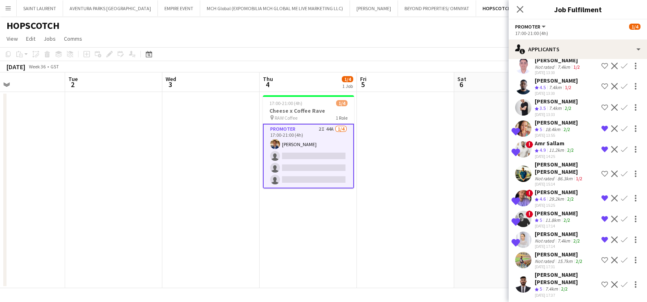
click at [601, 284] on app-icon "Shortlist crew" at bounding box center [604, 284] width 7 height 7
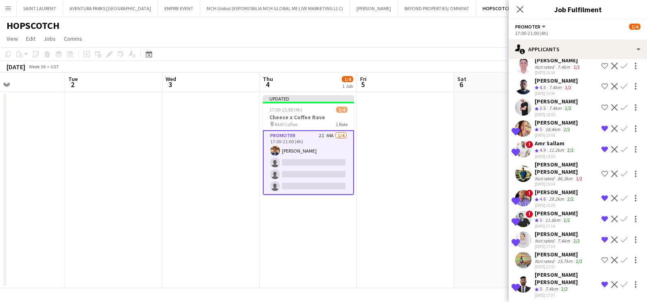
click at [556, 286] on div "7.4km" at bounding box center [551, 289] width 16 height 7
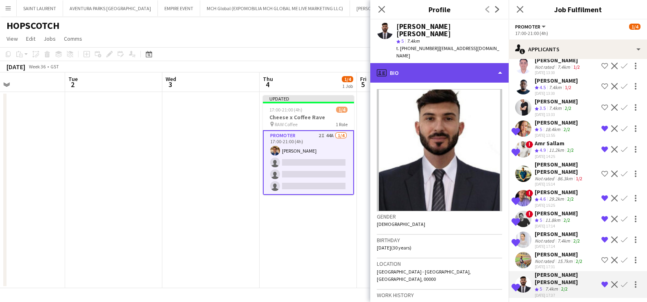
click at [456, 63] on div "profile Bio" at bounding box center [439, 73] width 138 height 20
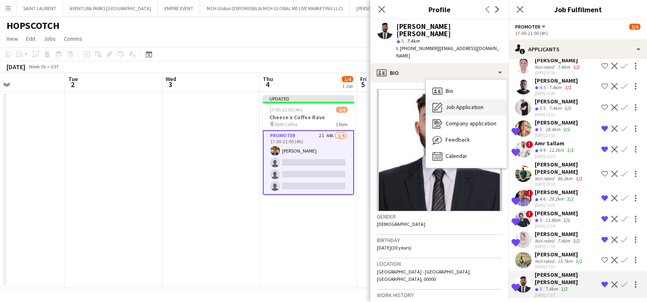
click at [461, 103] on span "Job Application" at bounding box center [464, 106] width 38 height 7
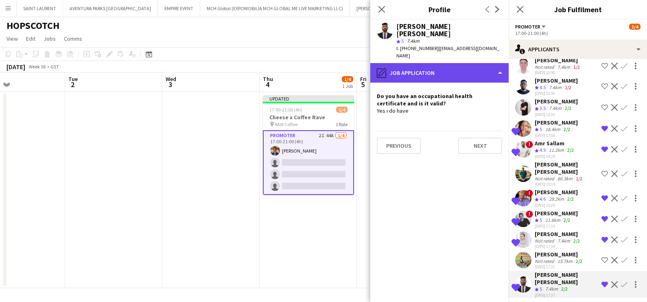
click at [427, 63] on div "pencil4 Job Application" at bounding box center [439, 73] width 138 height 20
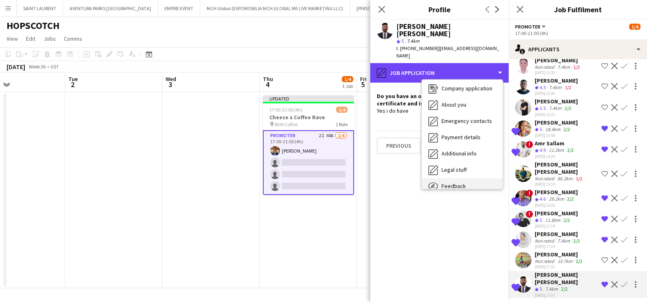
scroll to position [60, 0]
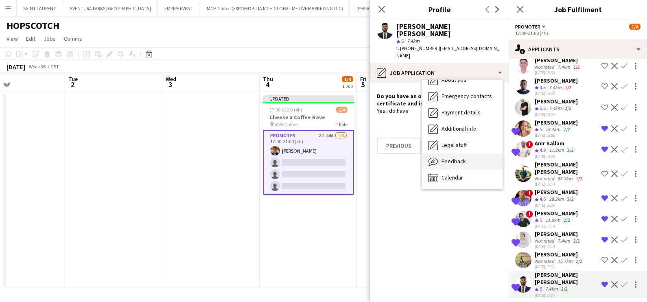
click at [465, 153] on div "Feedback Feedback" at bounding box center [462, 161] width 81 height 16
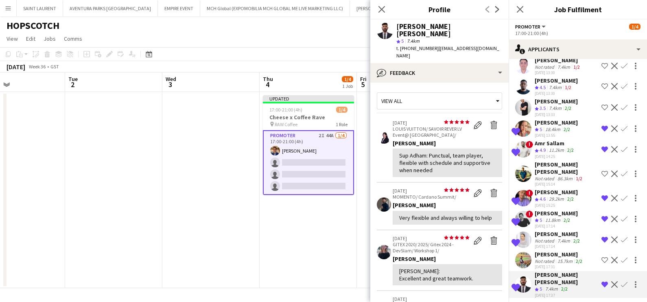
drag, startPoint x: 287, startPoint y: 258, endPoint x: 323, endPoint y: 211, distance: 59.4
click at [287, 257] on app-date-cell "Updated 17:00-21:00 (4h) 1/4 Cheese x Coffee Rave pin RAW Coffee 1 Role Promote…" at bounding box center [307, 190] width 97 height 196
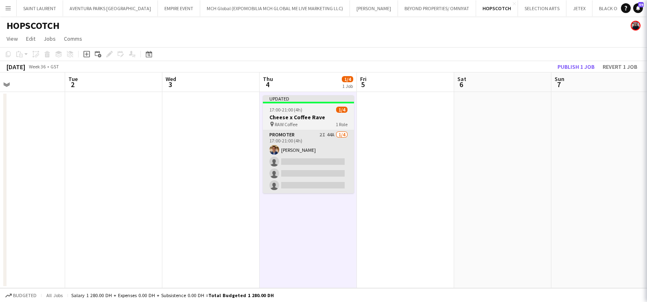
scroll to position [0, 0]
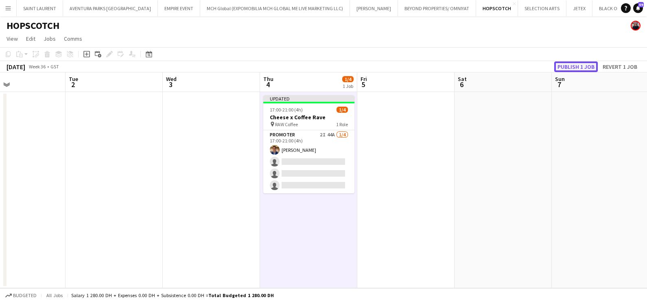
click at [571, 65] on button "Publish 1 job" at bounding box center [576, 66] width 44 height 11
